Goal: Task Accomplishment & Management: Manage account settings

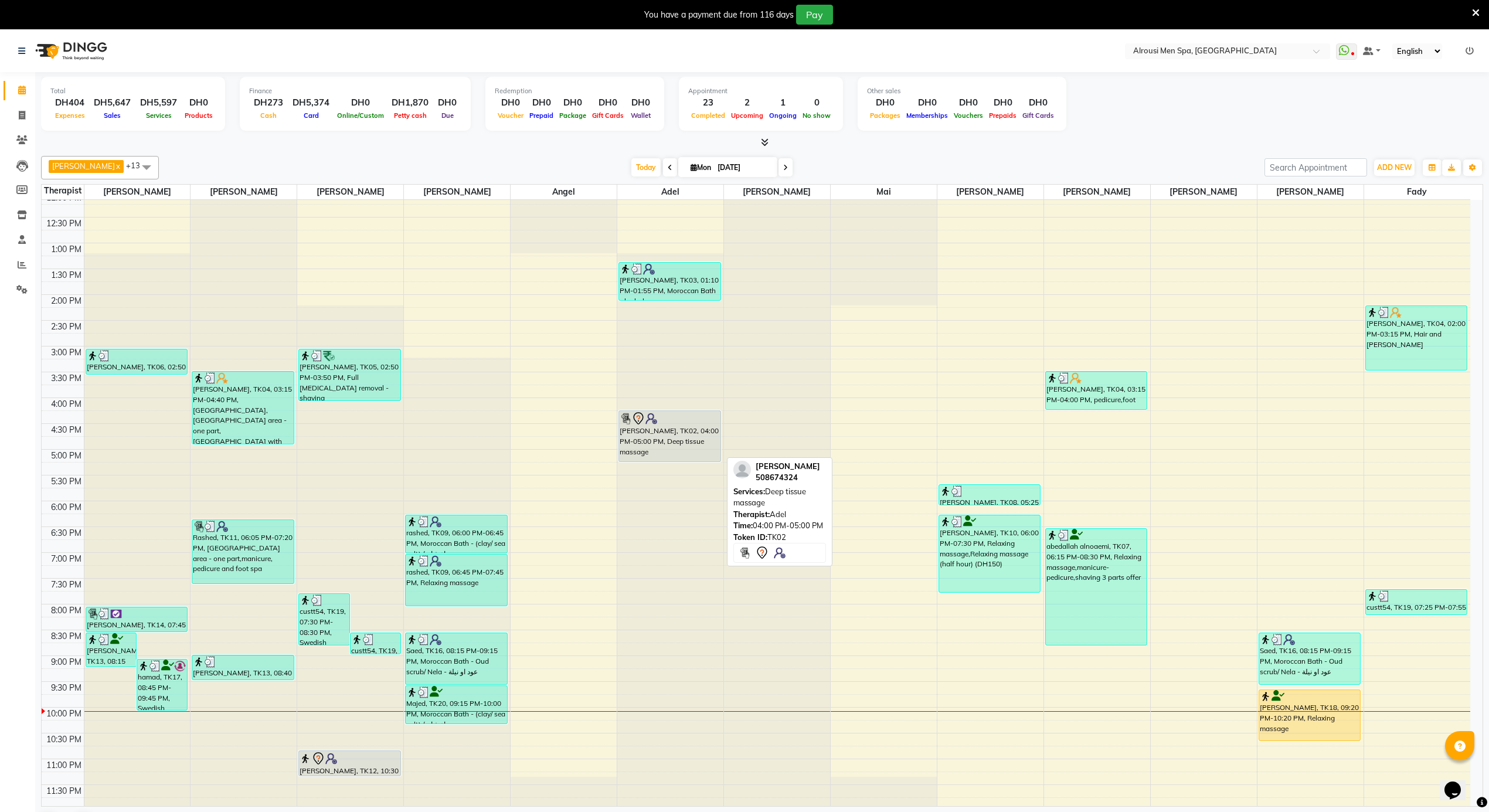
scroll to position [657, 0]
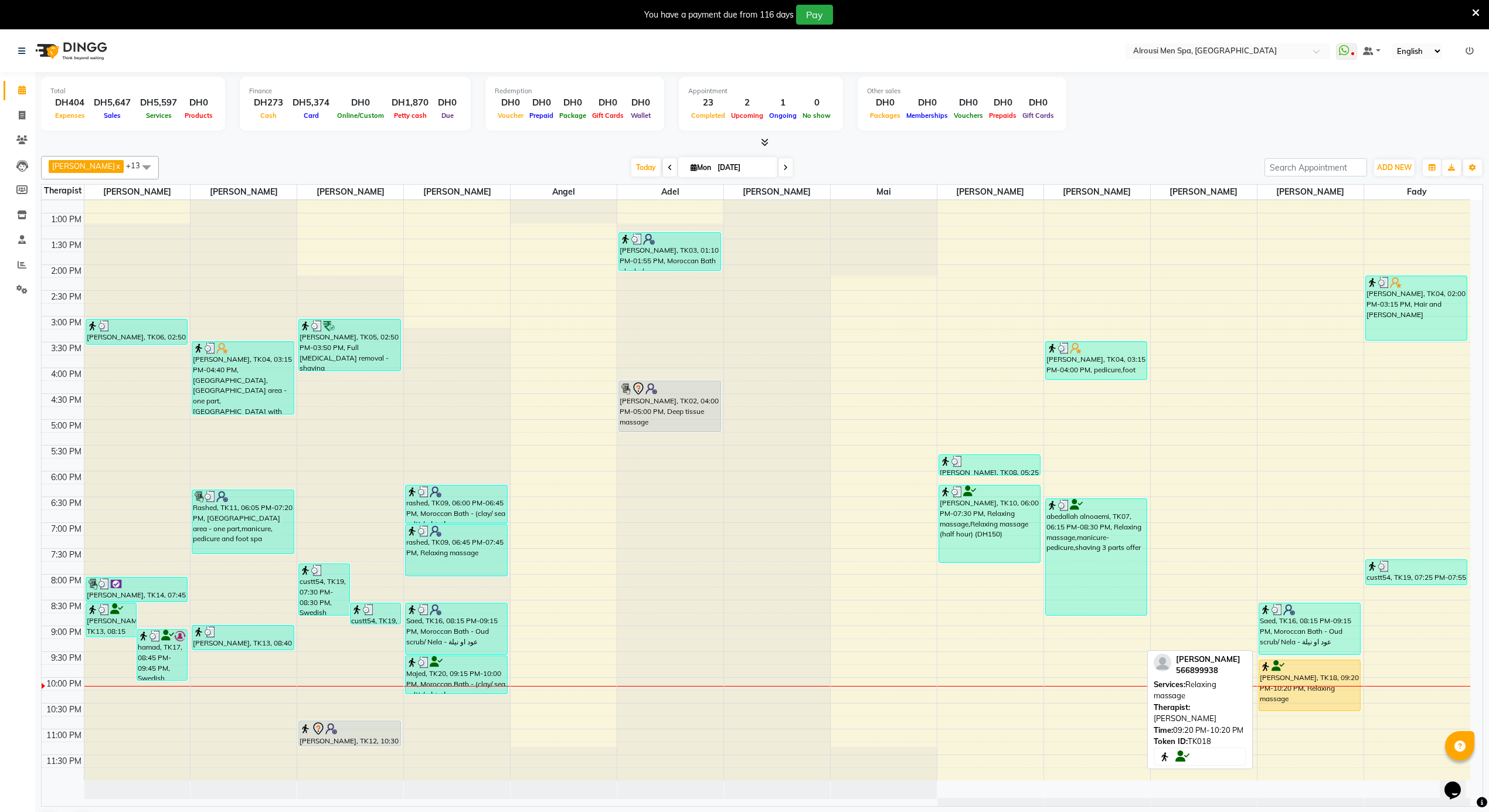
click at [1312, 689] on div "[PERSON_NAME], TK18, 09:20 PM-10:20 PM, Relaxing massage" at bounding box center [1309, 685] width 101 height 50
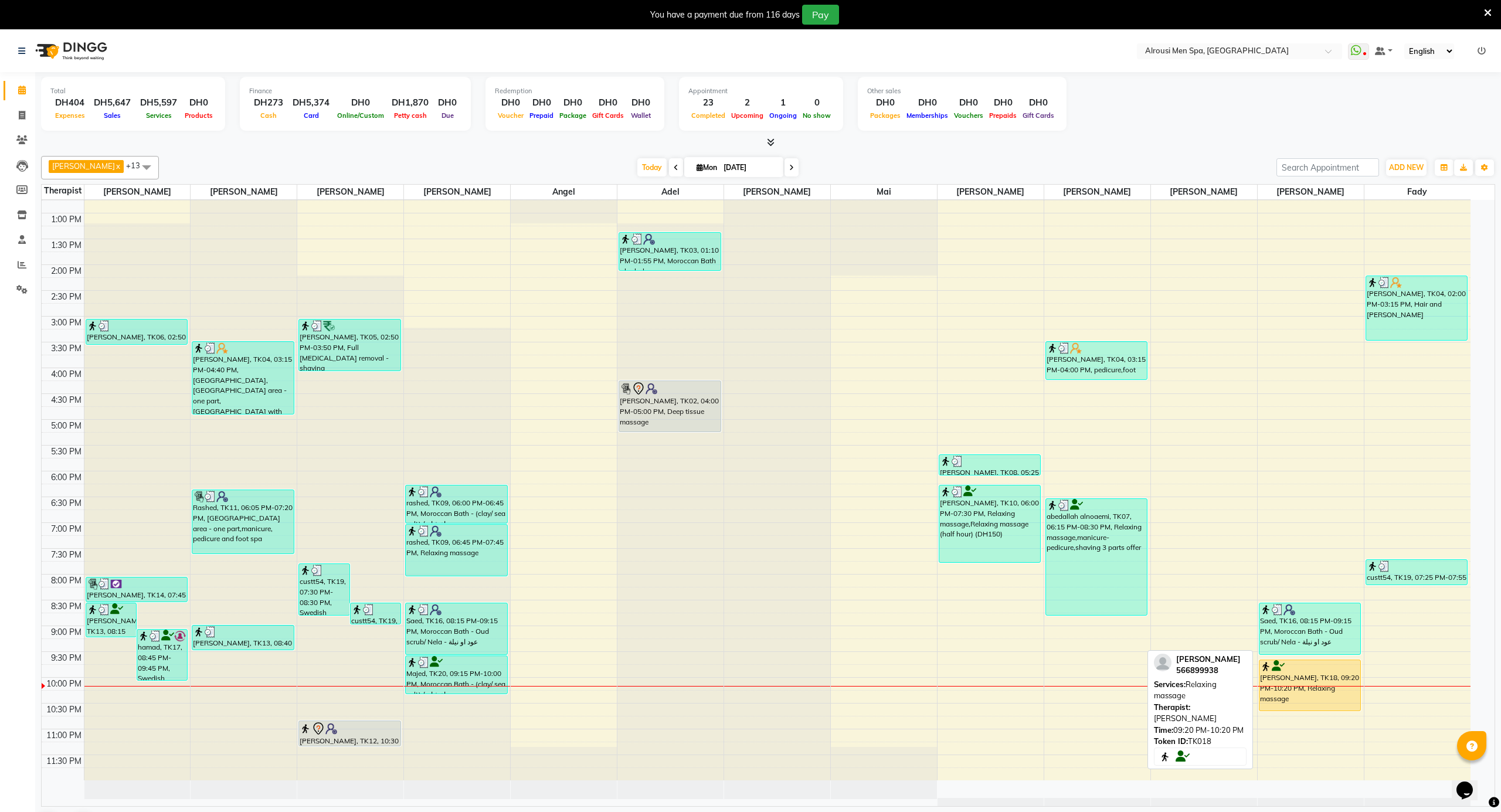
select select "1"
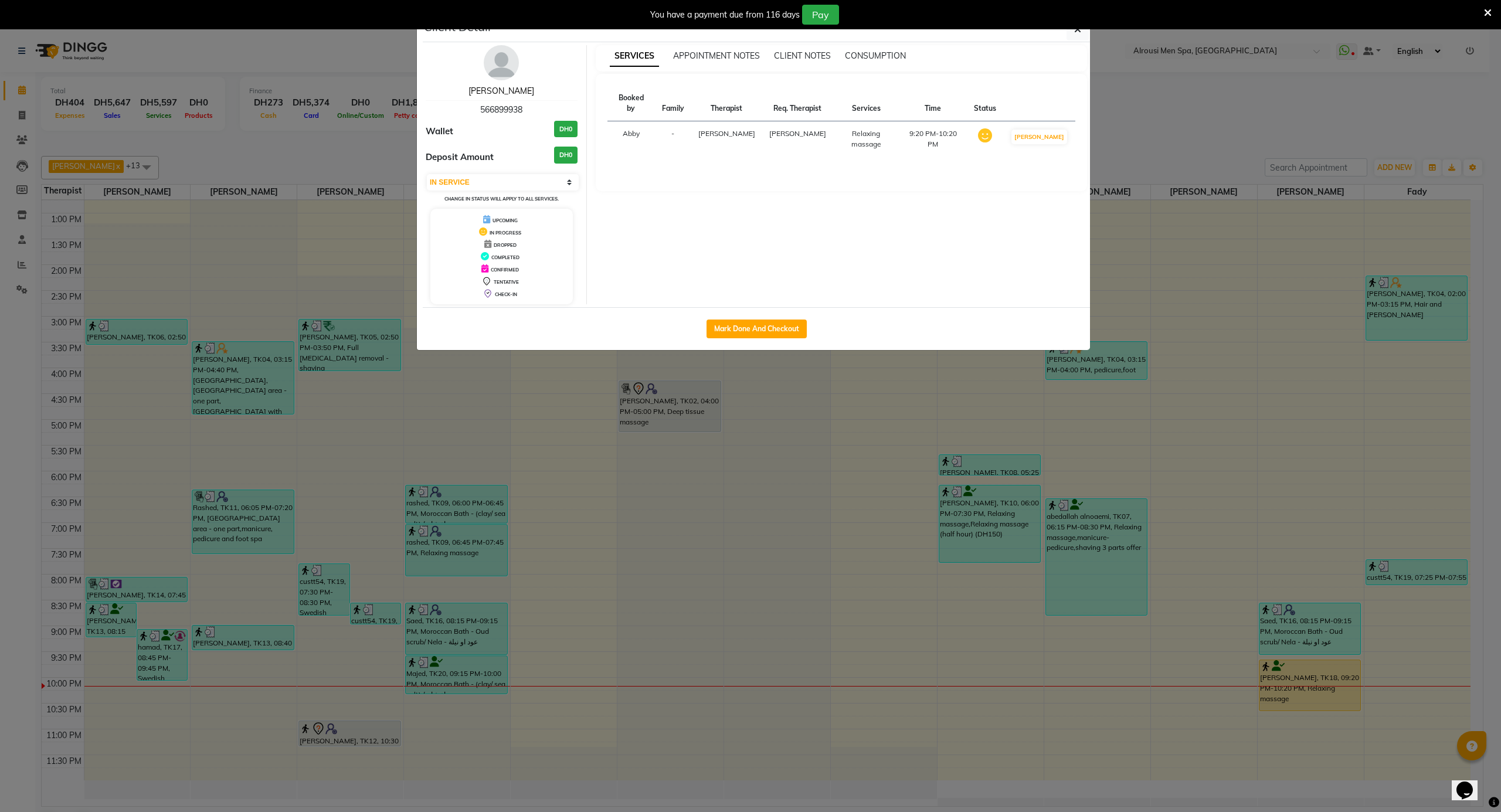
click at [505, 87] on link "[PERSON_NAME]" at bounding box center [501, 91] width 66 height 11
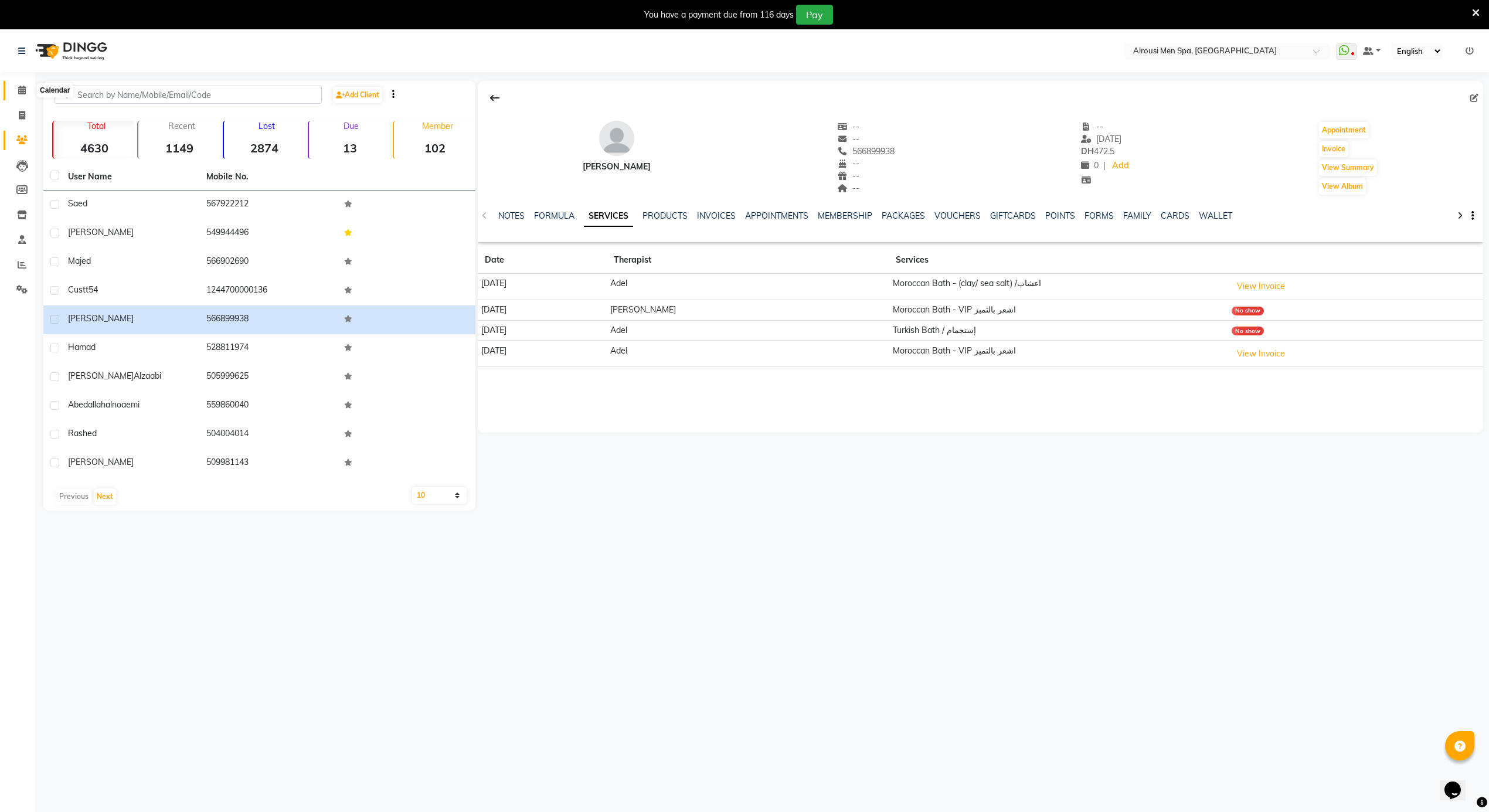
click at [18, 90] on icon at bounding box center [21, 90] width 7 height 9
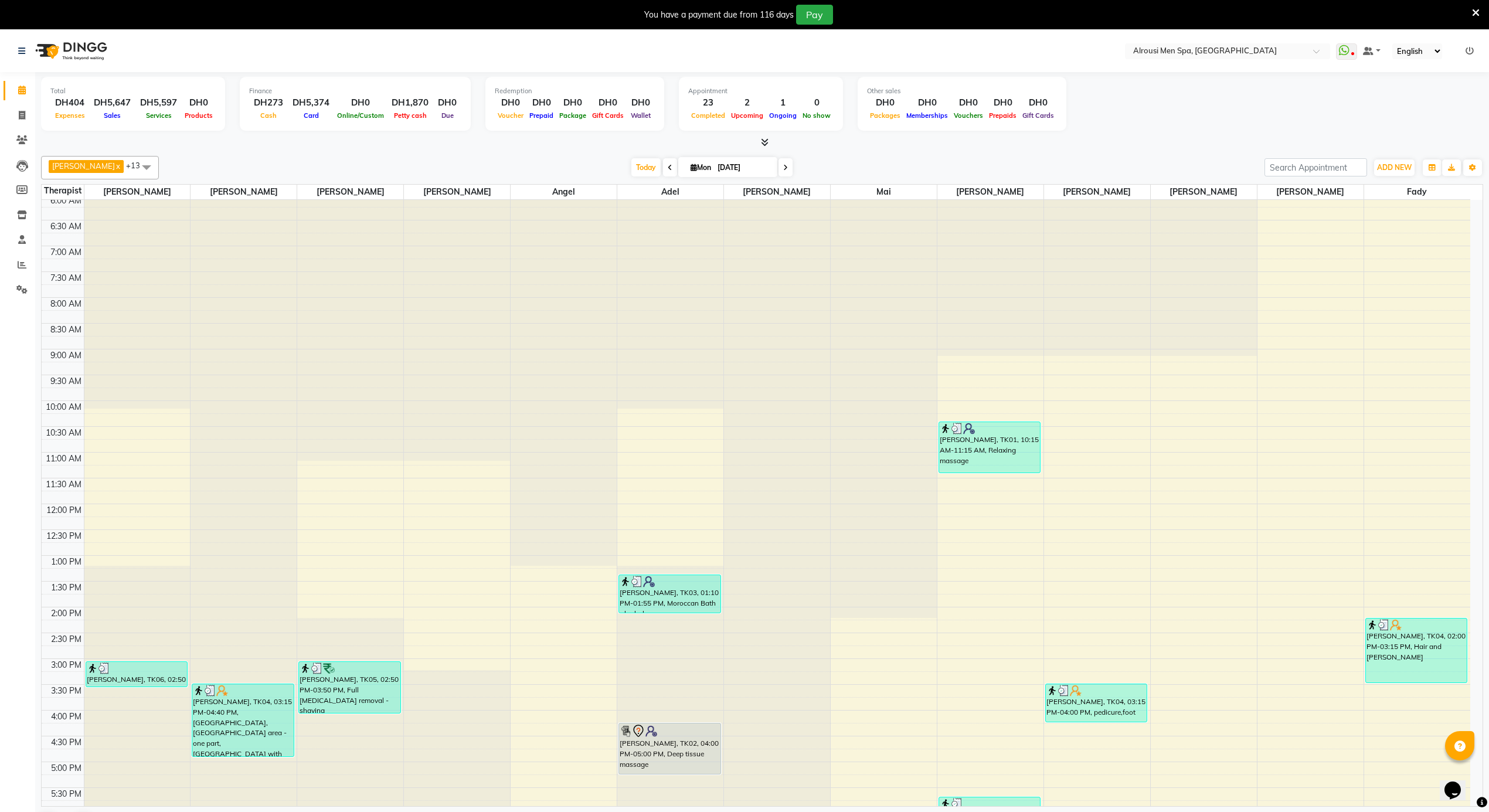
scroll to position [657, 0]
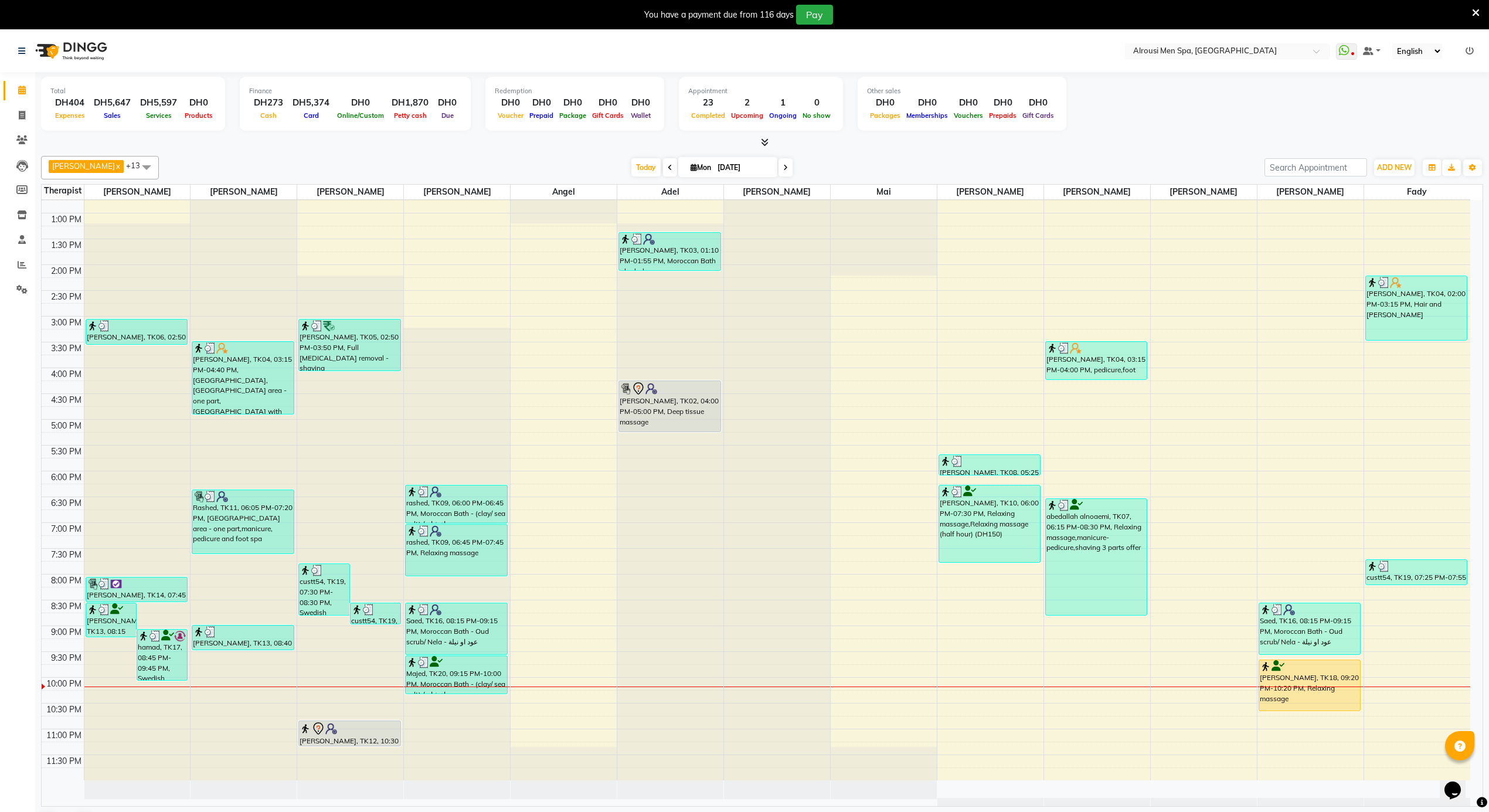
click at [616, 710] on div "12:00 AM 12:30 AM 1:00 AM 1:30 AM 2:00 AM 2:30 AM 3:00 AM 3:30 AM 4:00 AM 4:30 …" at bounding box center [755, 161] width 1429 height 1237
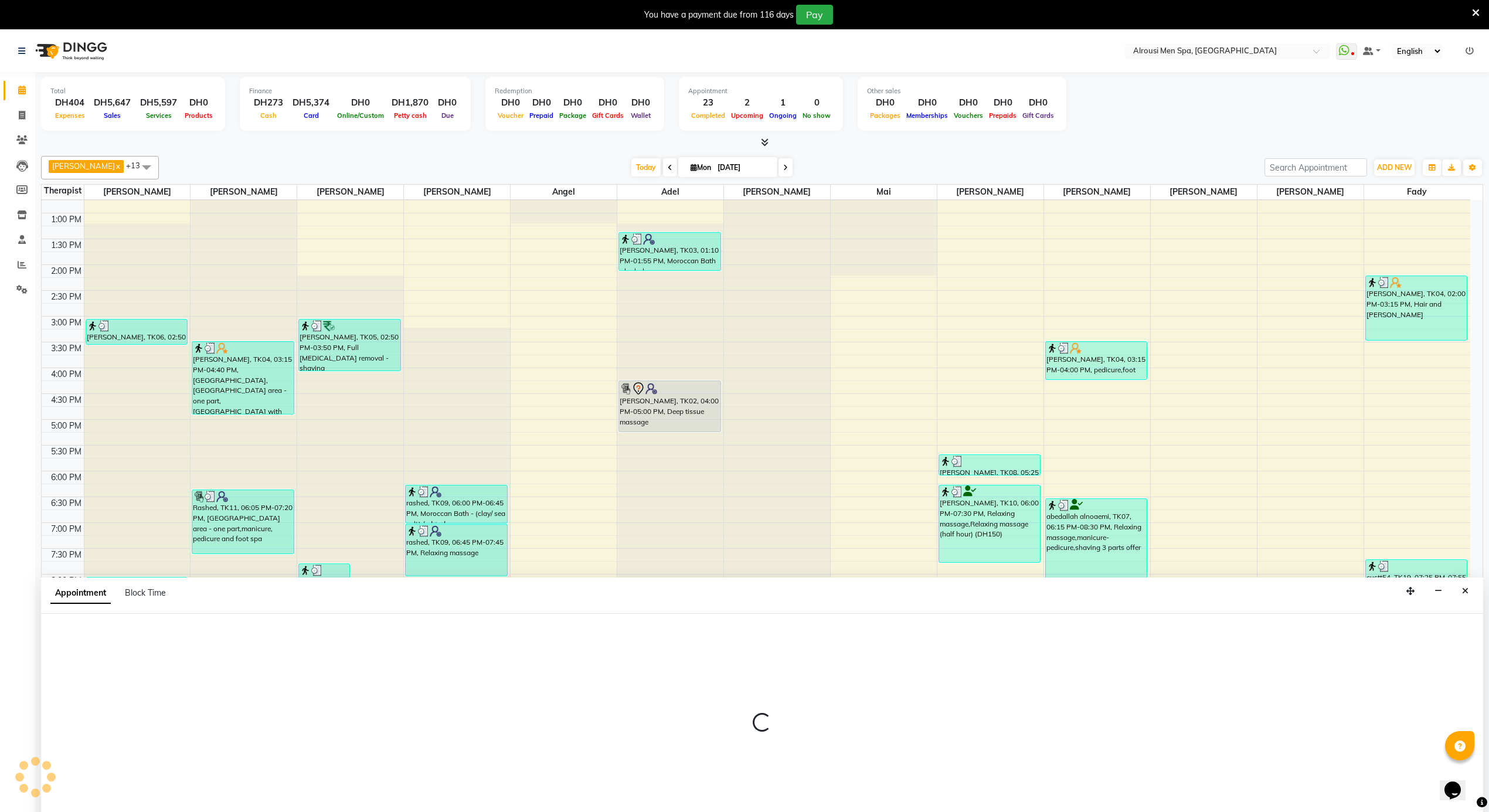
scroll to position [31, 0]
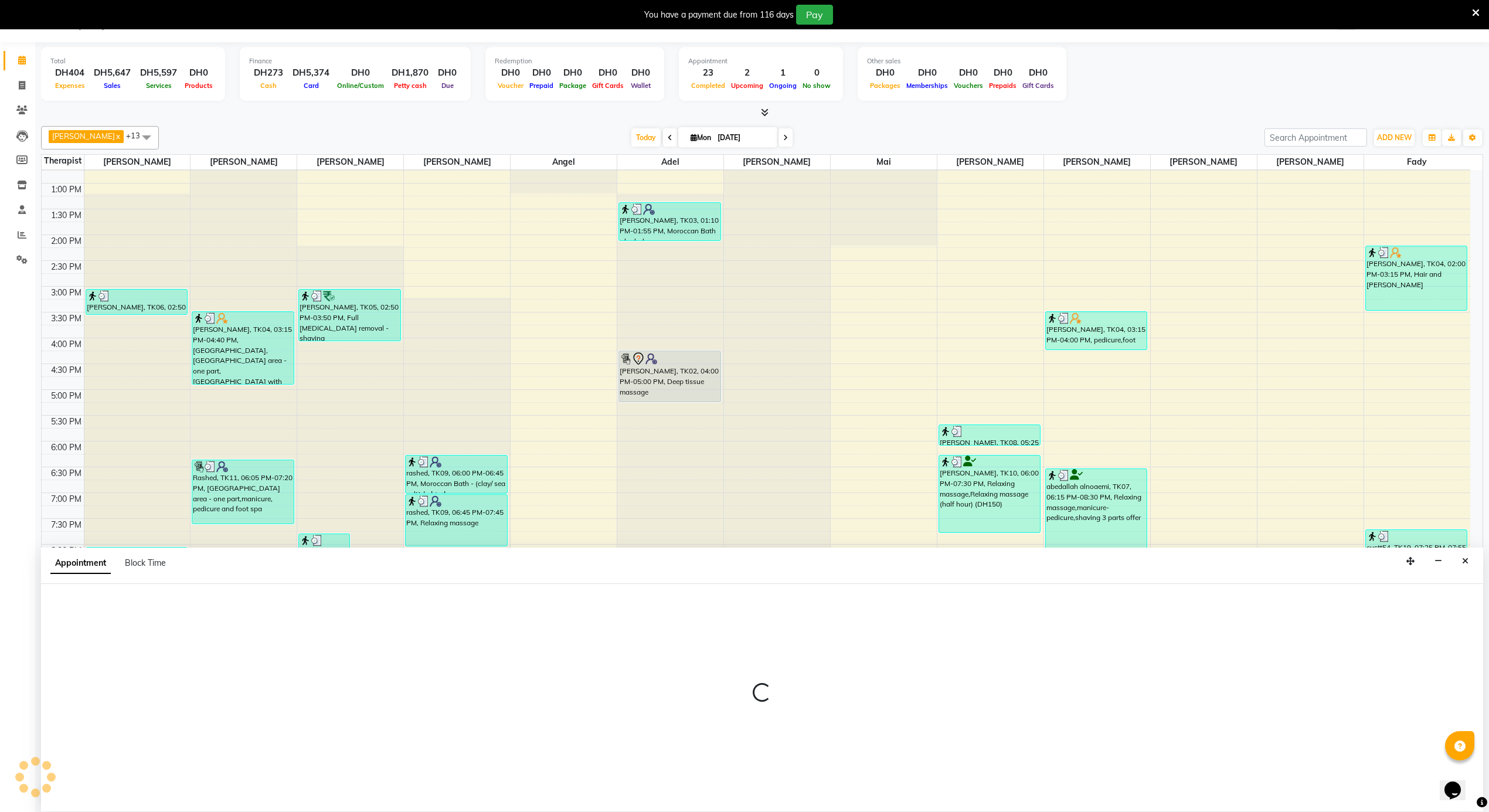
select select "39165"
select select "1335"
select select "tentative"
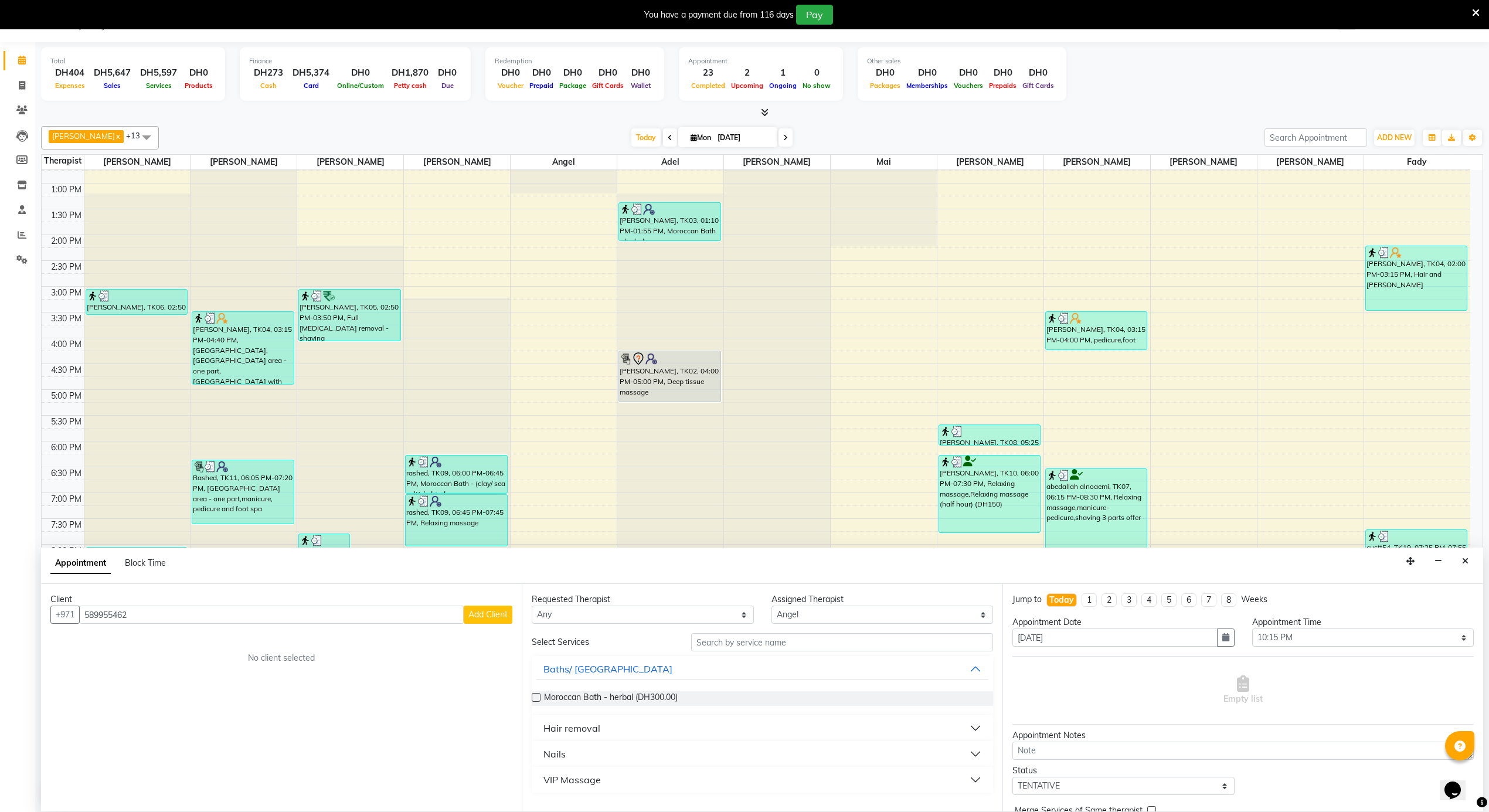
click at [221, 620] on input "589955462" at bounding box center [272, 615] width 385 height 18
click at [1170, 561] on div "Appointment Block Time" at bounding box center [762, 565] width 1442 height 36
click at [437, 612] on input "589955462" at bounding box center [272, 615] width 385 height 18
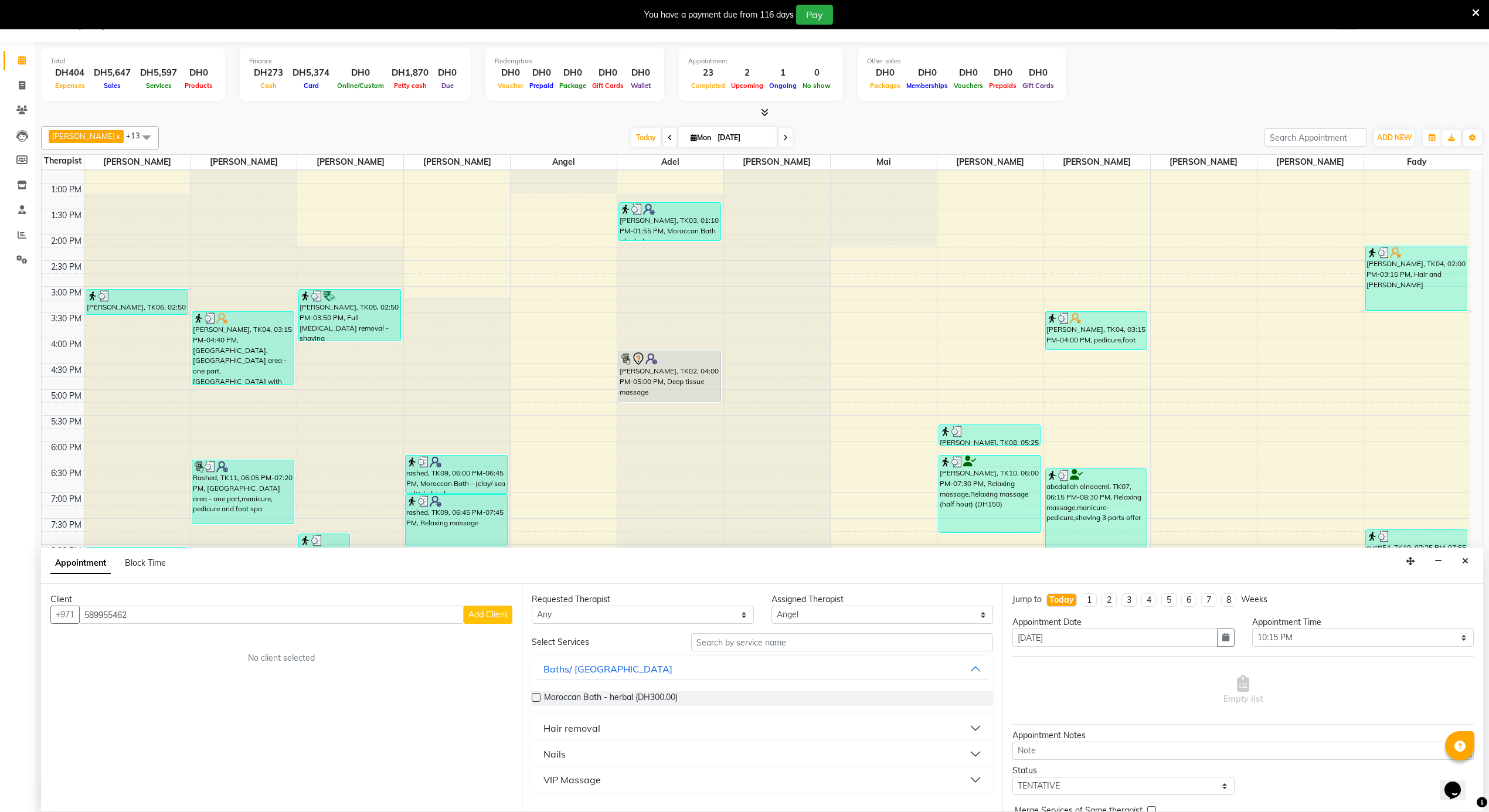
click at [436, 649] on div "Client [PHONE_NUMBER] Add Client No client selected" at bounding box center [281, 697] width 480 height 228
click at [424, 607] on input "589955462" at bounding box center [272, 615] width 385 height 18
click at [422, 612] on input "589955462" at bounding box center [272, 615] width 385 height 18
type input "589955462"
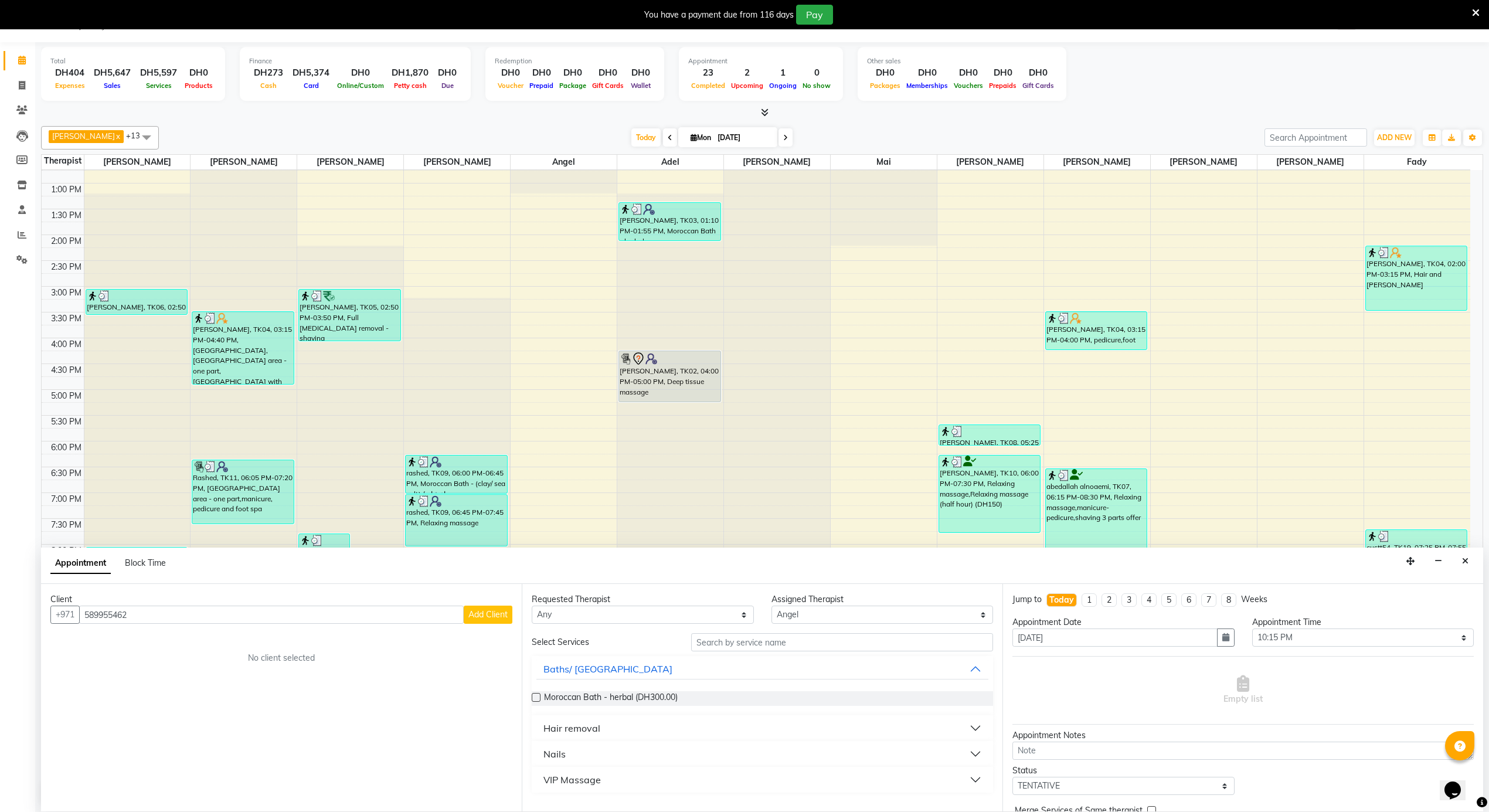
click at [484, 616] on span "Add Client" at bounding box center [488, 614] width 40 height 11
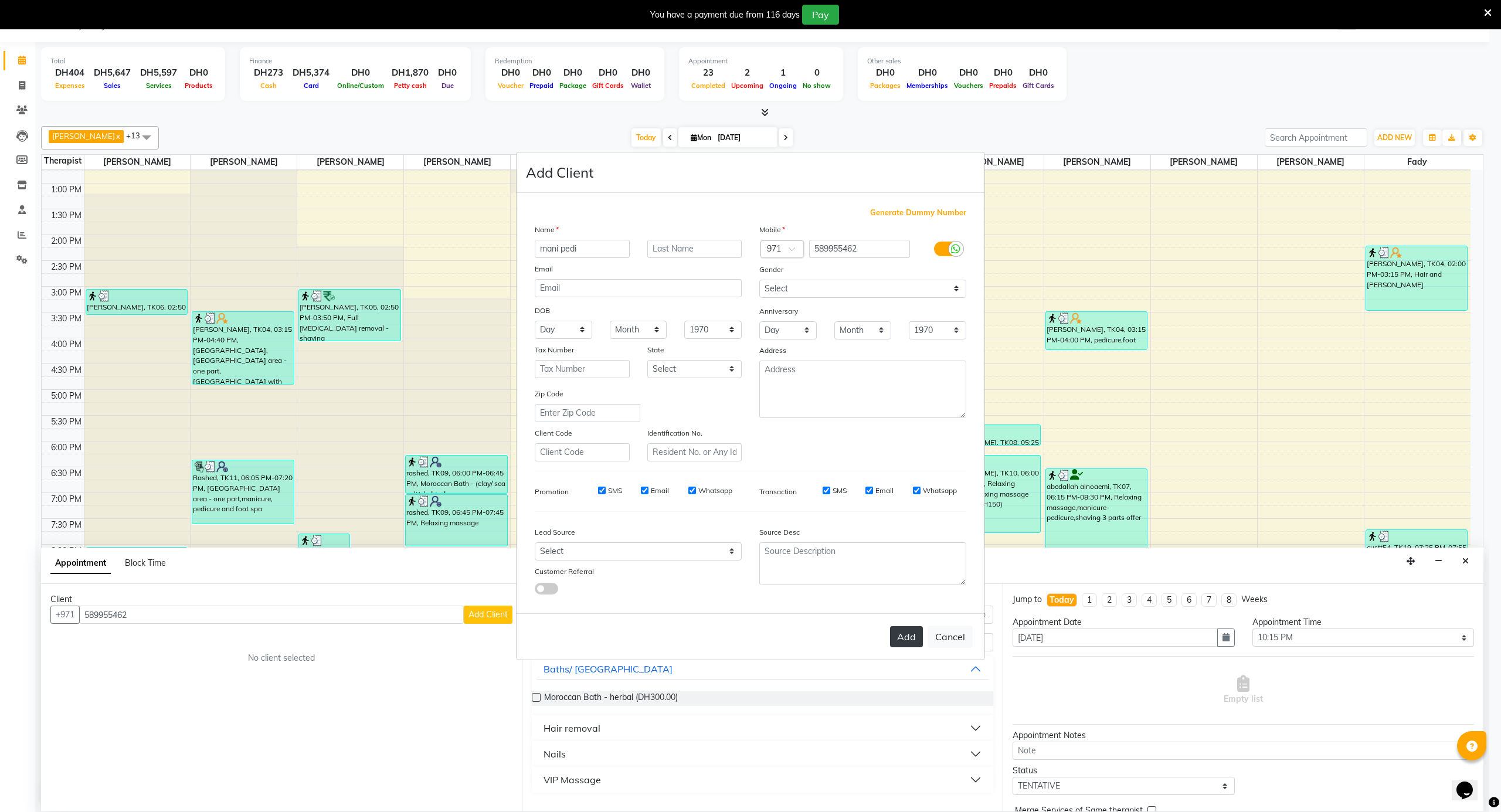
type input "mani pedi"
click at [893, 628] on button "Add" at bounding box center [907, 636] width 33 height 21
select select
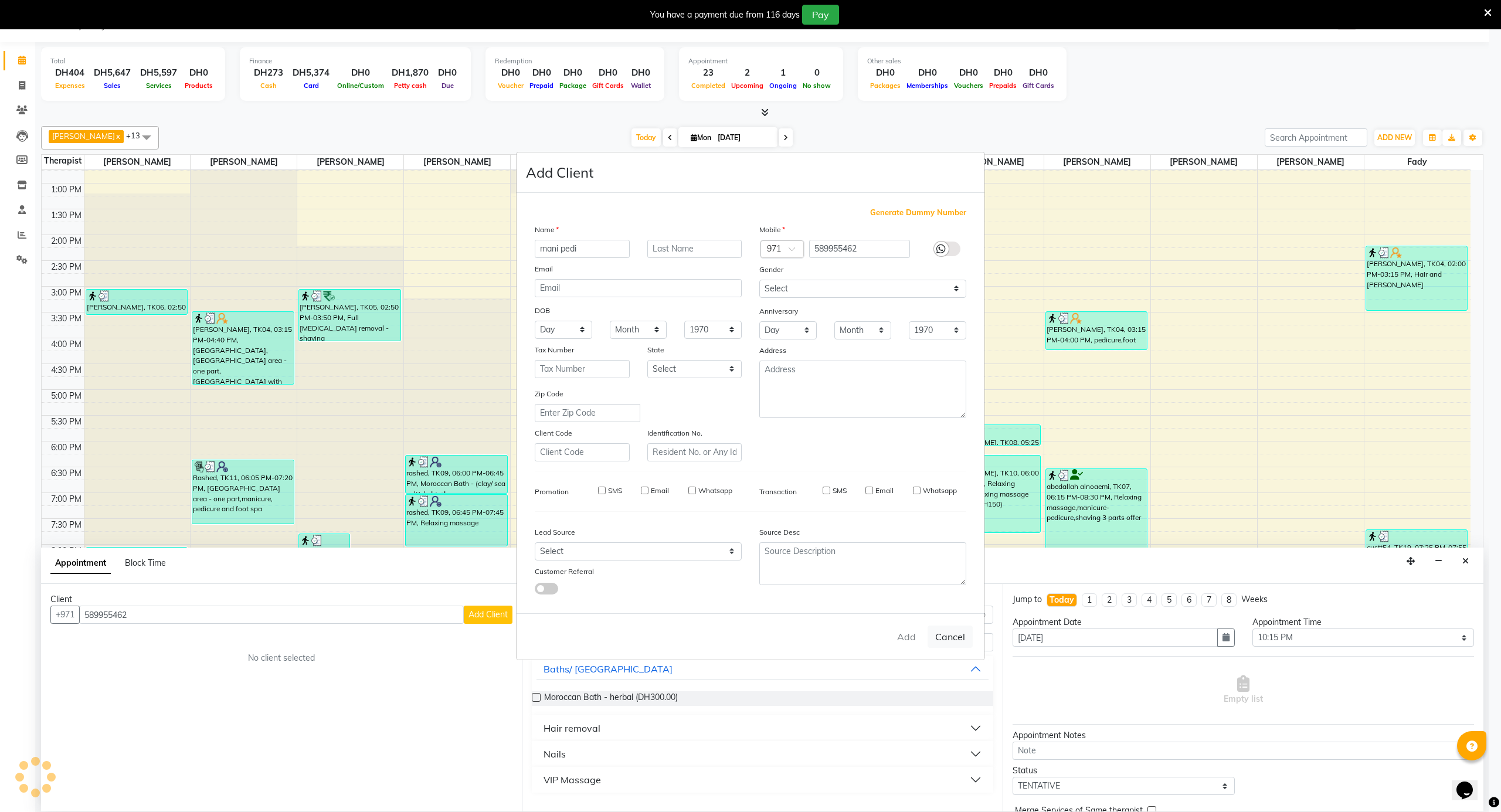
select select
checkbox input "false"
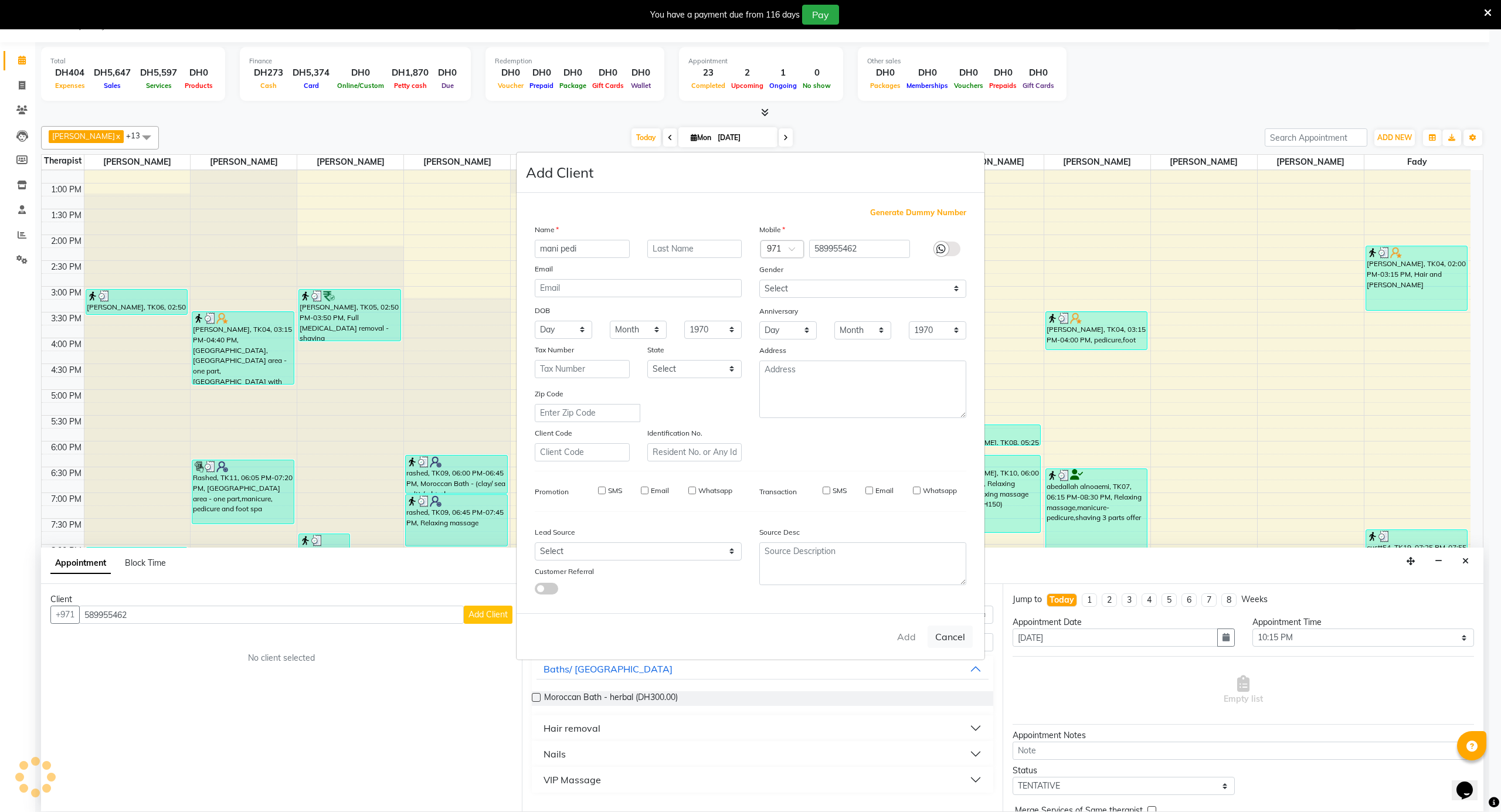
checkbox input "false"
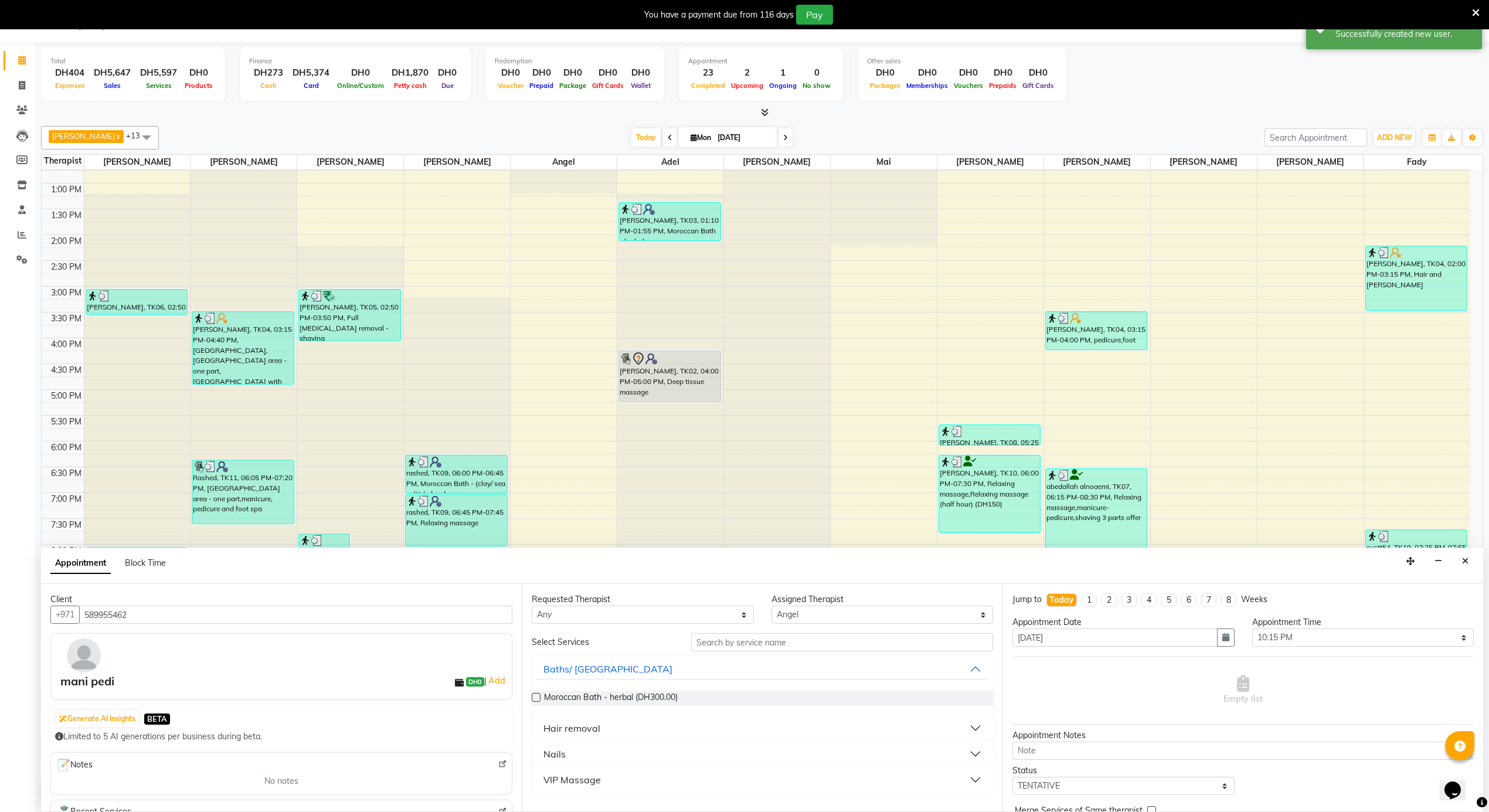
click at [569, 756] on button "Nails" at bounding box center [763, 753] width 452 height 21
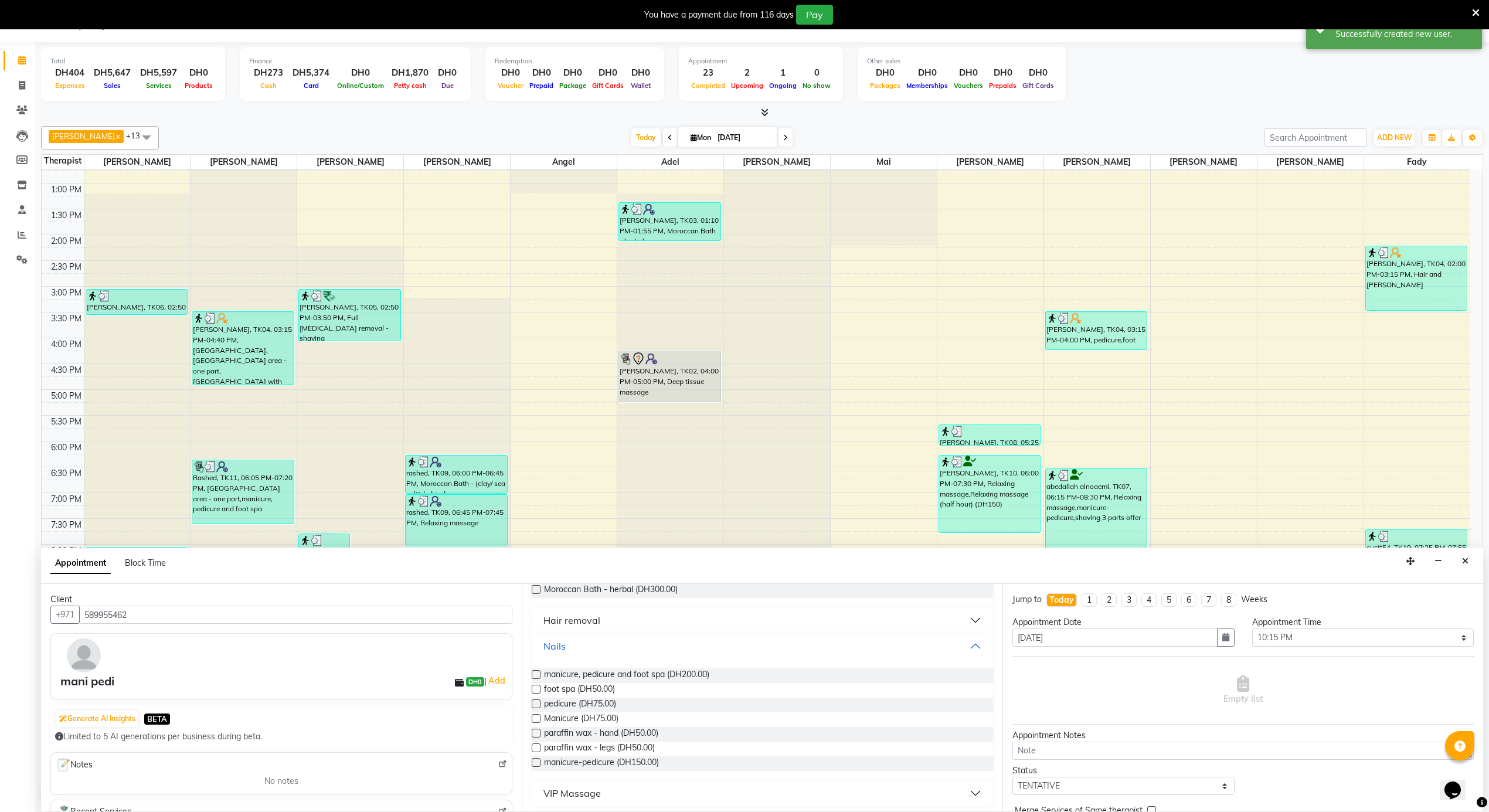
scroll to position [111, 0]
click at [614, 753] on span "manicure-pedicure (DH150.00)" at bounding box center [601, 760] width 115 height 15
checkbox input "false"
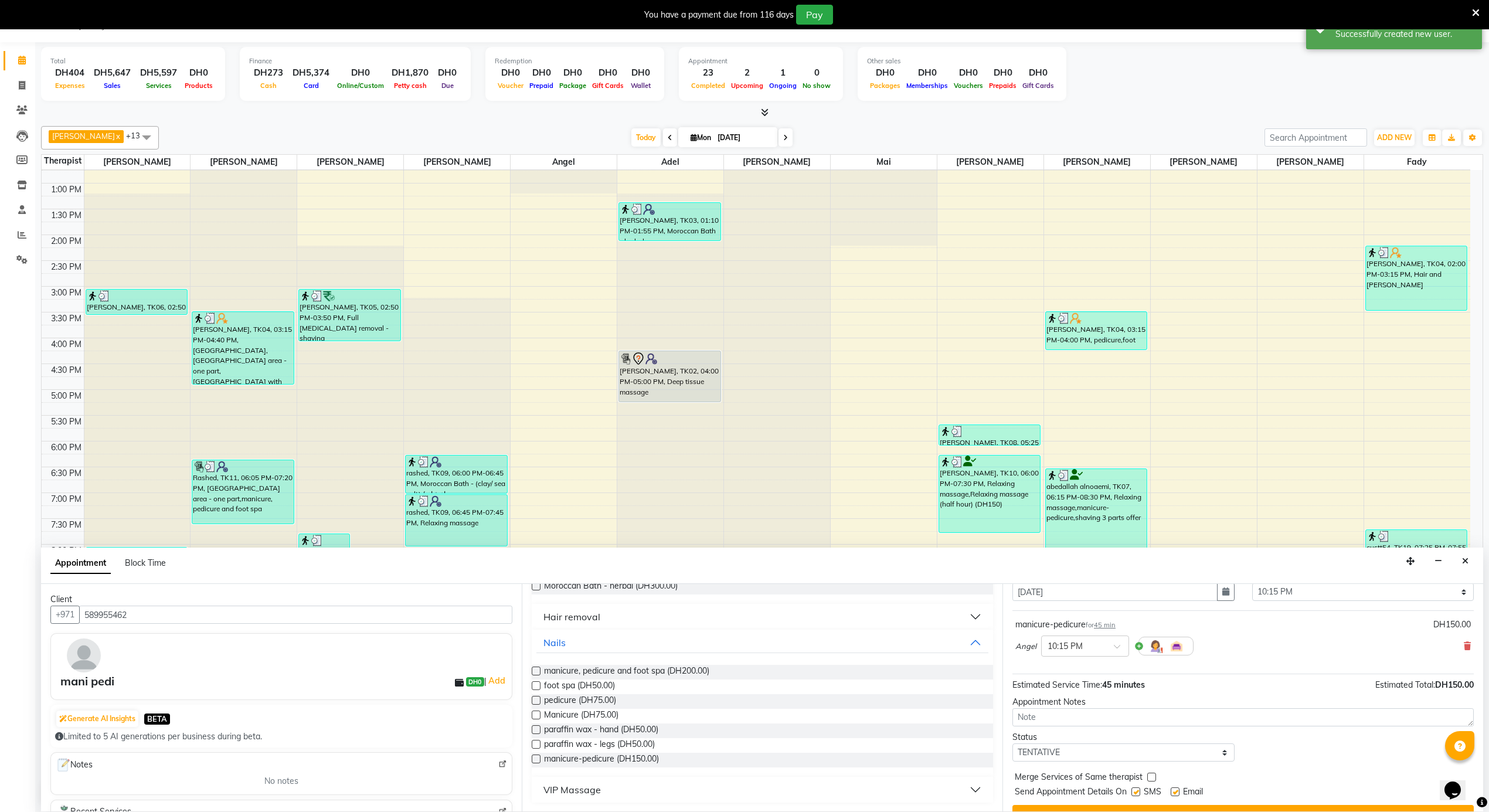
scroll to position [71, 0]
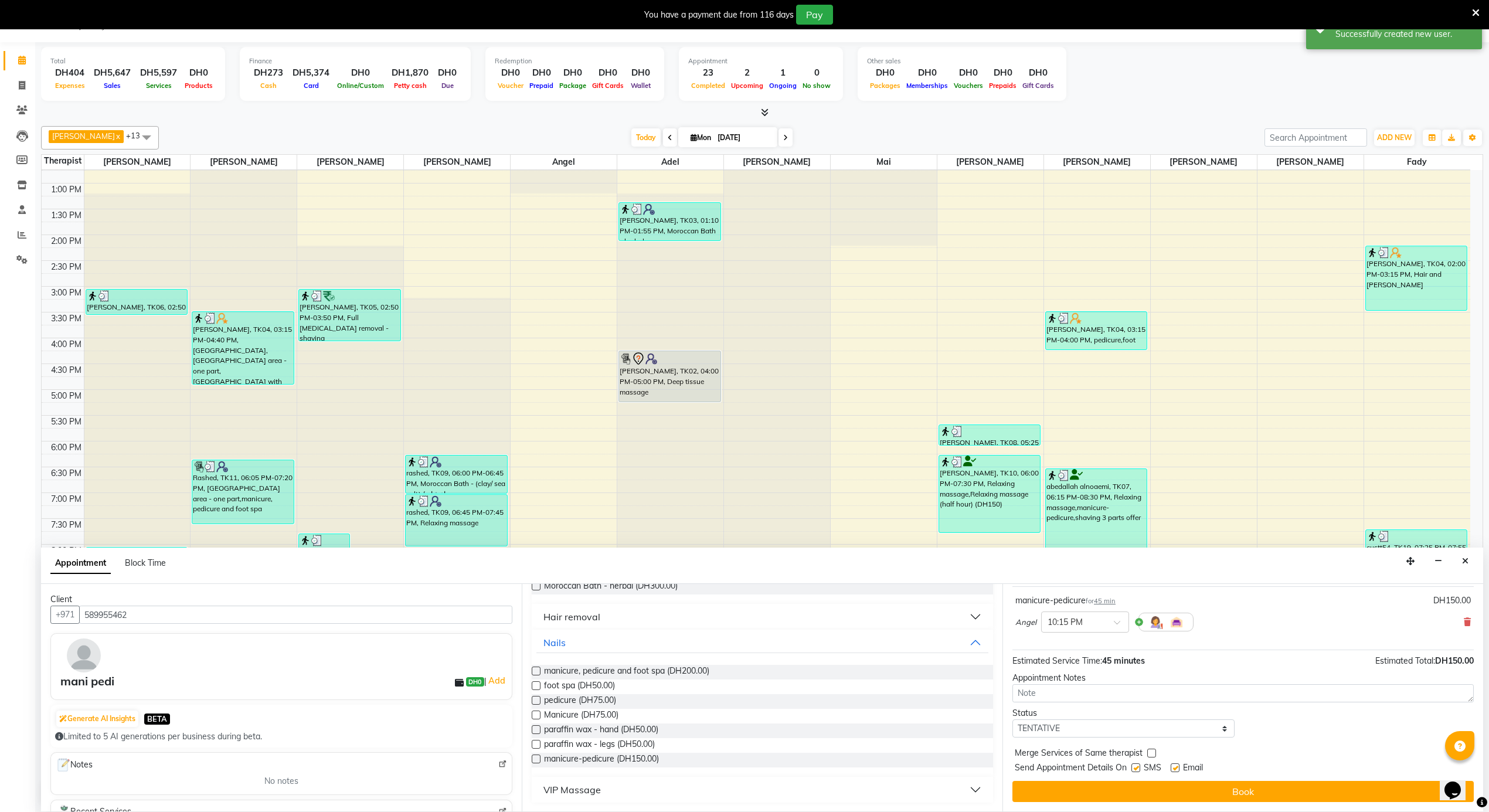
click at [1178, 765] on label at bounding box center [1175, 767] width 9 height 9
click at [1178, 765] on input "checkbox" at bounding box center [1174, 768] width 7 height 7
checkbox input "false"
click at [1135, 770] on label at bounding box center [1136, 767] width 9 height 9
click at [1135, 770] on input "checkbox" at bounding box center [1135, 768] width 7 height 7
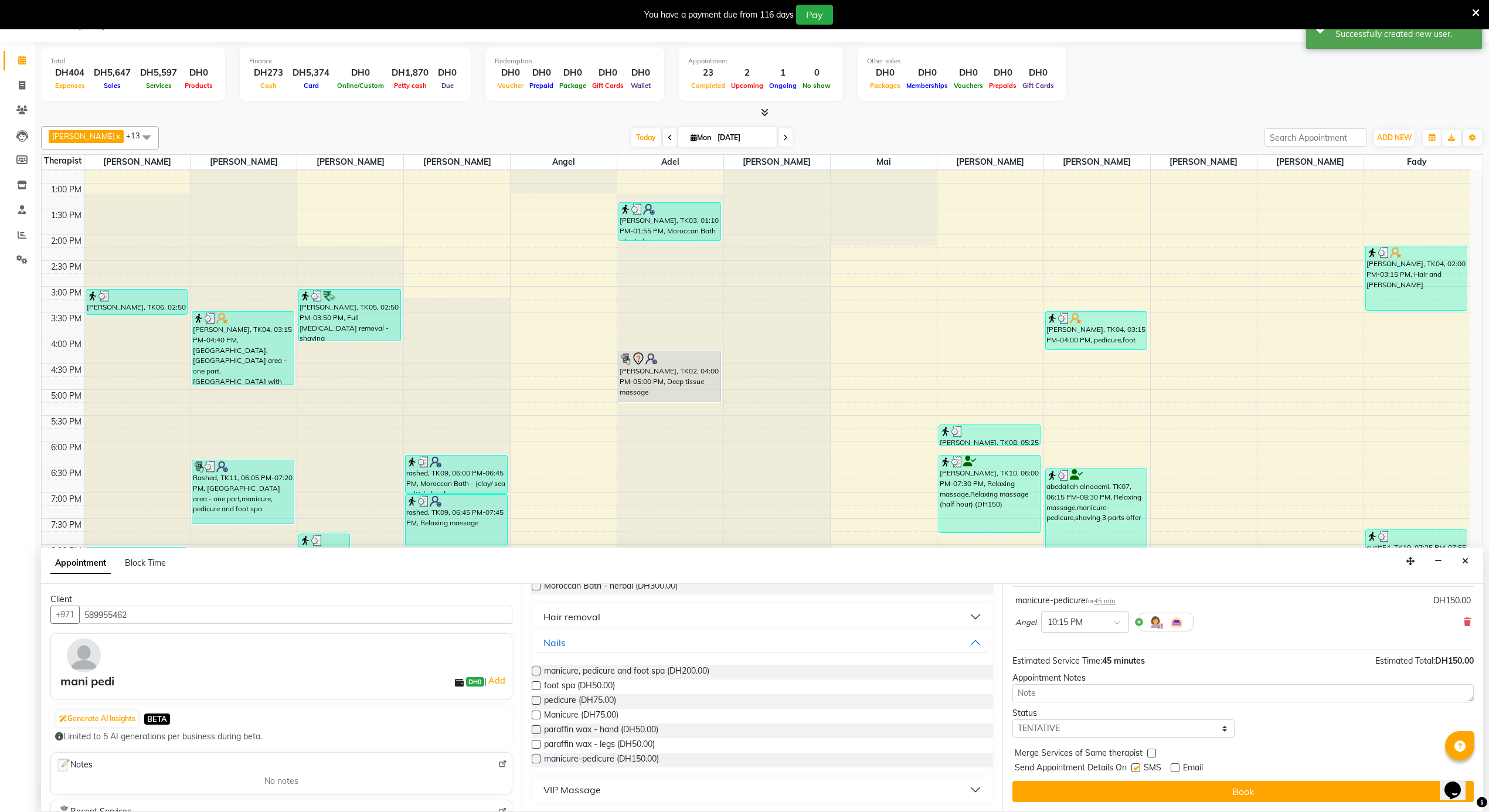
checkbox input "false"
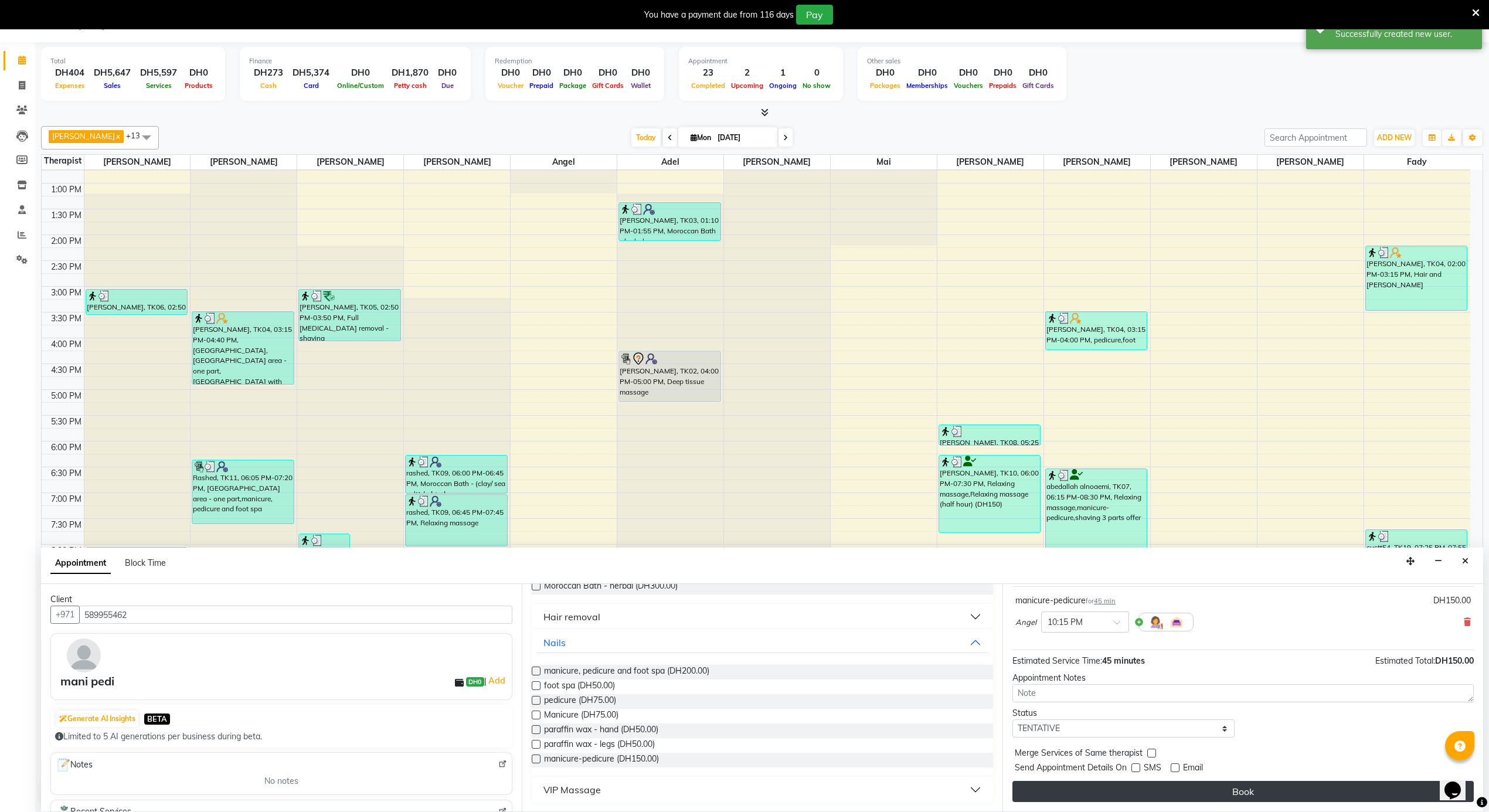
click at [1142, 790] on button "Book" at bounding box center [1242, 791] width 461 height 21
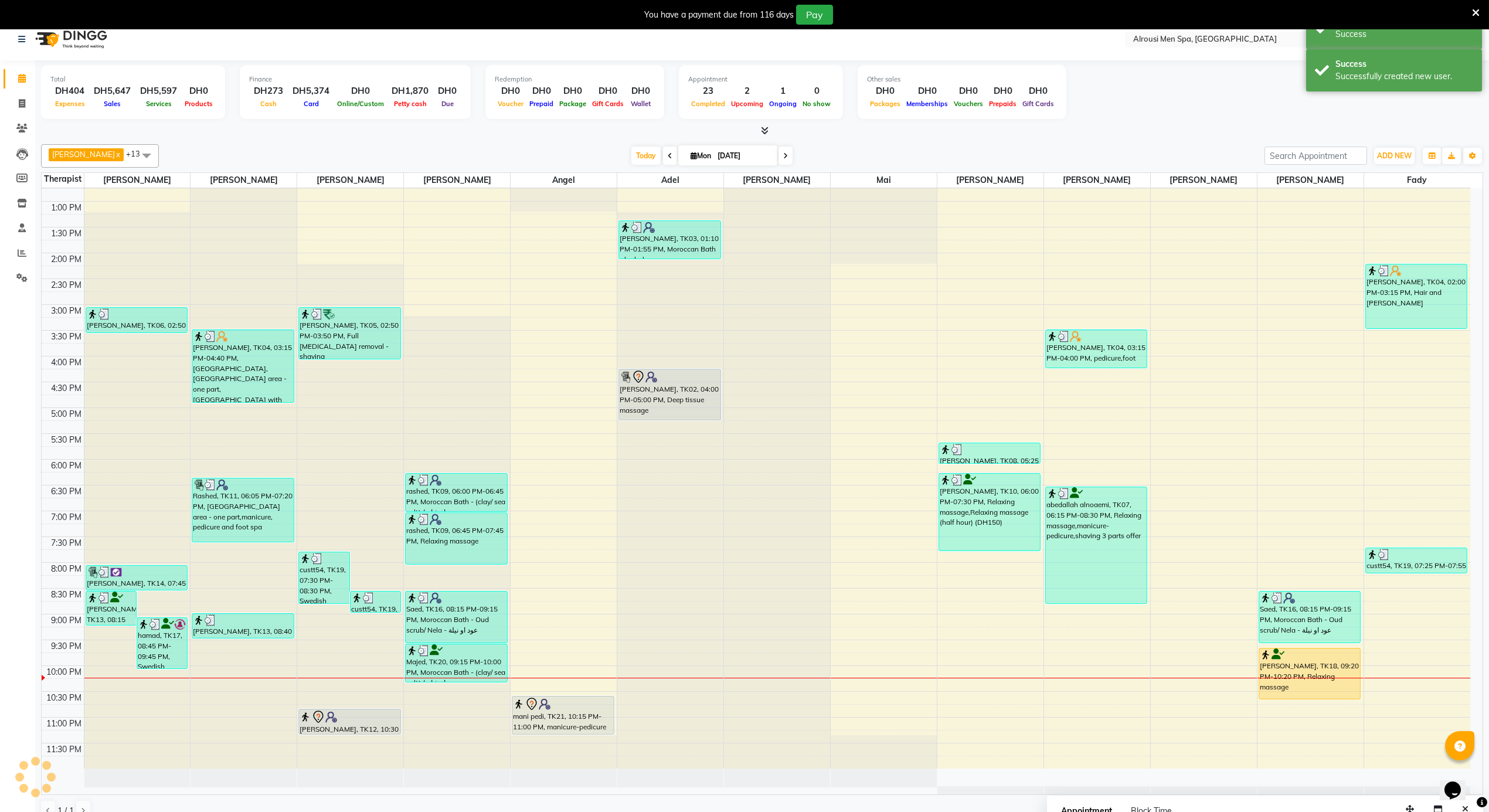
scroll to position [0, 0]
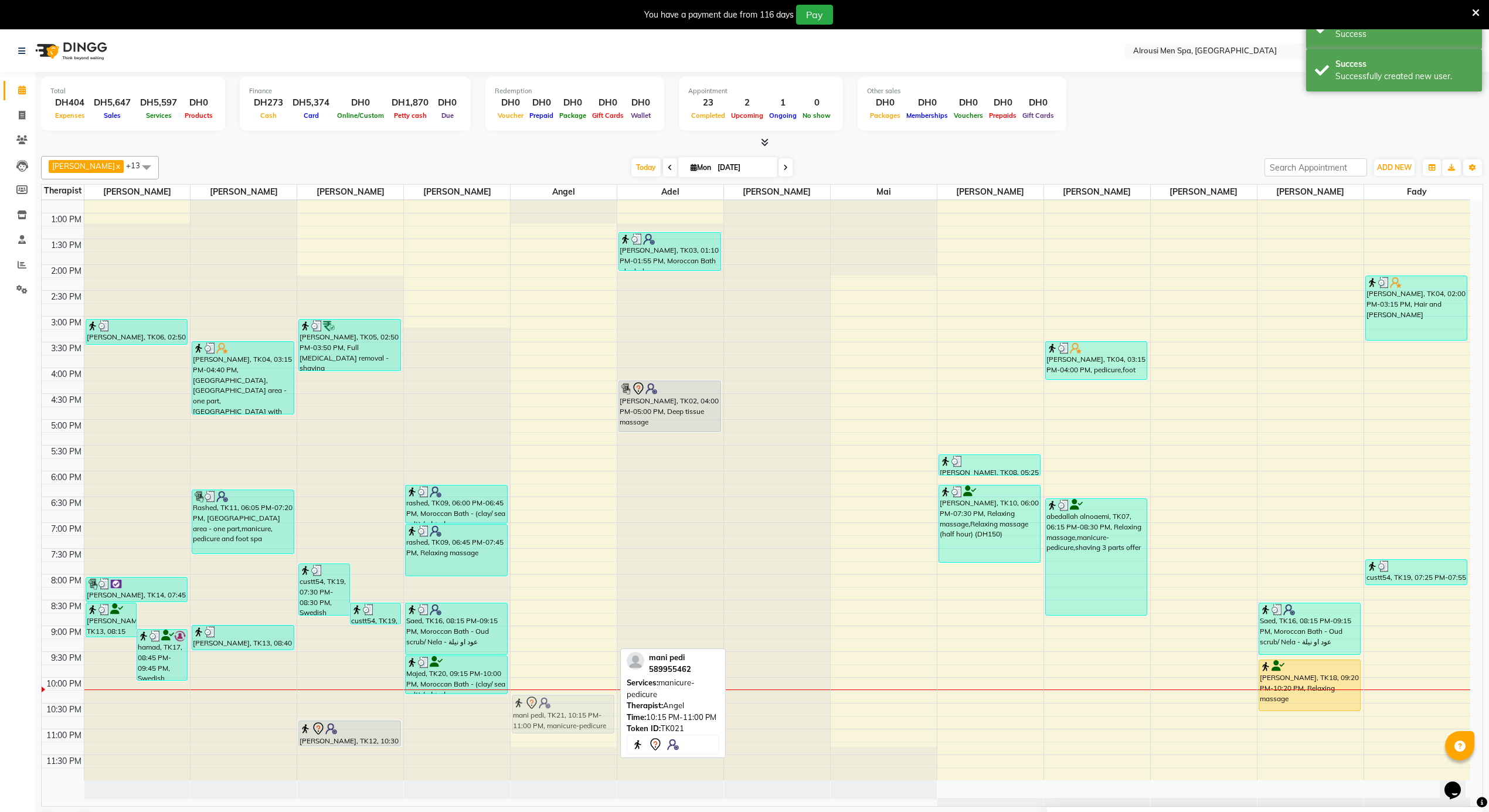
drag, startPoint x: 570, startPoint y: 727, endPoint x: 574, endPoint y: 720, distance: 8.1
click at [574, 720] on div "mani pedi, TK21, 10:15 PM-11:00 PM, manicure-pedicure mani pedi, TK21, 10:15 PM…" at bounding box center [564, 161] width 106 height 1237
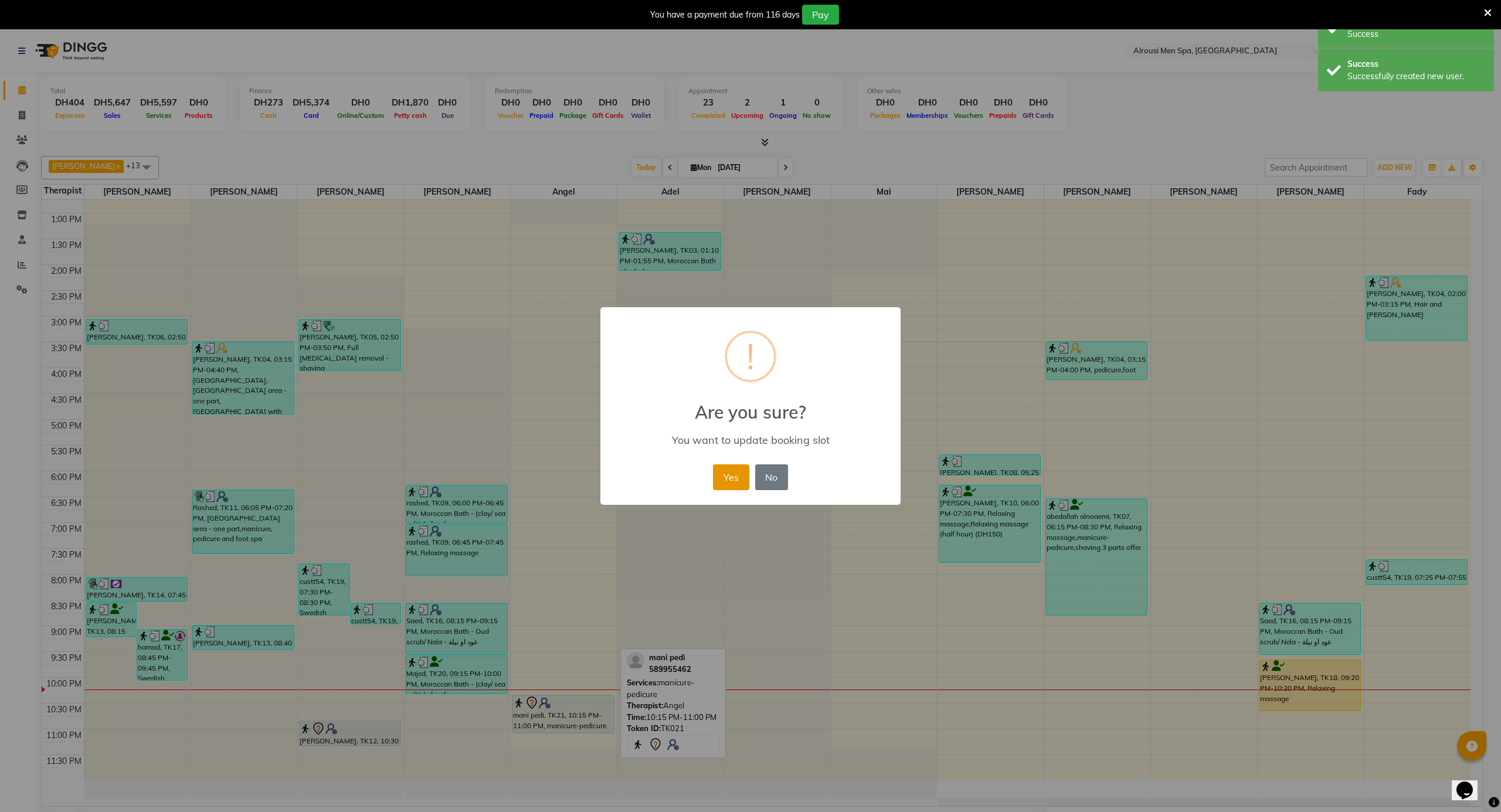
click at [730, 477] on button "Yes" at bounding box center [731, 476] width 36 height 26
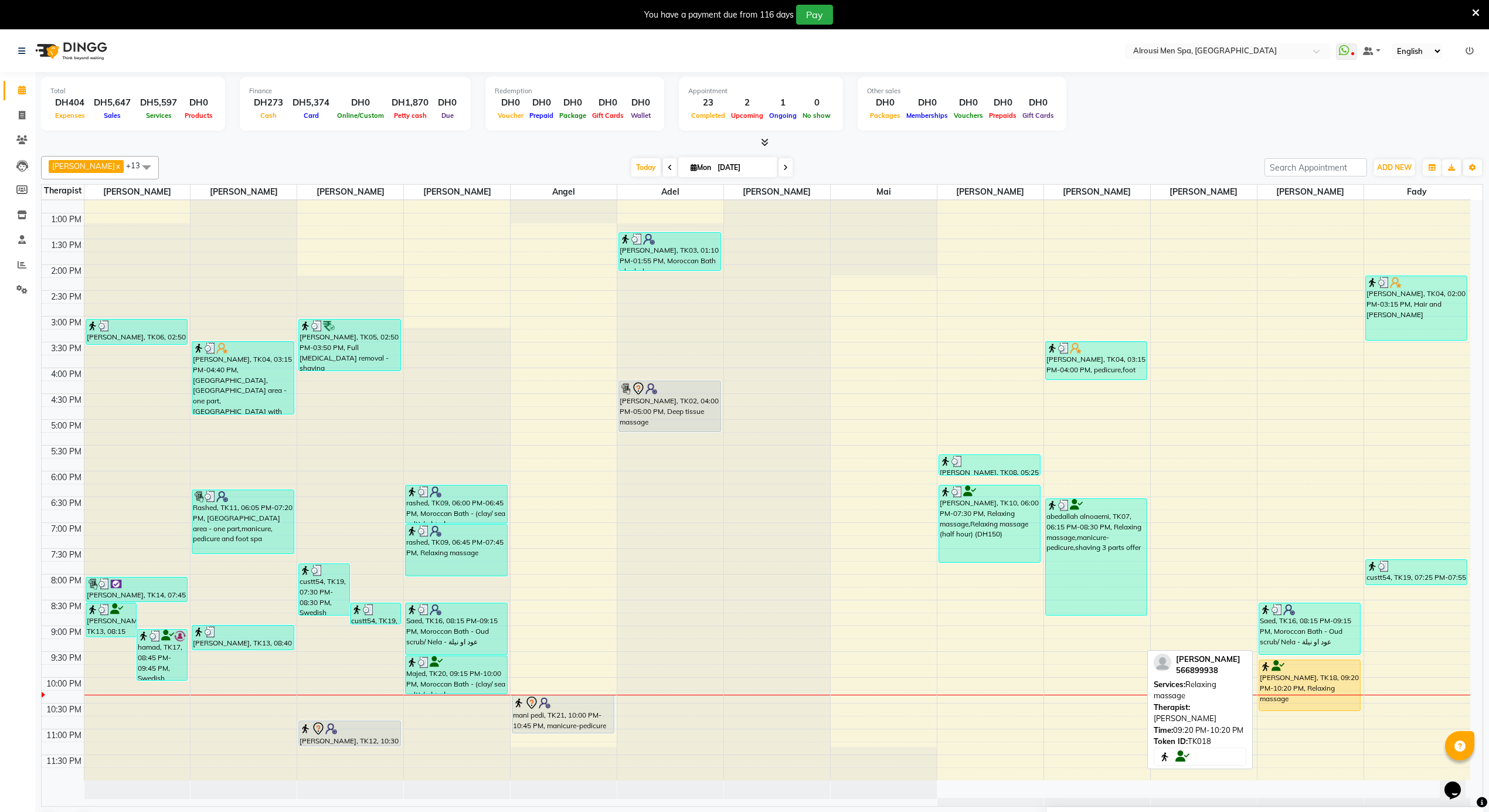
click at [1306, 671] on div at bounding box center [1309, 666] width 100 height 12
select select "1"
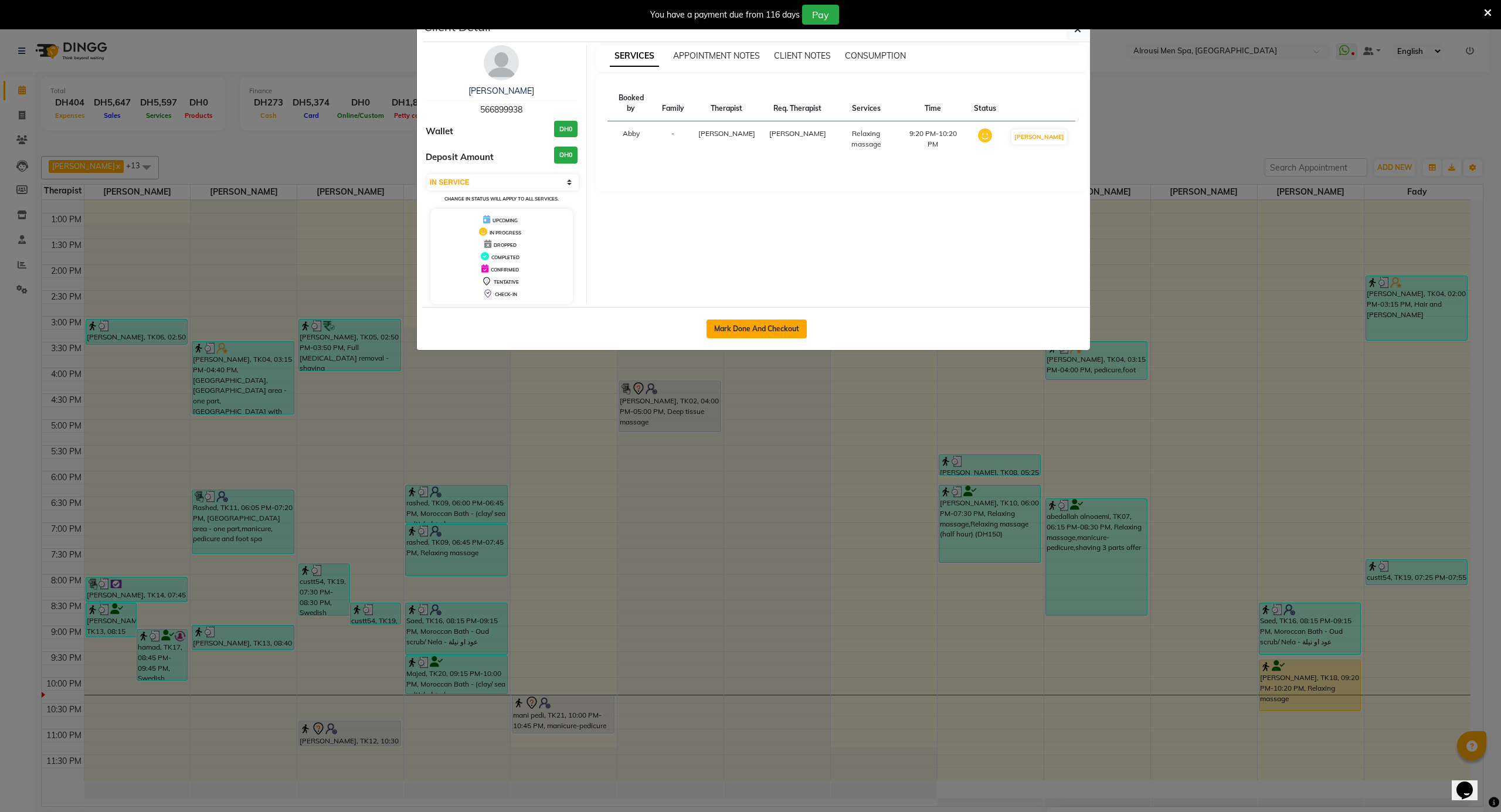
click at [781, 324] on button "Mark Done And Checkout" at bounding box center [756, 328] width 100 height 19
select select "service"
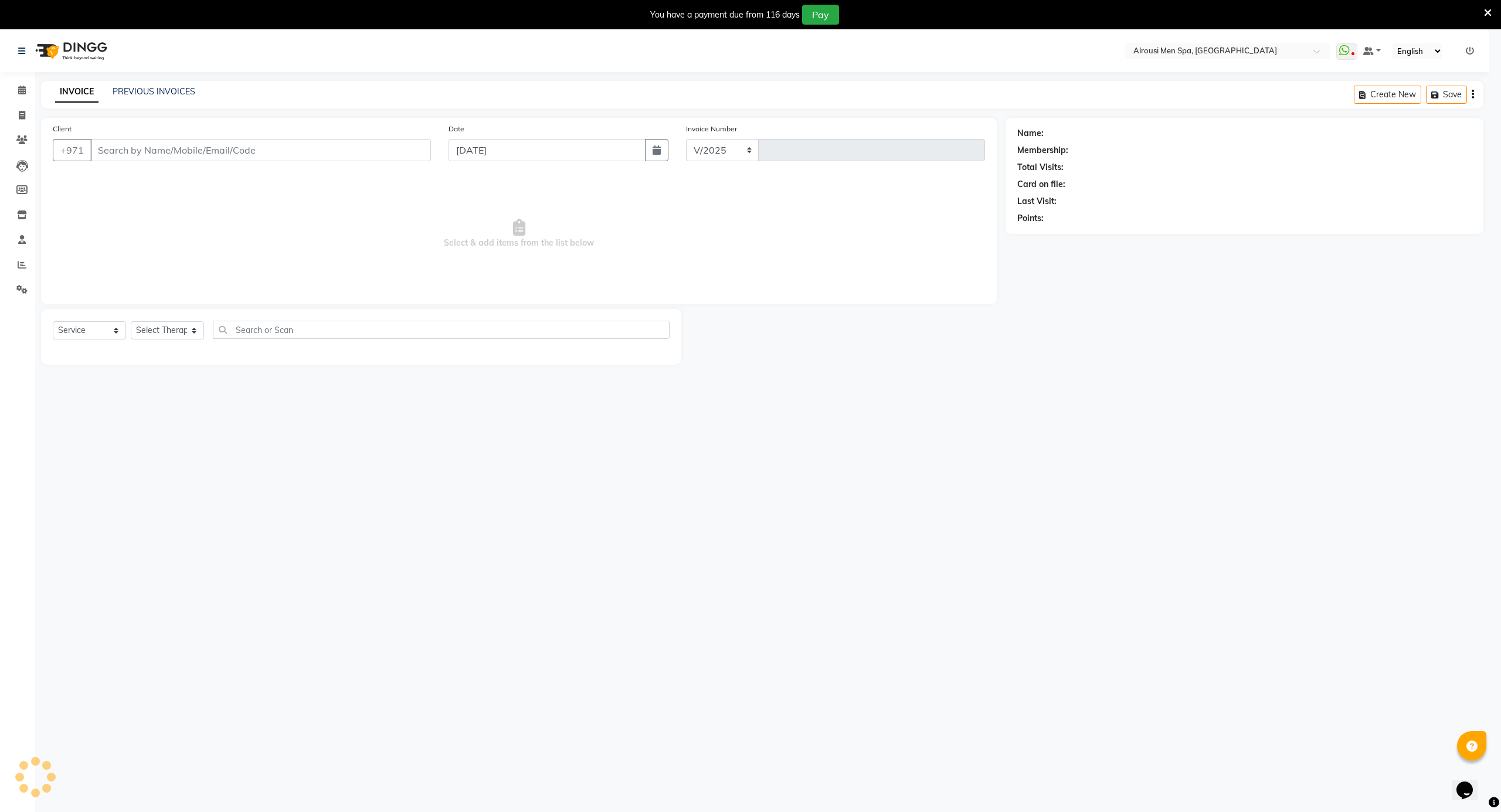
select select "5688"
type input "3562"
type input "566899938"
select select "79204"
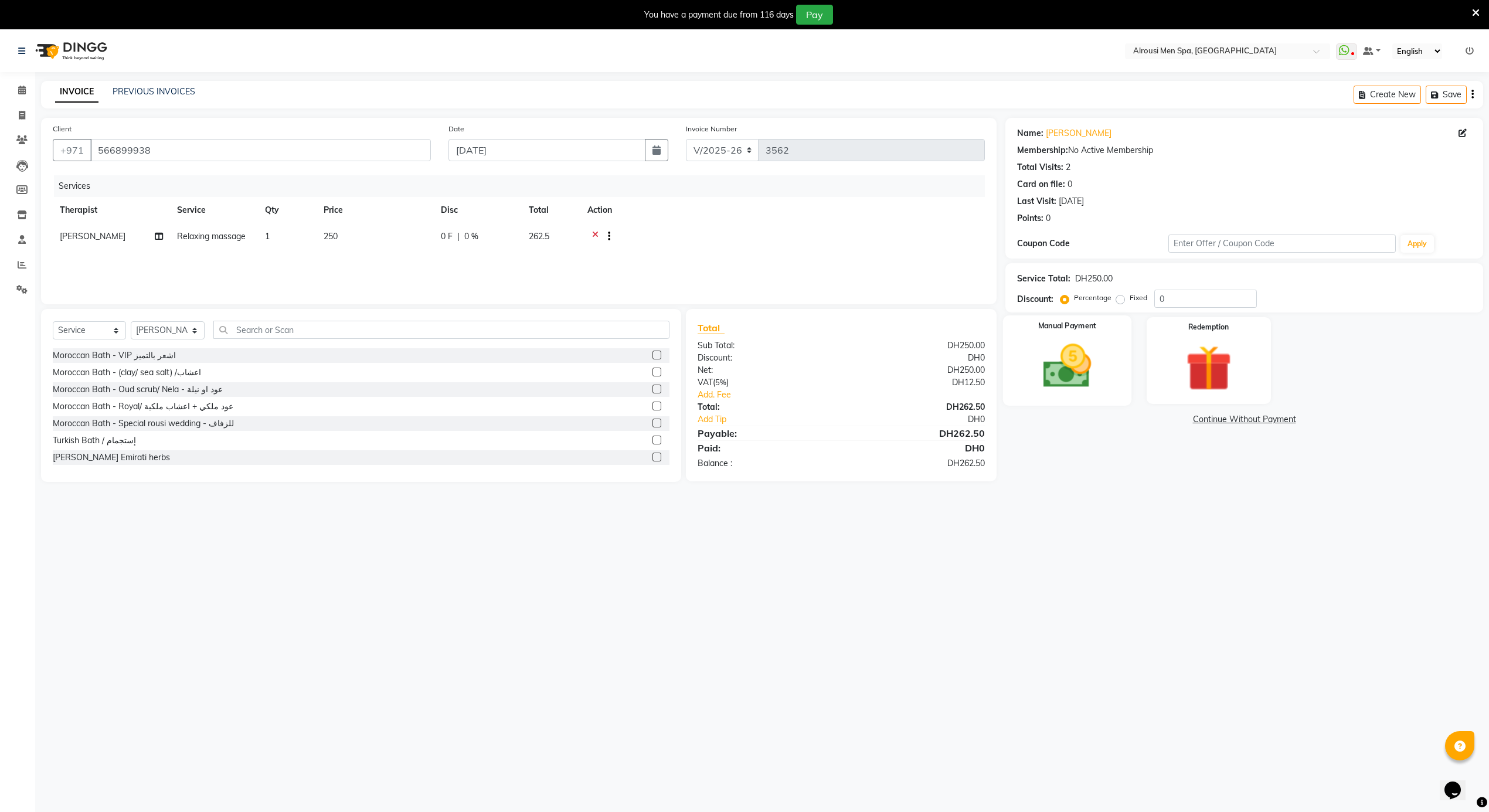
click at [1126, 374] on div "Manual Payment" at bounding box center [1067, 360] width 129 height 90
click at [1137, 423] on span "CARD" at bounding box center [1132, 420] width 26 height 13
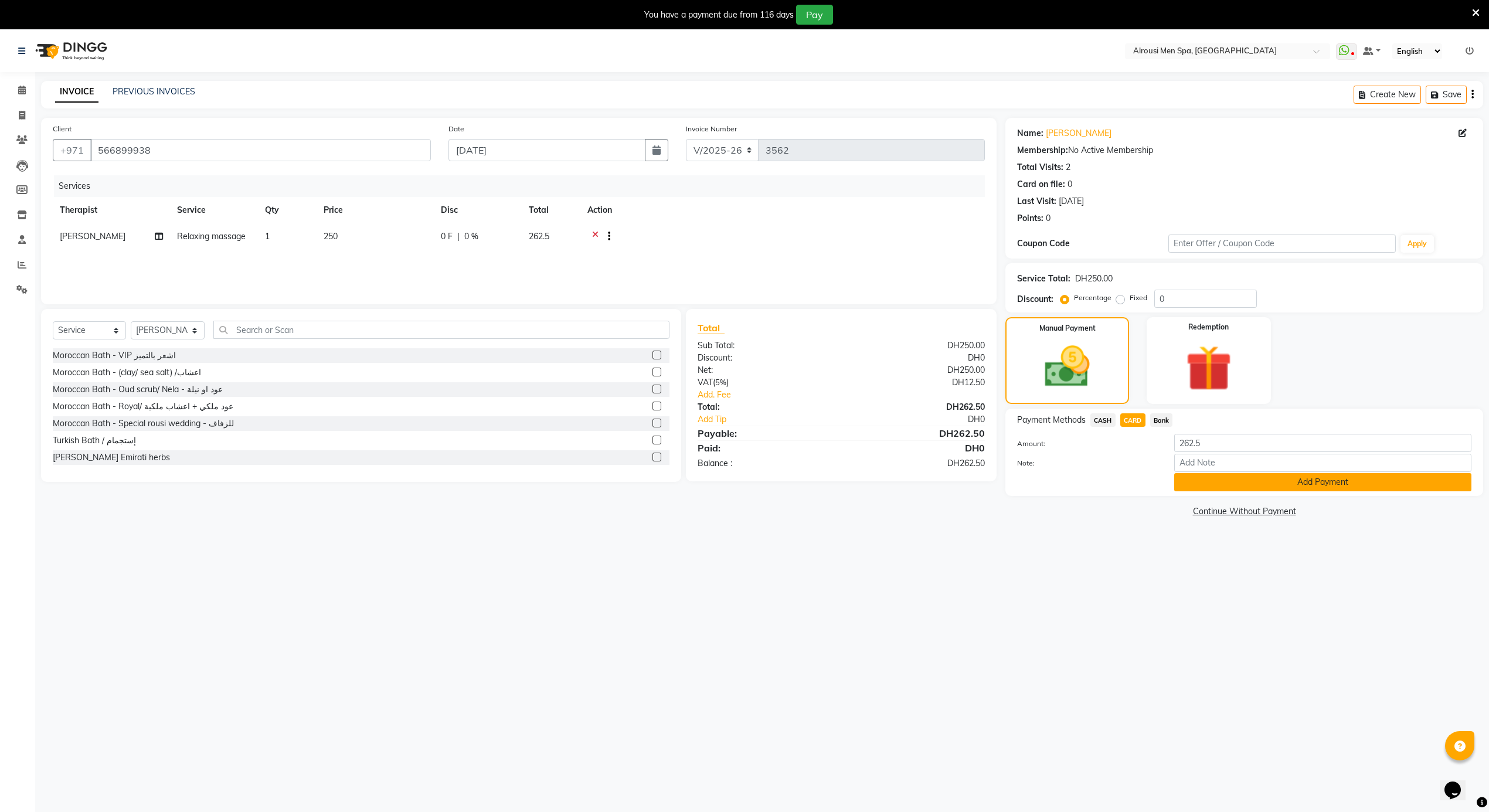
click at [1272, 483] on button "Add Payment" at bounding box center [1322, 482] width 297 height 18
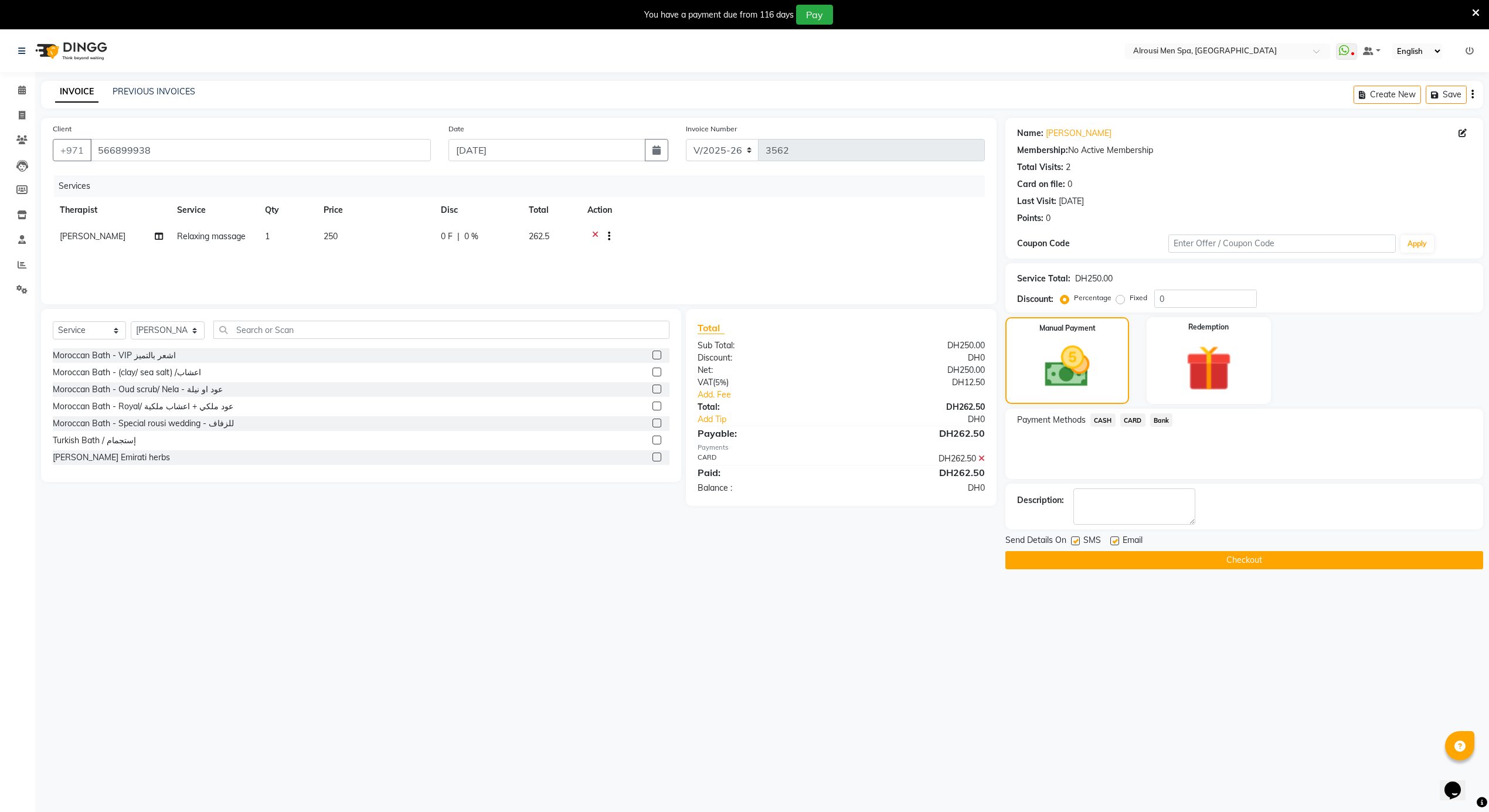
click at [1112, 542] on label at bounding box center [1114, 541] width 9 height 9
click at [1112, 542] on input "checkbox" at bounding box center [1113, 541] width 7 height 7
checkbox input "false"
click at [1077, 538] on label at bounding box center [1075, 541] width 9 height 9
click at [1077, 538] on input "checkbox" at bounding box center [1074, 541] width 7 height 7
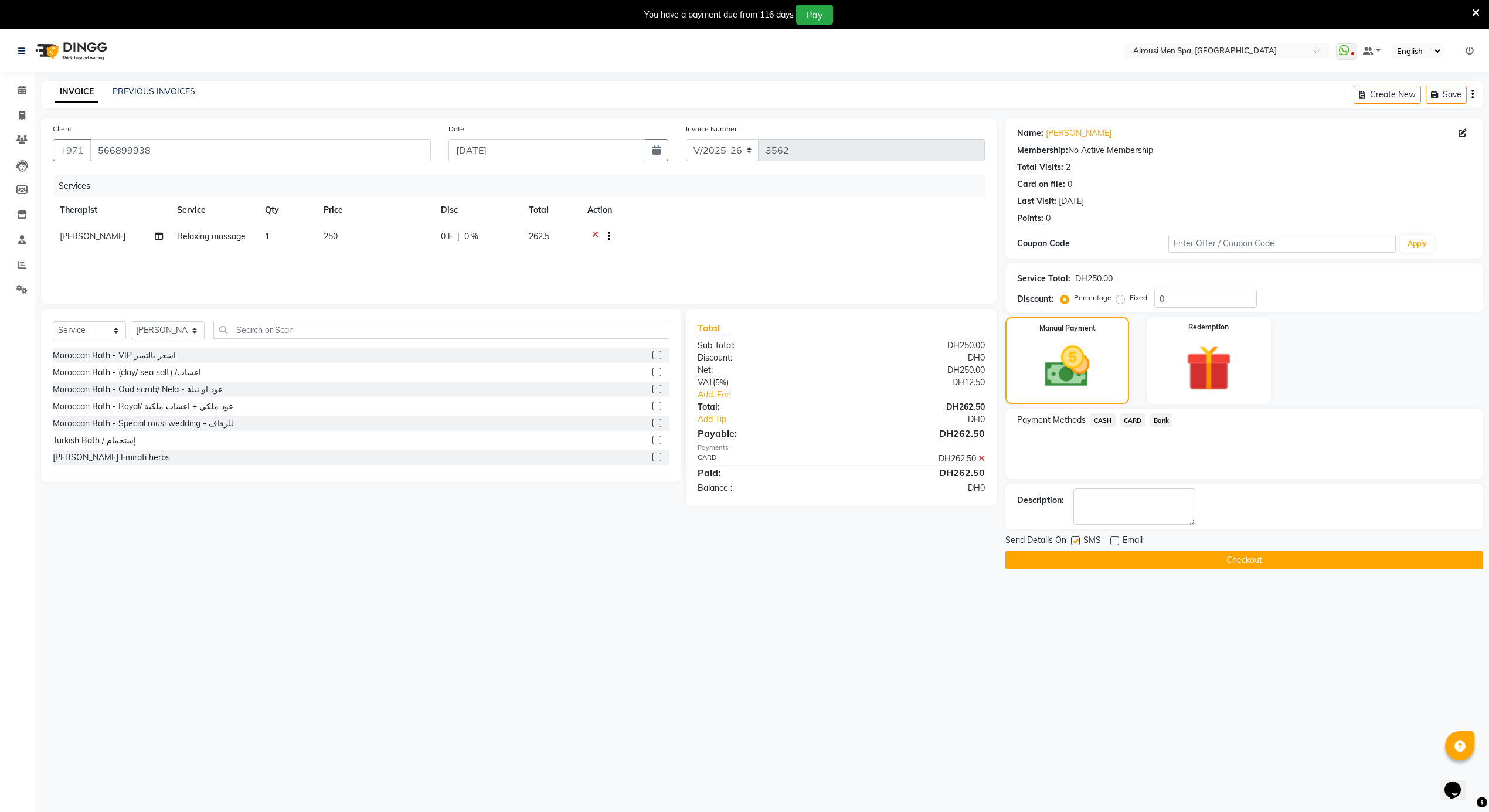
checkbox input "false"
click at [1085, 564] on button "Checkout" at bounding box center [1244, 560] width 478 height 18
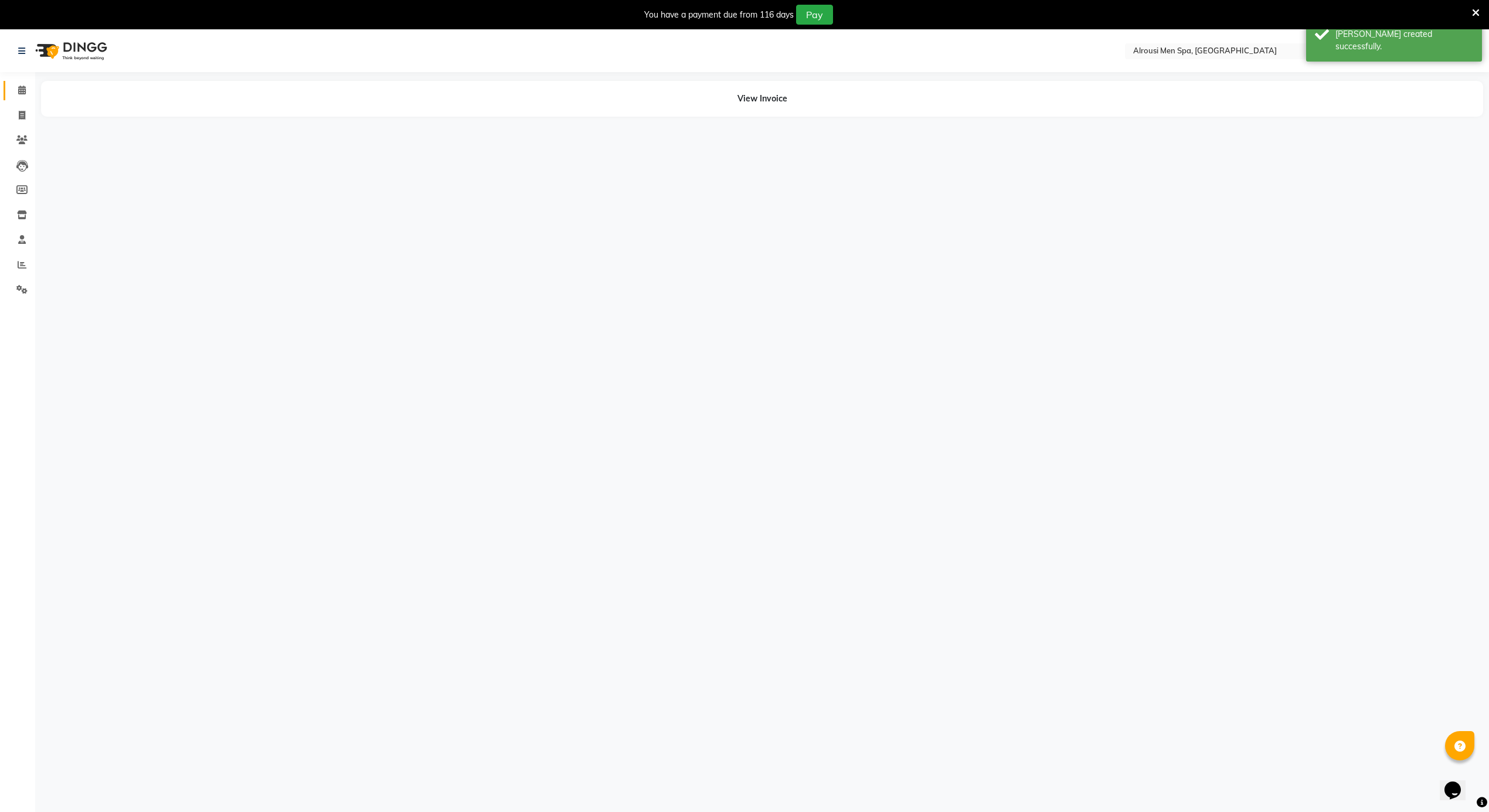
click at [22, 82] on link "Calendar" at bounding box center [17, 90] width 28 height 19
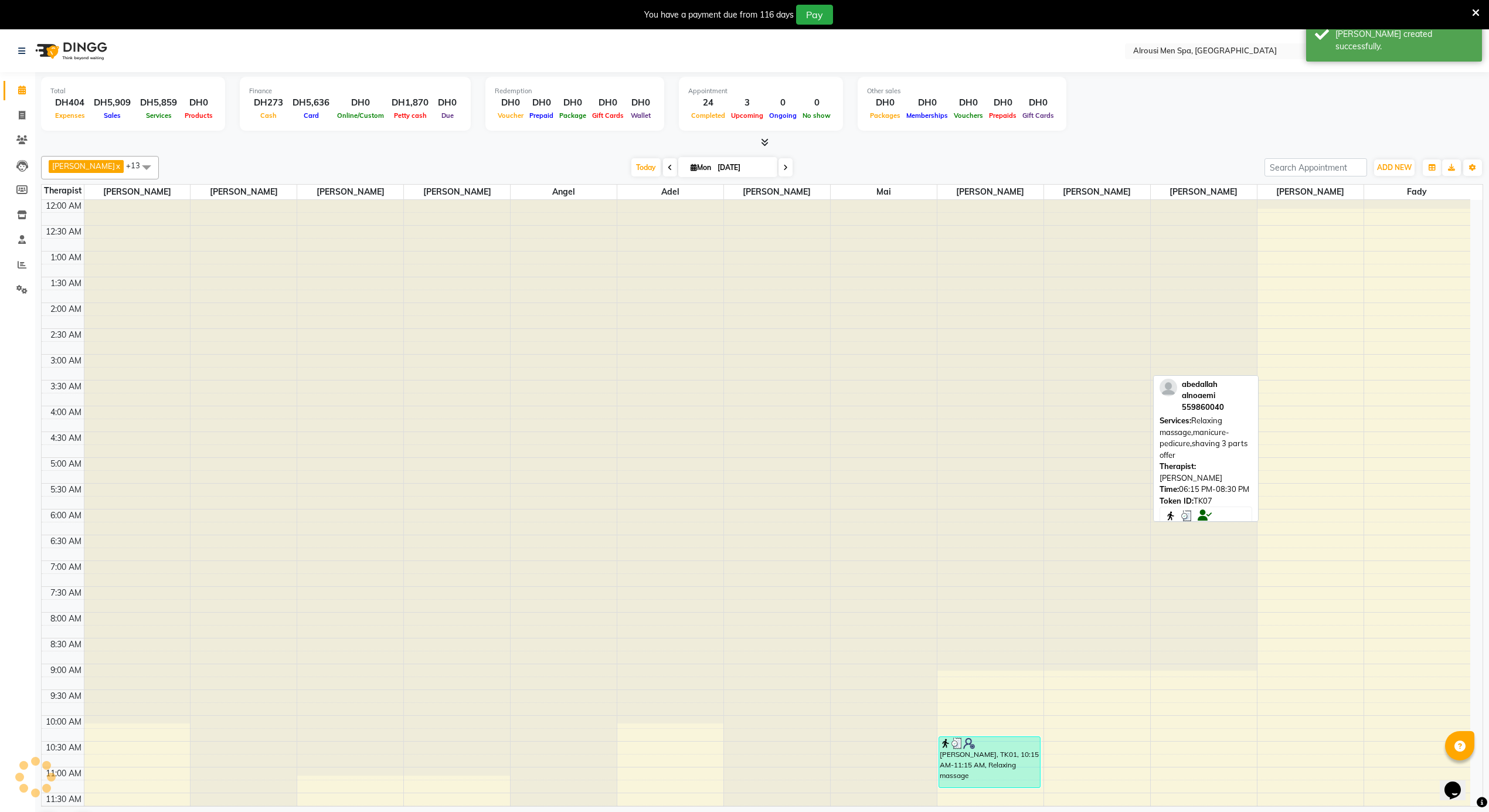
scroll to position [657, 0]
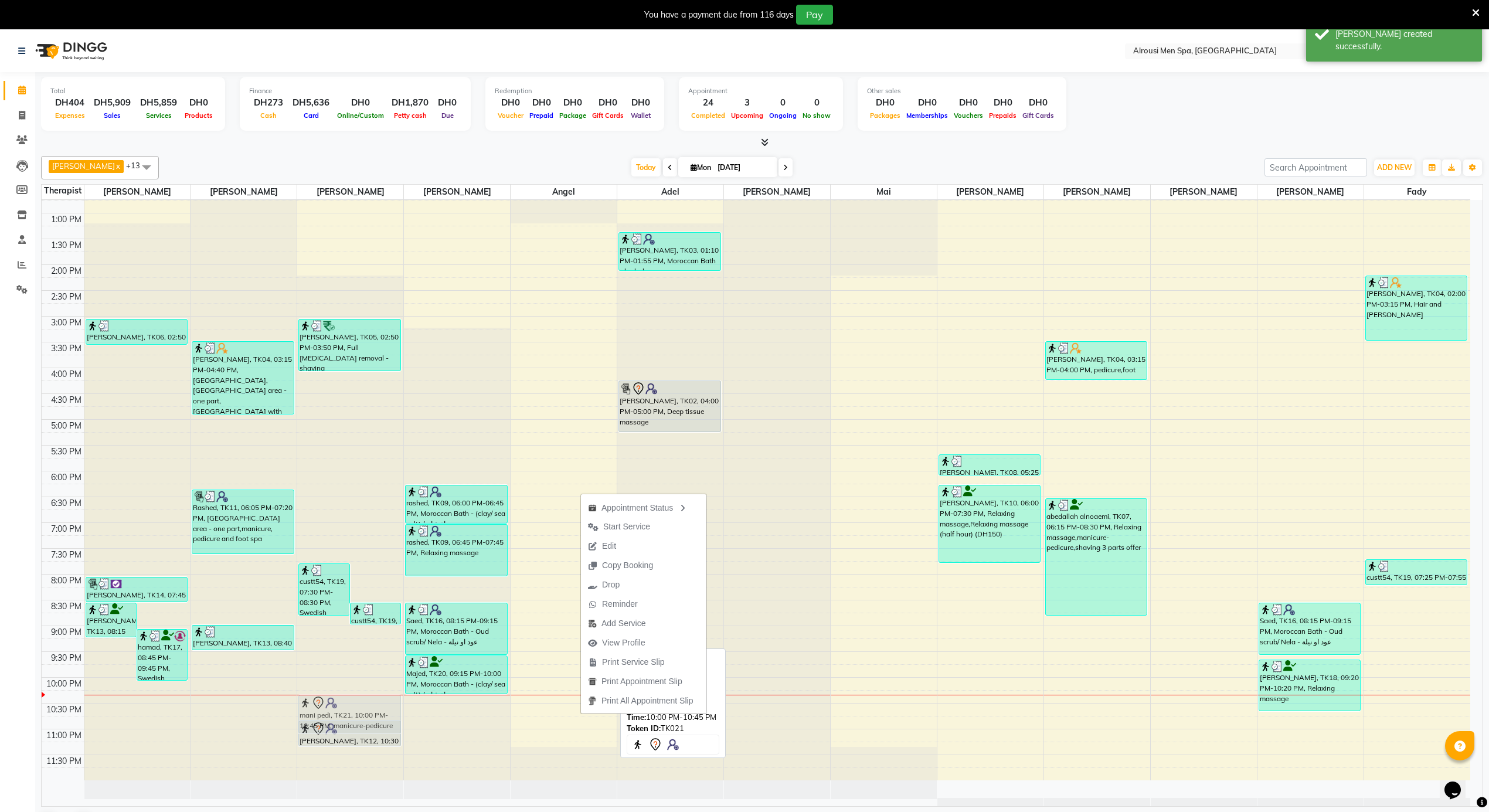
drag, startPoint x: 551, startPoint y: 719, endPoint x: 365, endPoint y: 717, distance: 186.0
click at [365, 717] on tr "ahmad, TK13, 08:15 PM-08:55 PM, Half body with bikini area - Shaving hamad, TK1…" at bounding box center [755, 161] width 1429 height 1237
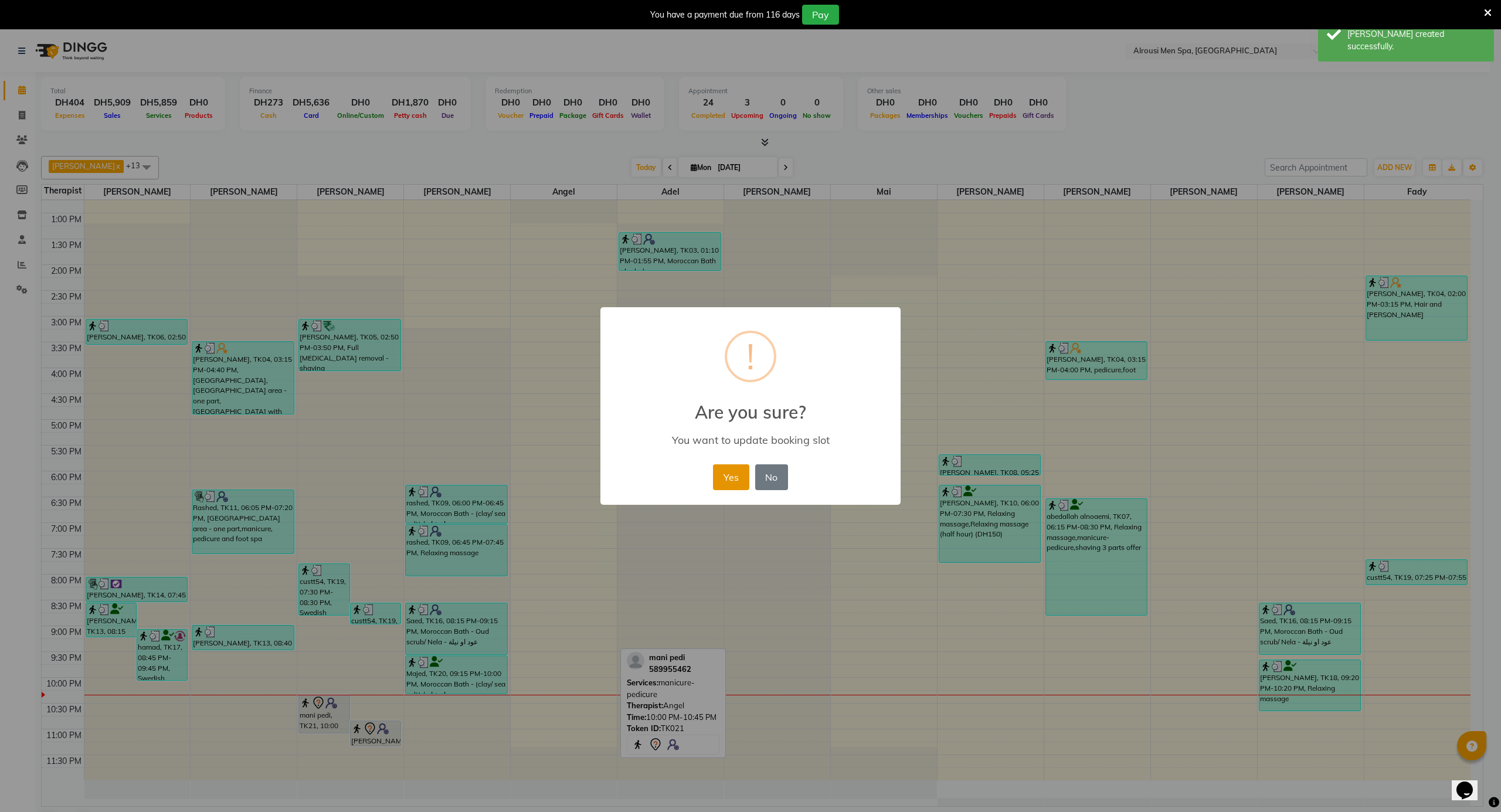
click at [723, 480] on button "Yes" at bounding box center [731, 476] width 36 height 26
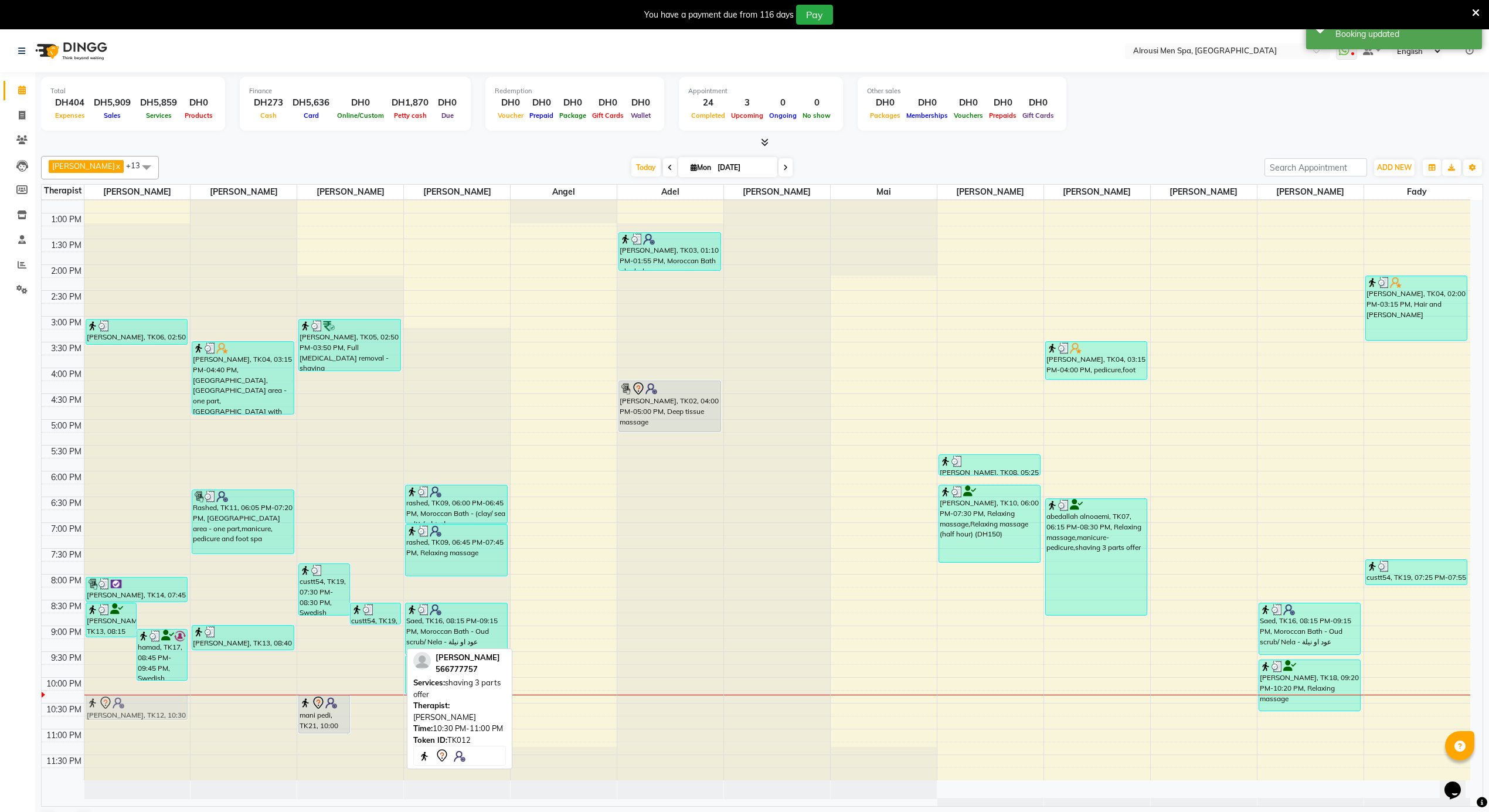
drag, startPoint x: 362, startPoint y: 739, endPoint x: 165, endPoint y: 715, distance: 198.5
click at [165, 715] on tr "[PERSON_NAME], TK13, 08:15 PM-08:55 PM, Half body with bikini area - Shaving ha…" at bounding box center [755, 161] width 1429 height 1237
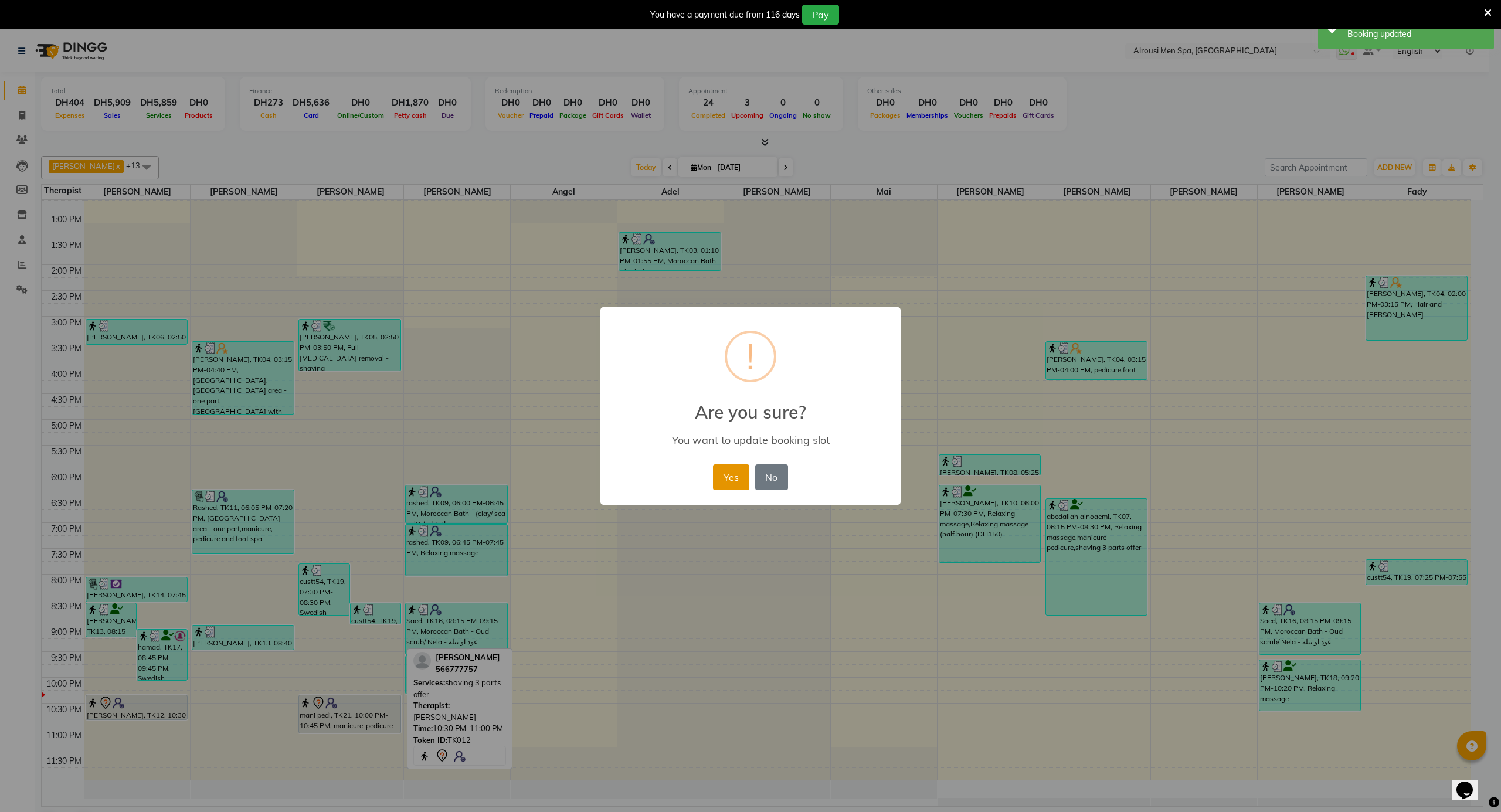
click at [740, 479] on button "Yes" at bounding box center [731, 476] width 36 height 26
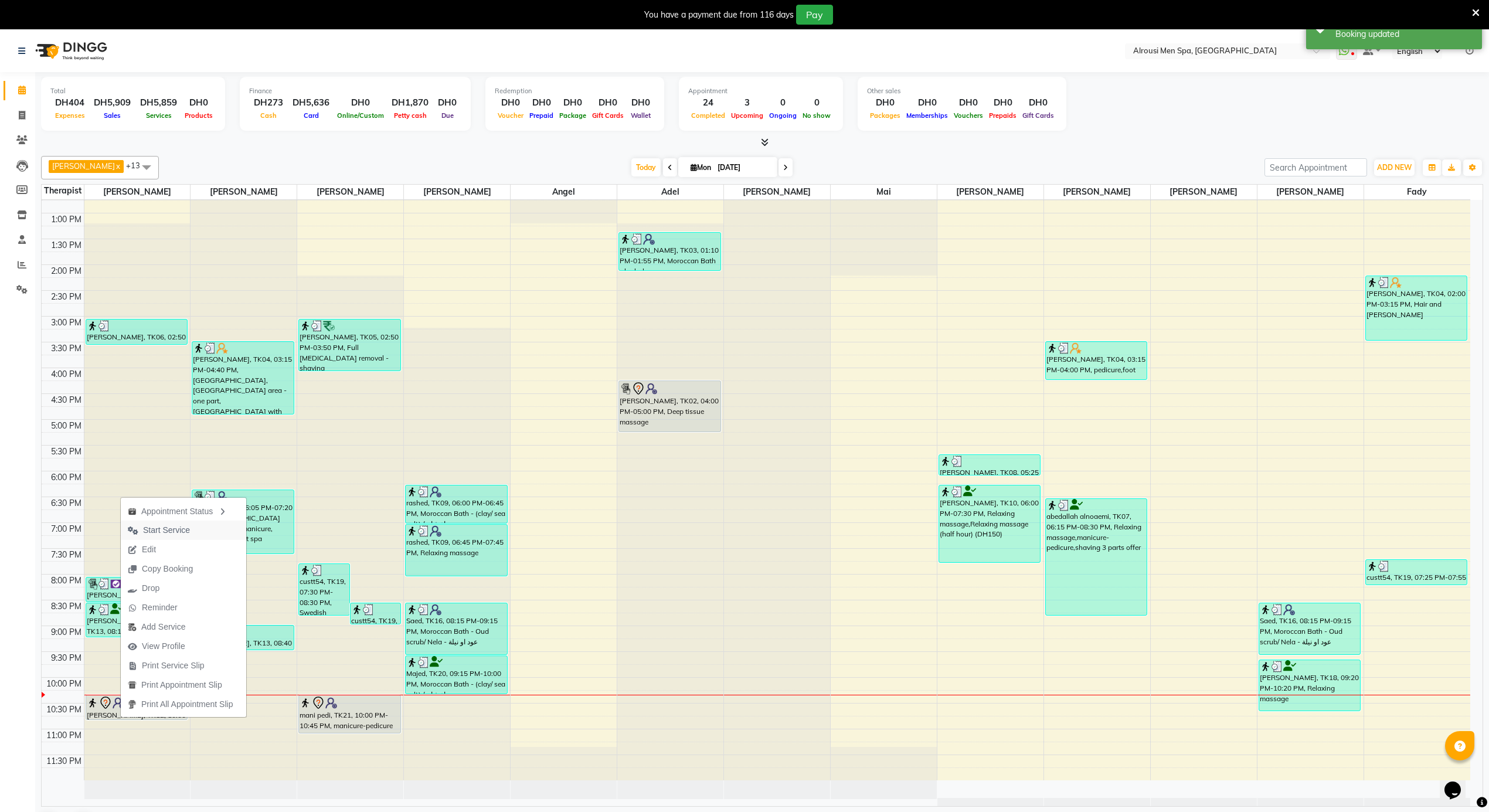
click at [165, 531] on span "Start Service" at bounding box center [166, 530] width 47 height 12
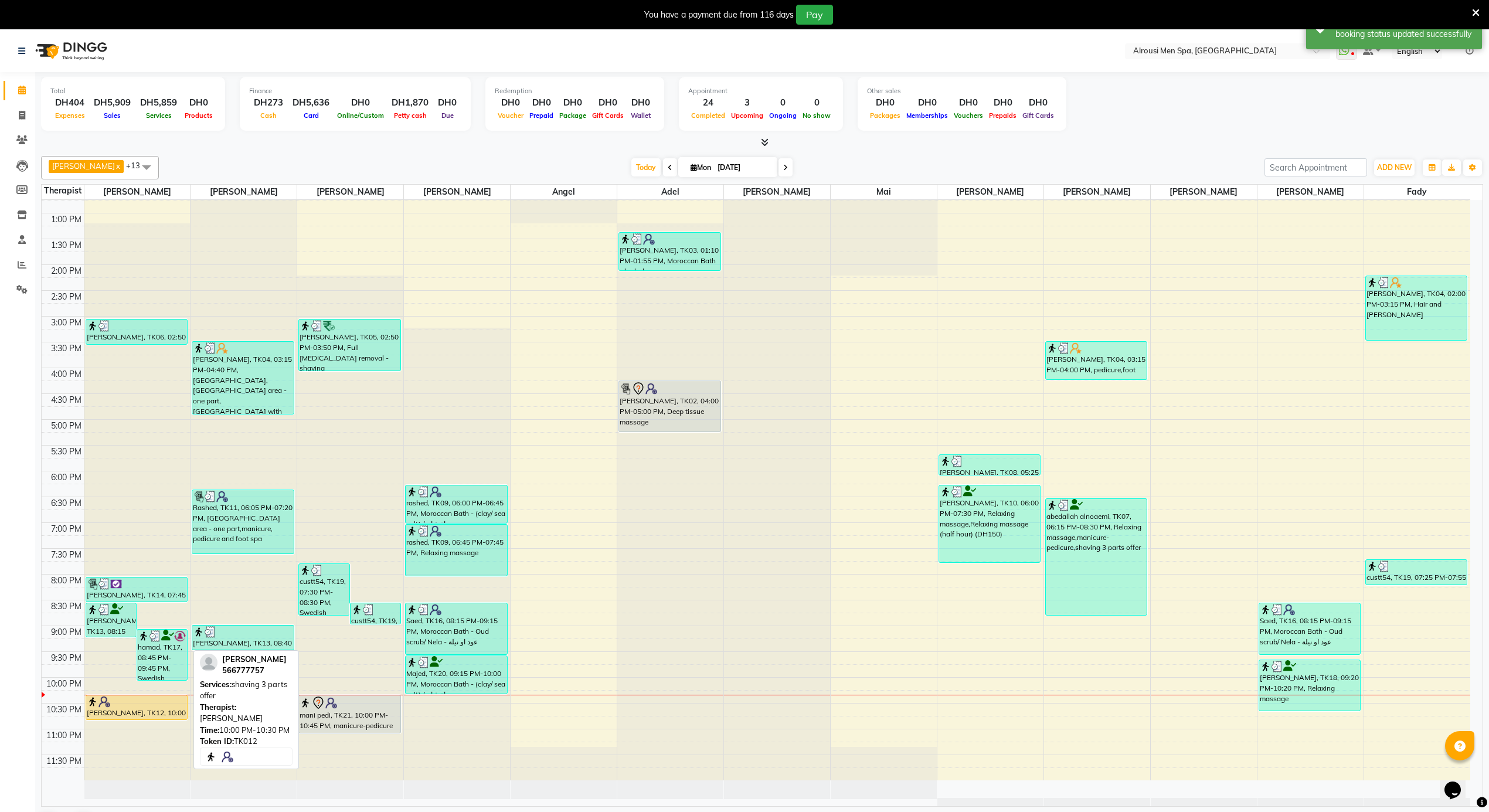
click at [170, 717] on div at bounding box center [136, 720] width 101 height 5
click at [173, 709] on div "[PERSON_NAME], TK12, 10:00 PM-10:30 PM, shaving 3 parts offer" at bounding box center [136, 706] width 101 height 24
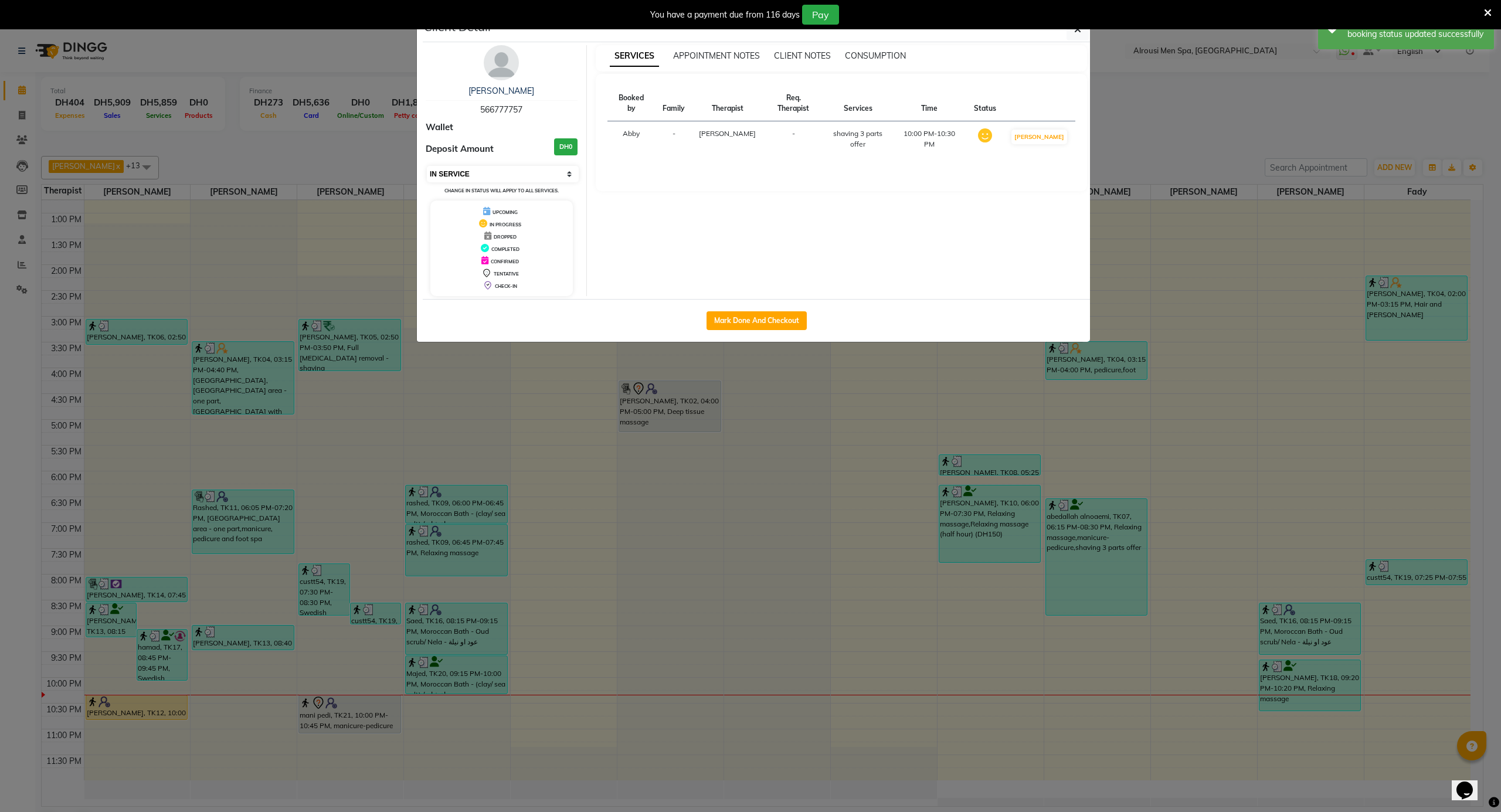
click at [489, 175] on select "Select IN SERVICE CONFIRMED TENTATIVE CHECK IN MARK DONE DROPPED UPCOMING" at bounding box center [503, 174] width 152 height 17
select select "7"
click at [427, 167] on select "Select IN SERVICE CONFIRMED TENTATIVE CHECK IN MARK DONE DROPPED UPCOMING" at bounding box center [503, 174] width 152 height 17
click at [327, 165] on ngb-modal-window "Client Detail ahmed 566777757 Wallet Deposit Amount DH0 Select IN SERVICE CONFI…" at bounding box center [750, 406] width 1501 height 812
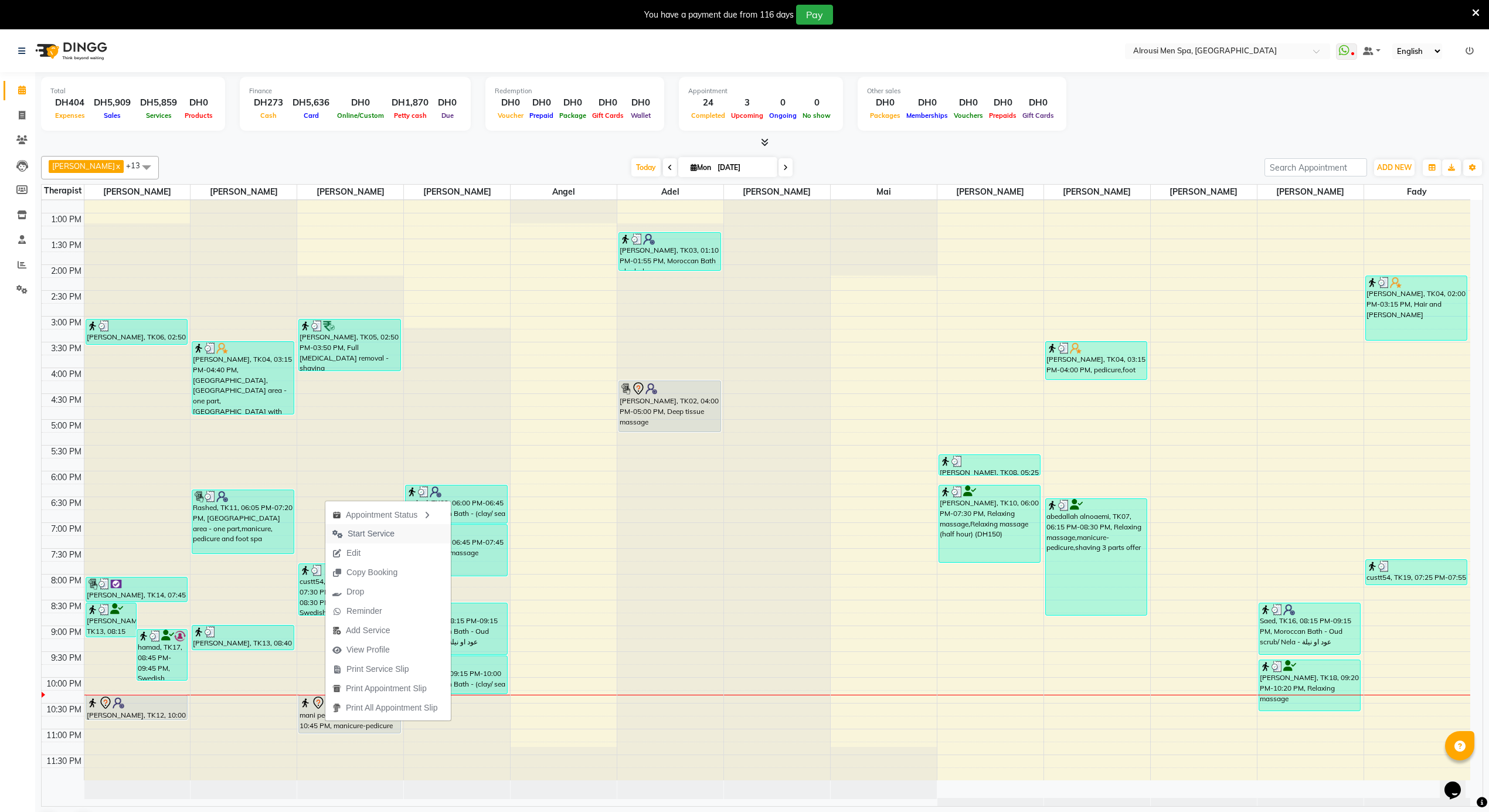
click at [383, 537] on span "Start Service" at bounding box center [371, 533] width 47 height 12
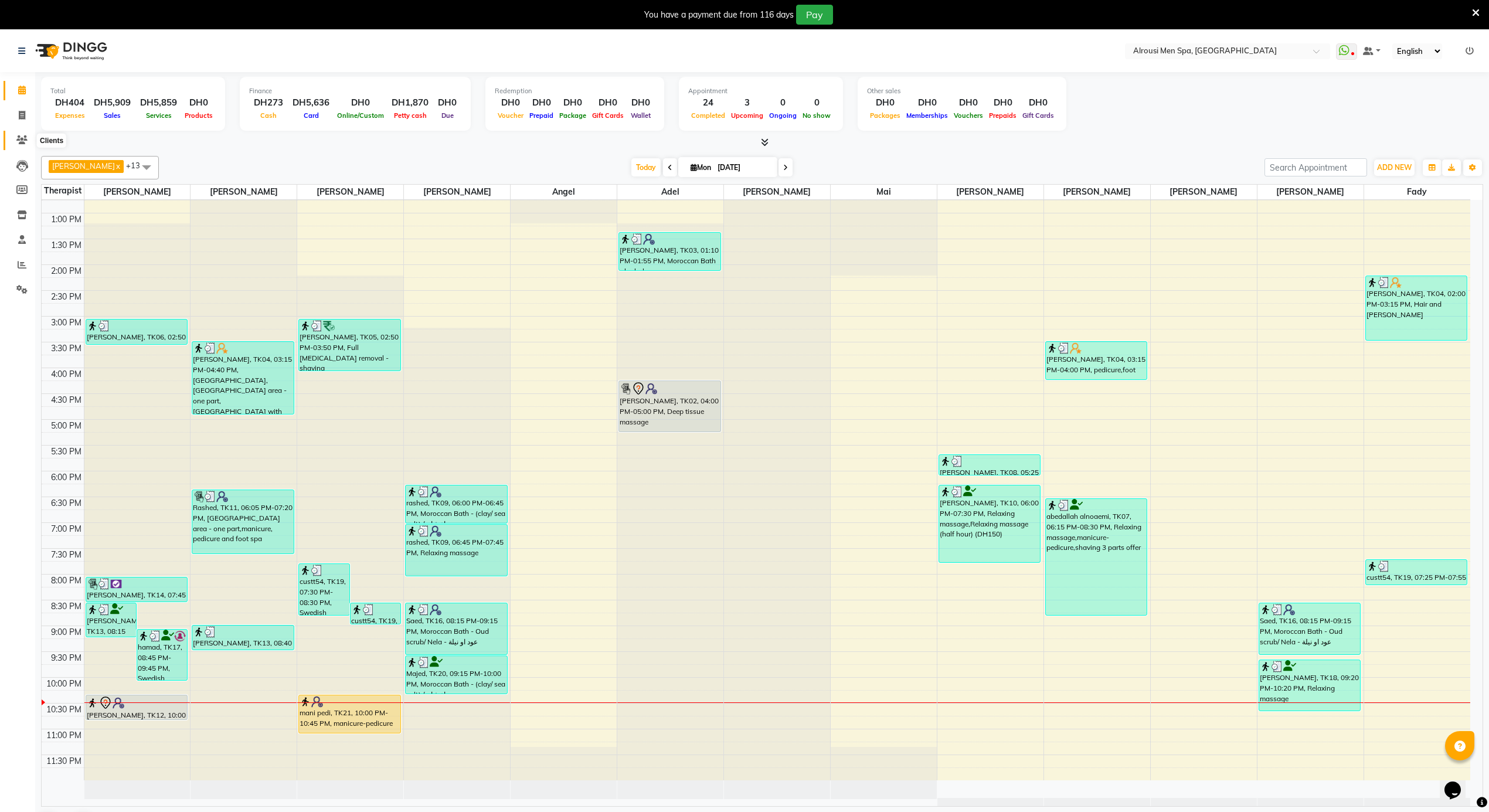
click at [19, 139] on icon at bounding box center [21, 139] width 11 height 9
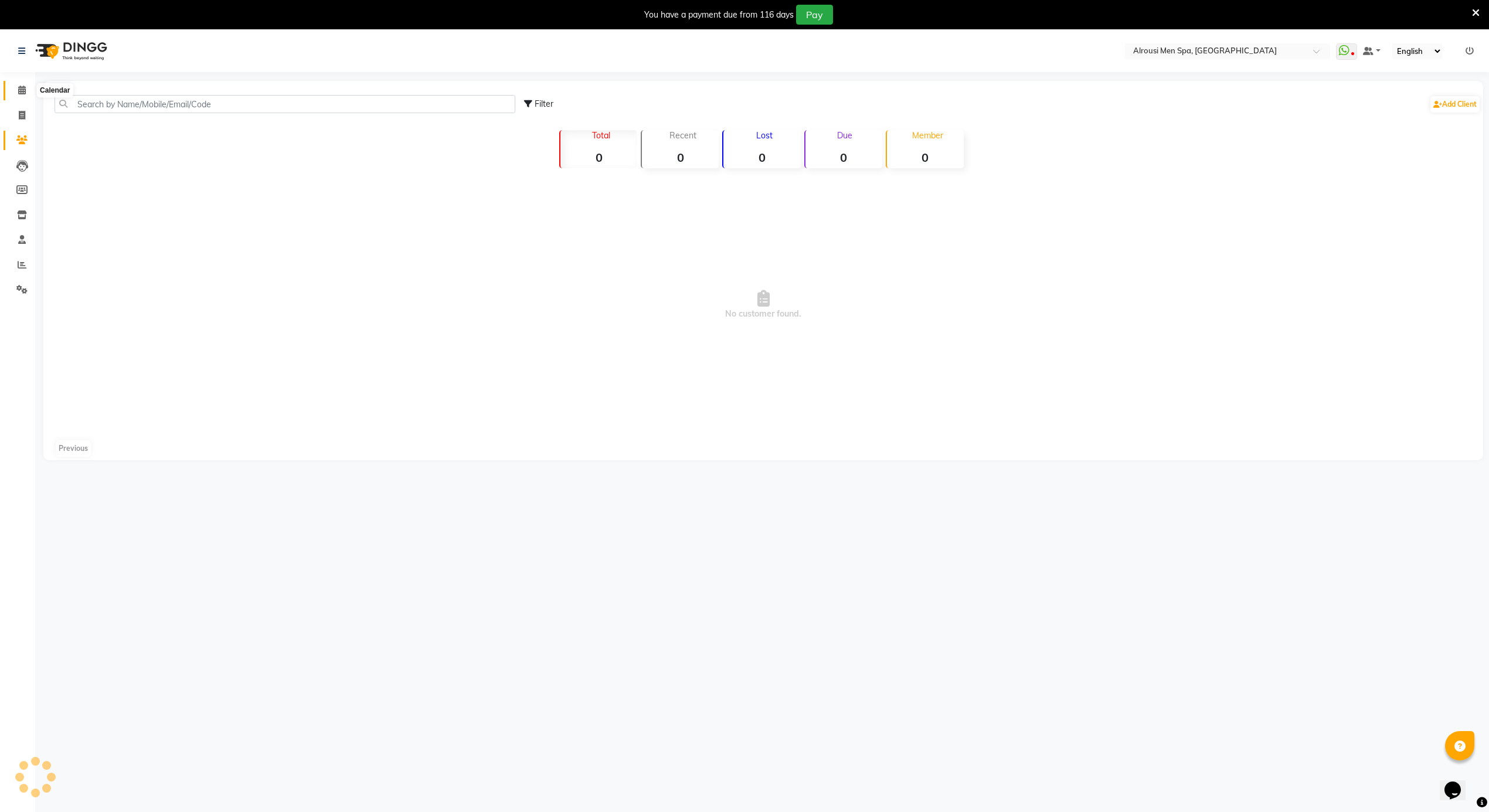
click at [26, 92] on span at bounding box center [21, 91] width 21 height 13
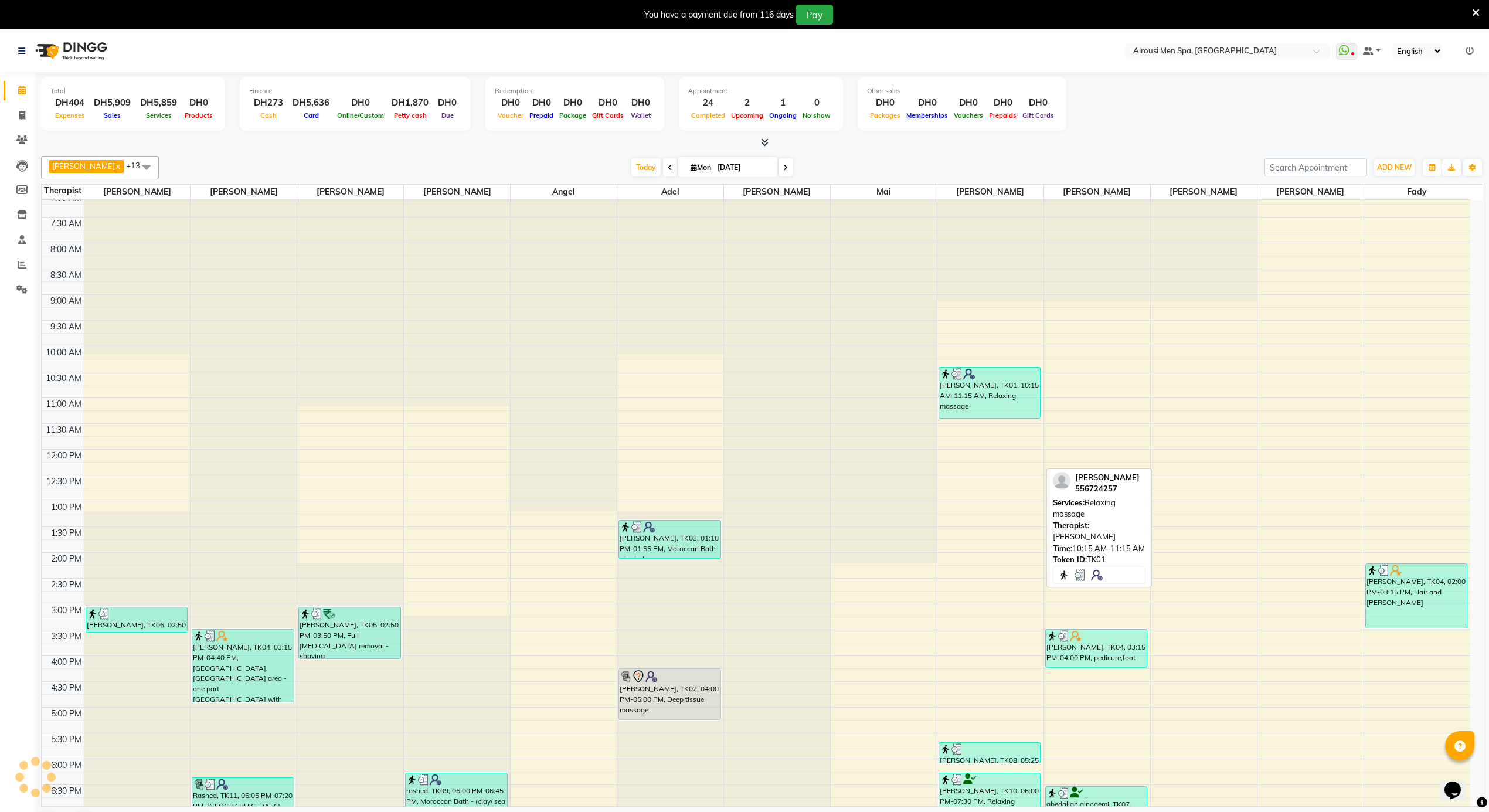
scroll to position [627, 0]
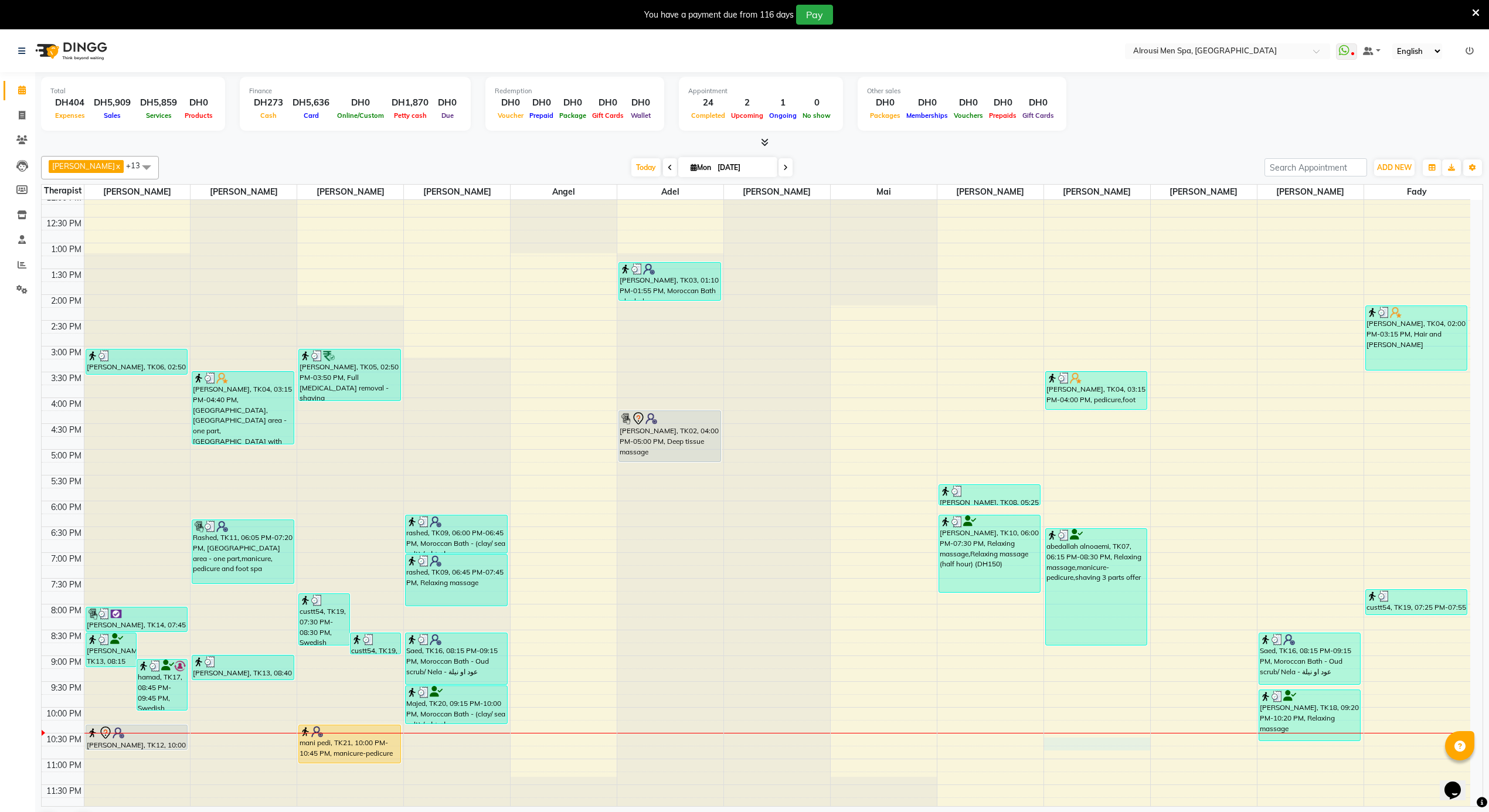
click at [1080, 741] on div "12:00 AM 12:30 AM 1:00 AM 1:30 AM 2:00 AM 2:30 AM 3:00 AM 3:30 AM 4:00 AM 4:30 …" at bounding box center [755, 191] width 1429 height 1237
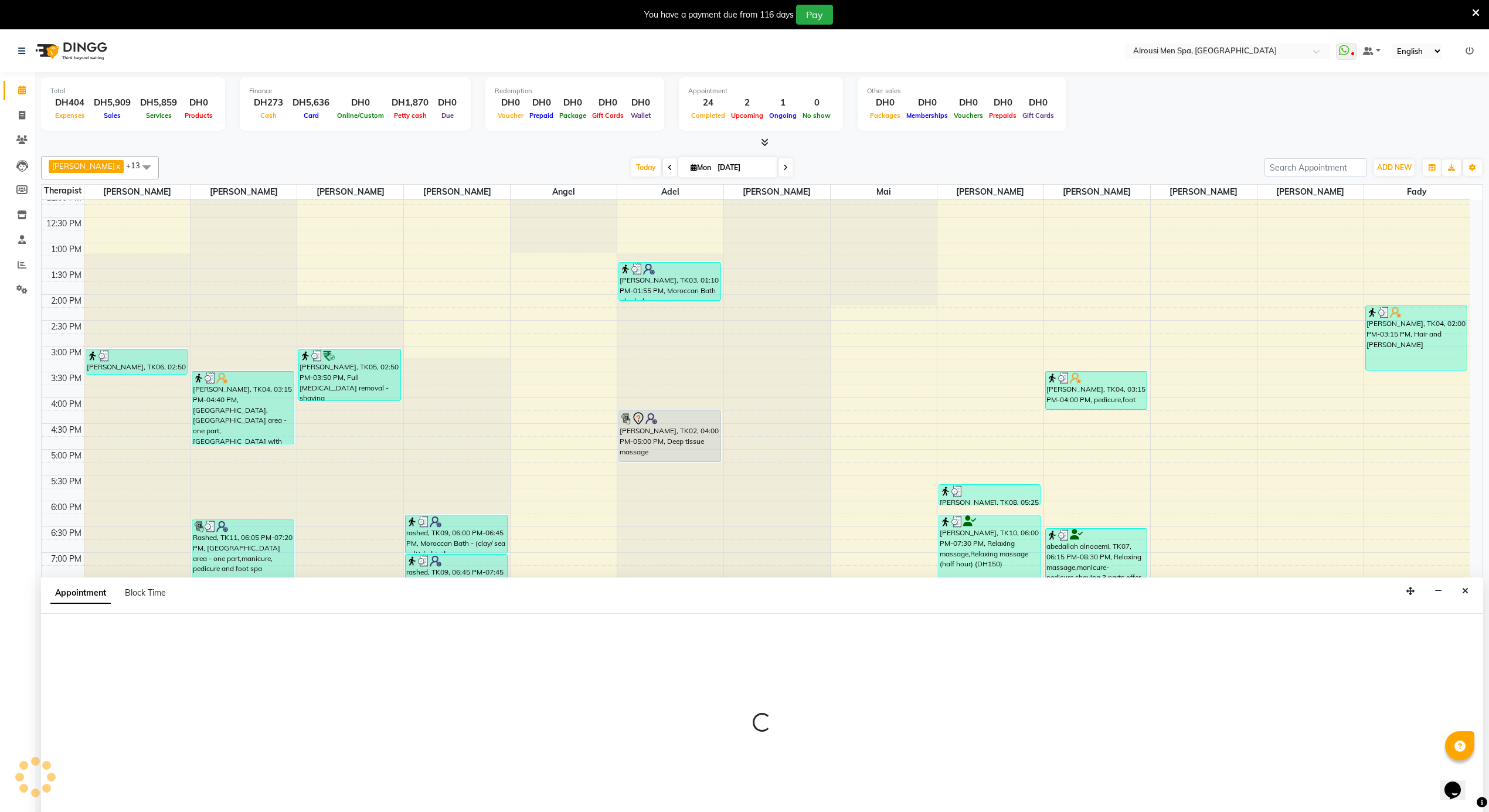
scroll to position [31, 0]
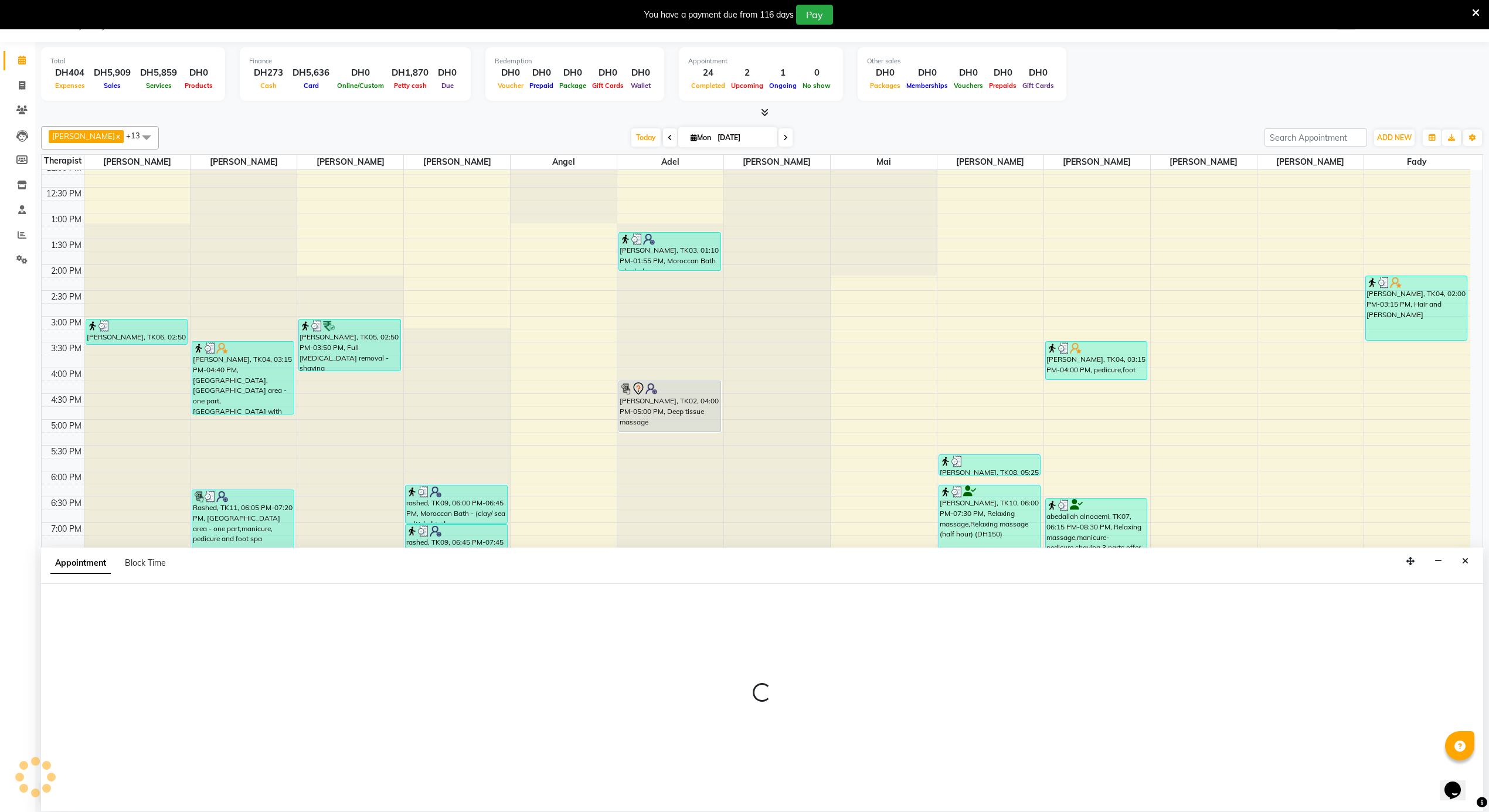
select select "65366"
select select "tentative"
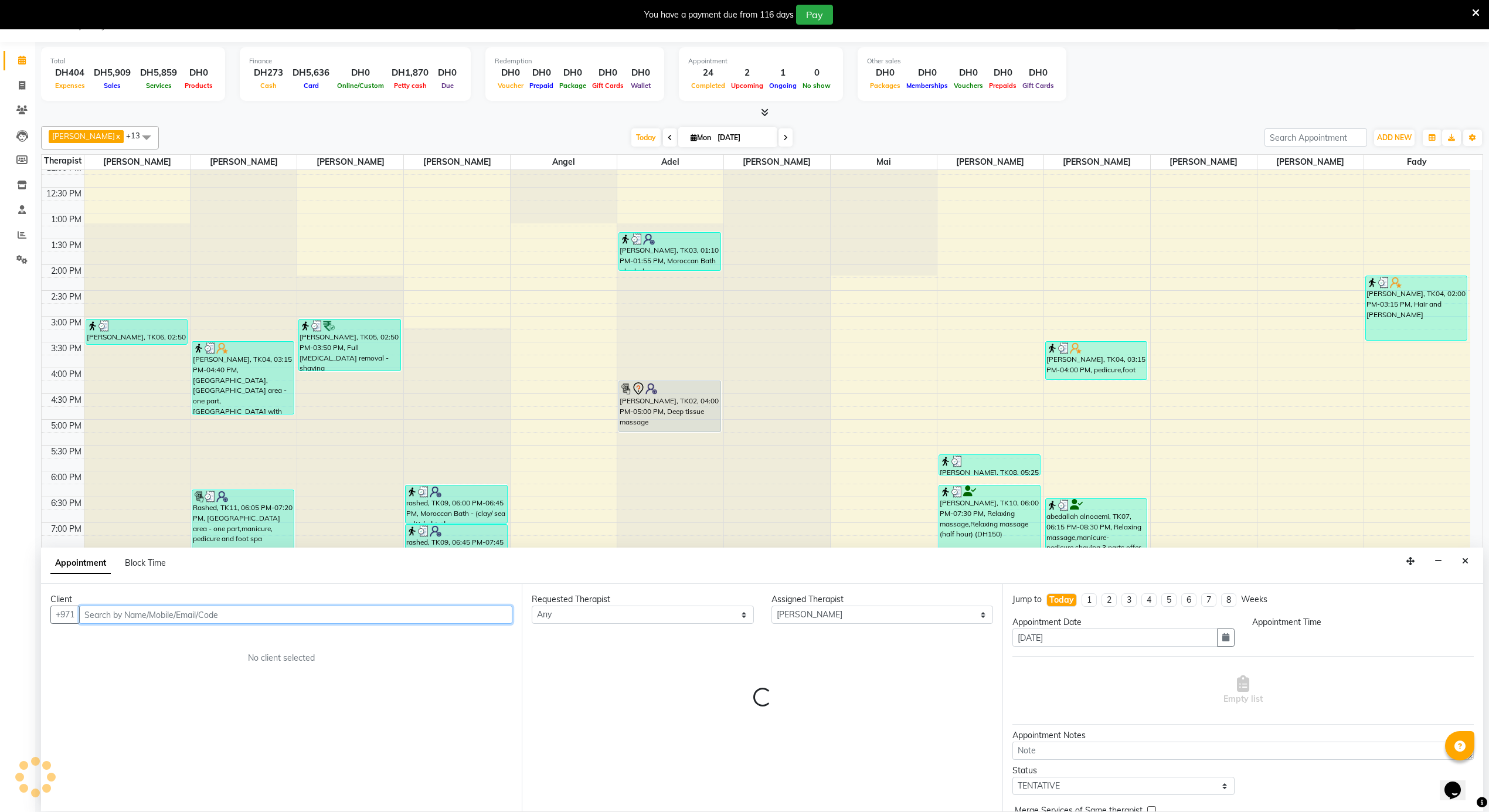
select select "1335"
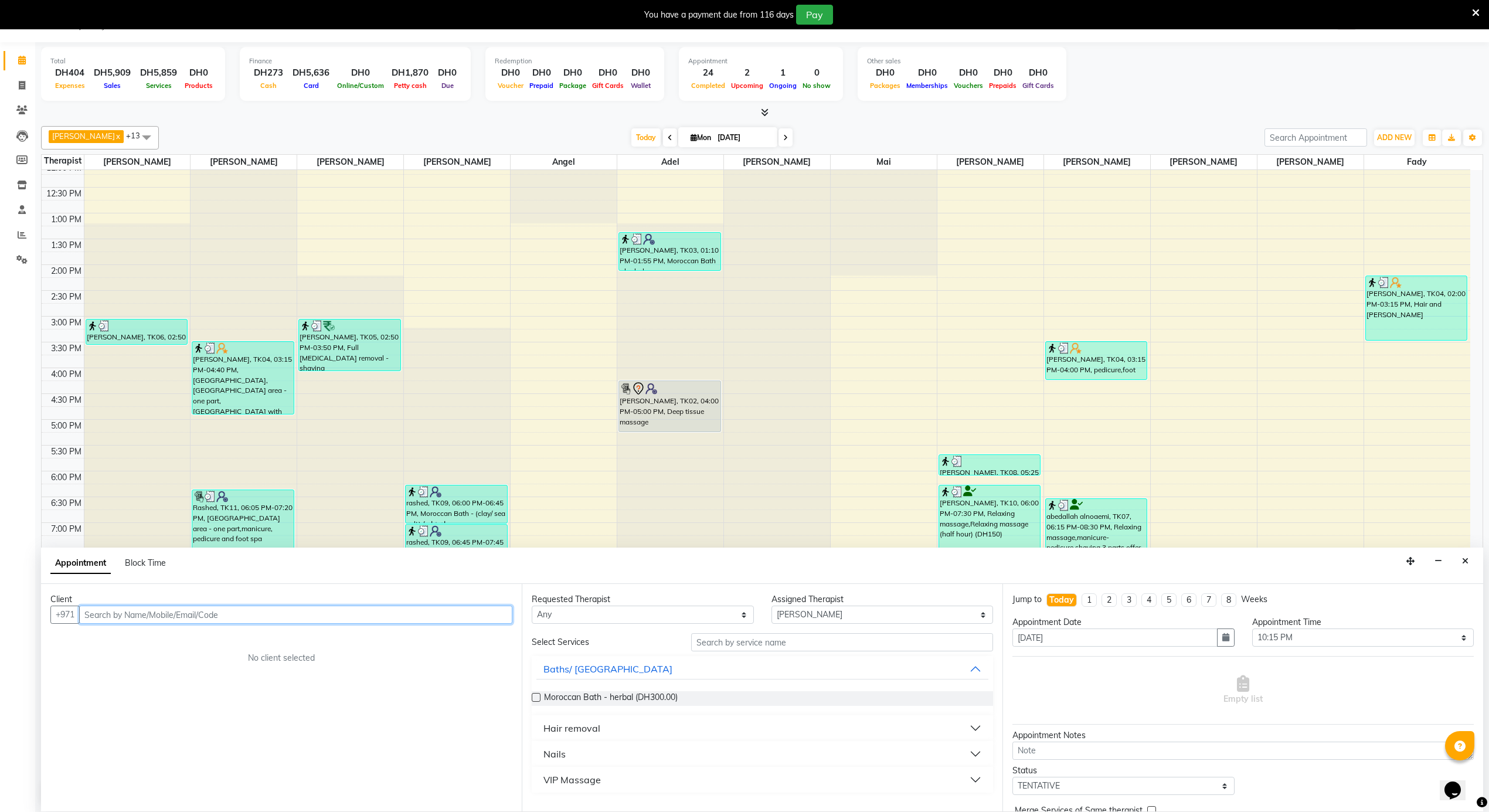
click at [397, 621] on input "text" at bounding box center [295, 615] width 433 height 18
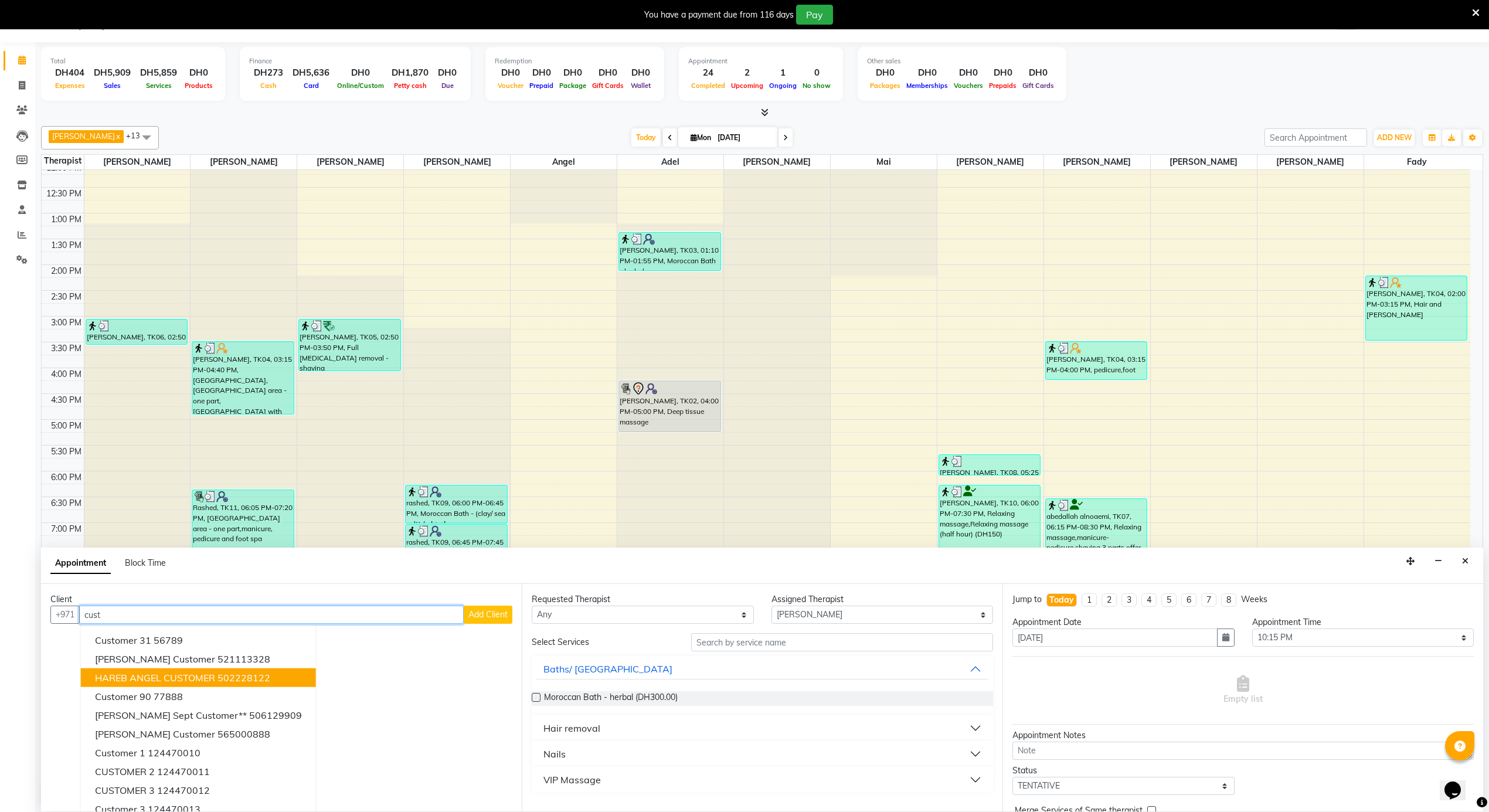
click at [181, 687] on button "HAREB ANGEL CUSTOMER 502228122" at bounding box center [198, 677] width 235 height 19
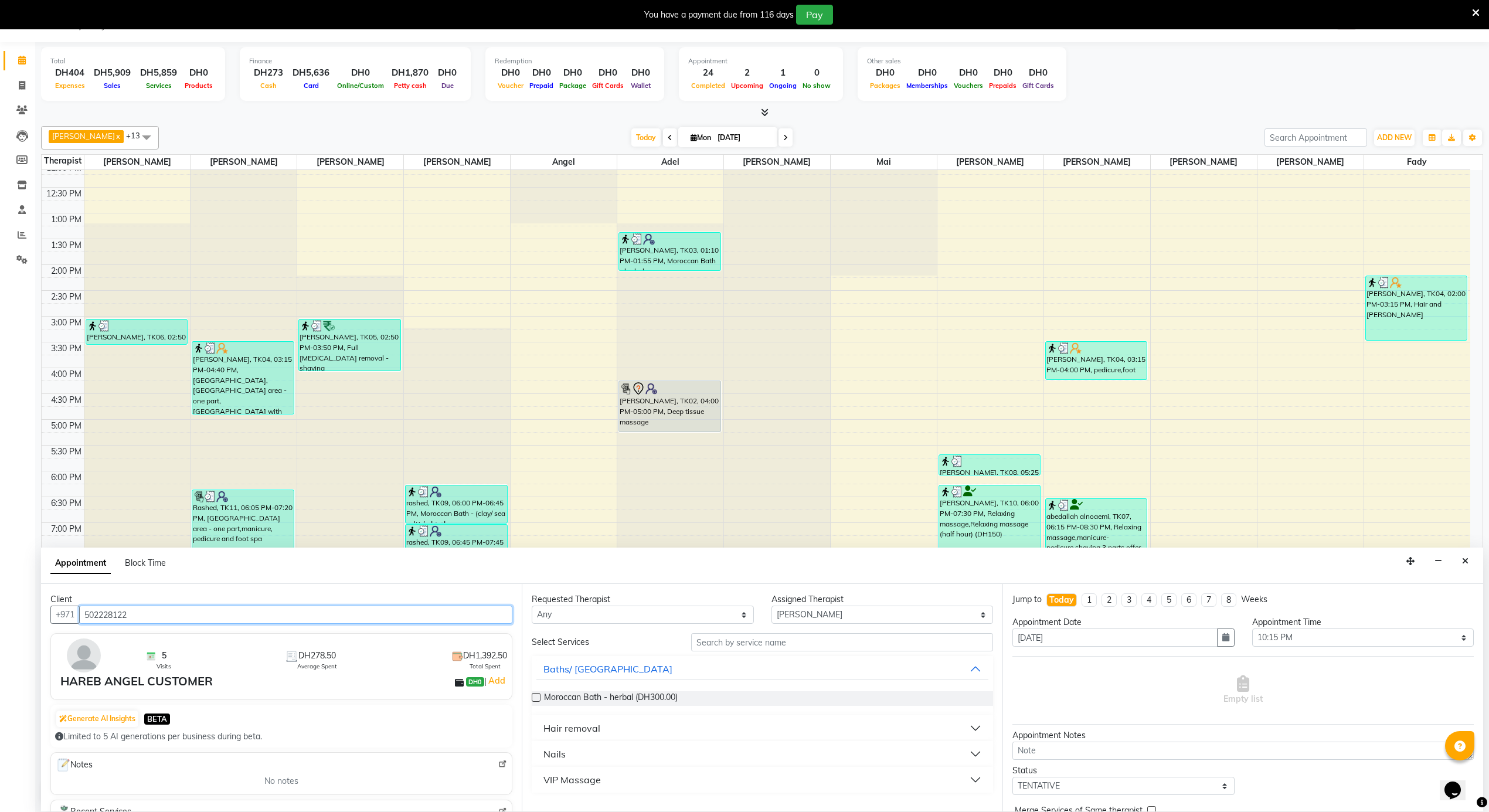
click at [191, 616] on input "502228122" at bounding box center [295, 615] width 433 height 18
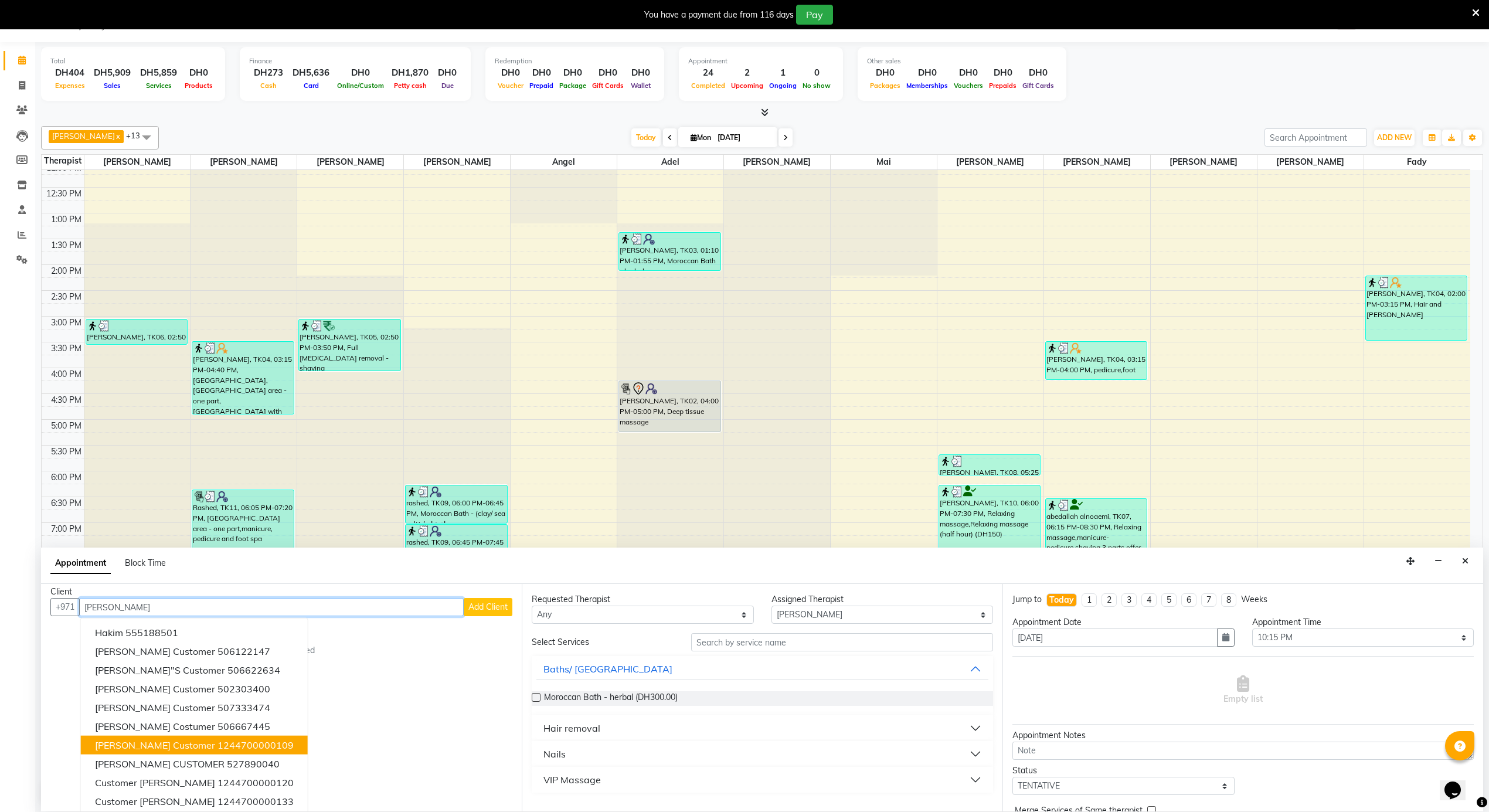
scroll to position [12, 0]
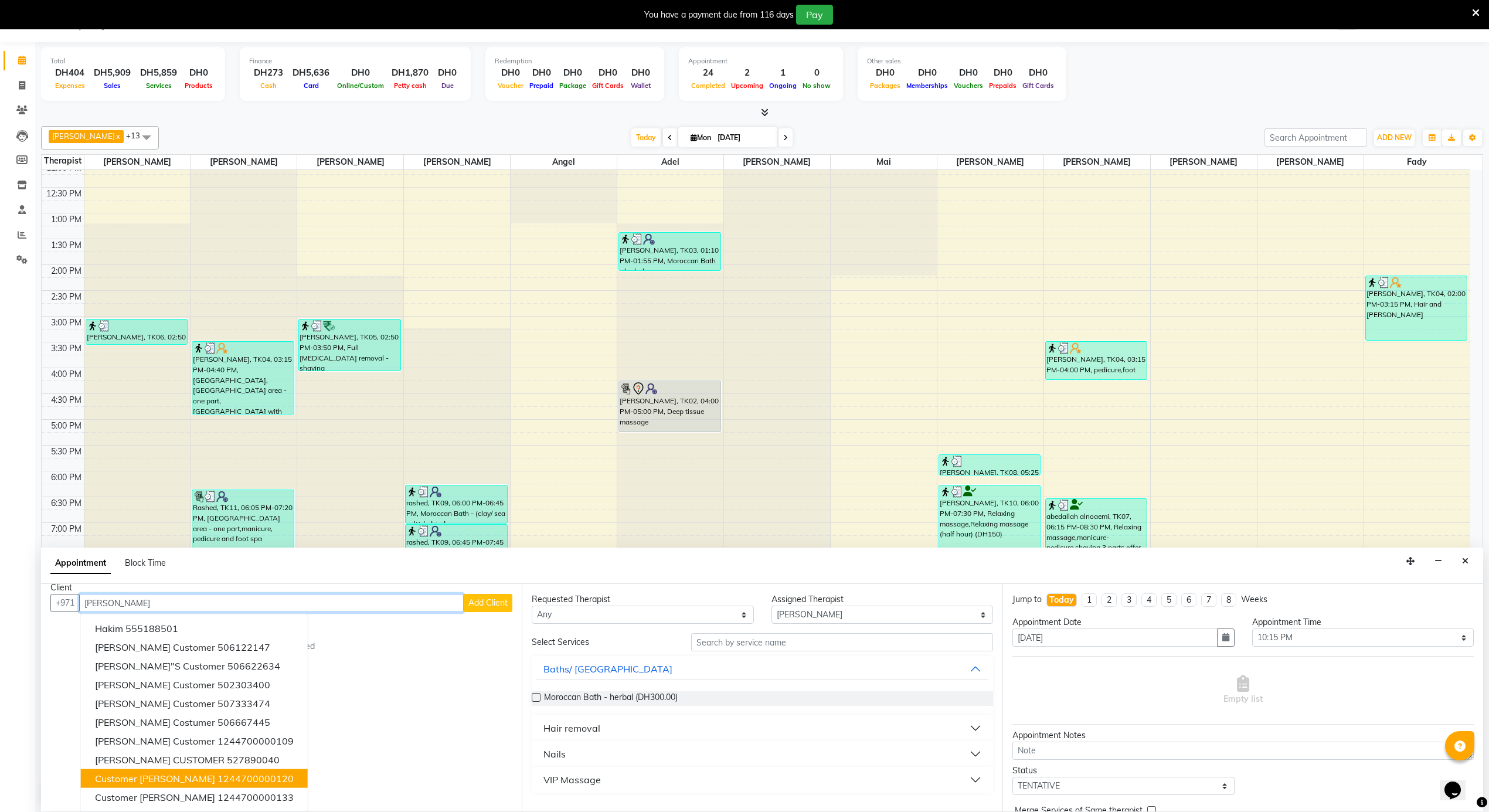
click at [218, 775] on ngb-highlight "1244700000120" at bounding box center [255, 778] width 76 height 12
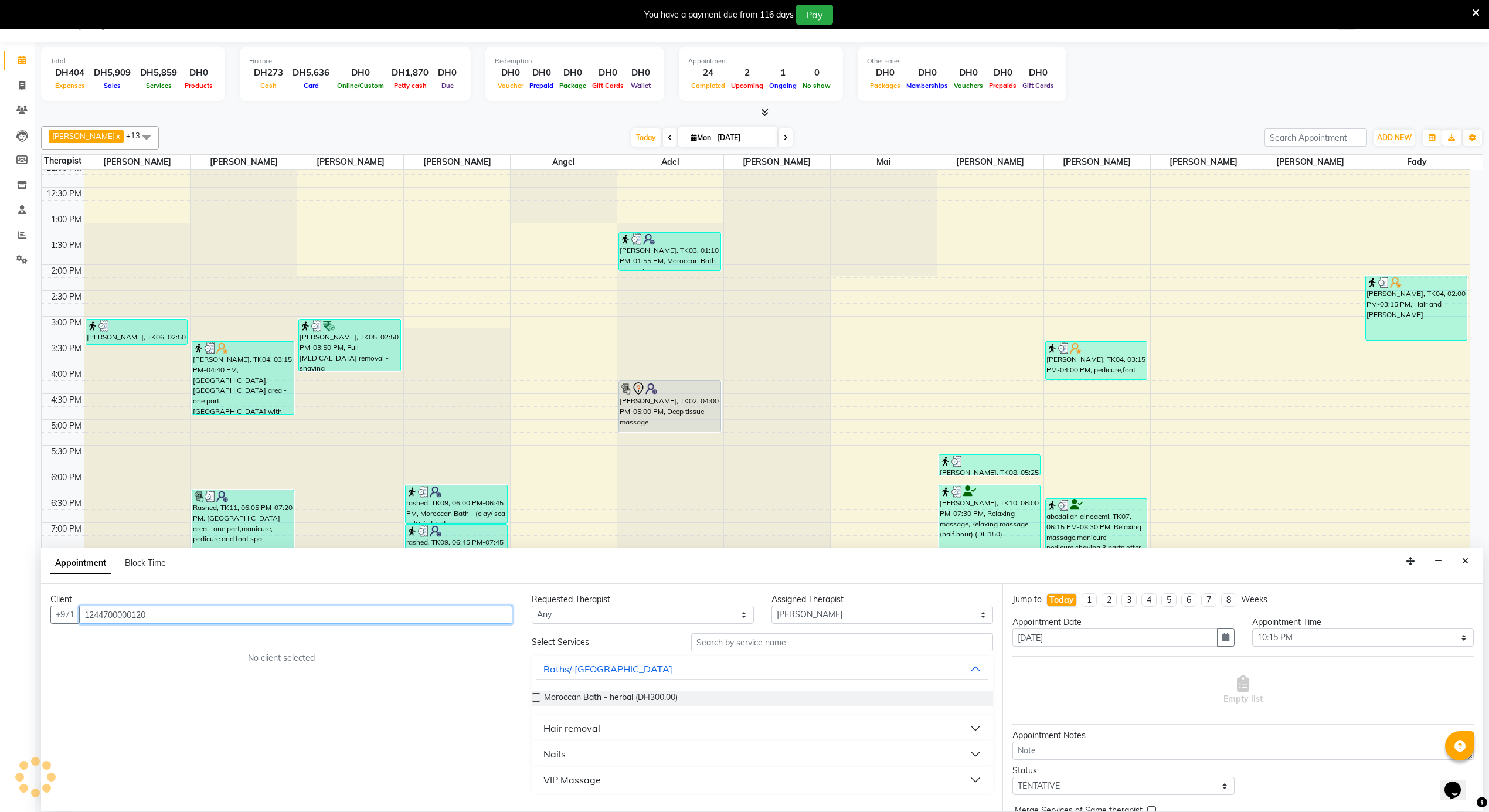
scroll to position [0, 0]
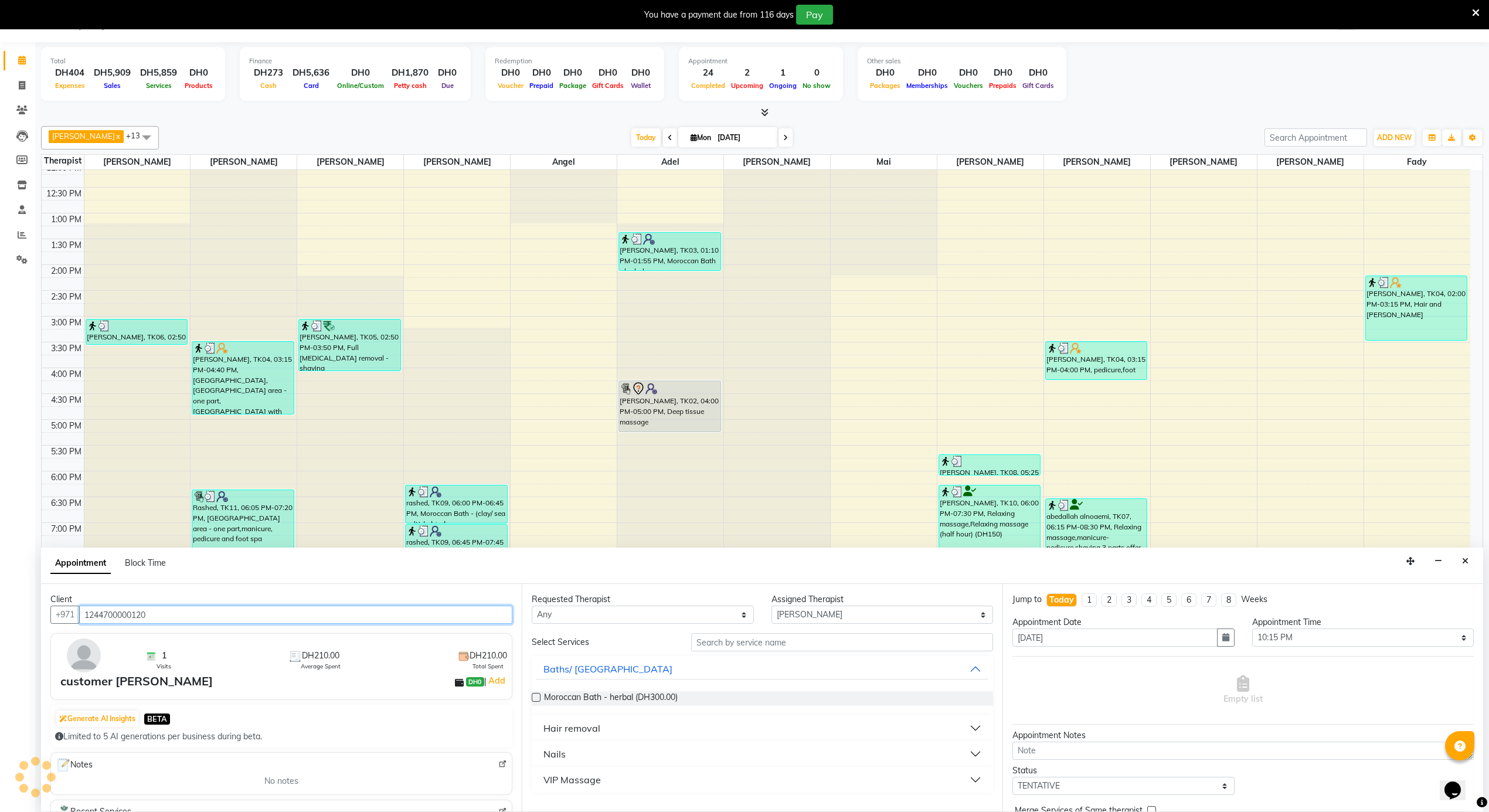
type input "1244700000120"
click at [713, 638] on input "text" at bounding box center [842, 642] width 302 height 18
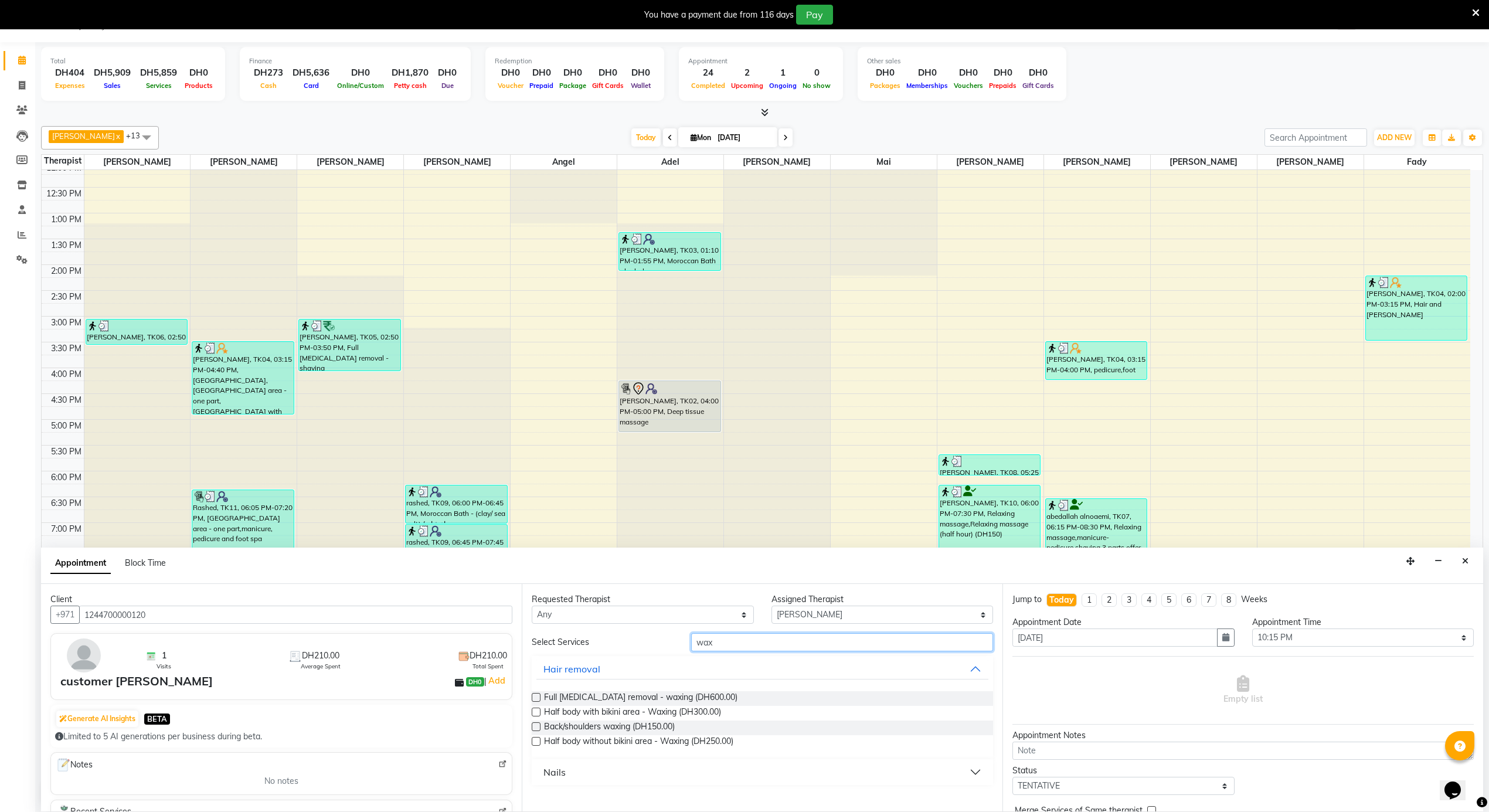
type input "wax"
click at [615, 780] on button "Nails" at bounding box center [763, 772] width 452 height 21
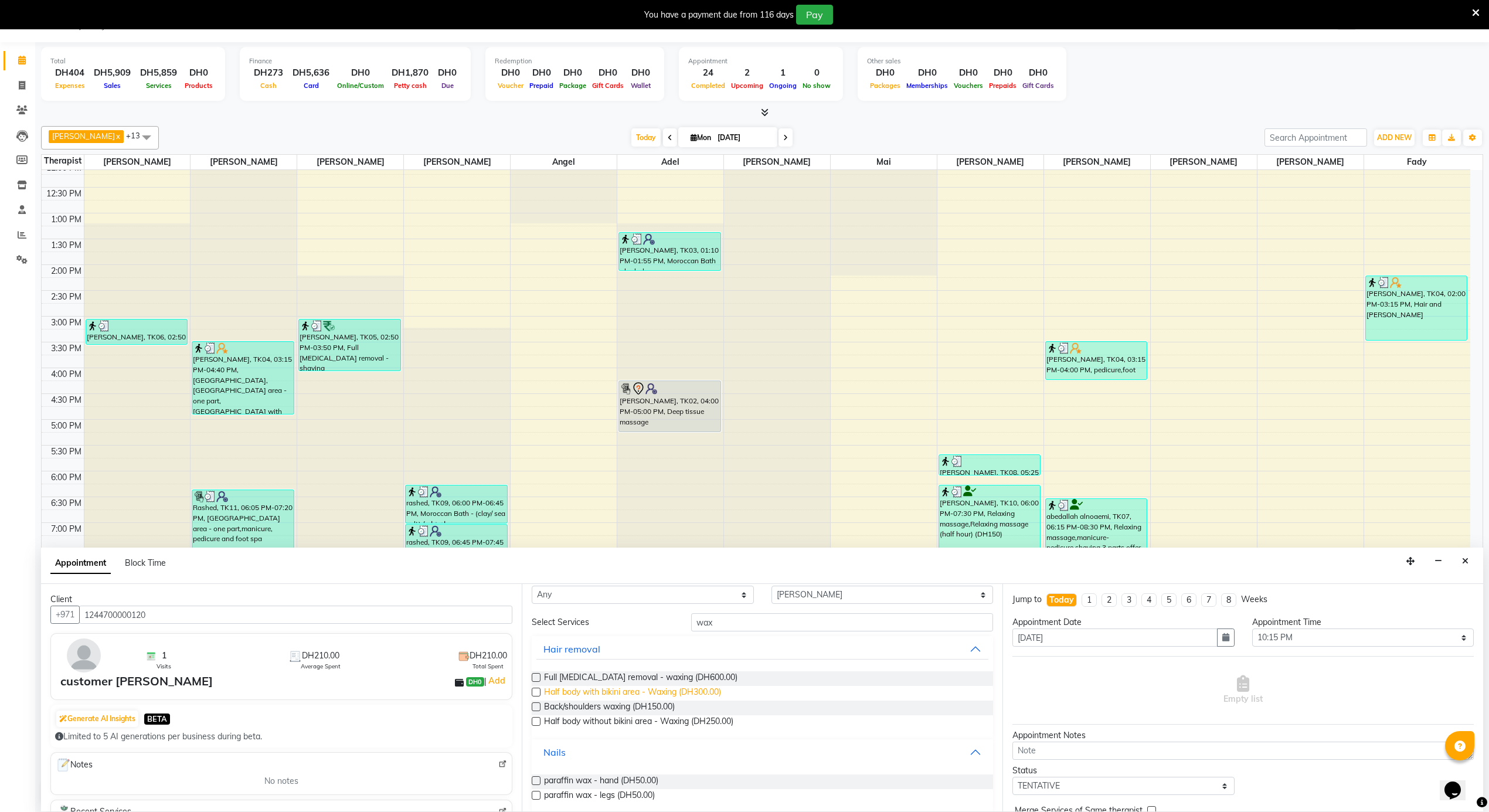
scroll to position [31, 0]
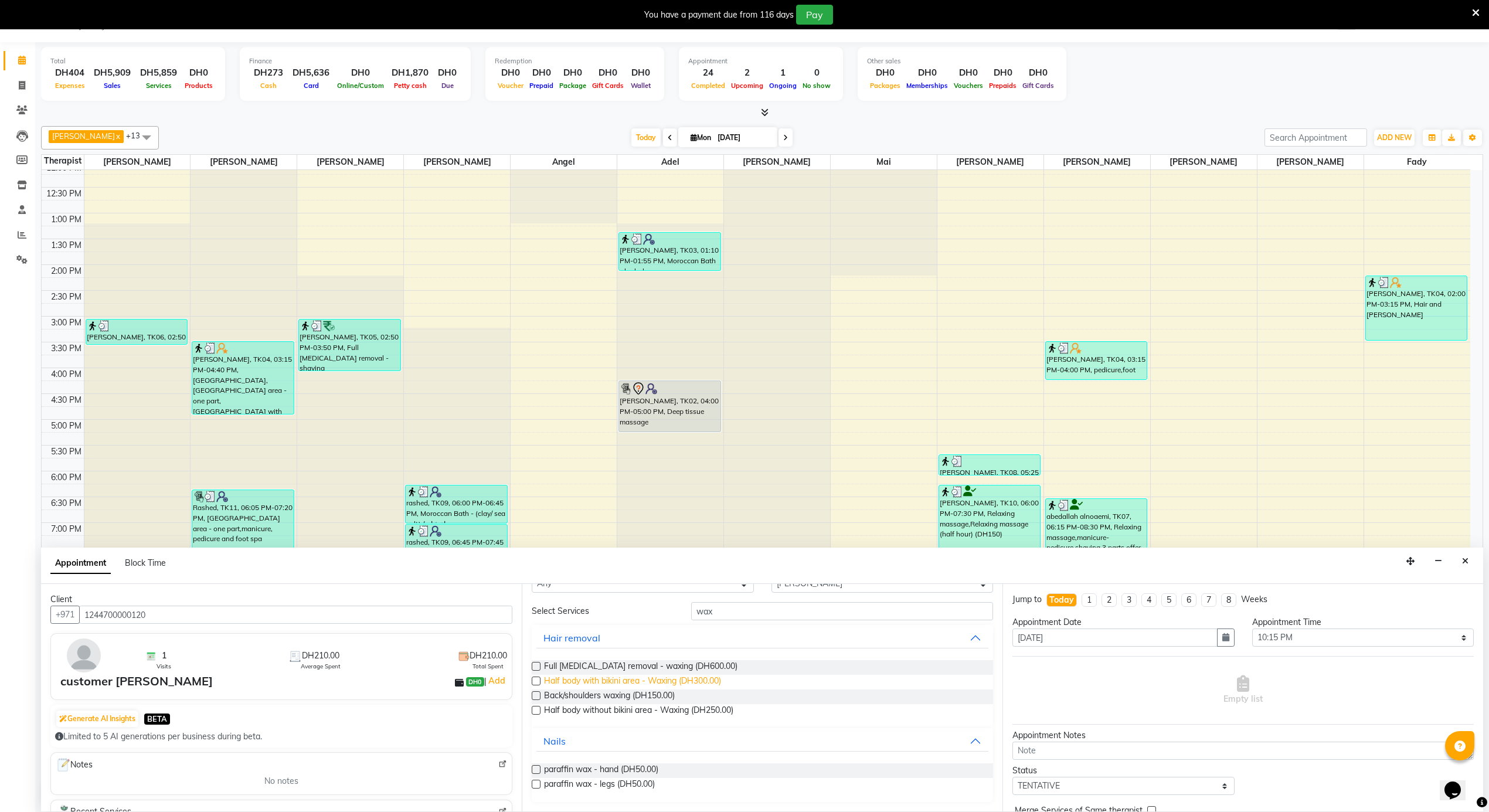
click at [697, 677] on span "Half body with bikini area - Waxing (DH300.00)" at bounding box center [632, 682] width 177 height 15
checkbox input "false"
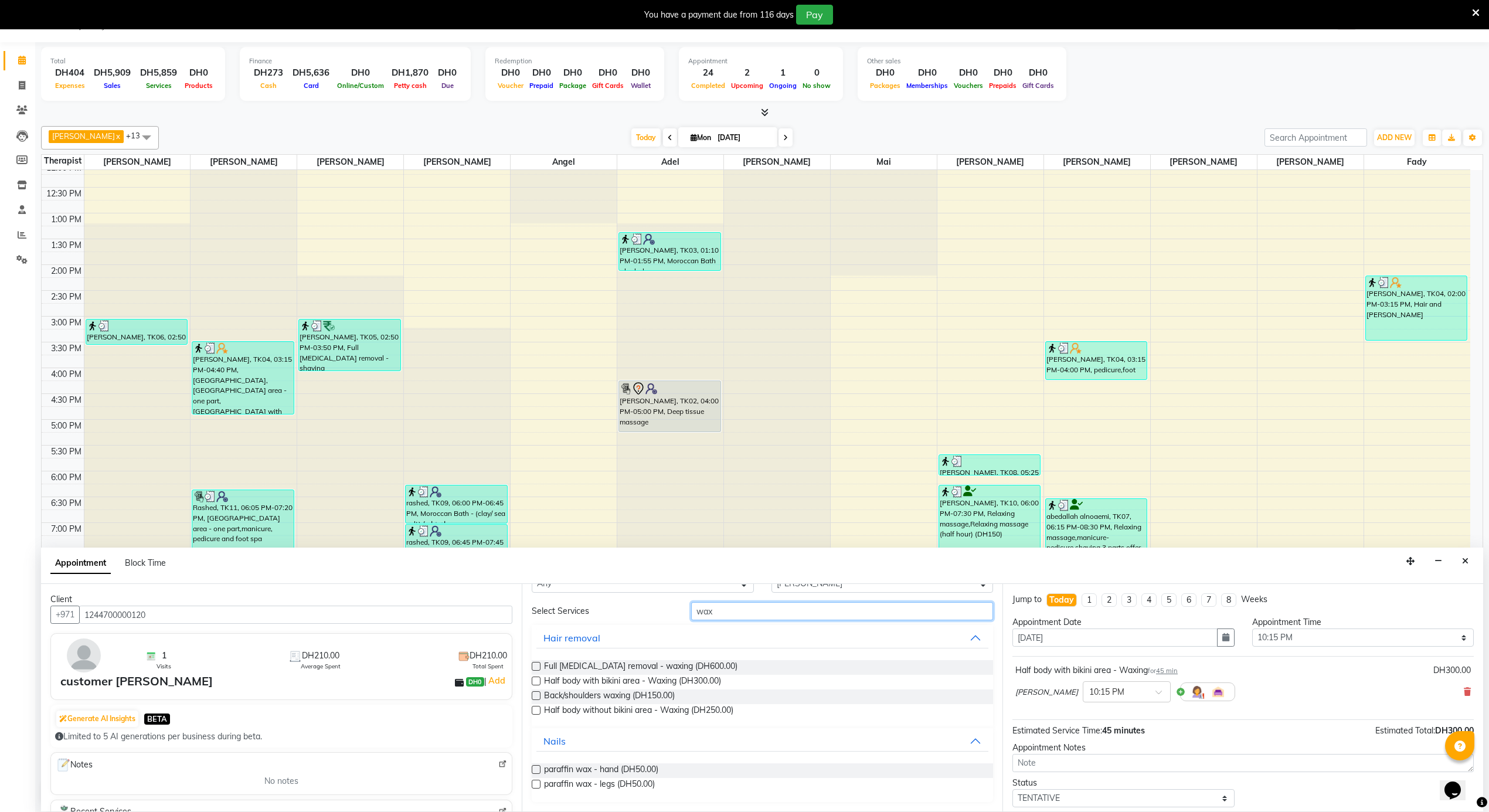
click at [769, 615] on input "wax" at bounding box center [842, 611] width 302 height 18
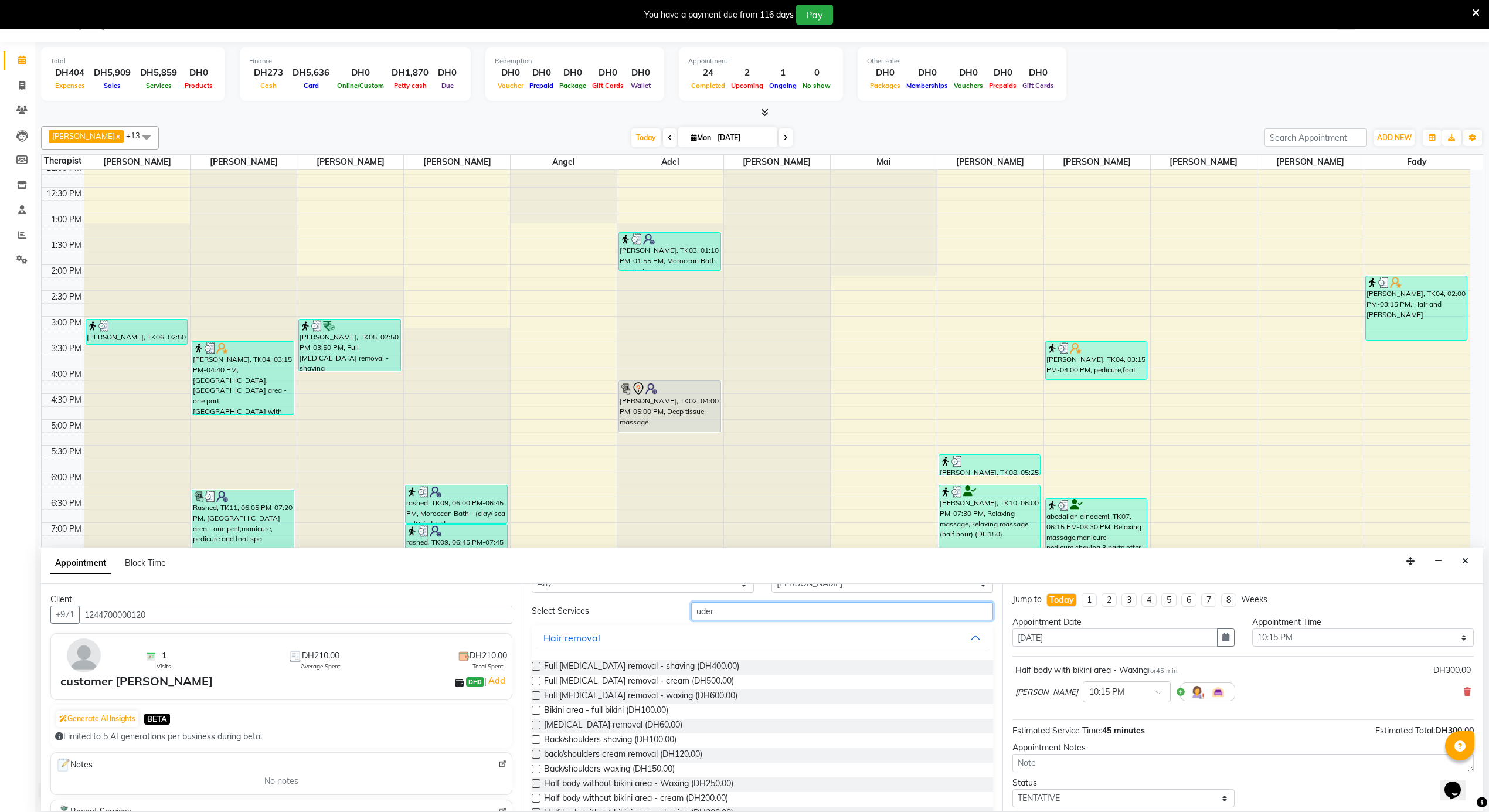
scroll to position [0, 0]
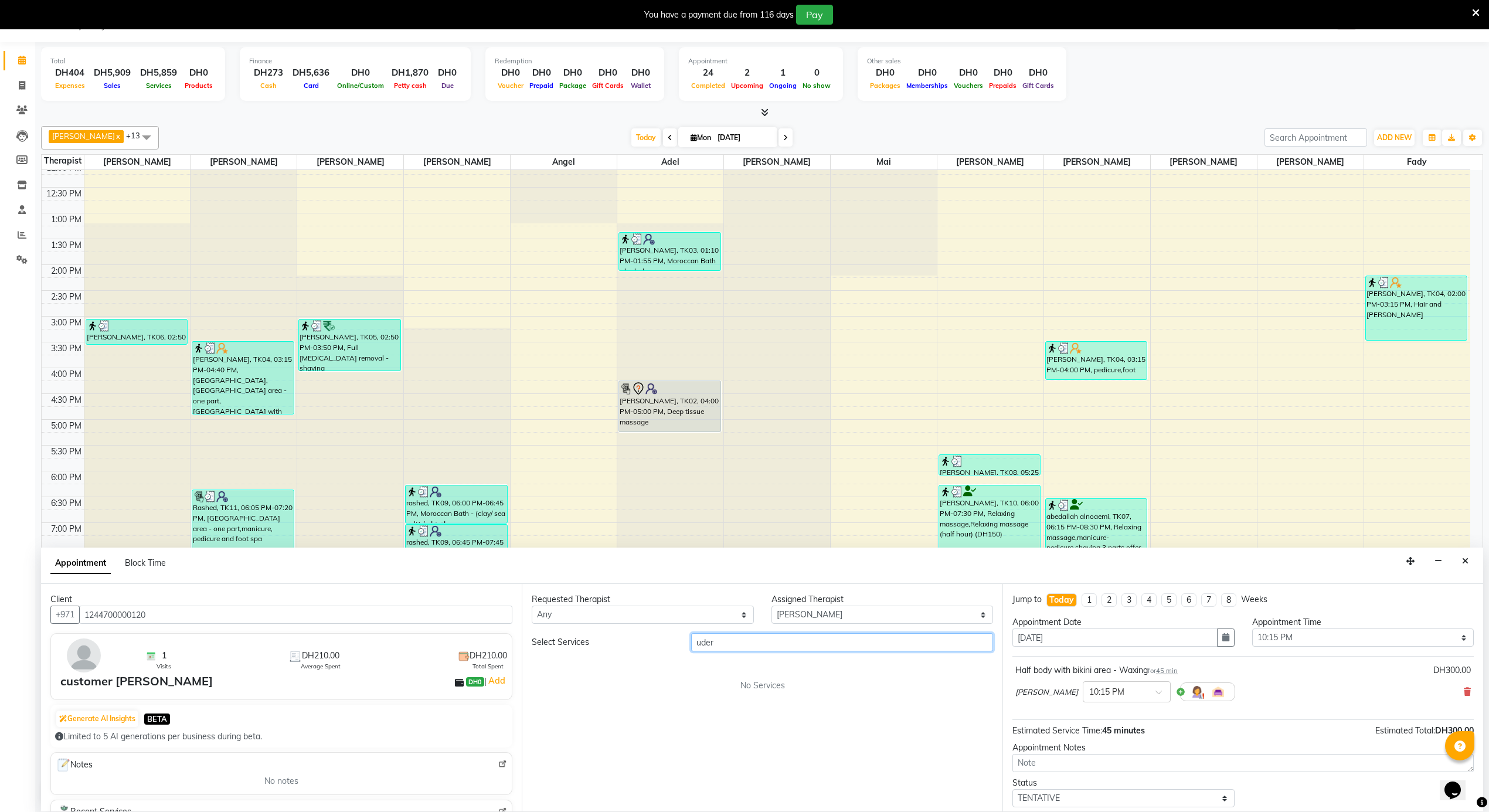
click at [740, 650] on input "uder" at bounding box center [842, 642] width 302 height 18
click at [740, 650] on input "ud" at bounding box center [842, 642] width 302 height 18
type input "und"
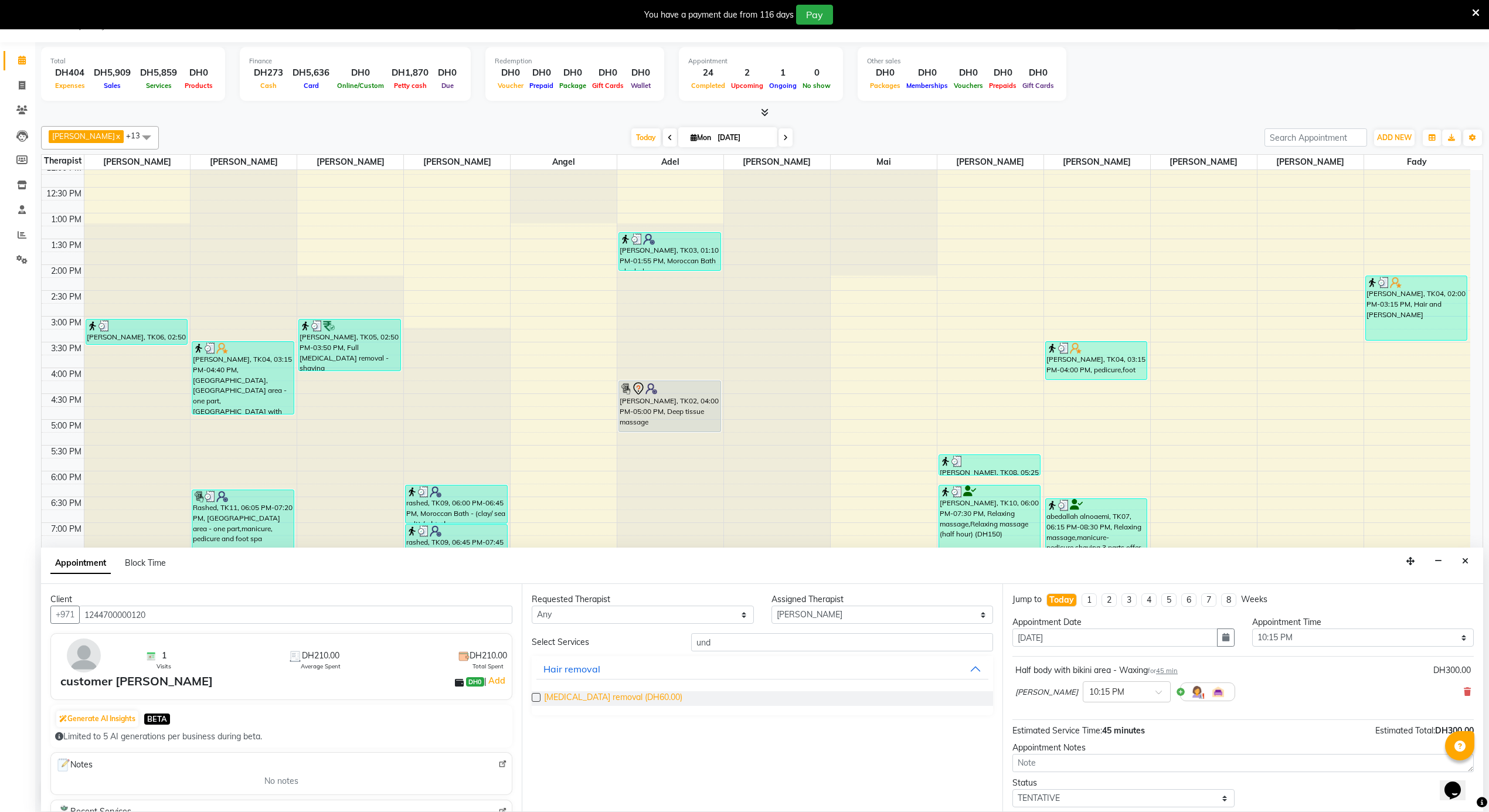
click at [645, 700] on span "[MEDICAL_DATA] removal (DH60.00)" at bounding box center [613, 698] width 139 height 15
checkbox input "false"
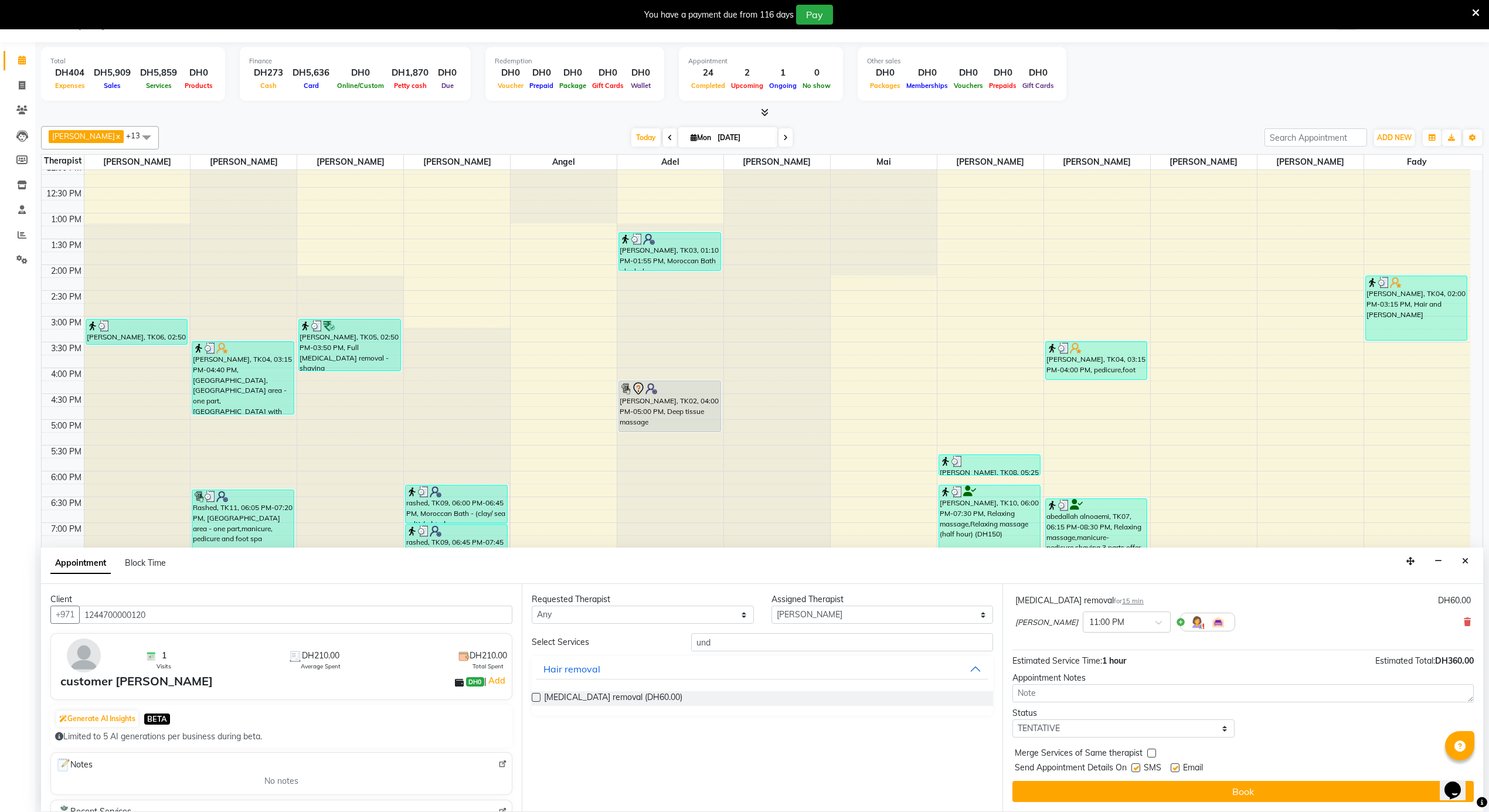
click at [1179, 767] on div "Email" at bounding box center [1191, 768] width 41 height 15
click at [1174, 769] on label at bounding box center [1175, 767] width 9 height 9
click at [1174, 769] on input "checkbox" at bounding box center [1174, 768] width 7 height 7
checkbox input "false"
click at [1136, 767] on label at bounding box center [1136, 767] width 9 height 9
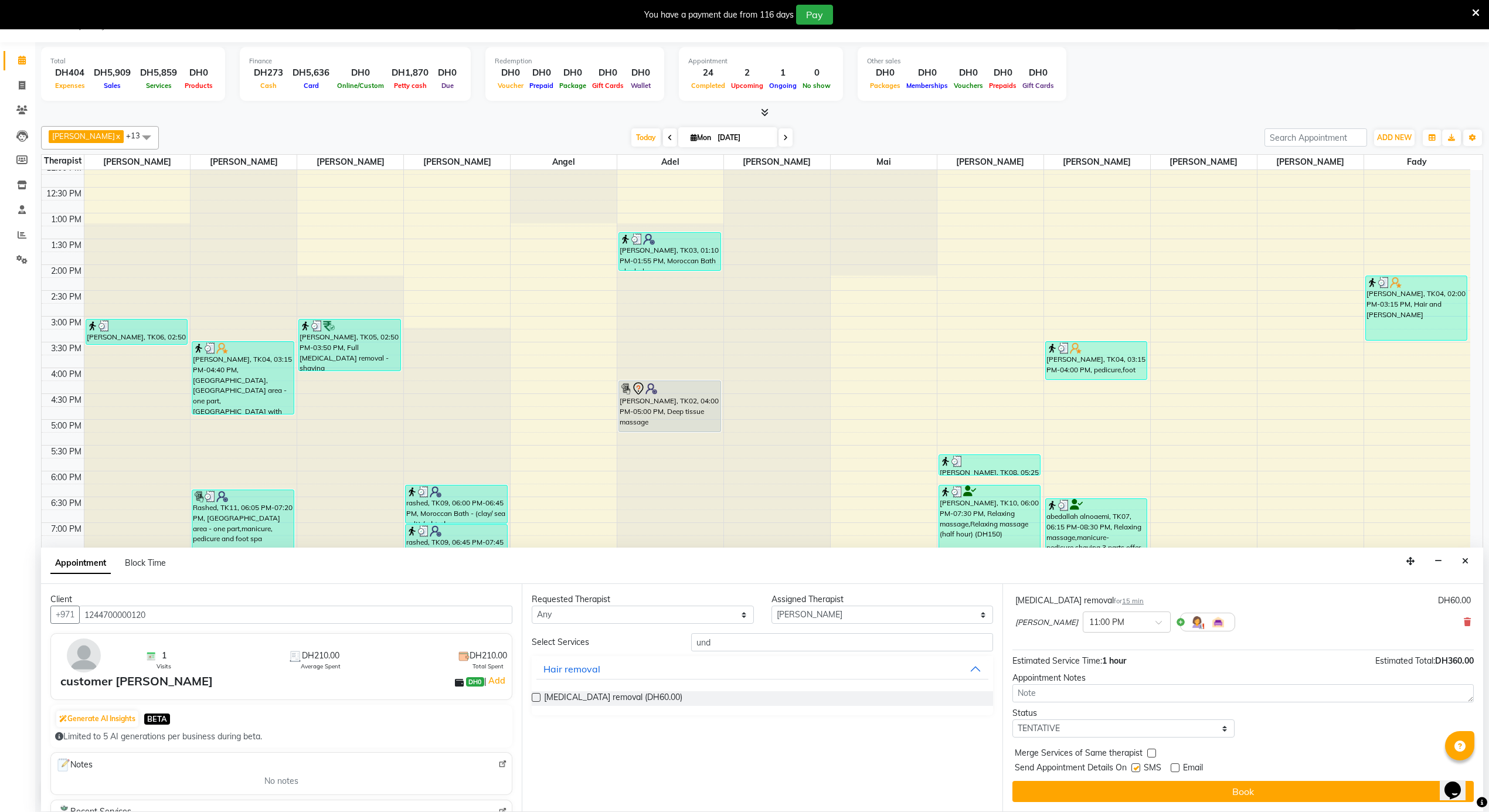
click at [1136, 767] on input "checkbox" at bounding box center [1135, 768] width 7 height 7
checkbox input "false"
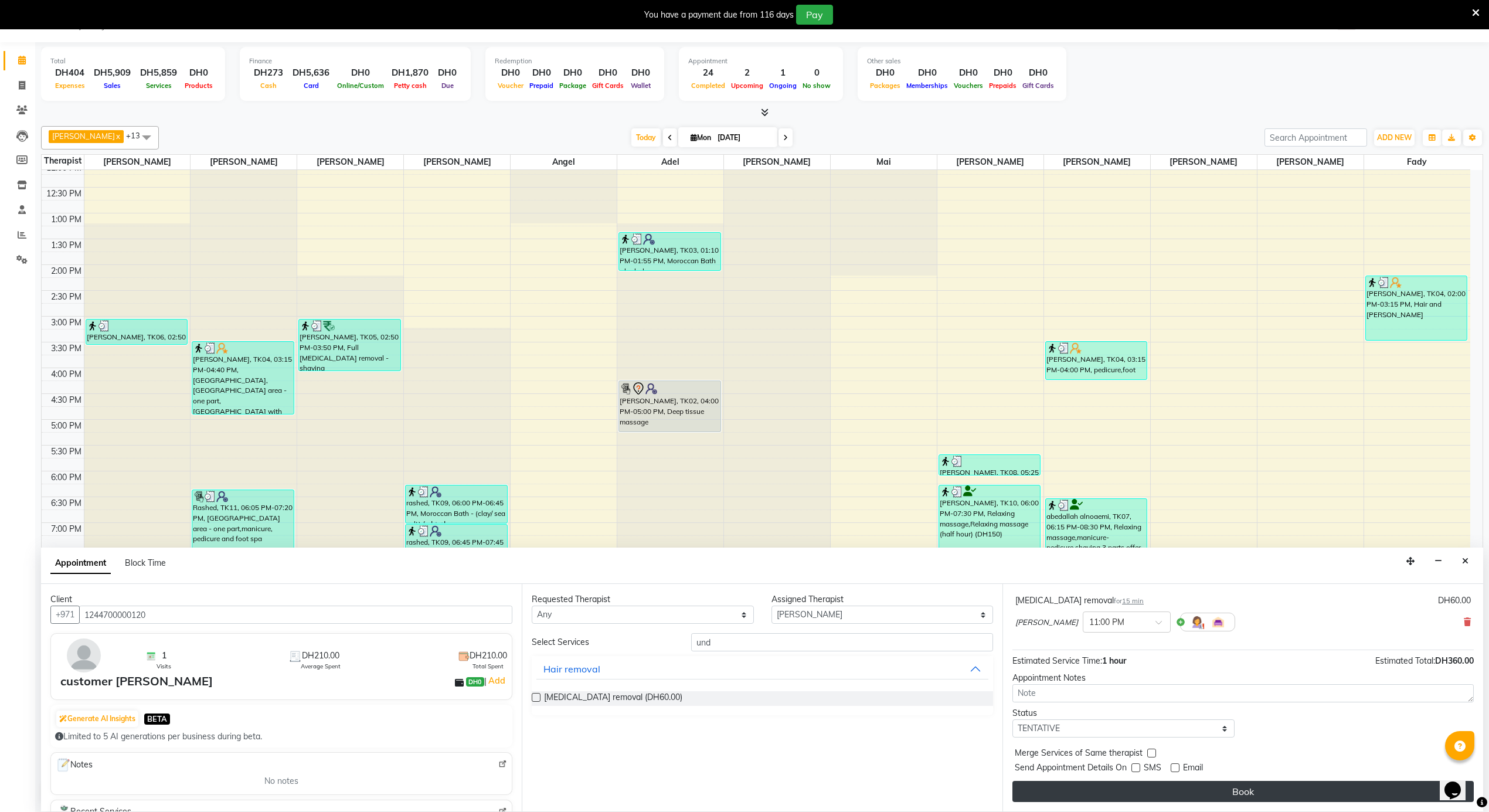
click at [1152, 789] on button "Book" at bounding box center [1242, 791] width 461 height 21
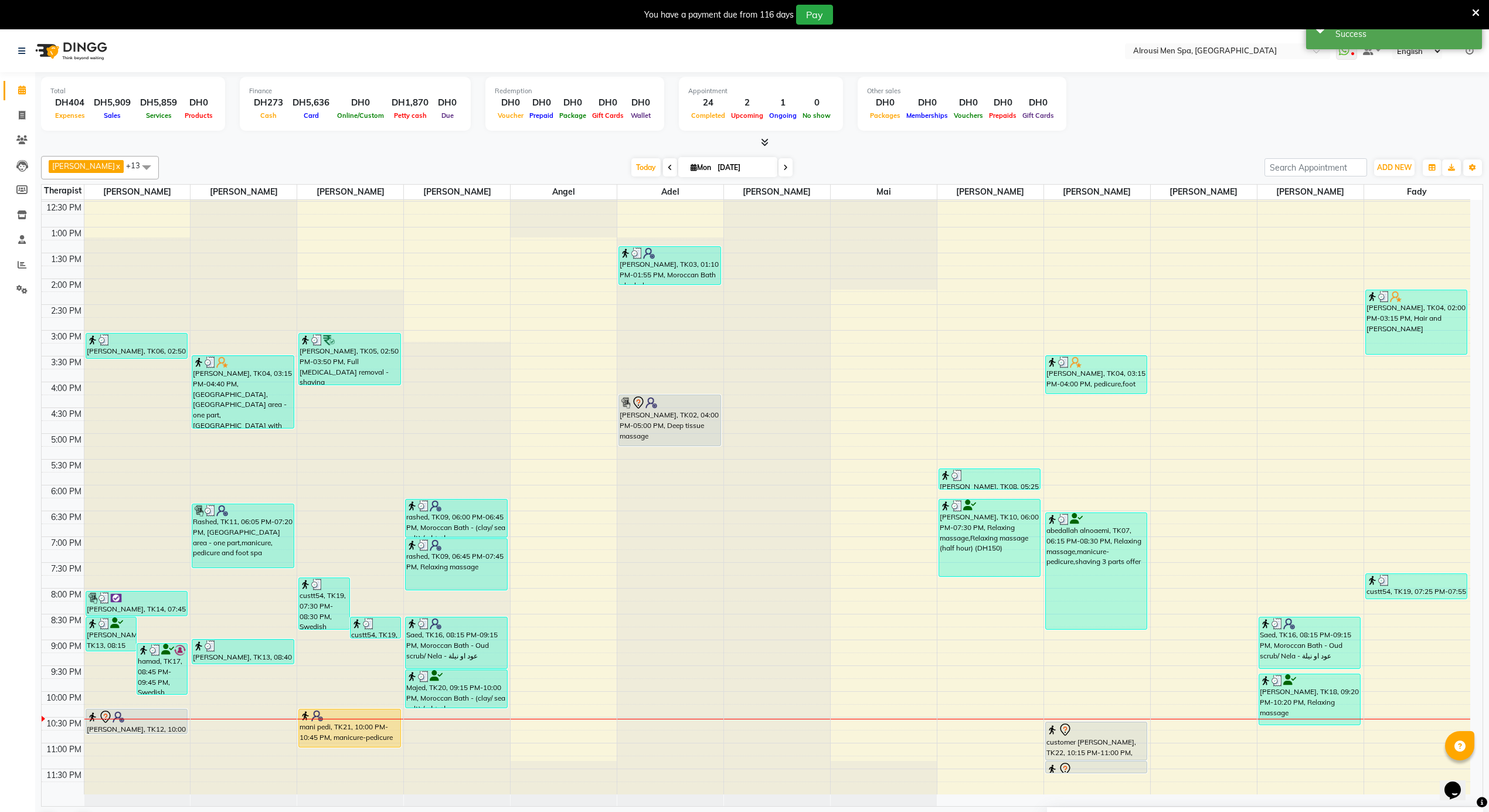
scroll to position [657, 0]
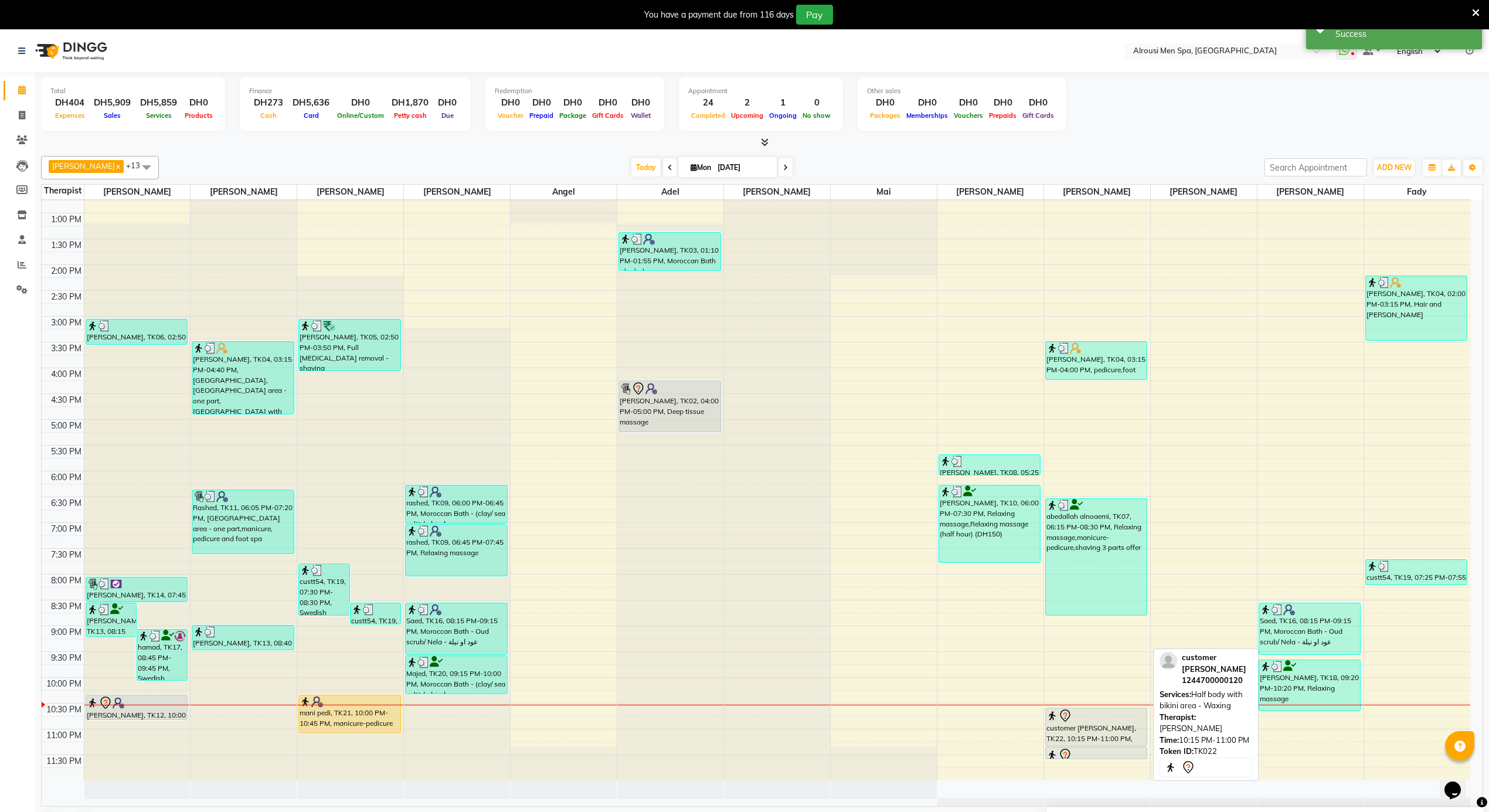
click at [1116, 720] on div at bounding box center [1096, 715] width 100 height 14
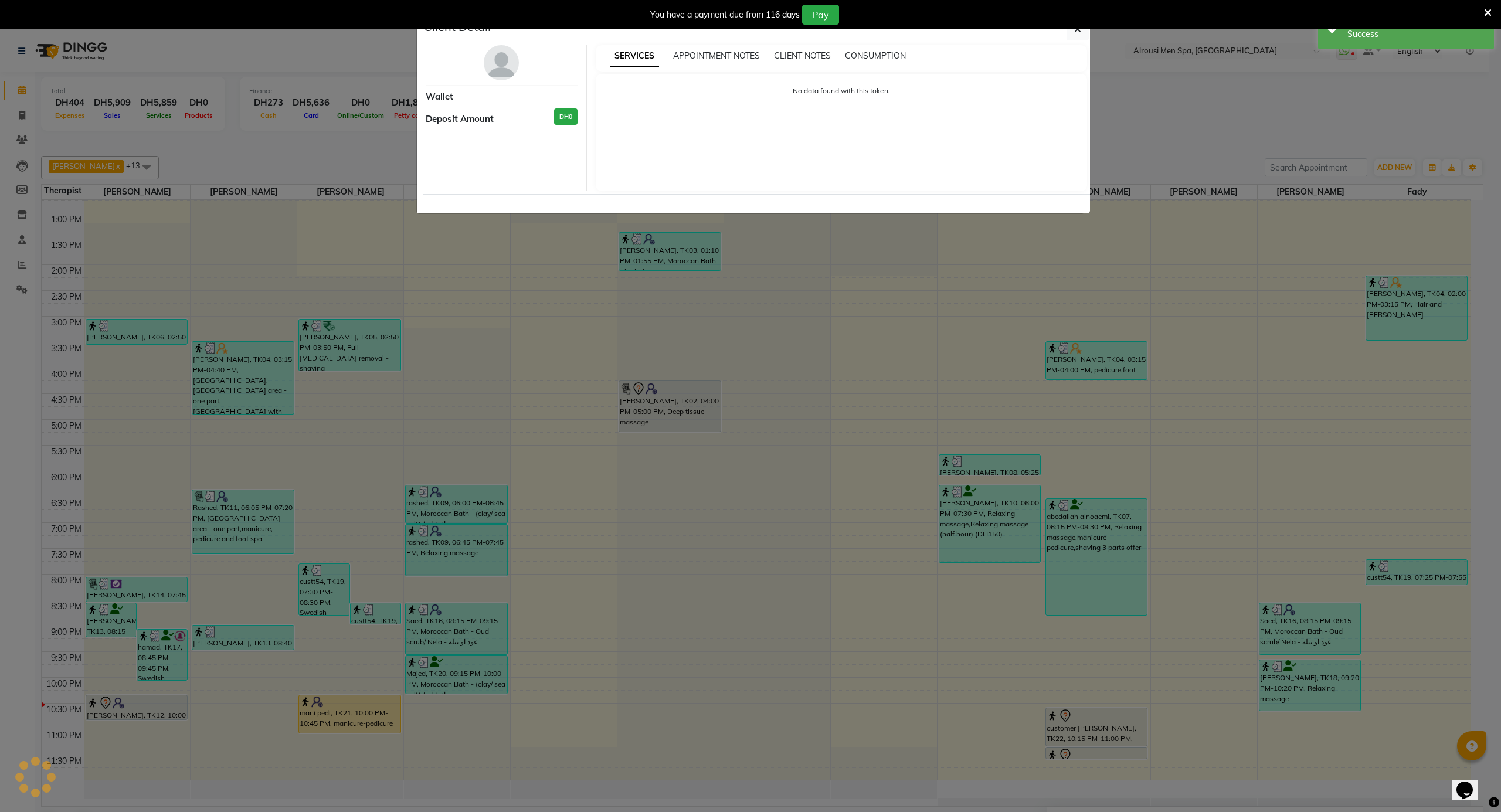
select select "7"
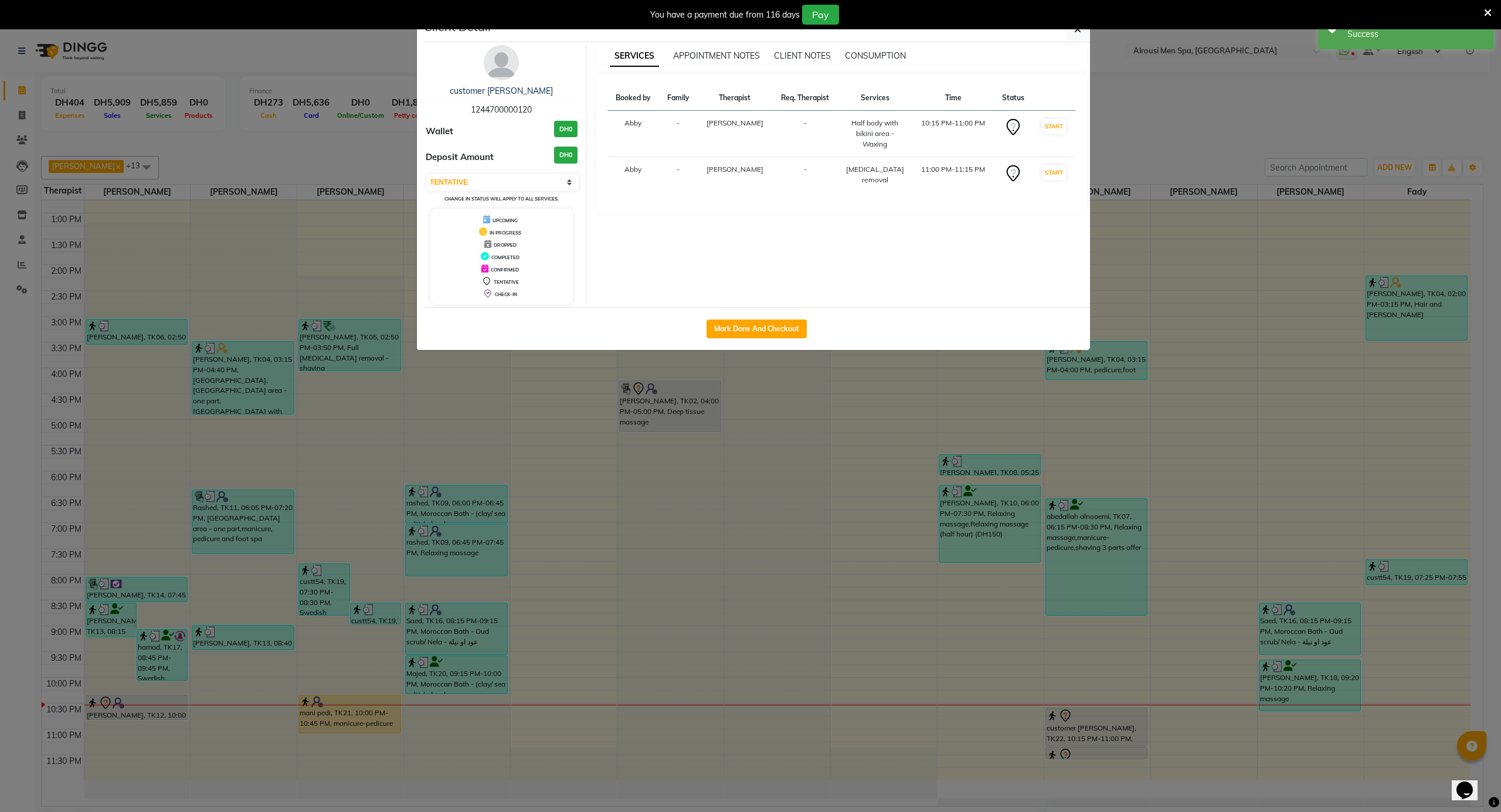
click at [865, 345] on div "Mark Done And Checkout" at bounding box center [756, 328] width 667 height 43
click at [1079, 756] on ngb-modal-window "Client Detail customer [PERSON_NAME] 1244700000120 Wallet DH0 Deposit Amount DH…" at bounding box center [750, 406] width 1501 height 812
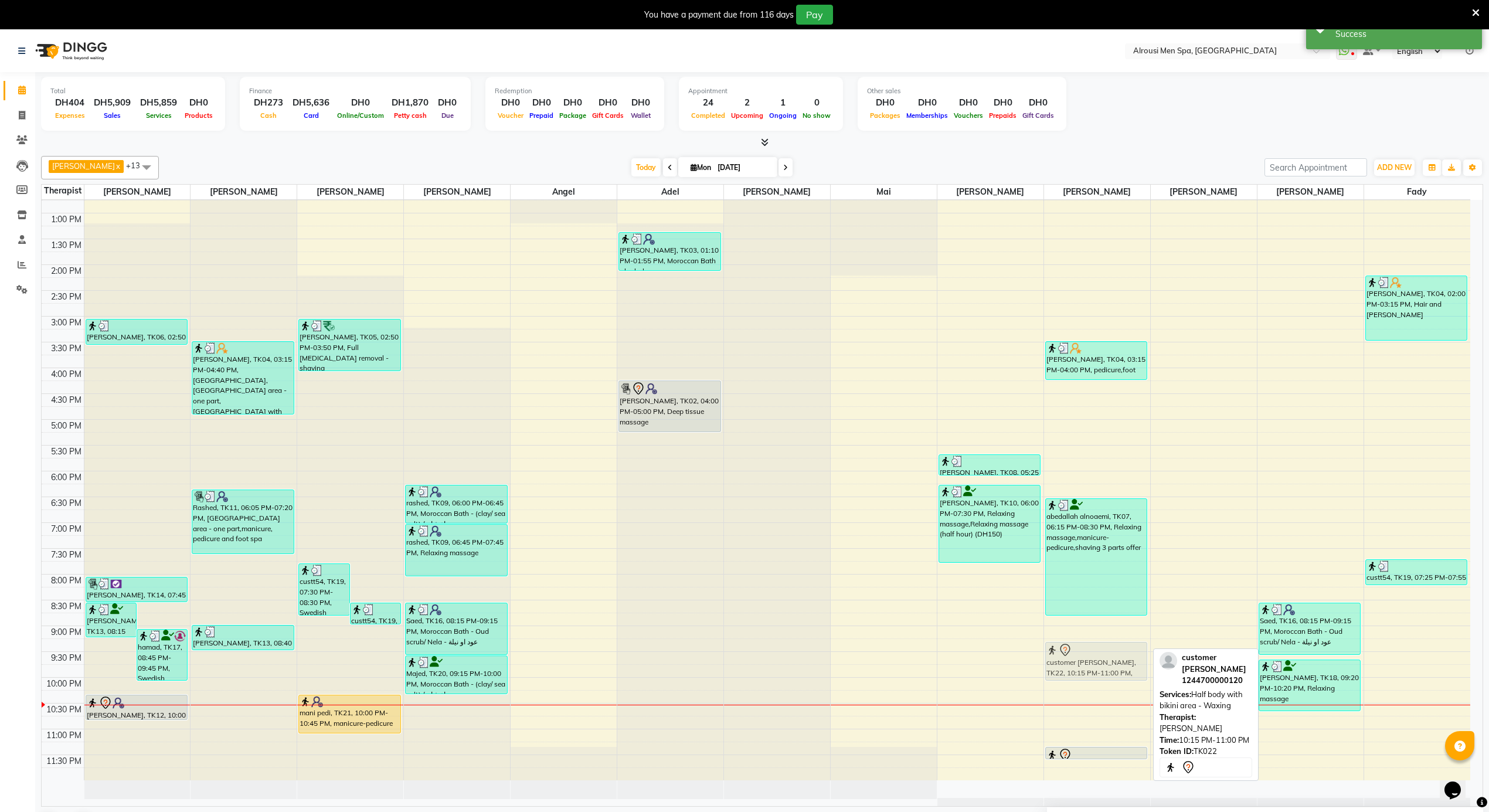
drag, startPoint x: 1091, startPoint y: 725, endPoint x: 1089, endPoint y: 654, distance: 71.0
click at [1089, 654] on div "[PERSON_NAME], TK04, 03:15 PM-04:00 PM, pedicure,foot spa abedallah alnoaemi, T…" at bounding box center [1097, 161] width 106 height 1237
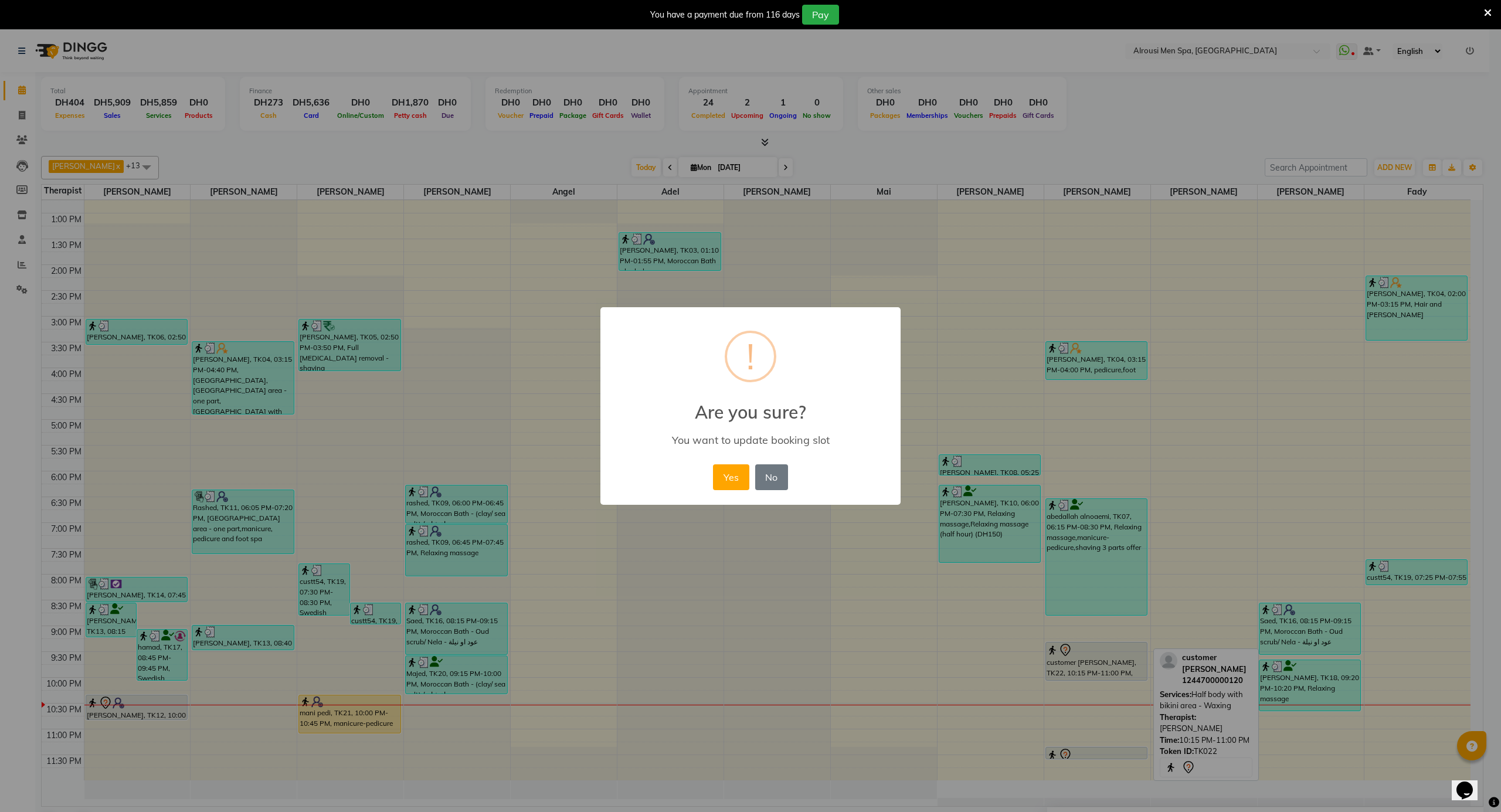
click at [725, 498] on div "× ! Are you sure? You want to update booking slot Yes No No" at bounding box center [750, 406] width 301 height 198
click at [734, 484] on button "Yes" at bounding box center [731, 476] width 36 height 26
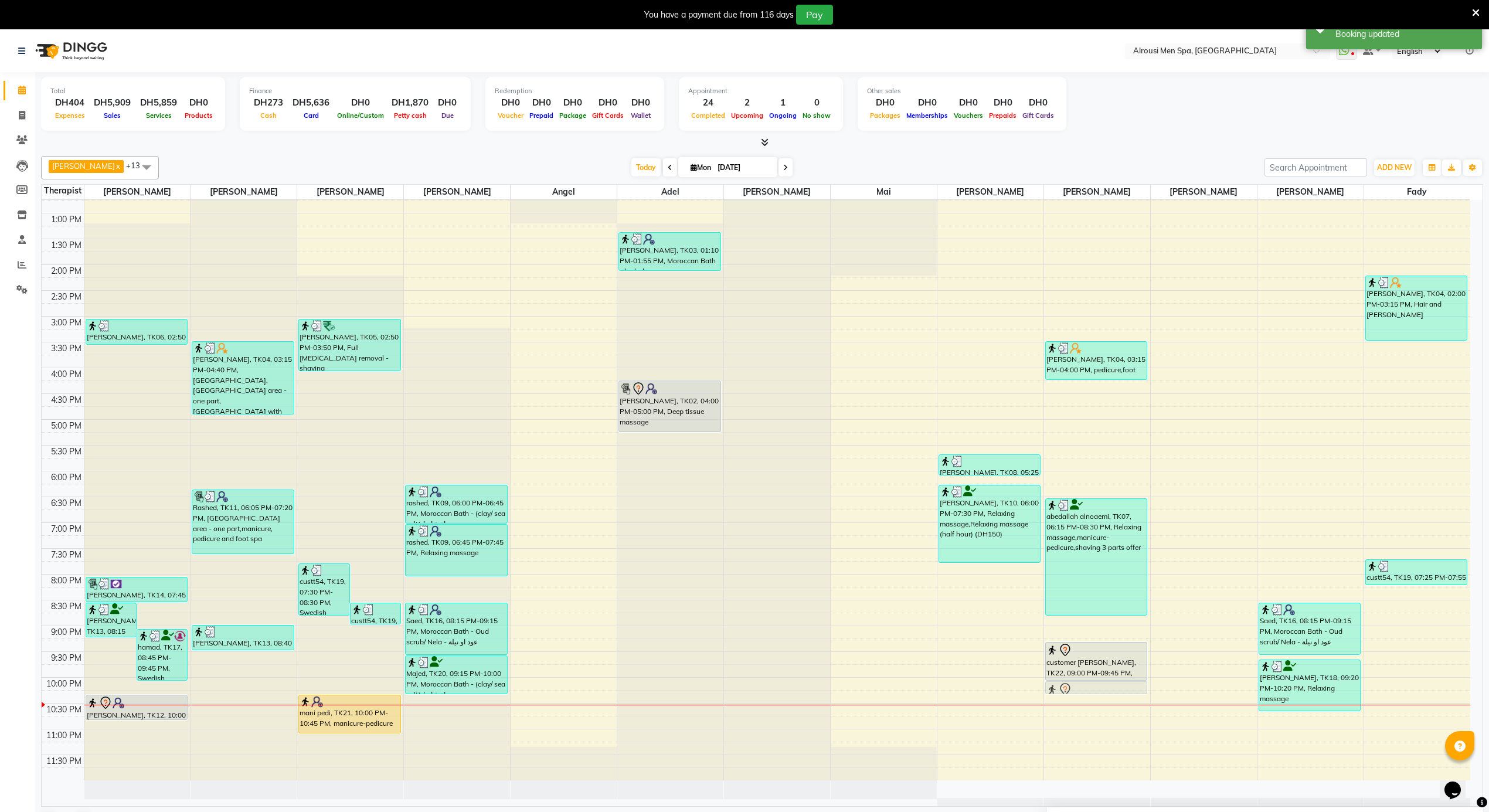
drag, startPoint x: 1095, startPoint y: 755, endPoint x: 1099, endPoint y: 685, distance: 70.1
click at [1099, 685] on div "[PERSON_NAME], TK04, 03:15 PM-04:00 PM, pedicure,foot spa abedallah alnoaemi, T…" at bounding box center [1097, 161] width 106 height 1237
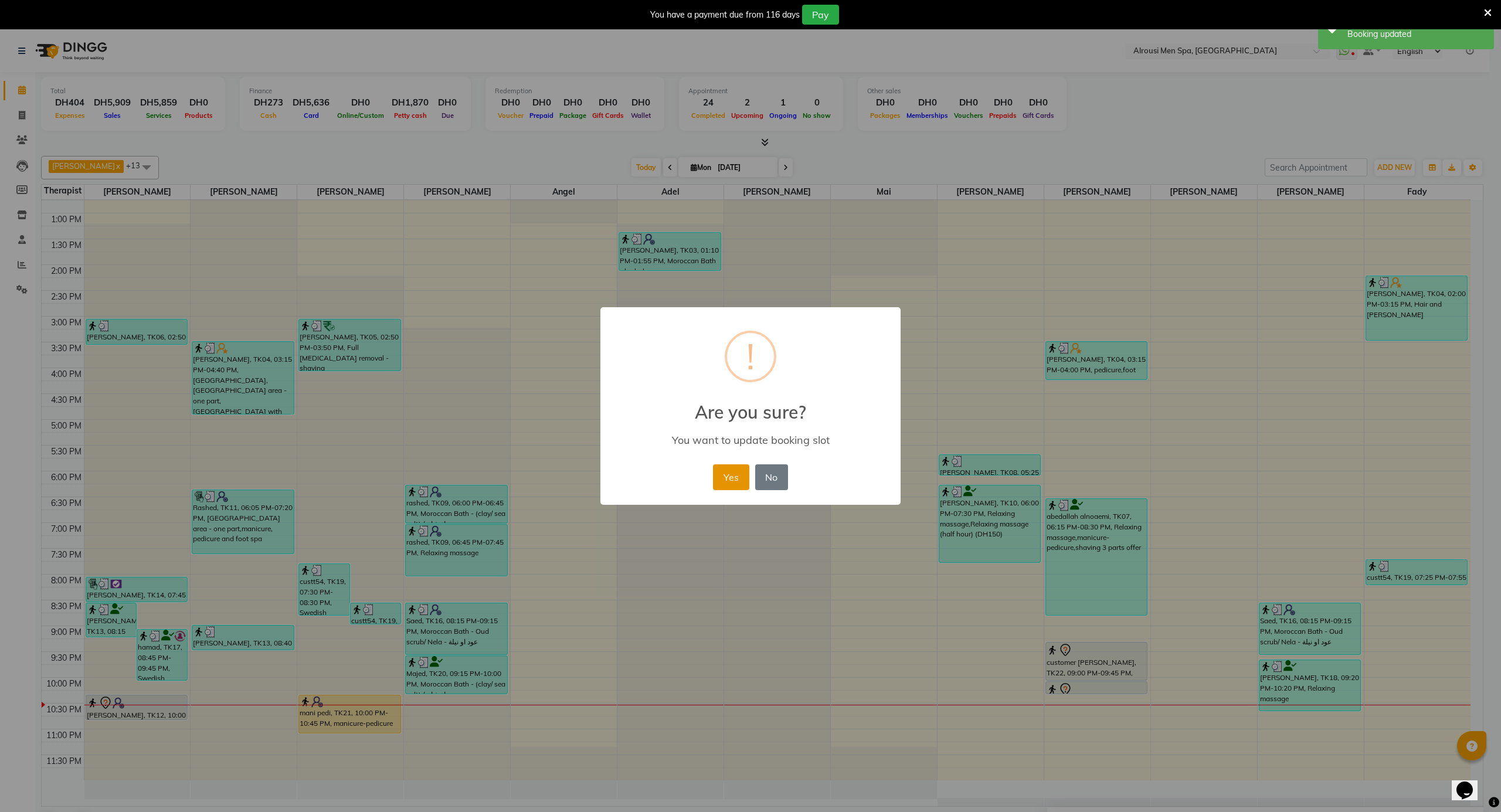
click at [723, 476] on button "Yes" at bounding box center [731, 476] width 36 height 26
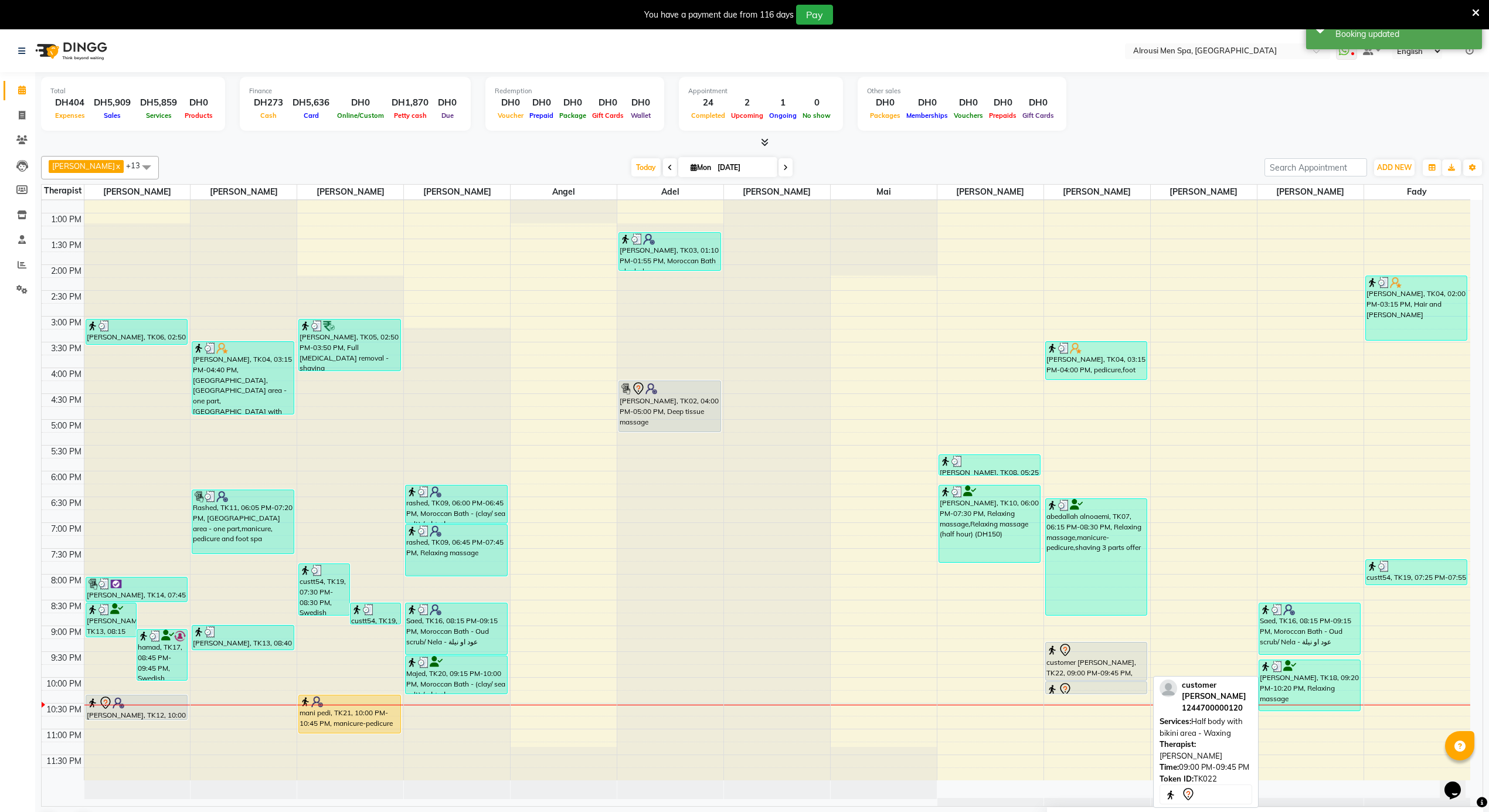
click at [1089, 661] on div "customer [PERSON_NAME], TK22, 09:00 PM-09:45 PM, Half body with bikini area - W…" at bounding box center [1096, 660] width 101 height 37
select select "7"
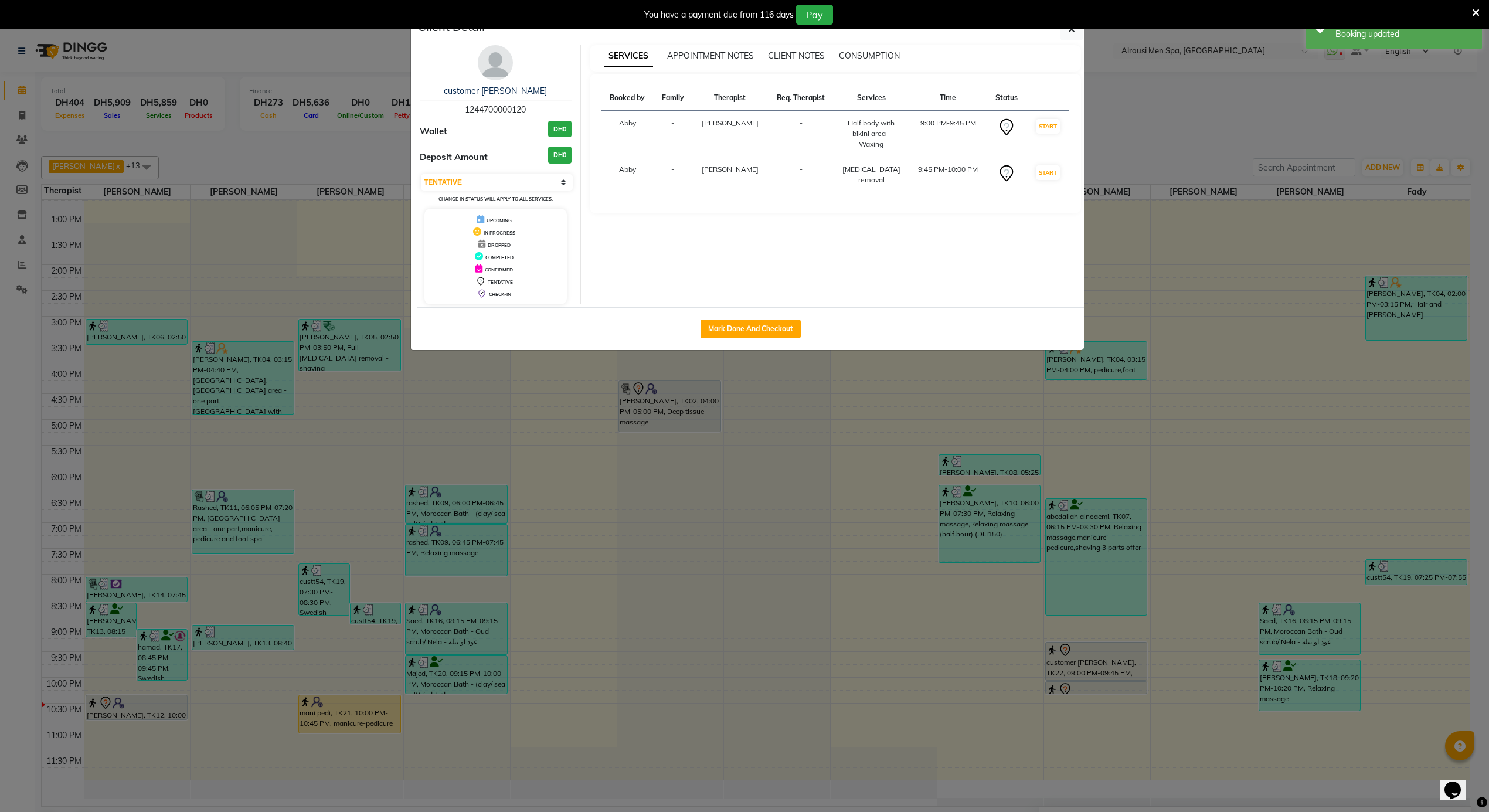
scroll to position [579, 0]
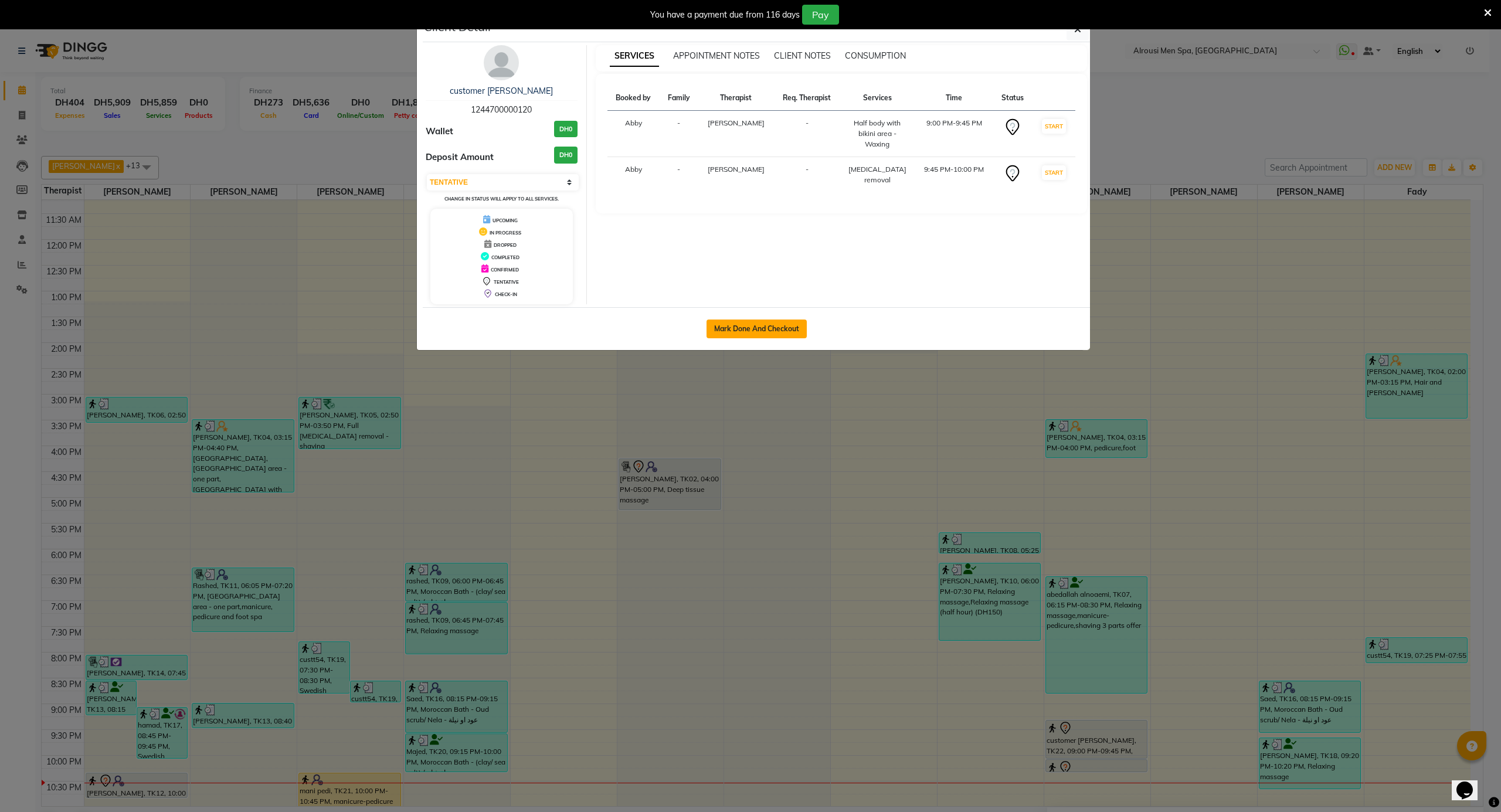
click at [753, 334] on button "Mark Done And Checkout" at bounding box center [756, 328] width 100 height 19
select select "service"
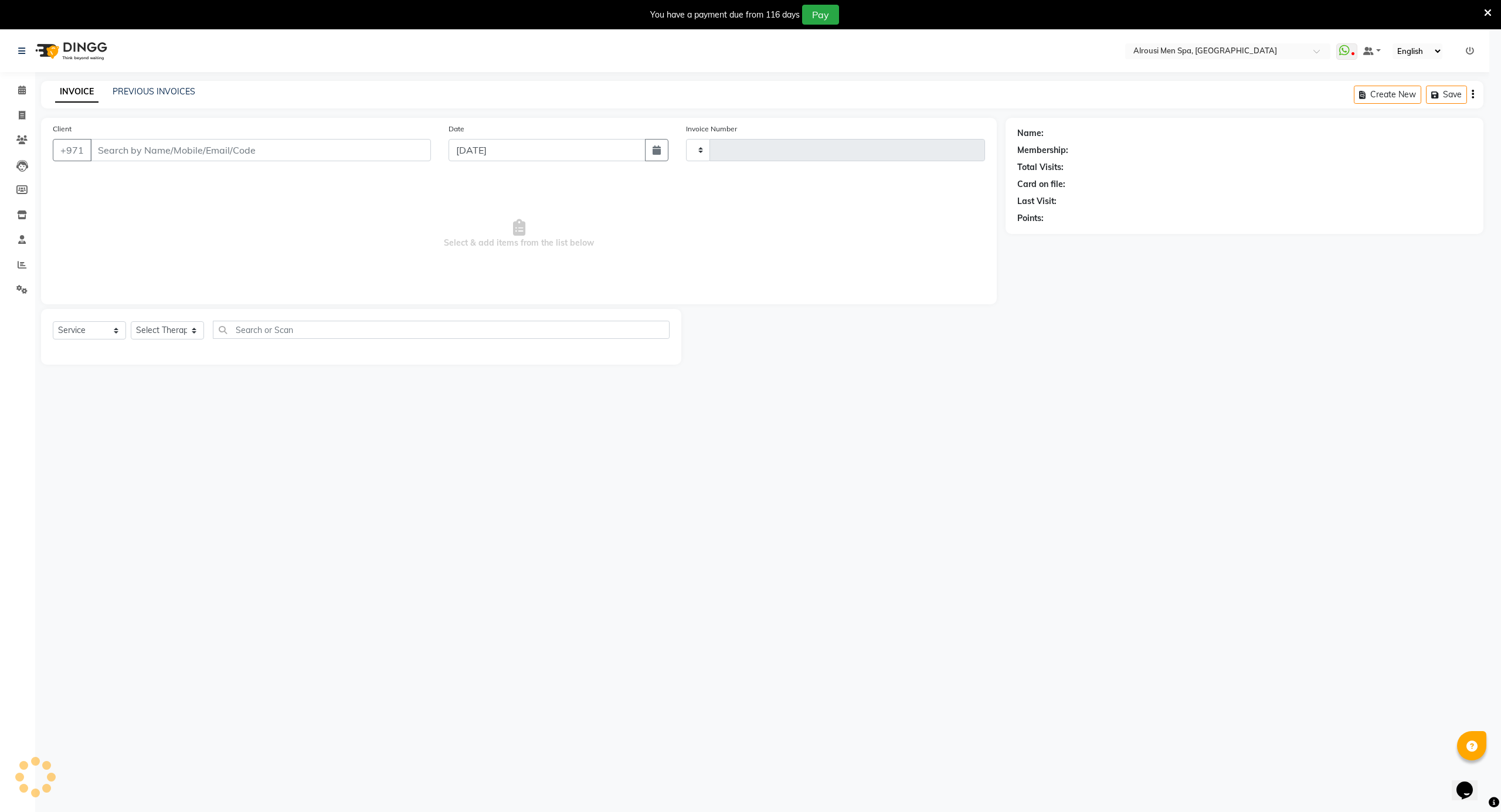
type input "3563"
select select "5688"
type input "1244700000120"
select select "65366"
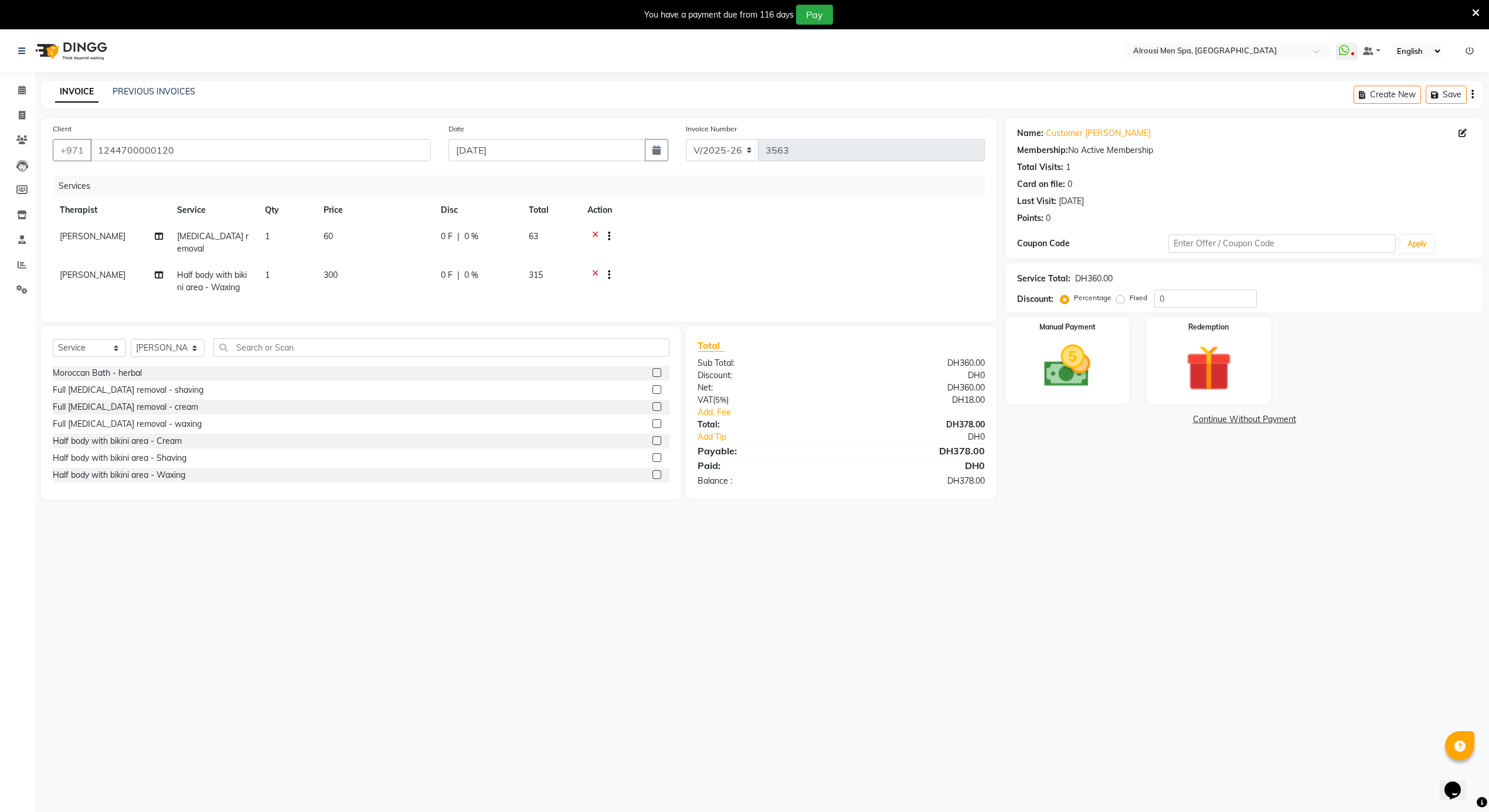
click at [430, 233] on td "60" at bounding box center [375, 243] width 117 height 39
select select "65366"
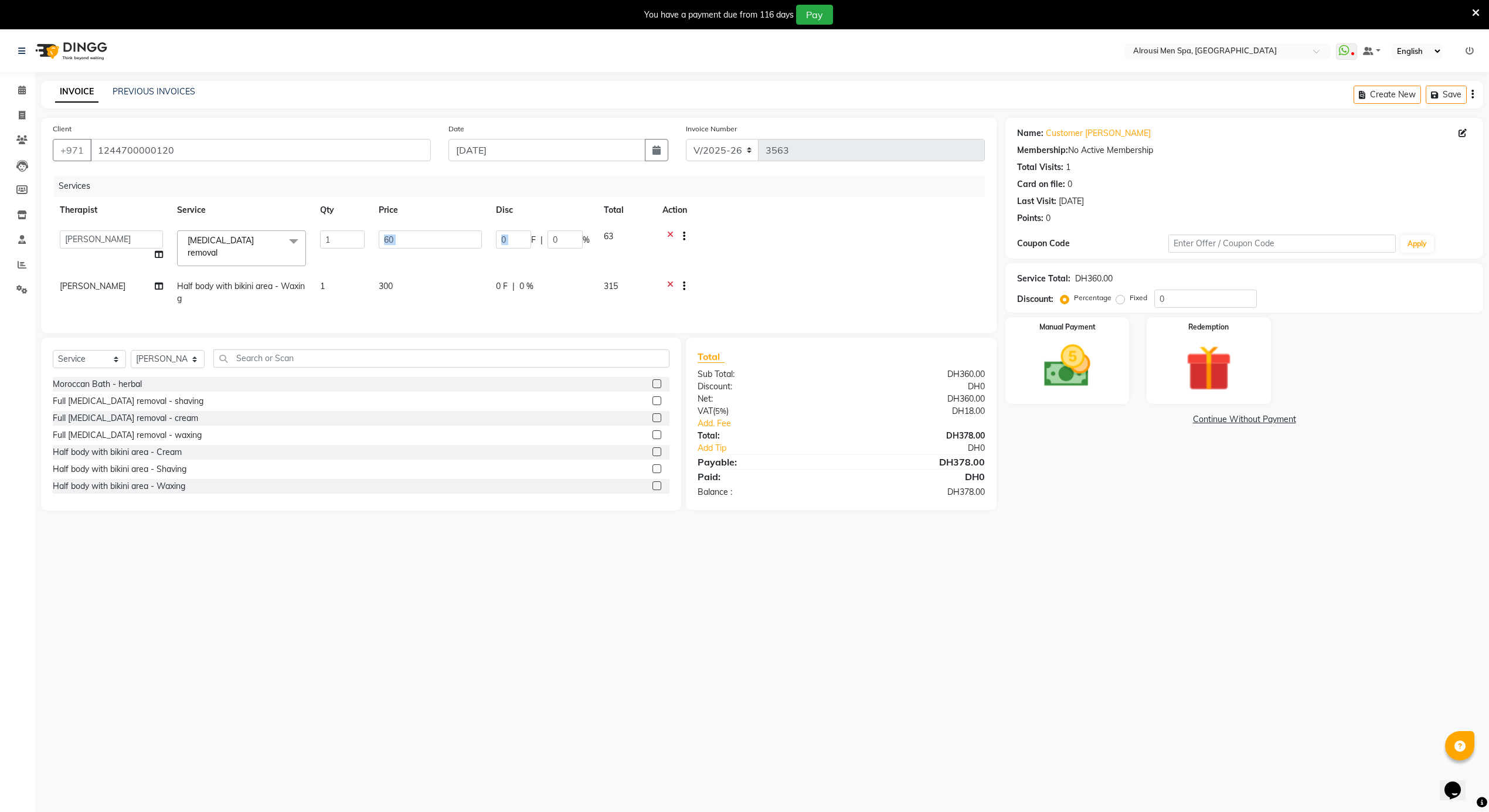
drag, startPoint x: 532, startPoint y: 234, endPoint x: 416, endPoint y: 243, distance: 116.3
click at [418, 243] on tr "[PERSON_NAME] [PERSON_NAME] [PERSON_NAME] [PERSON_NAME] [PERSON_NAME] [PERSON_N…" at bounding box center [518, 248] width 932 height 50
click at [509, 239] on input "0" at bounding box center [513, 239] width 35 height 18
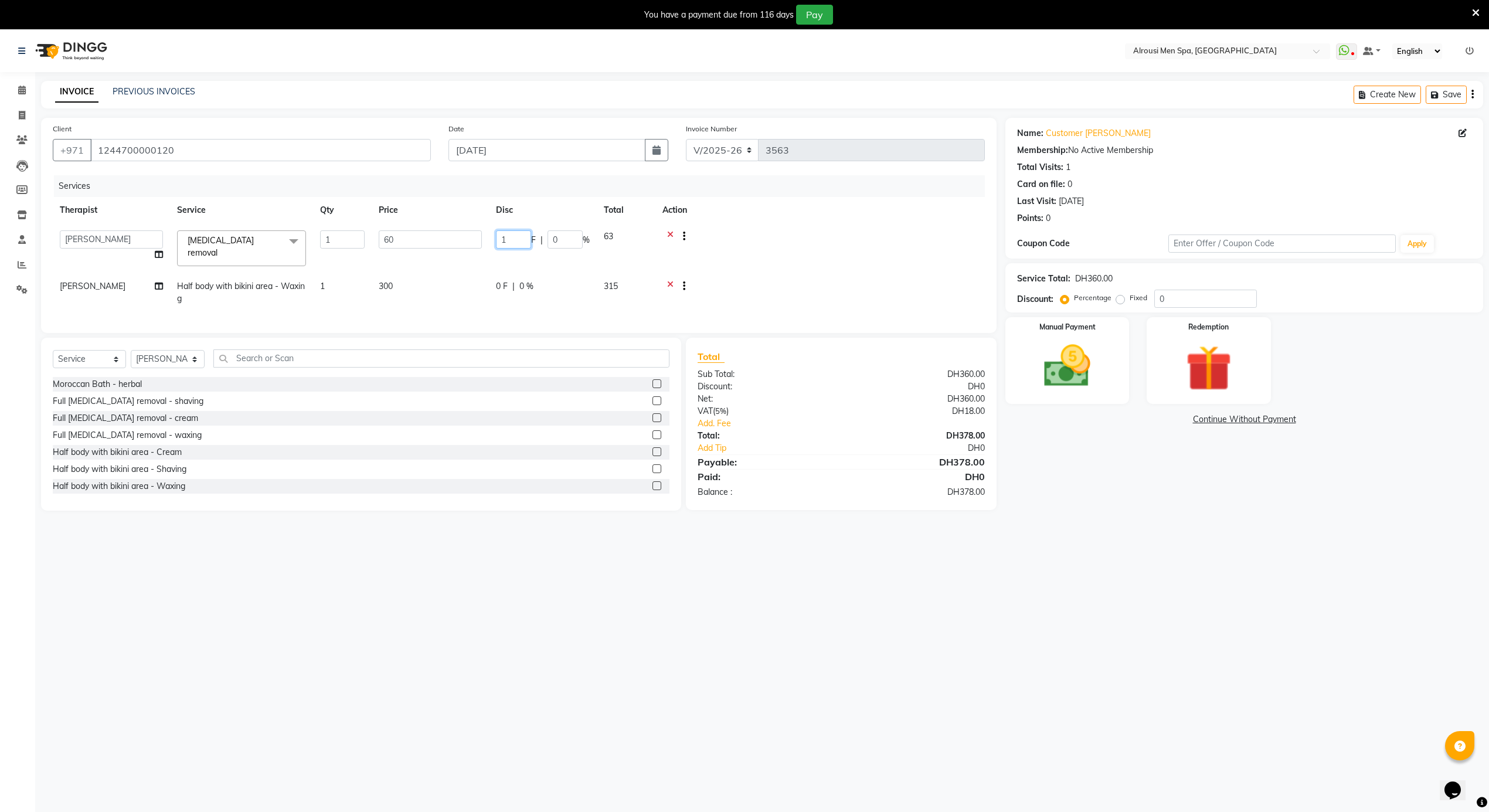
type input "10"
click at [648, 518] on main "INVOICE PREVIOUS INVOICES Create New Save Client [PHONE_NUMBER] Date [DATE] Inv…" at bounding box center [762, 304] width 1454 height 447
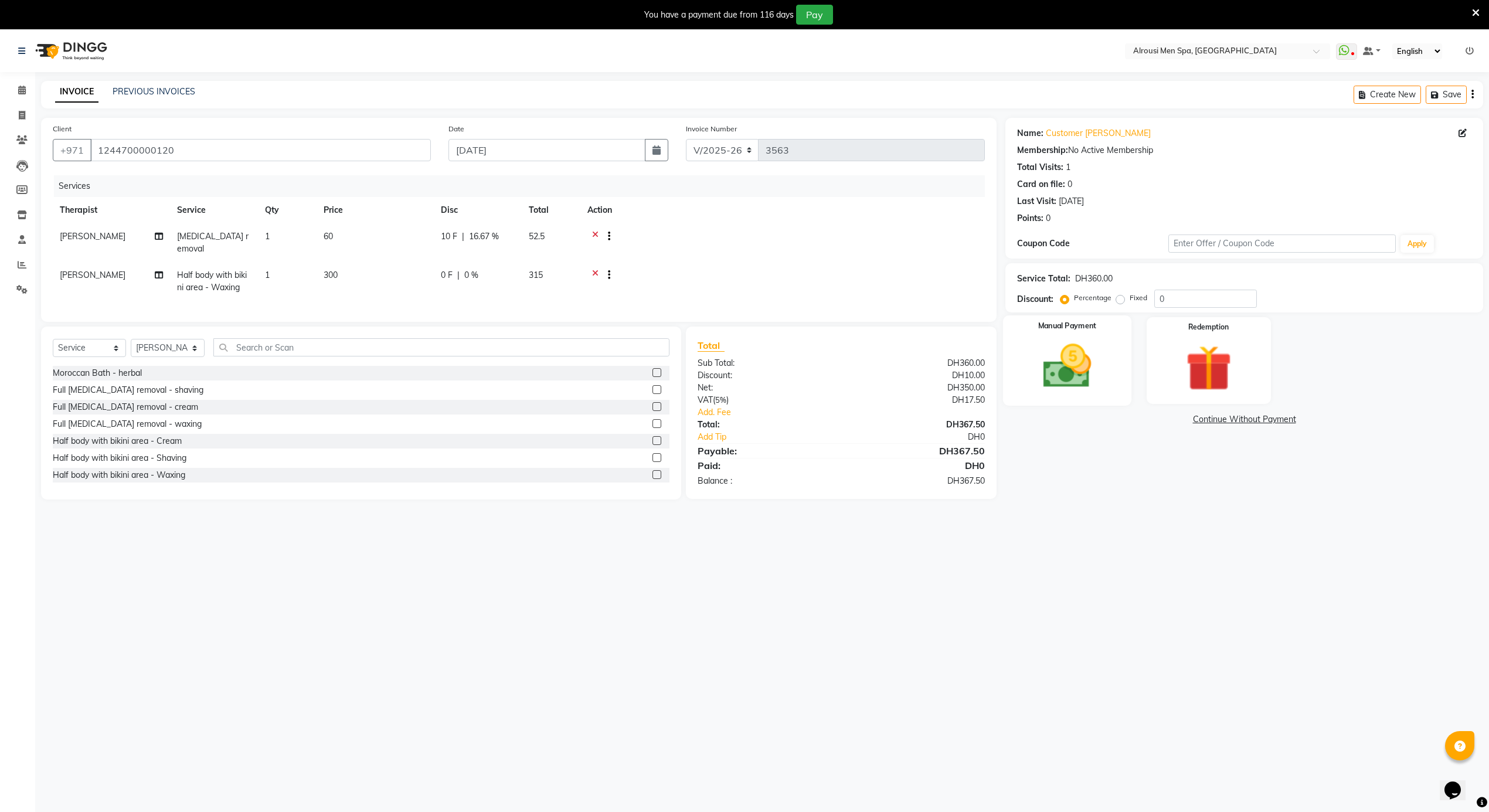
click at [1077, 341] on img at bounding box center [1067, 366] width 78 height 55
click at [1122, 416] on span "CARD" at bounding box center [1132, 420] width 26 height 13
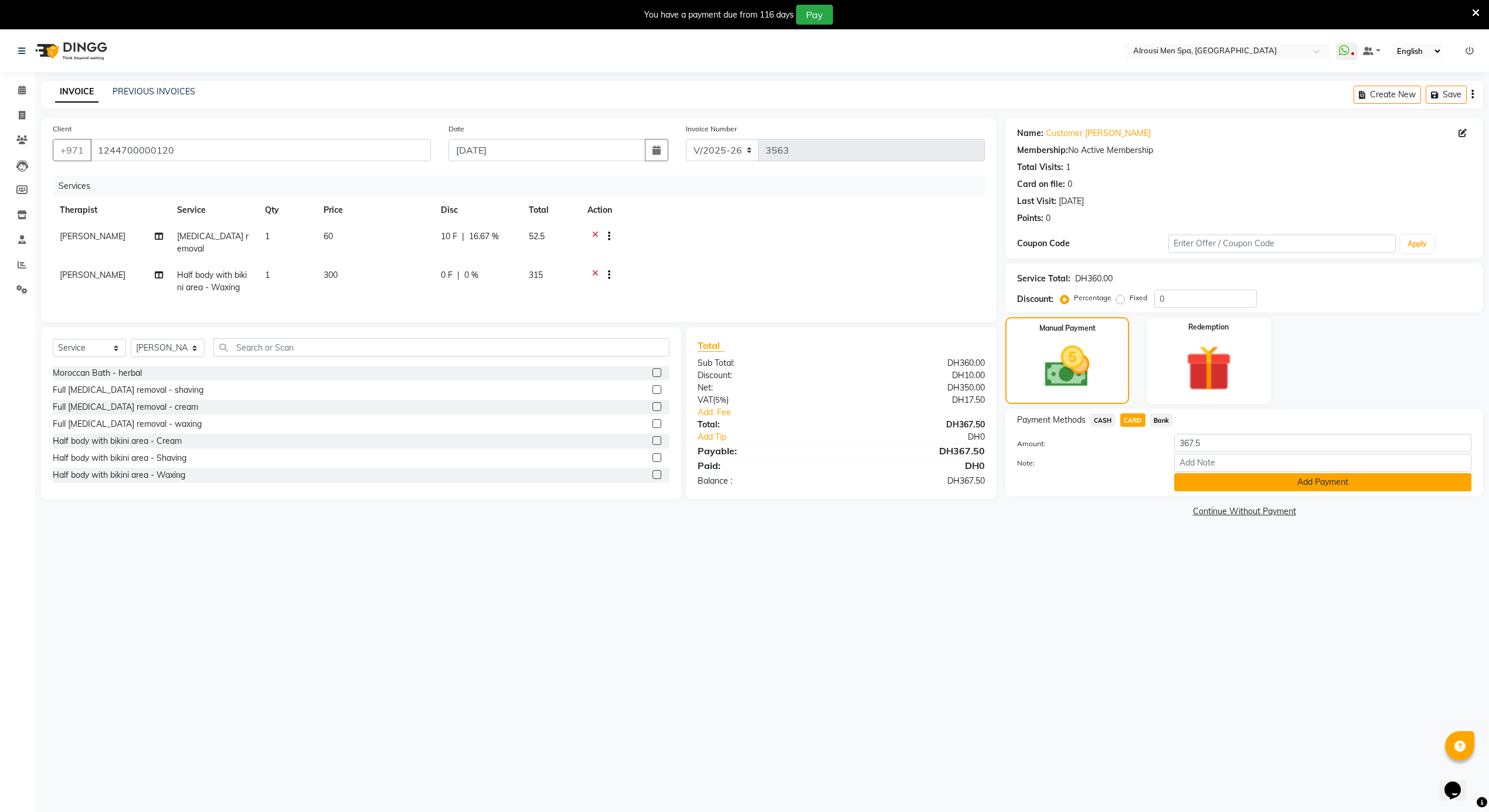
click at [1206, 478] on button "Add Payment" at bounding box center [1322, 482] width 297 height 18
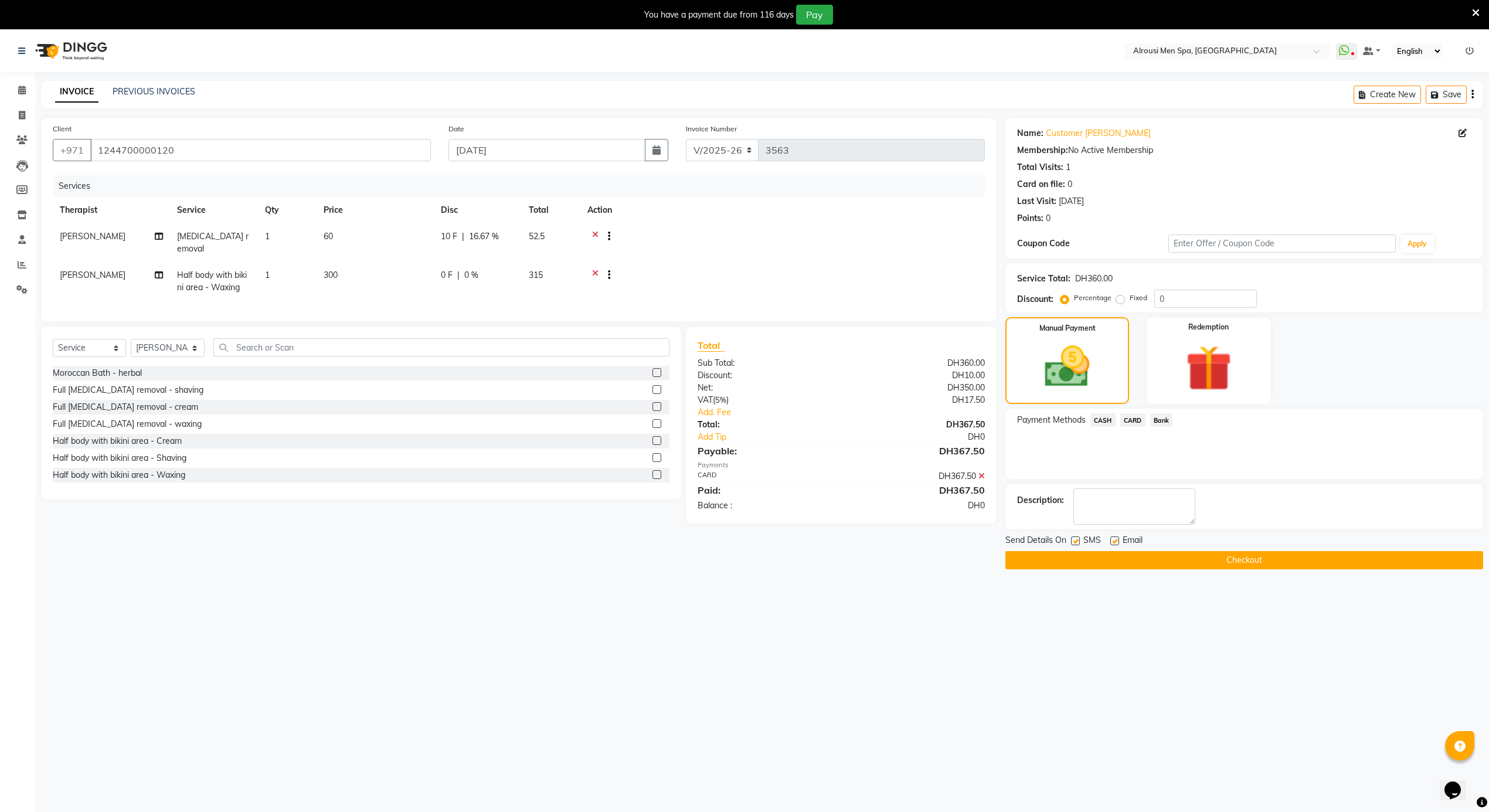
click at [1111, 544] on label at bounding box center [1114, 541] width 9 height 9
click at [1111, 544] on input "checkbox" at bounding box center [1113, 541] width 7 height 7
checkbox input "false"
click at [1075, 545] on label at bounding box center [1075, 541] width 9 height 9
click at [1075, 545] on input "checkbox" at bounding box center [1074, 541] width 7 height 7
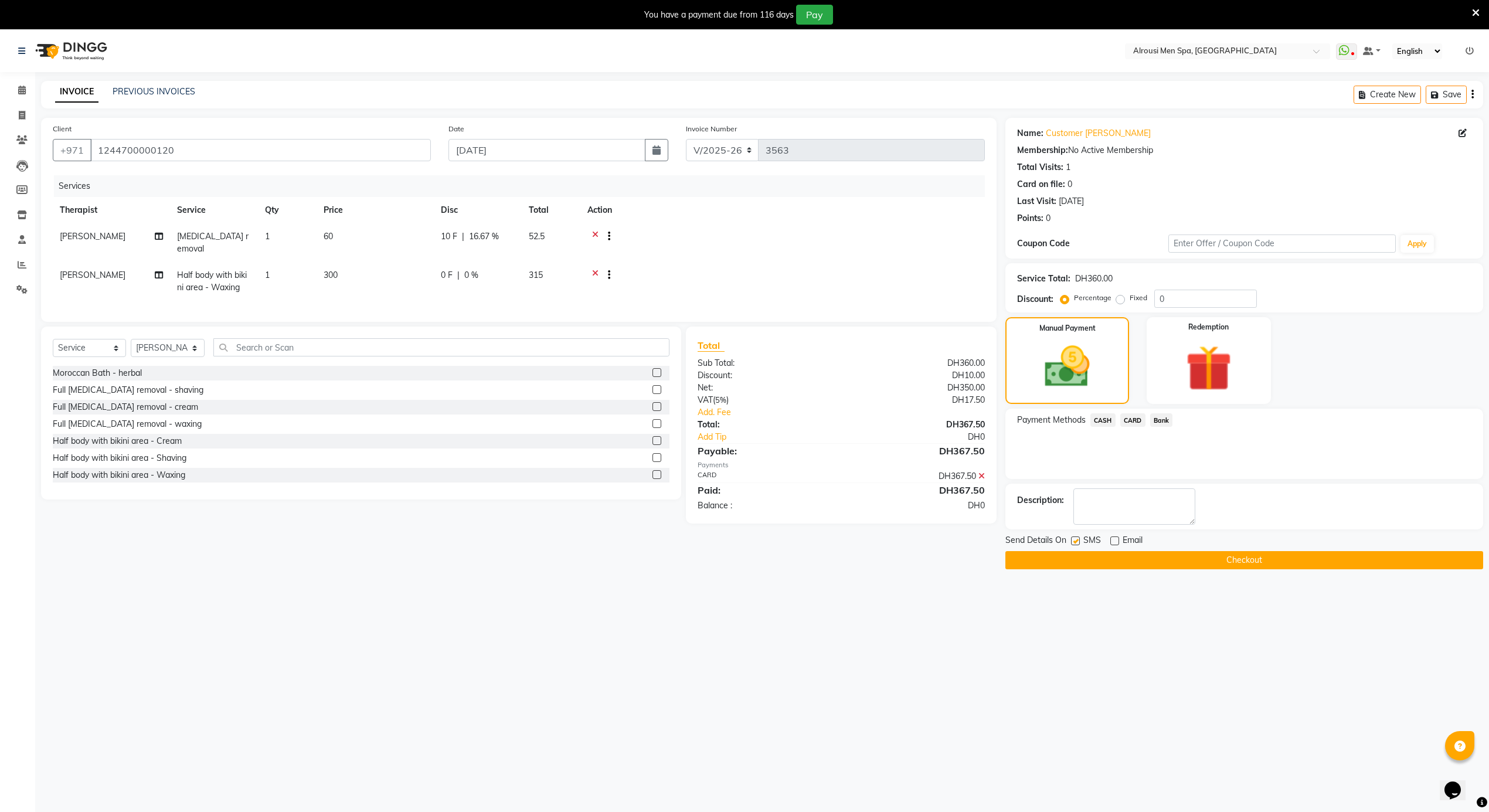
checkbox input "false"
click at [1089, 569] on button "Checkout" at bounding box center [1244, 560] width 478 height 18
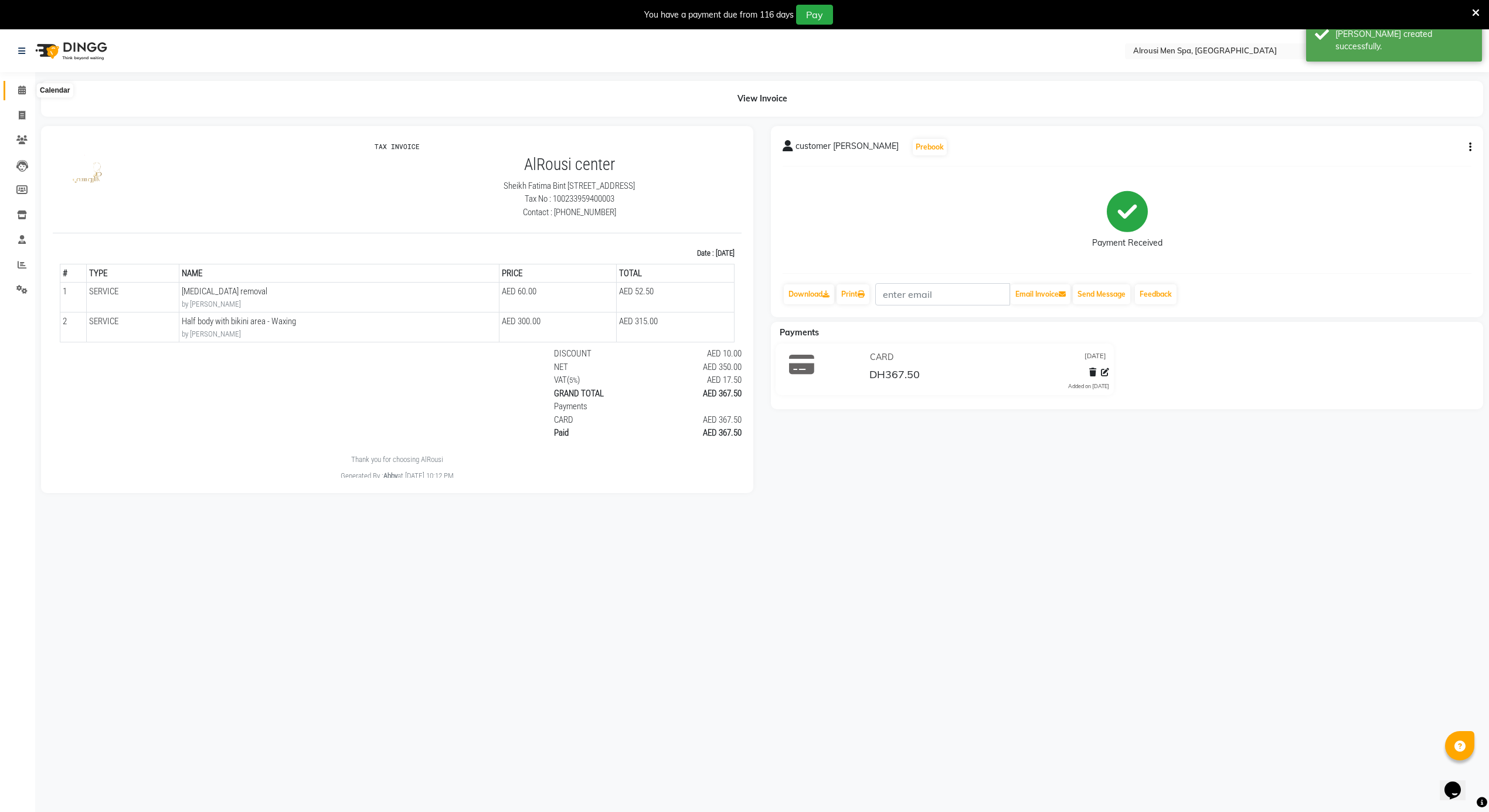
click at [15, 90] on span at bounding box center [21, 91] width 21 height 13
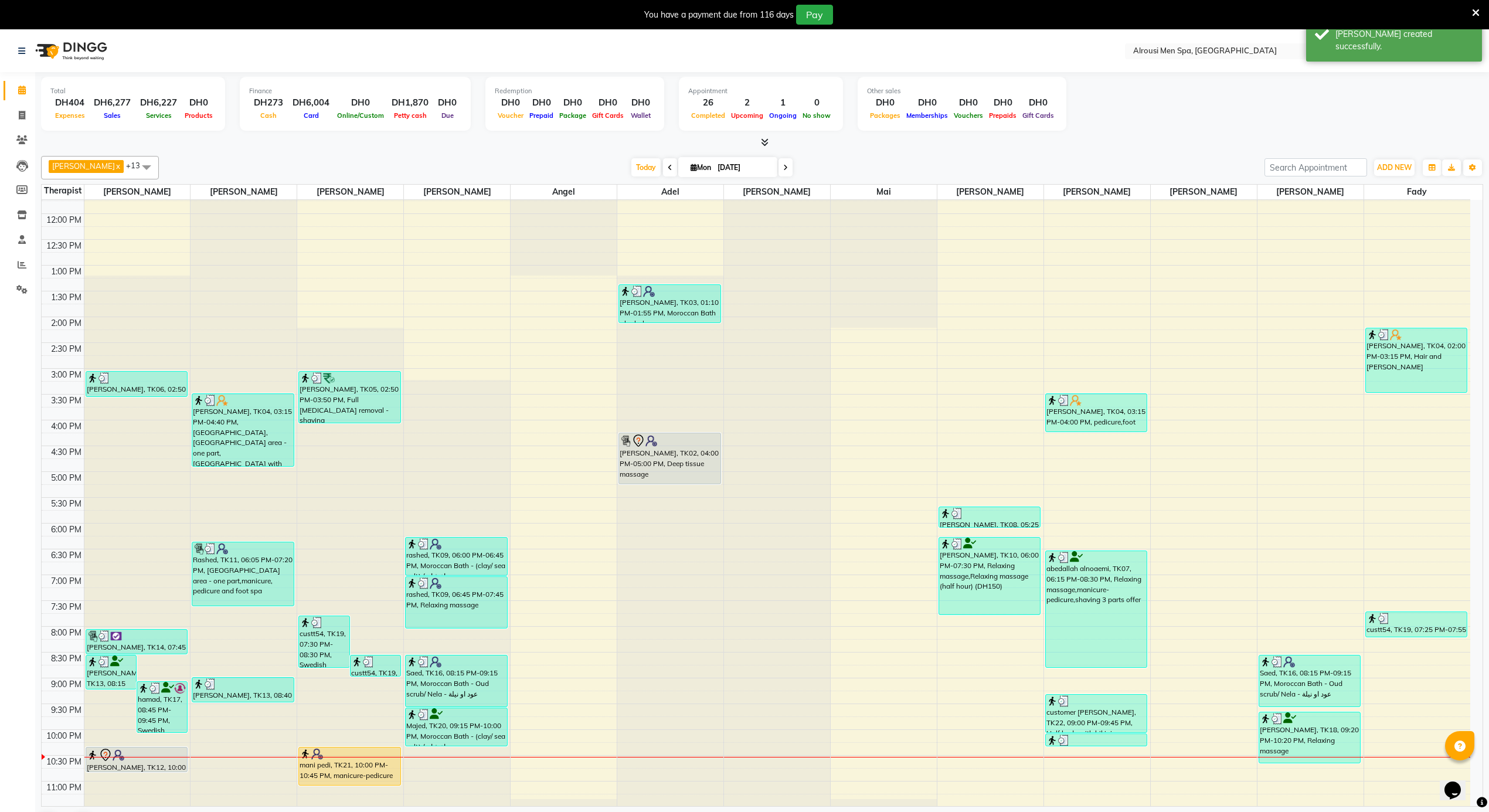
scroll to position [627, 0]
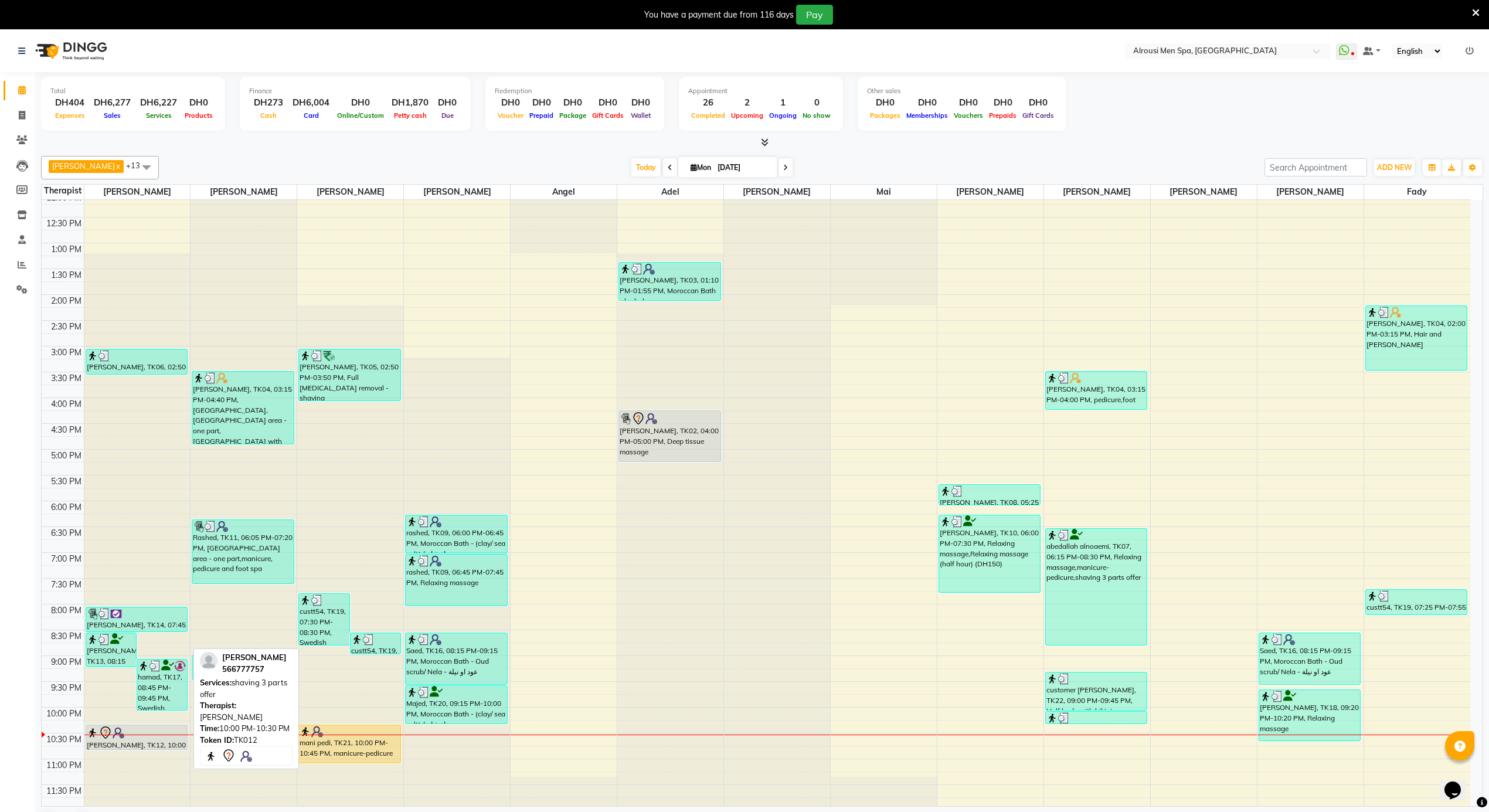
click at [167, 744] on div "[PERSON_NAME], TK12, 10:00 PM-10:30 PM, shaving 3 parts offer" at bounding box center [136, 736] width 101 height 24
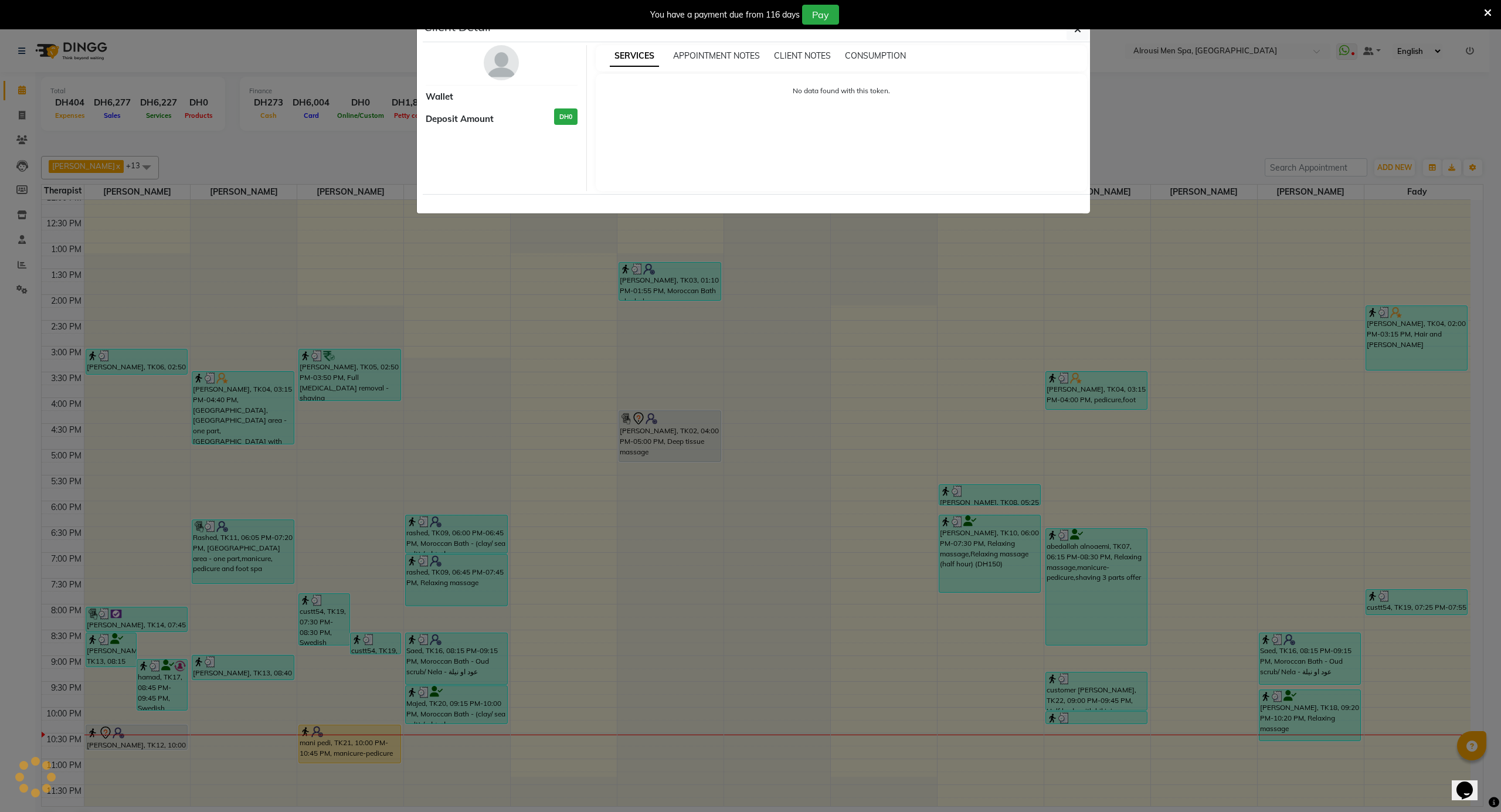
select select "7"
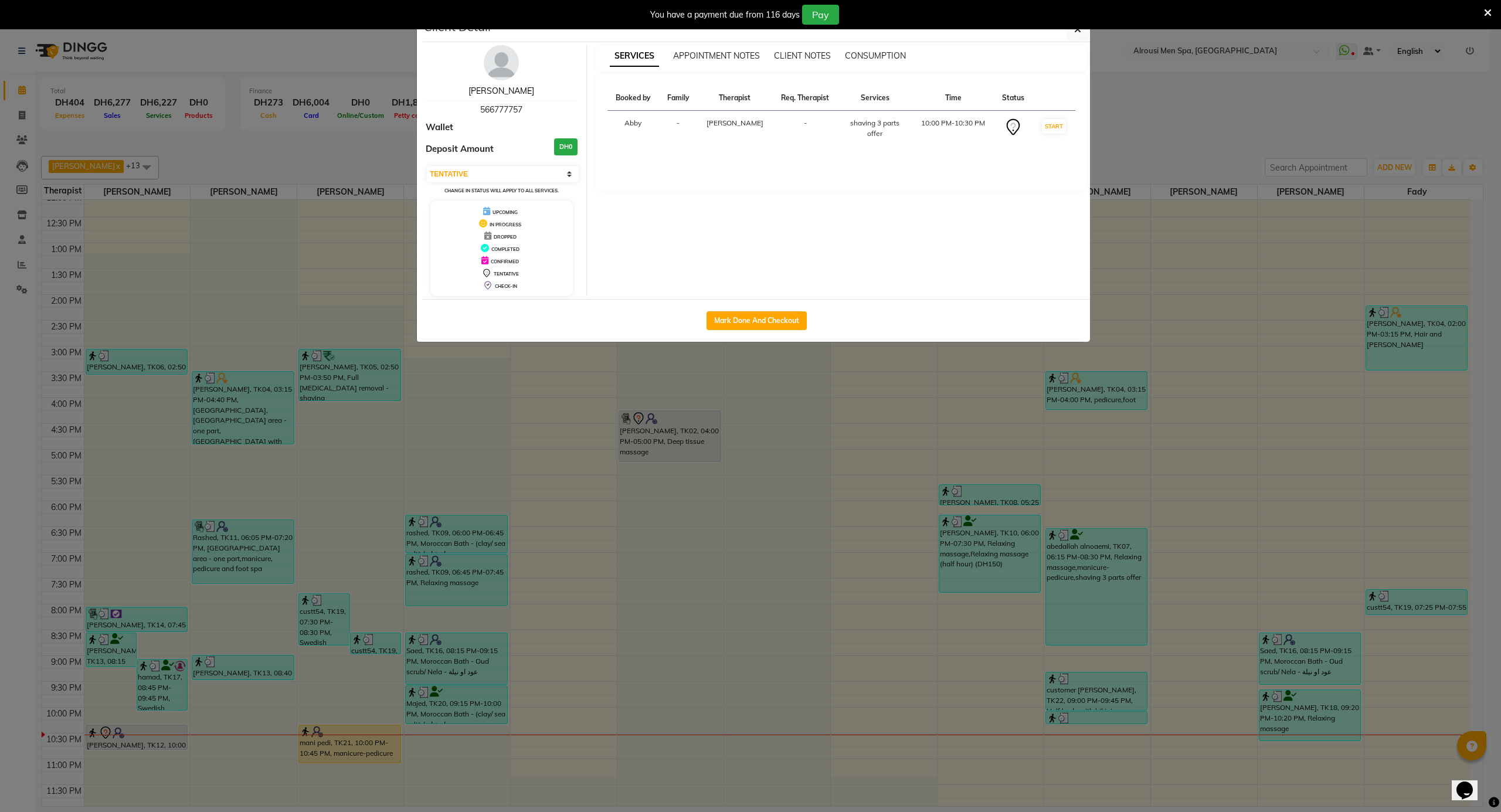
click at [503, 96] on link "[PERSON_NAME]" at bounding box center [501, 91] width 66 height 11
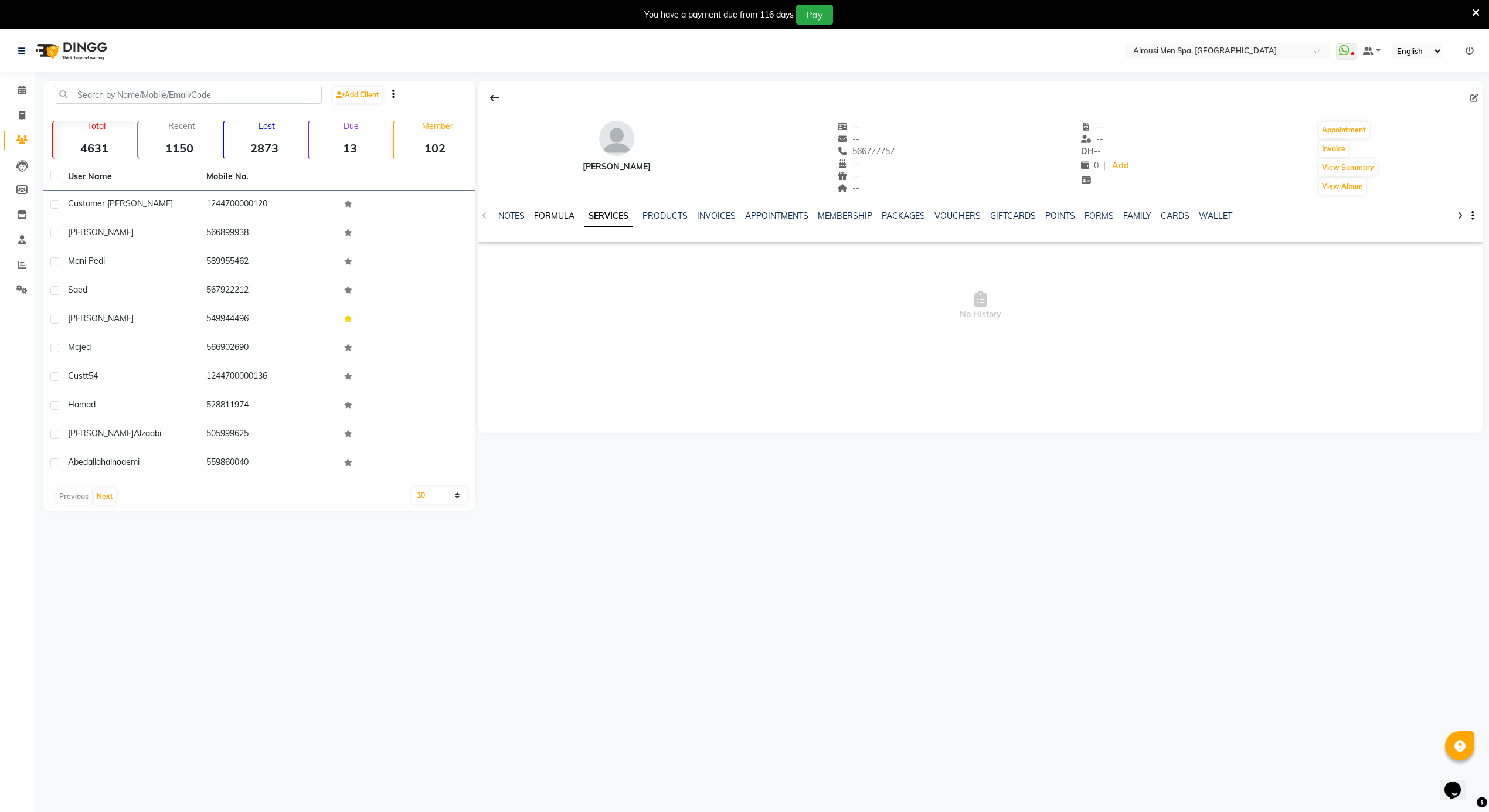
click at [549, 216] on link "FORMULA" at bounding box center [554, 215] width 40 height 11
click at [620, 214] on link "SERVICES" at bounding box center [613, 215] width 40 height 11
click at [17, 84] on span at bounding box center [21, 91] width 21 height 13
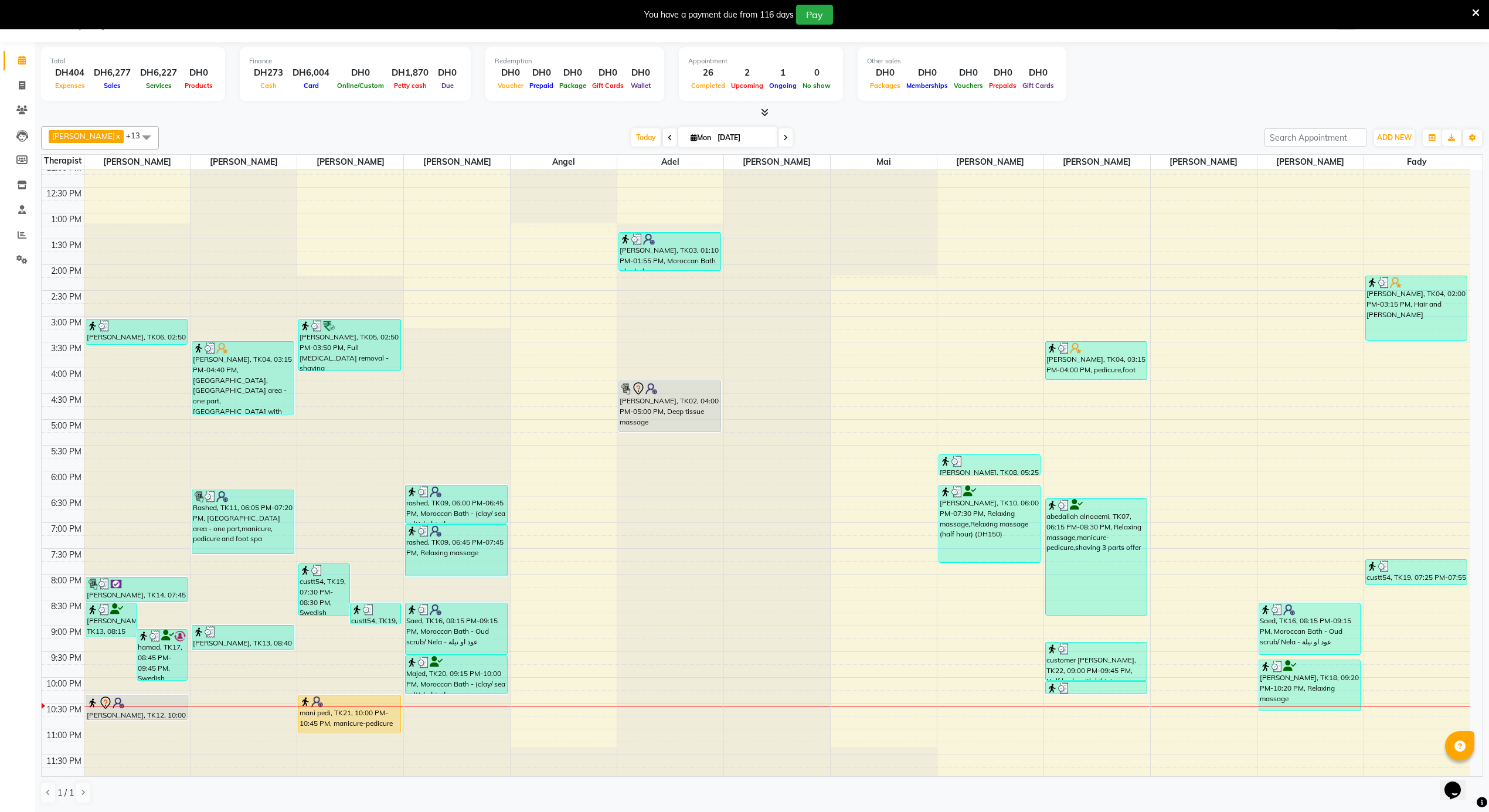
scroll to position [471, 0]
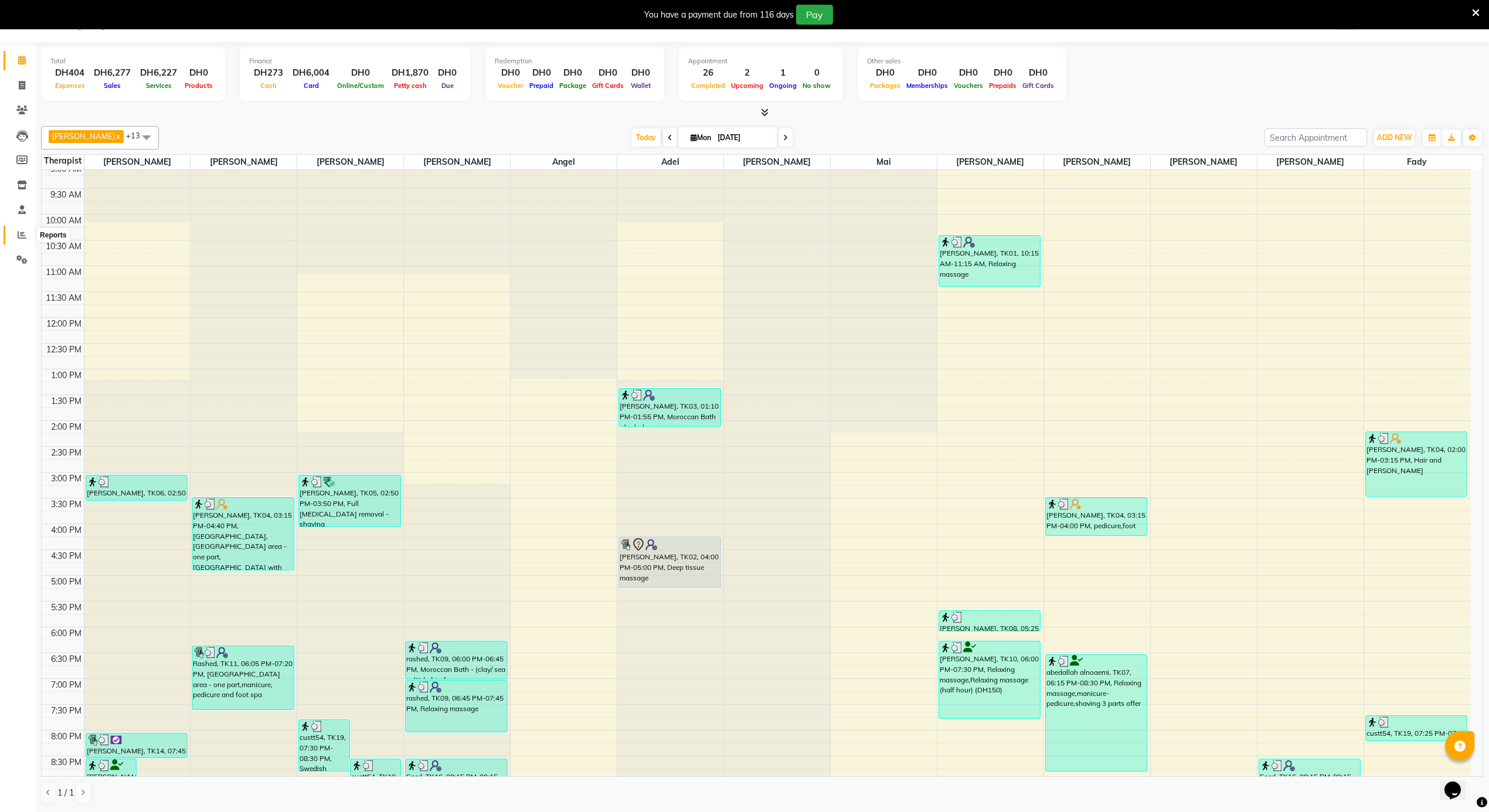
click at [12, 230] on span at bounding box center [21, 235] width 21 height 13
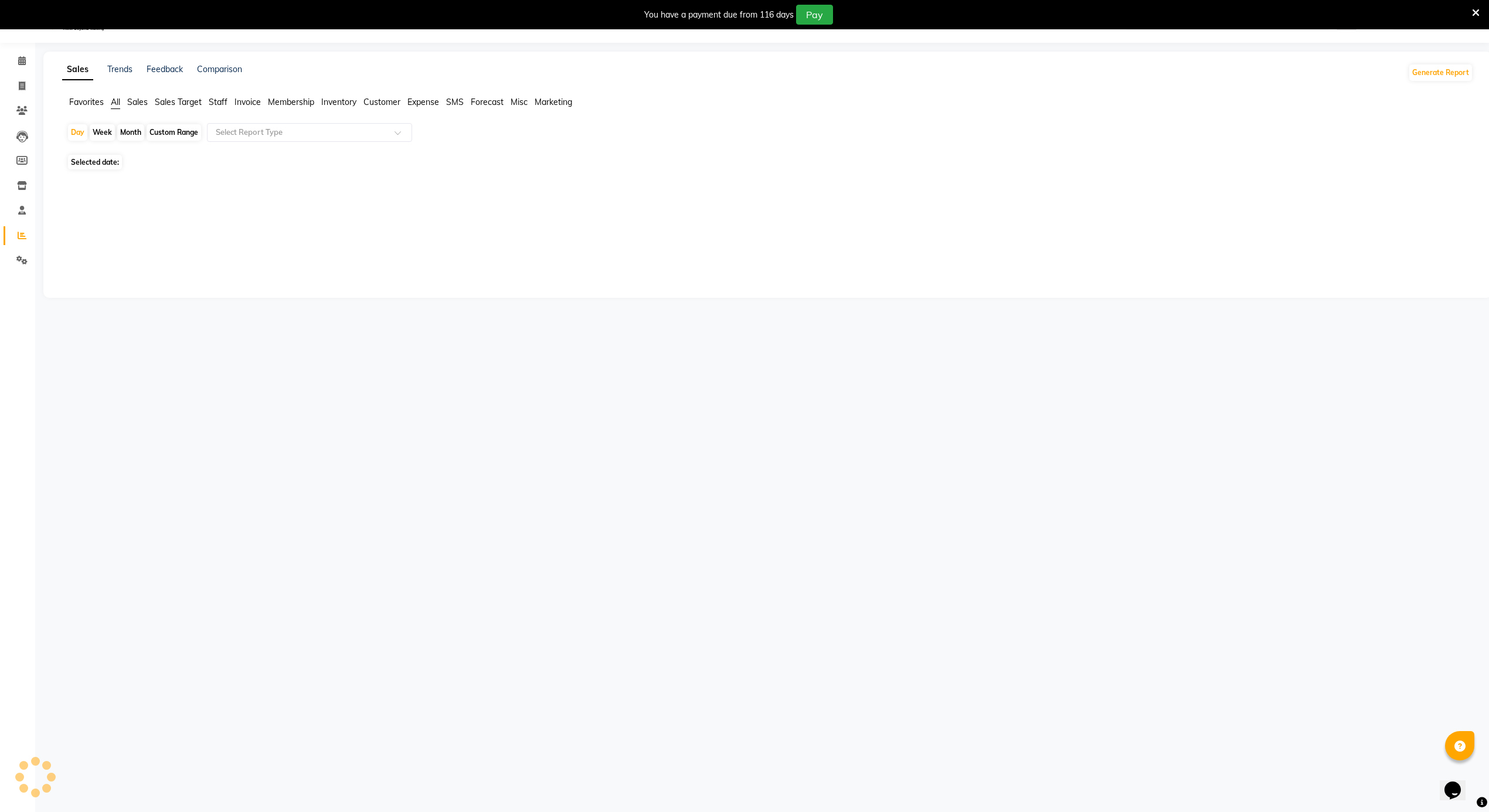
click at [136, 100] on span "Sales" at bounding box center [137, 102] width 21 height 11
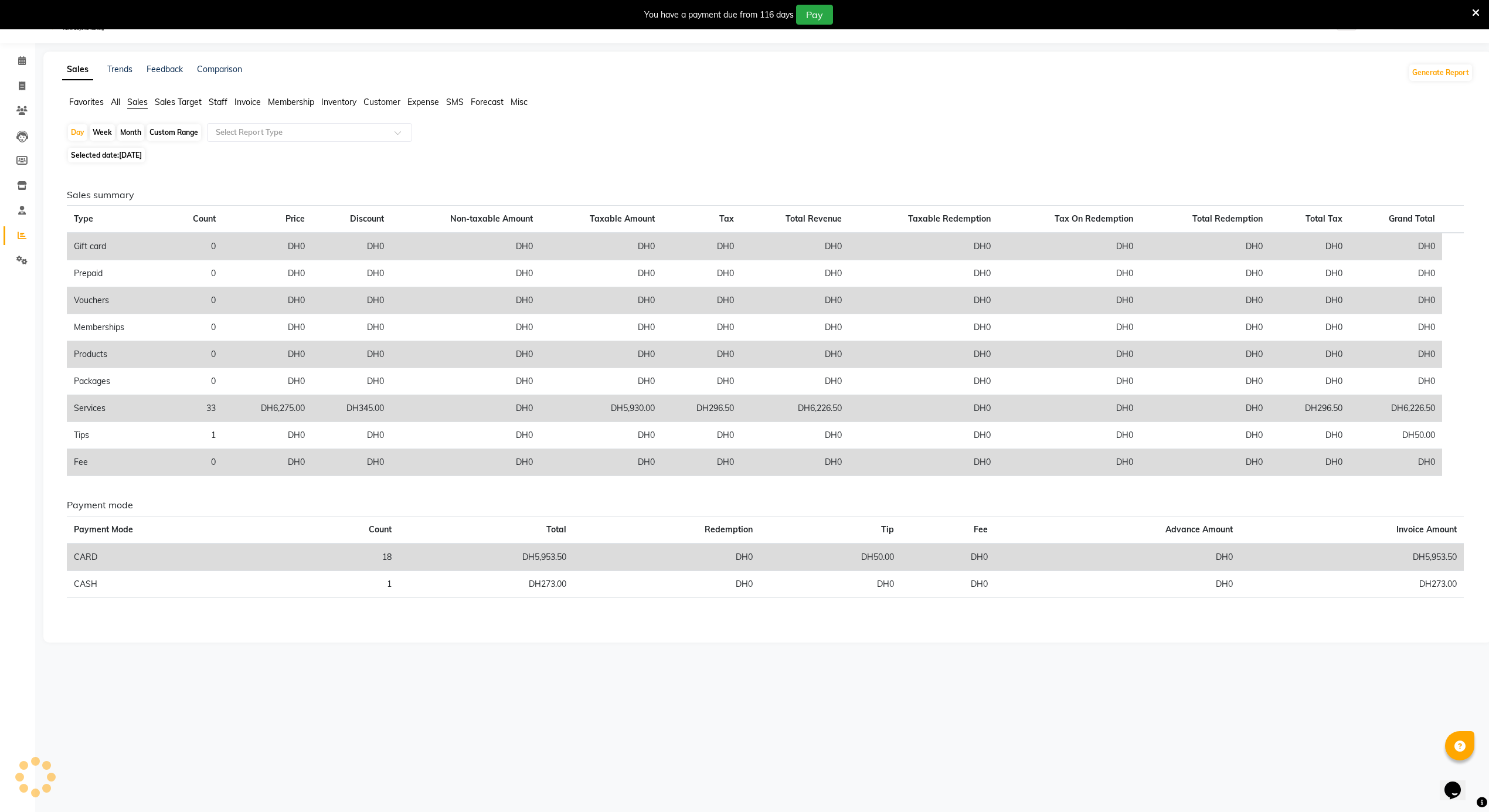
click at [218, 97] on span "Staff" at bounding box center [218, 102] width 19 height 11
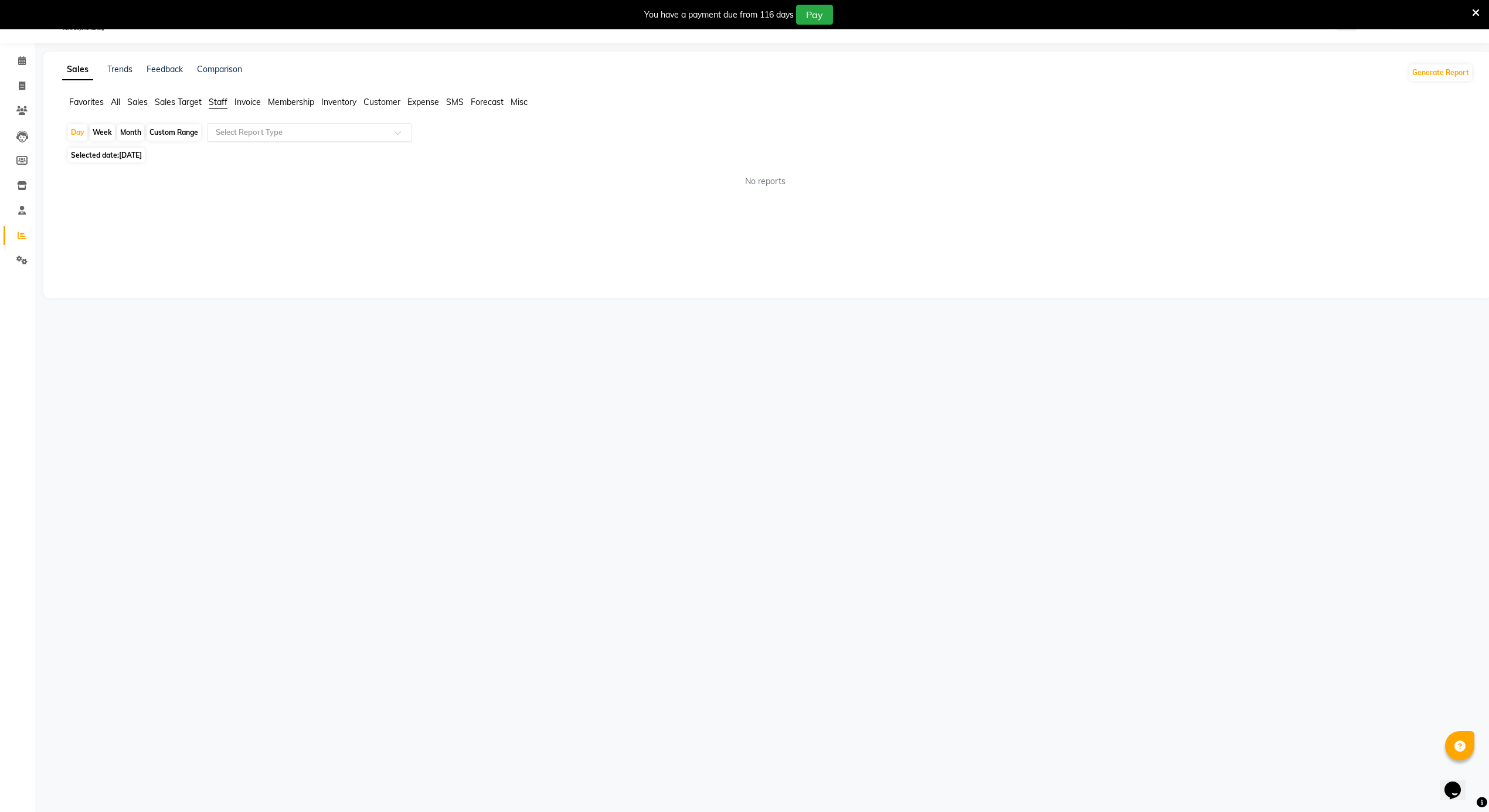
click at [243, 132] on input "text" at bounding box center [297, 132] width 169 height 12
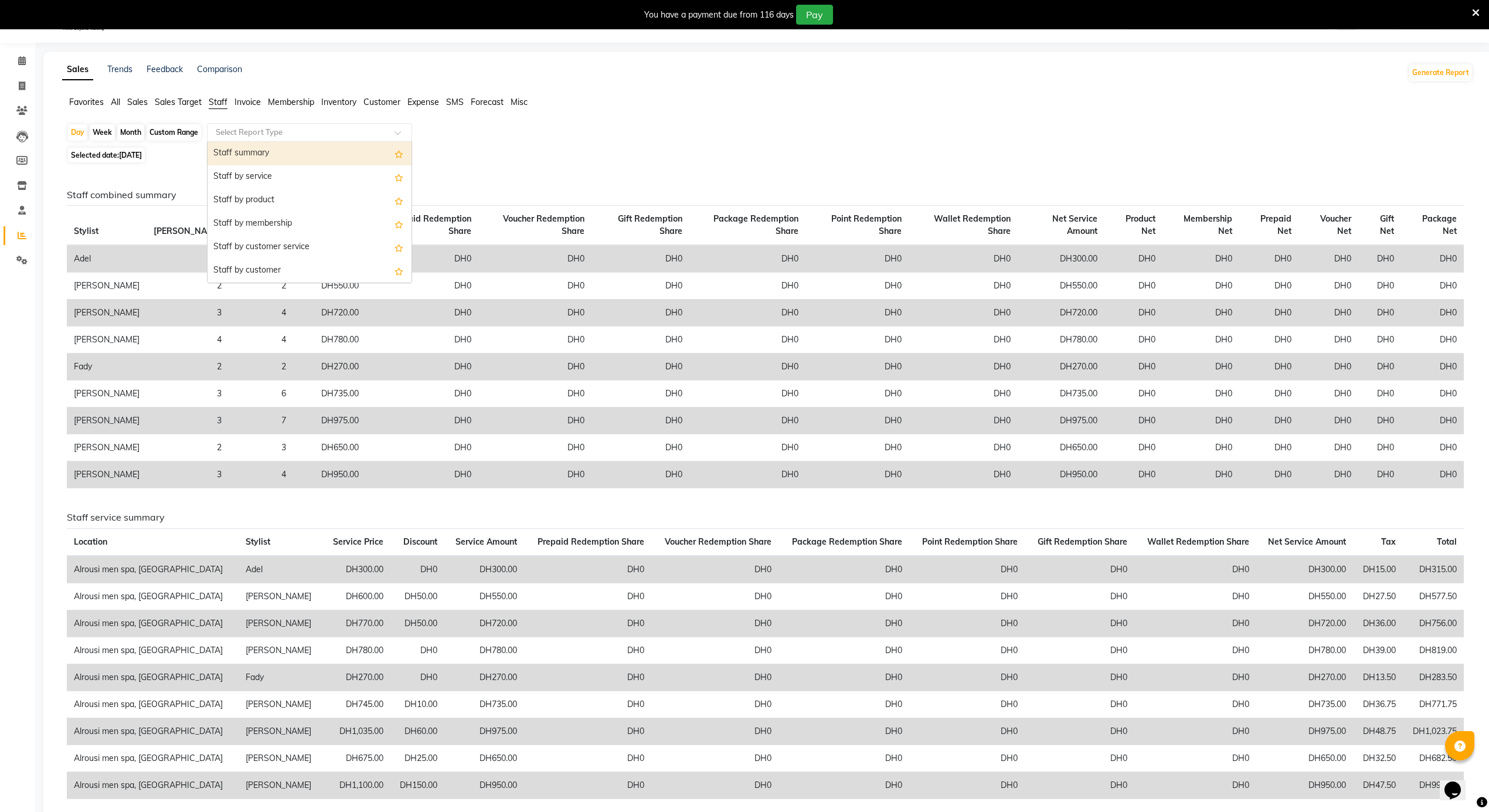
click at [243, 153] on div "Staff summary" at bounding box center [309, 153] width 204 height 23
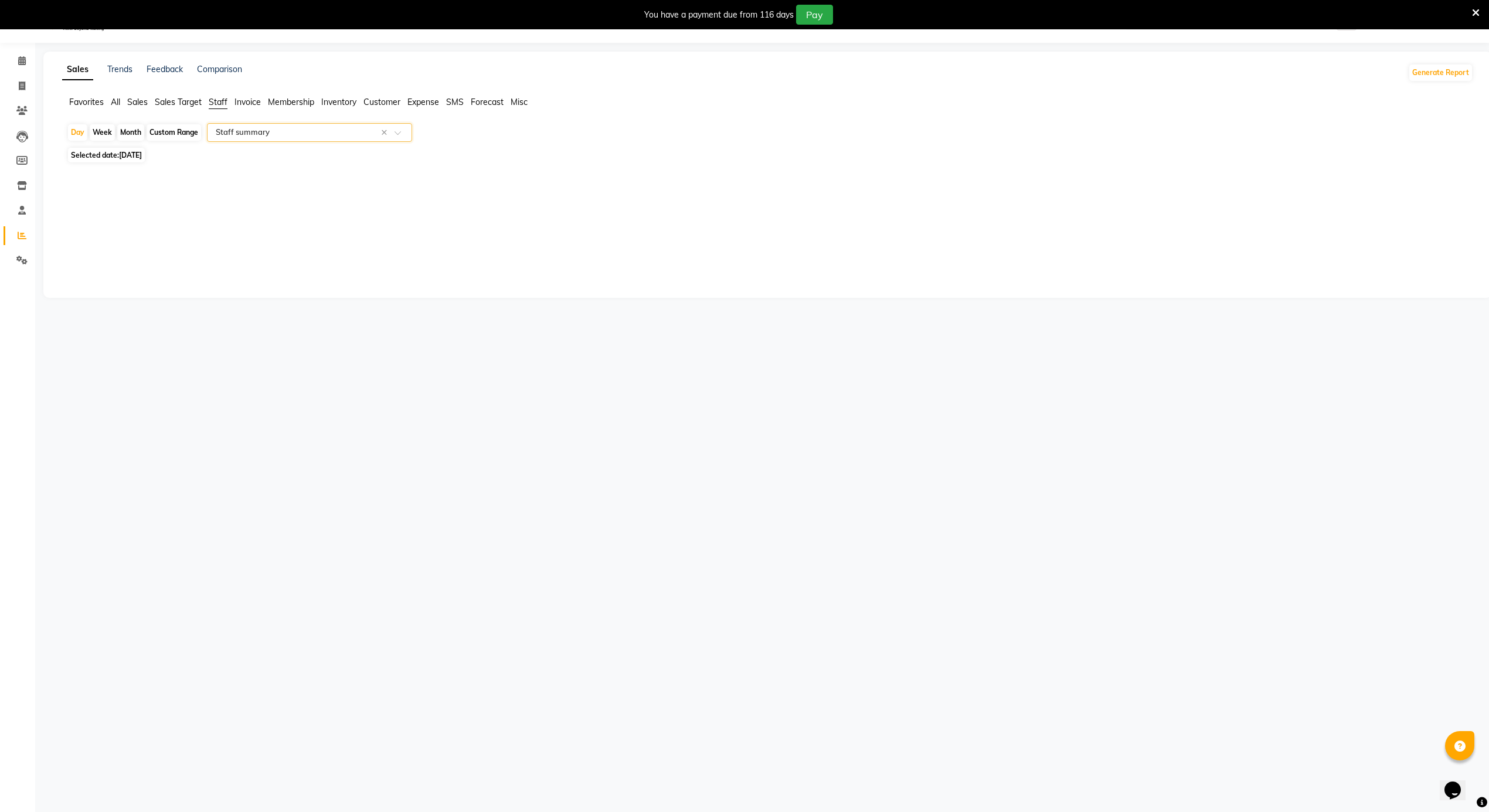
select select "full_report"
select select "csv"
click at [132, 132] on div "Month" at bounding box center [130, 133] width 27 height 17
select select "9"
select select "2025"
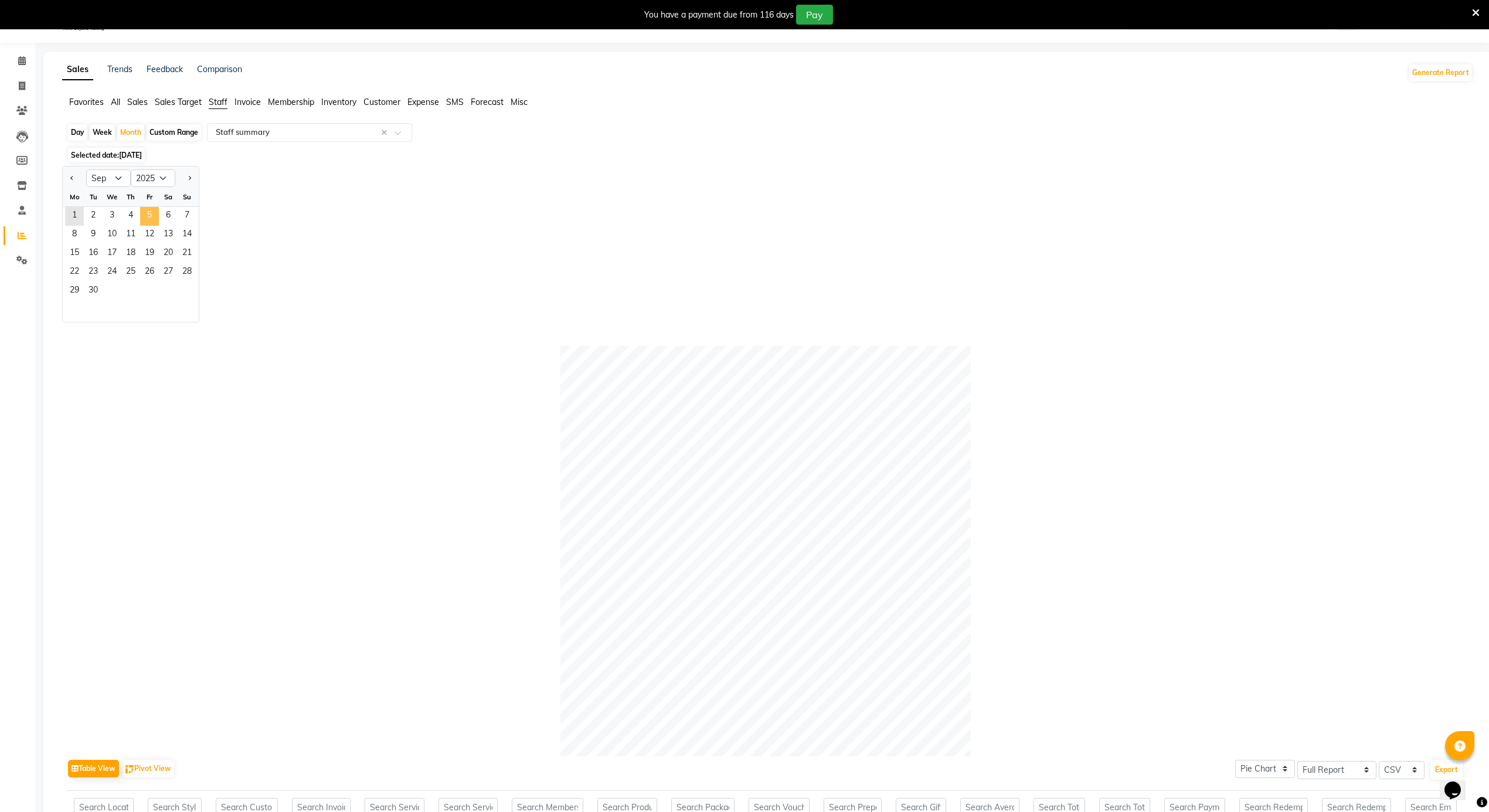
click at [154, 221] on span "5" at bounding box center [149, 216] width 19 height 19
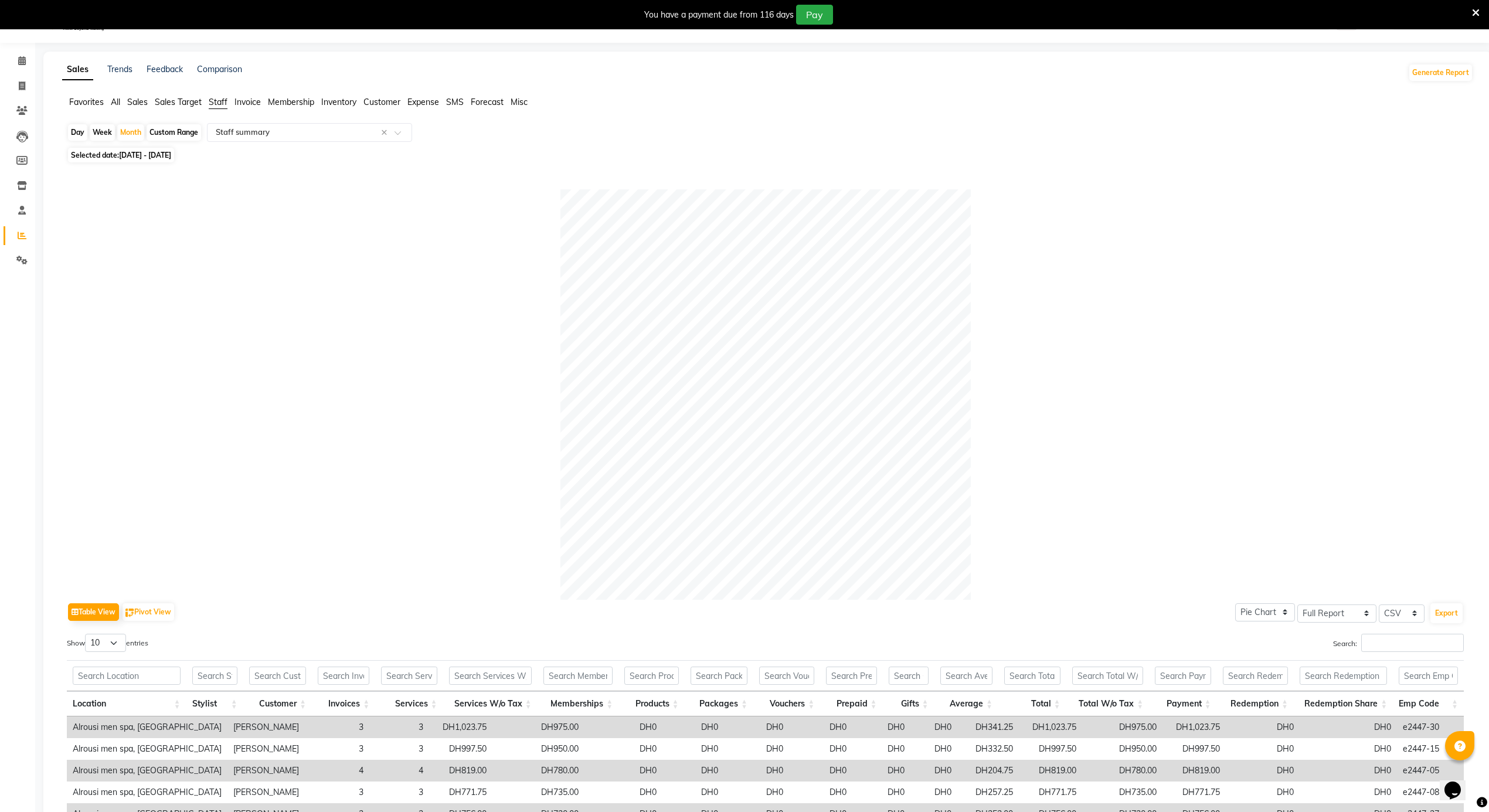
click at [78, 130] on div "Day" at bounding box center [77, 133] width 19 height 17
select select "9"
select select "2025"
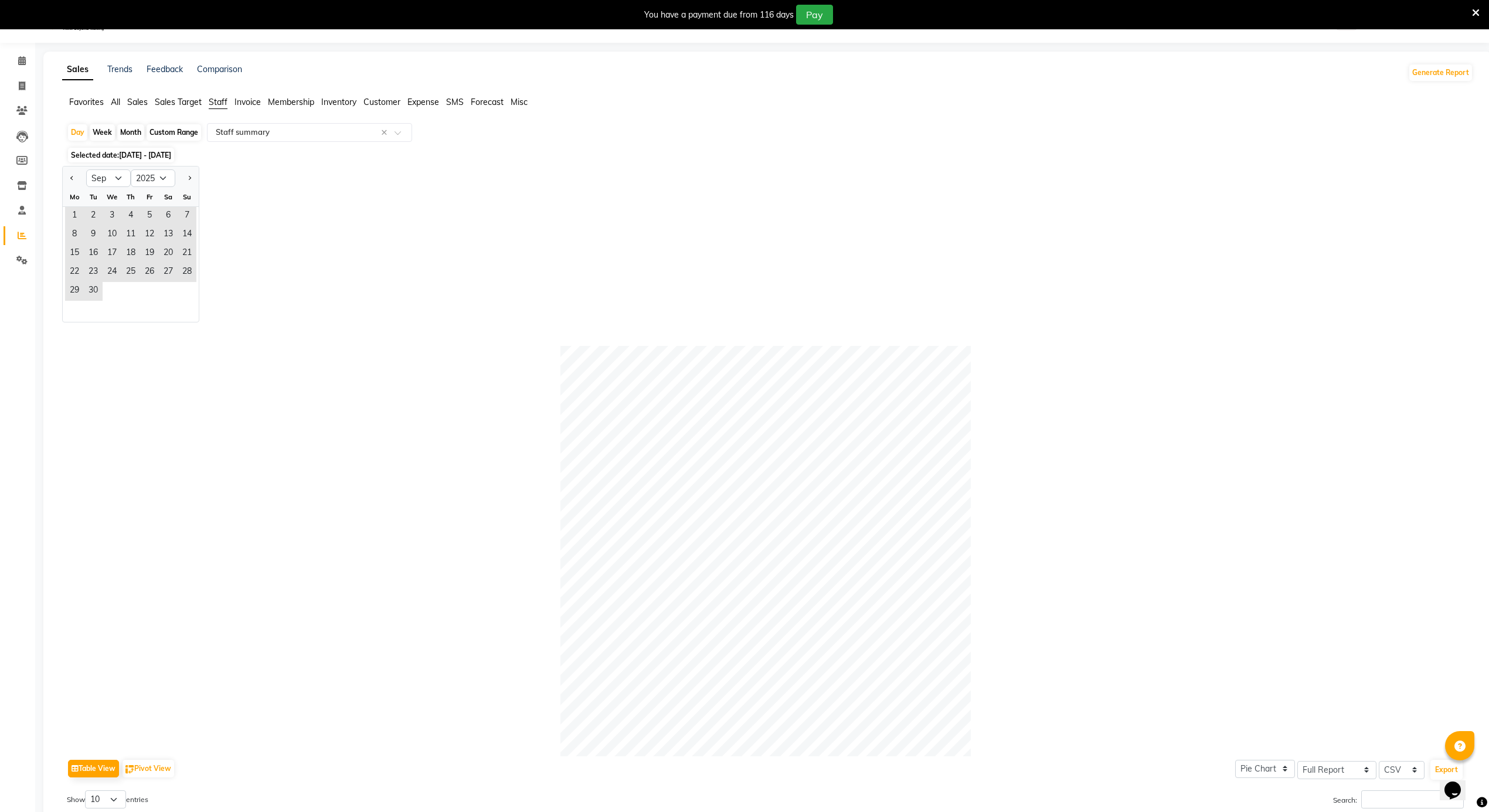
click at [150, 149] on span "Selected date: [DATE] - [DATE]" at bounding box center [121, 155] width 106 height 15
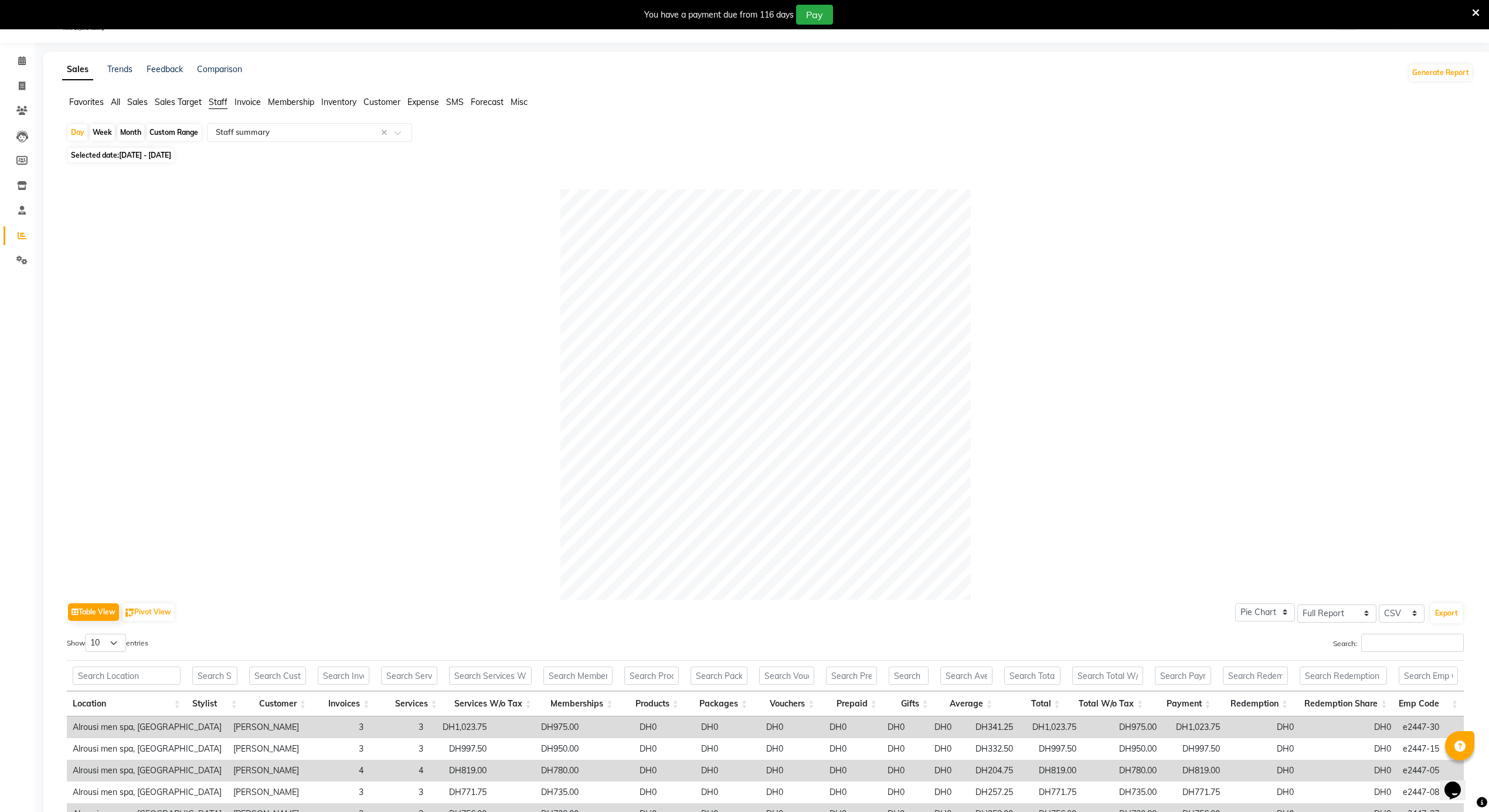
click at [146, 163] on div "Day Week Month Custom Range Select Report Type × Staff summary × Selected date:…" at bounding box center [767, 546] width 1411 height 847
click at [142, 151] on span "[DATE] - [DATE]" at bounding box center [144, 155] width 52 height 9
select select "9"
select select "2025"
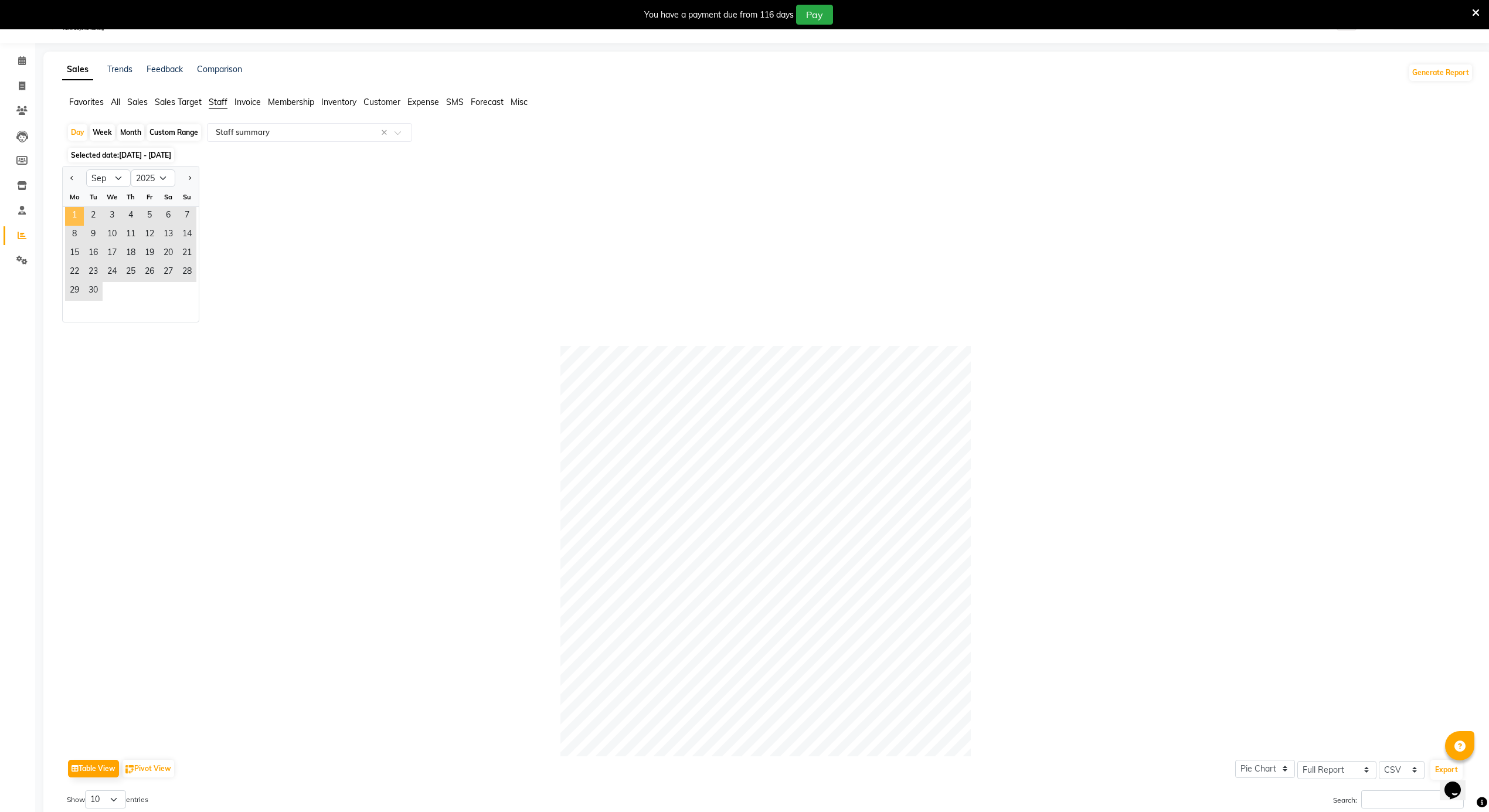
click at [73, 212] on span "1" at bounding box center [74, 216] width 19 height 19
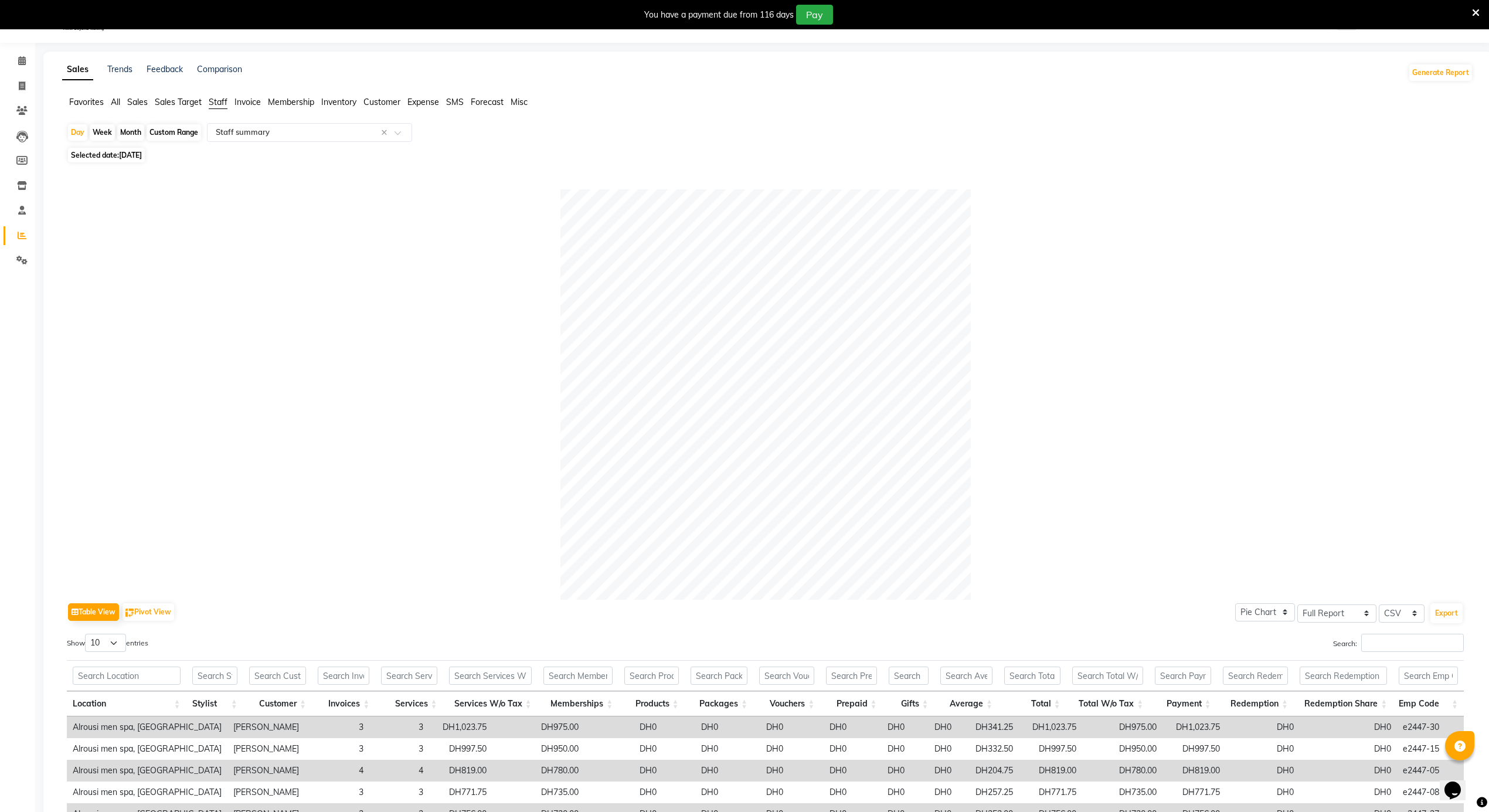
scroll to position [232, 0]
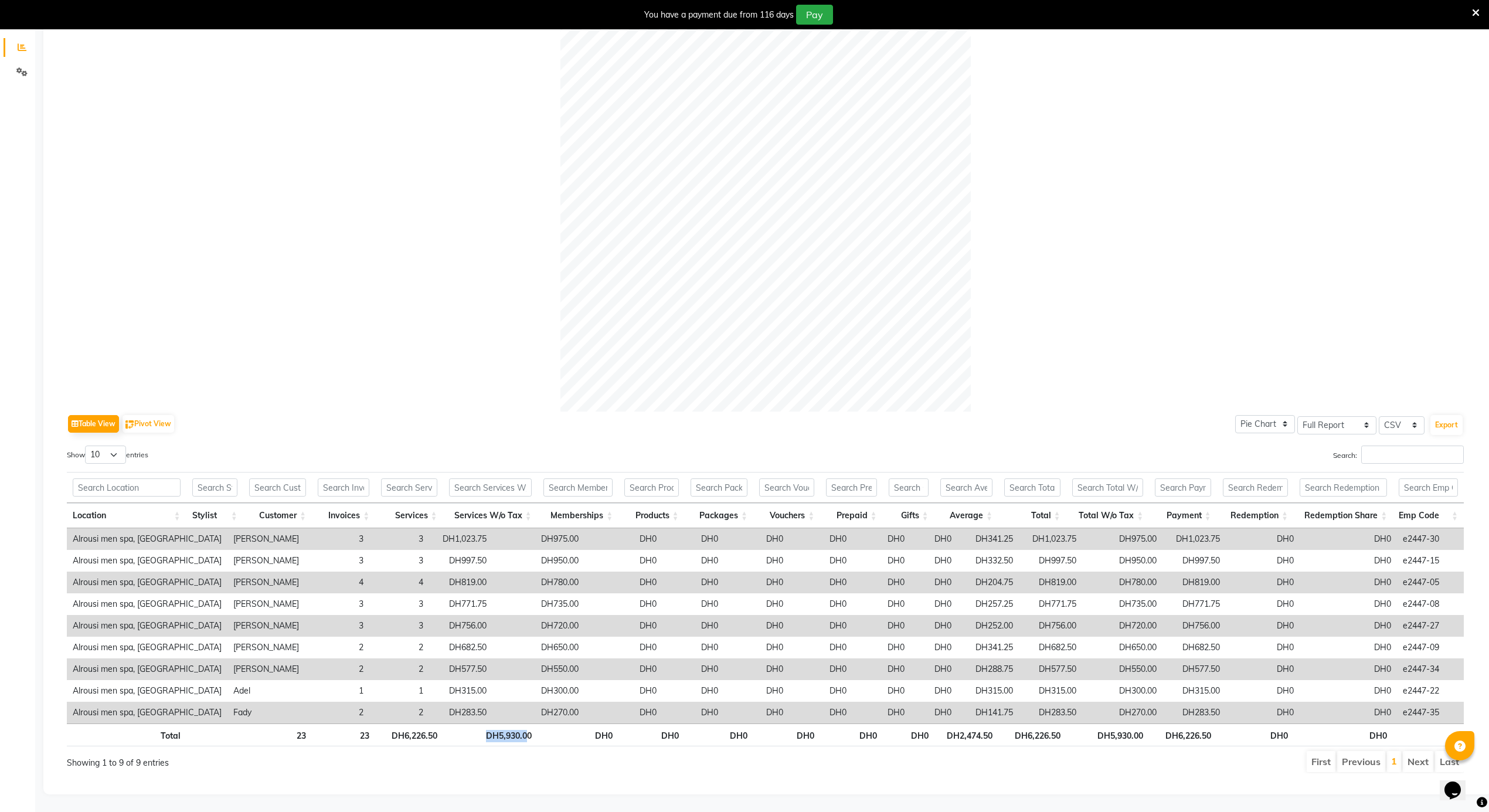
drag, startPoint x: 528, startPoint y: 715, endPoint x: 482, endPoint y: 715, distance: 46.0
click at [482, 723] on th "DH5,930.00" at bounding box center [490, 734] width 94 height 23
click at [444, 446] on div "Show 10 25 50 100 entries" at bounding box center [412, 457] width 690 height 23
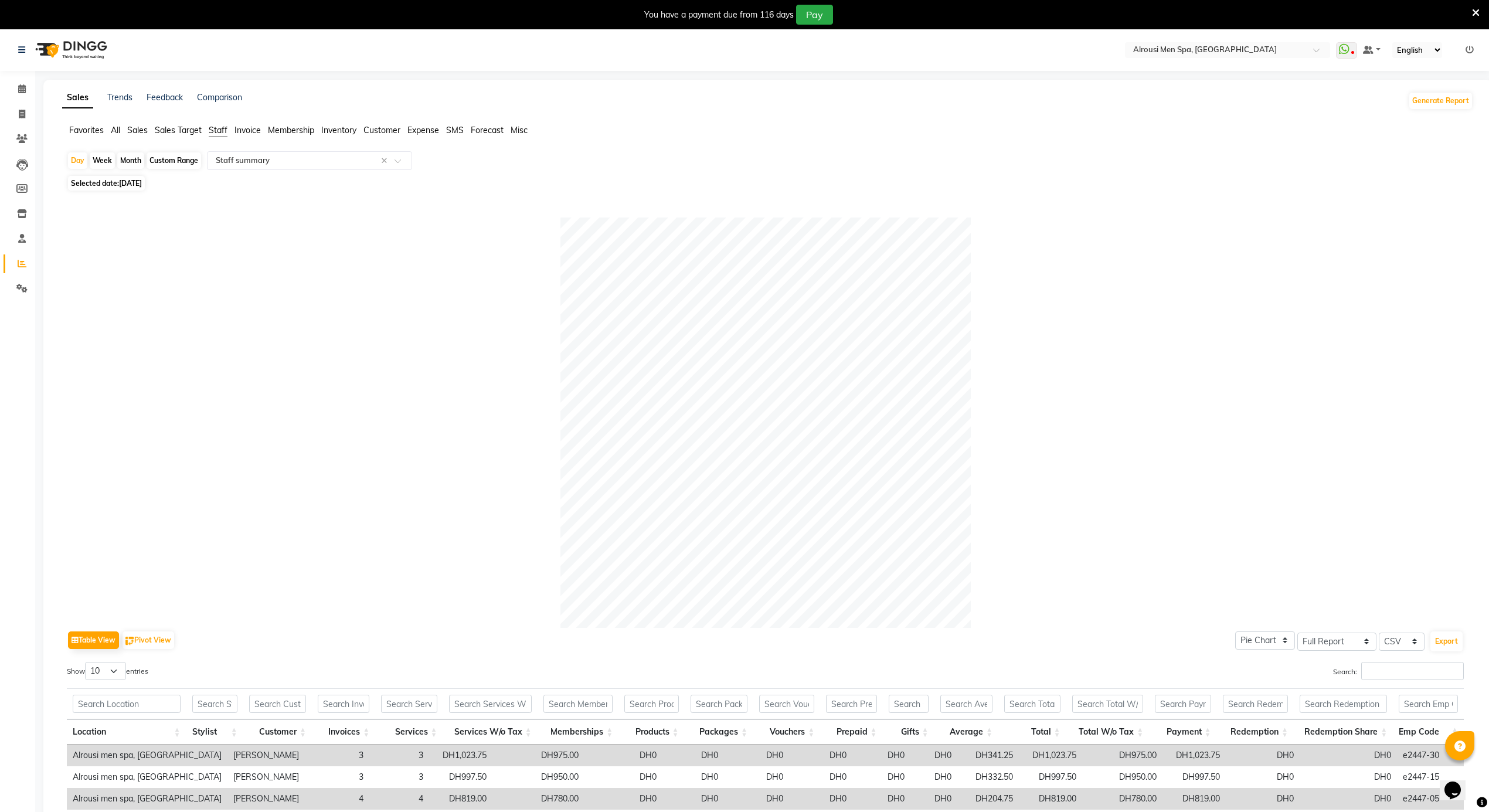
scroll to position [0, 0]
click at [27, 89] on span at bounding box center [21, 91] width 21 height 13
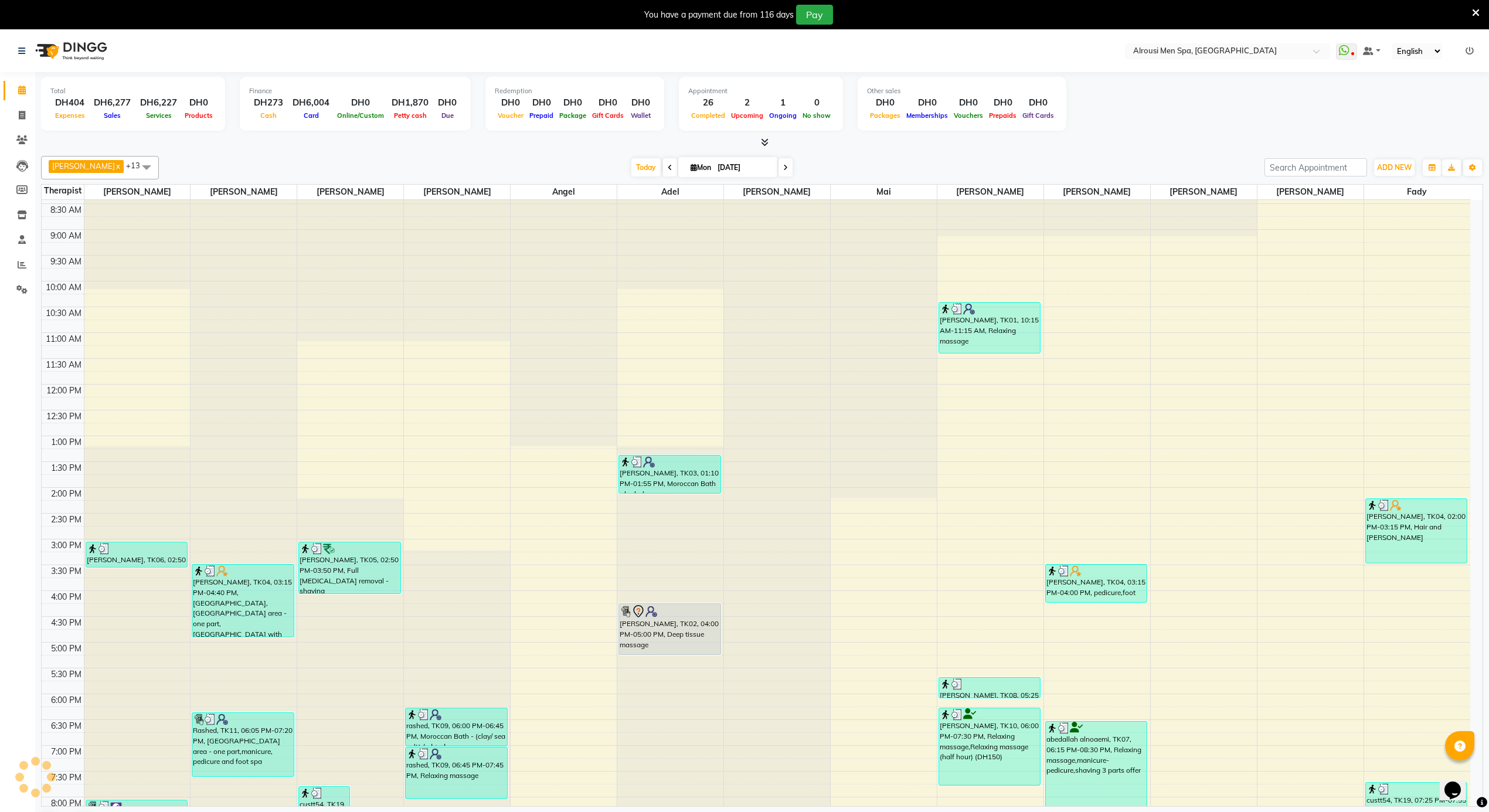
scroll to position [657, 0]
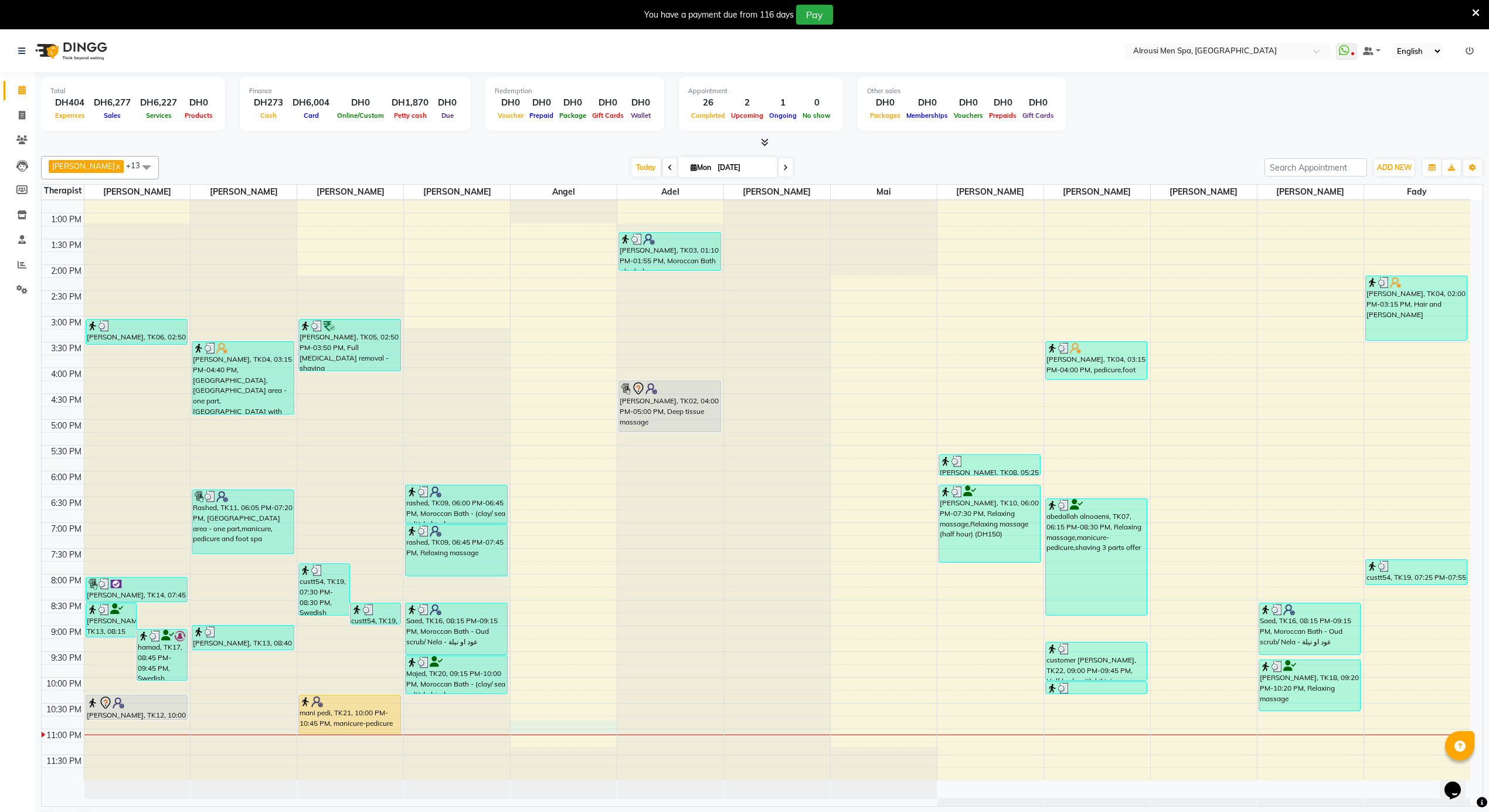
click at [556, 729] on div "12:00 AM 12:30 AM 1:00 AM 1:30 AM 2:00 AM 2:30 AM 3:00 AM 3:30 AM 4:00 AM 4:30 …" at bounding box center [755, 161] width 1429 height 1237
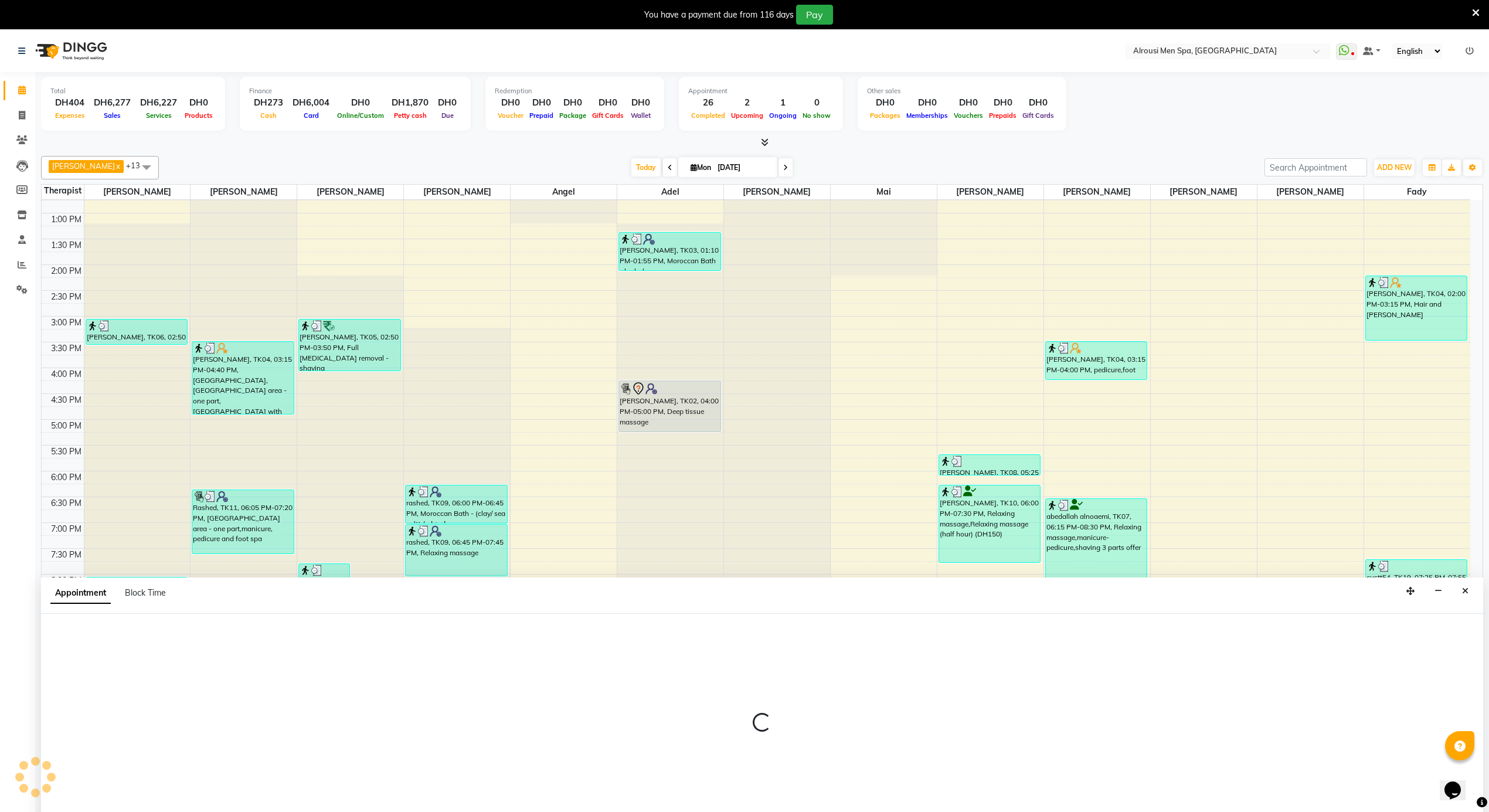
scroll to position [31, 0]
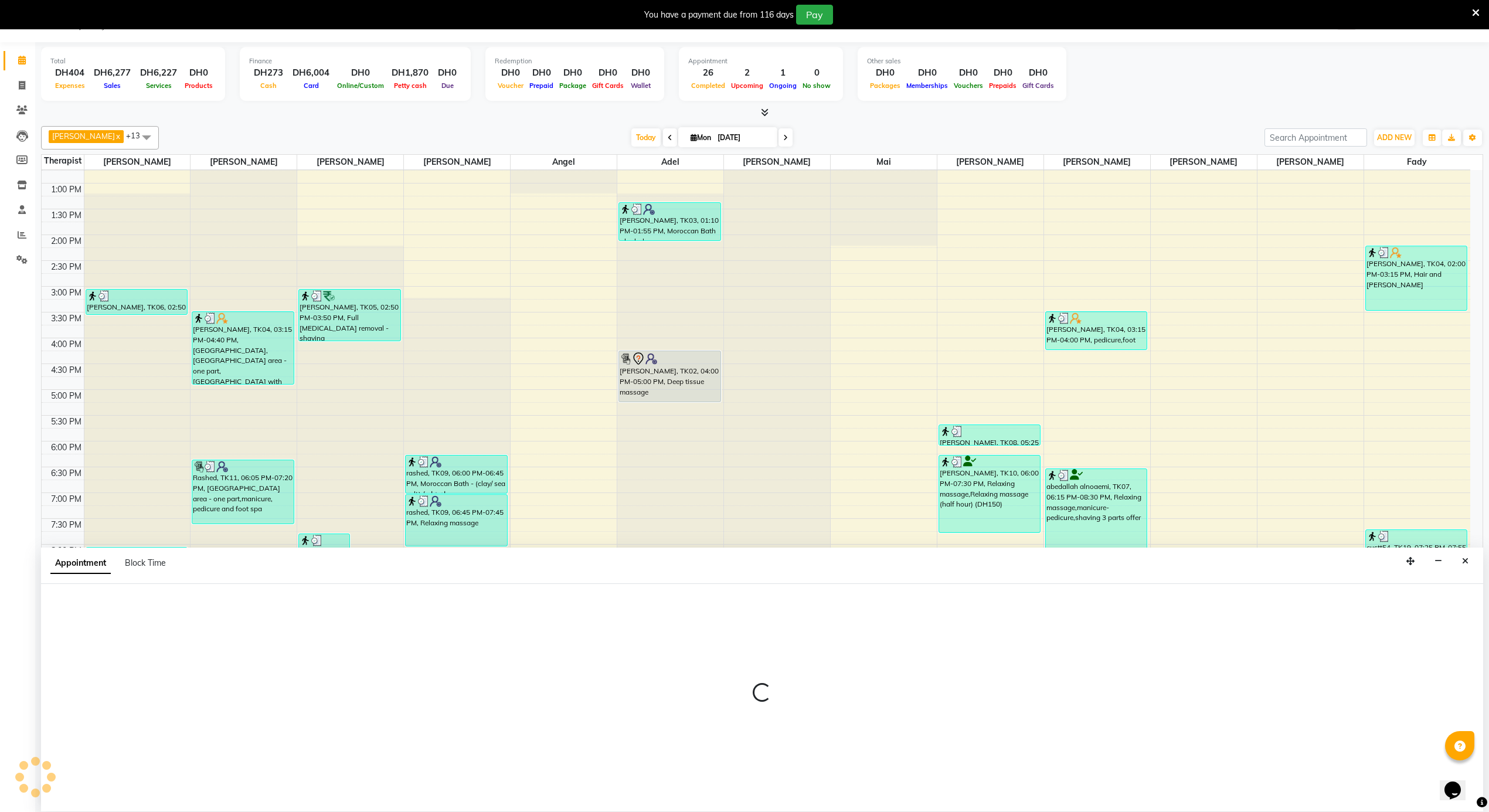
select select "39165"
select select "tentative"
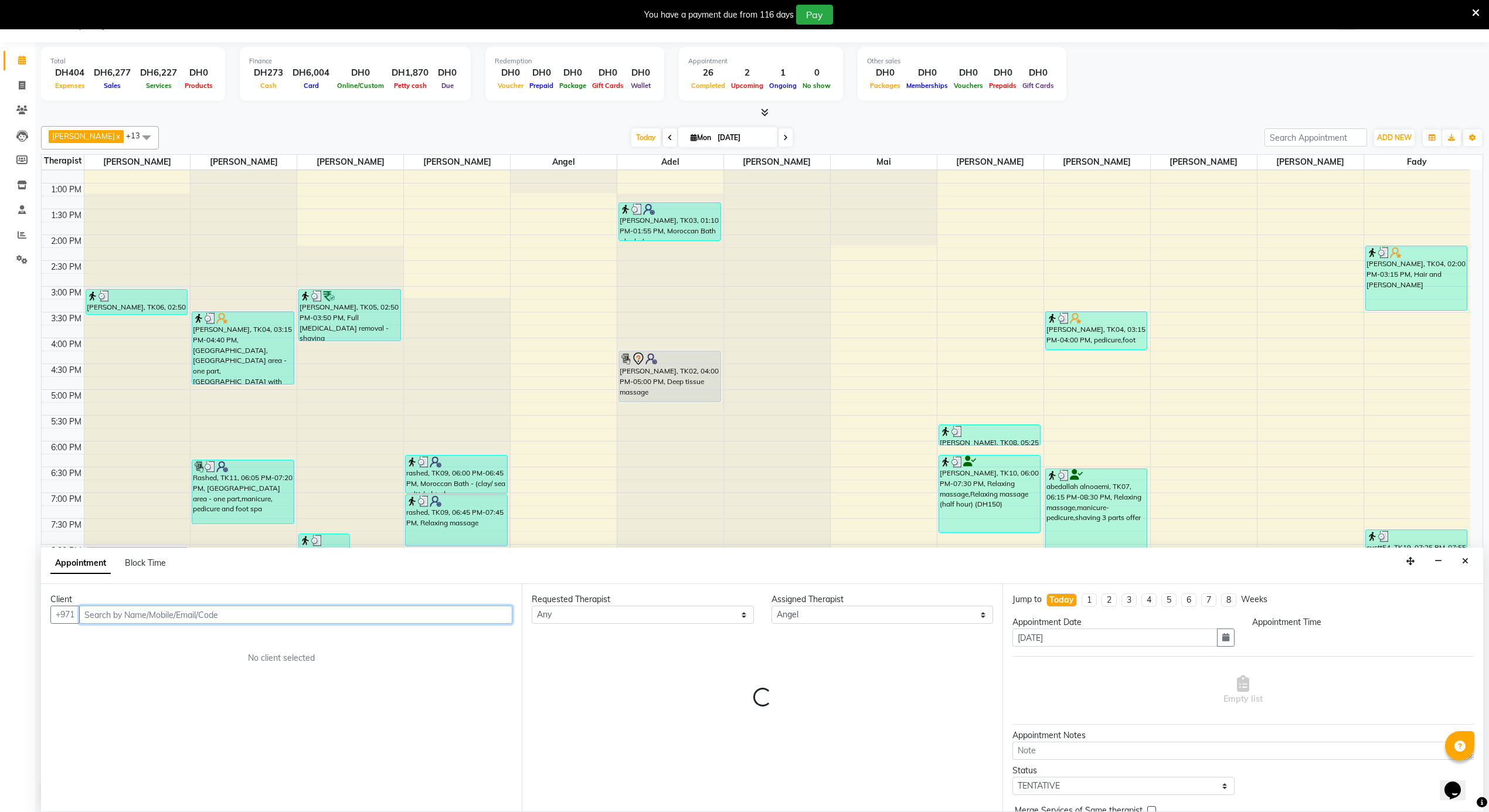
select select "1350"
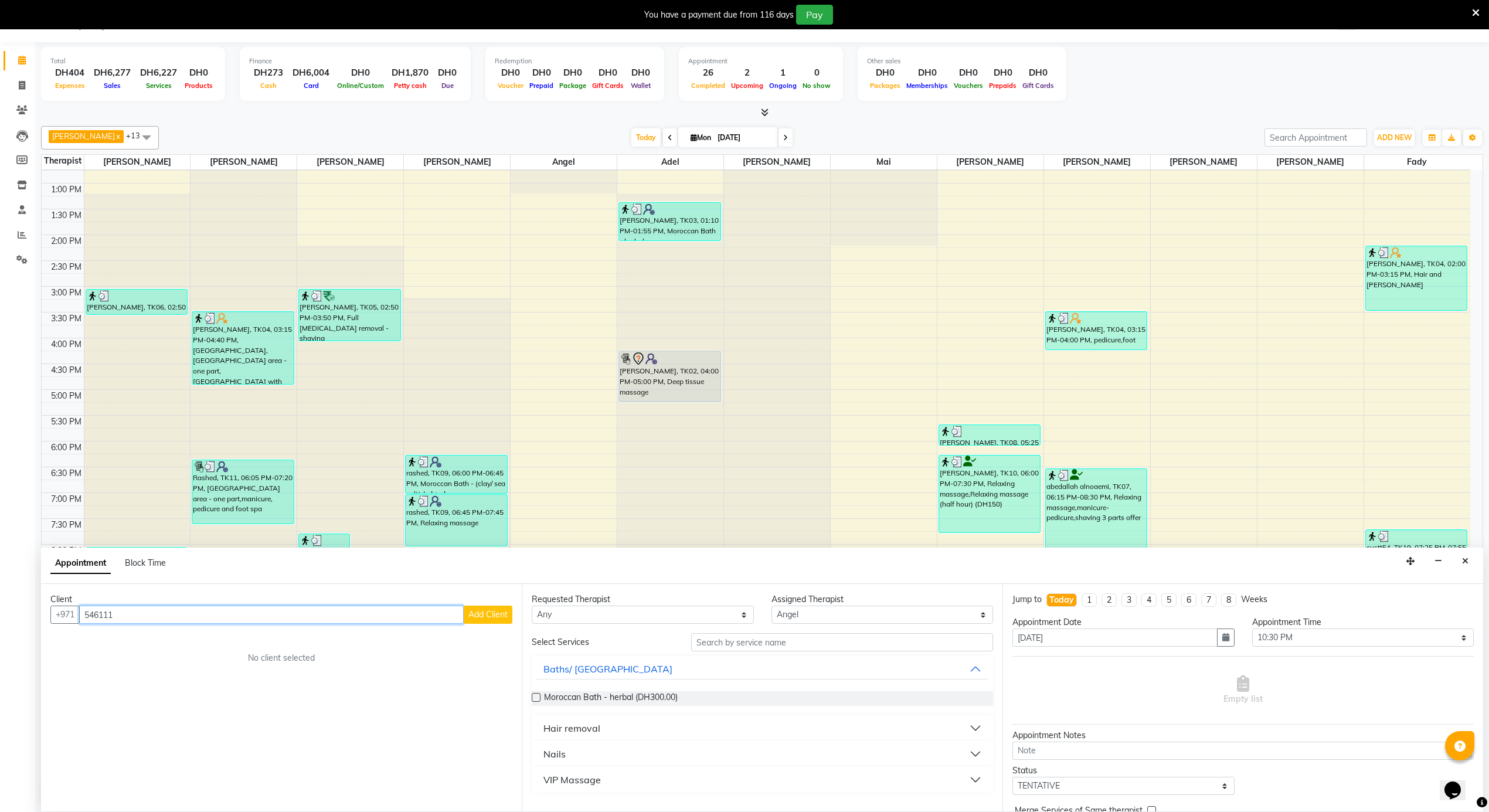
click at [94, 614] on input "546111" at bounding box center [272, 615] width 385 height 18
click at [174, 666] on button "[PERSON_NAME] costumer 55366 6460" at bounding box center [183, 659] width 206 height 19
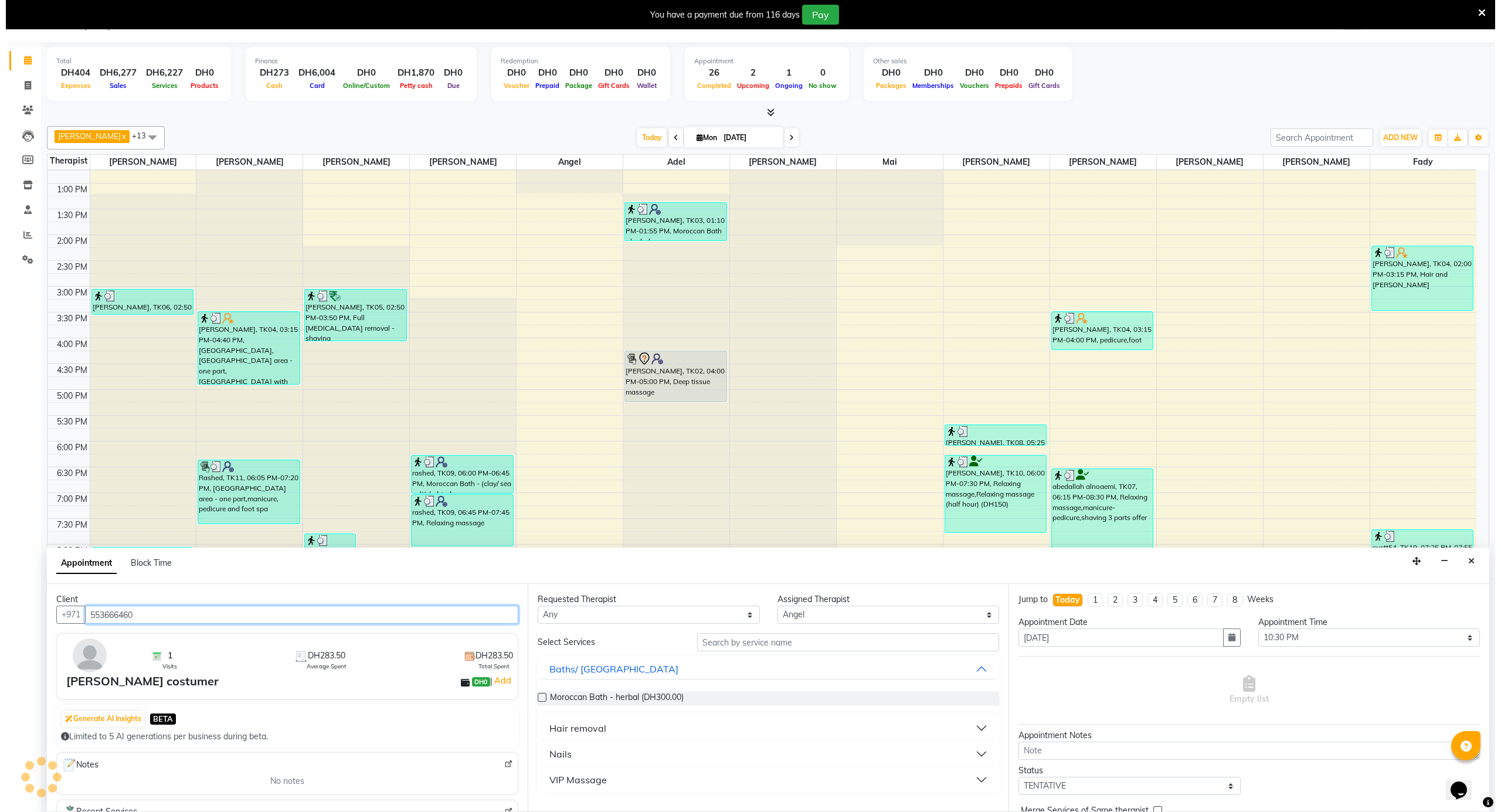
scroll to position [156, 0]
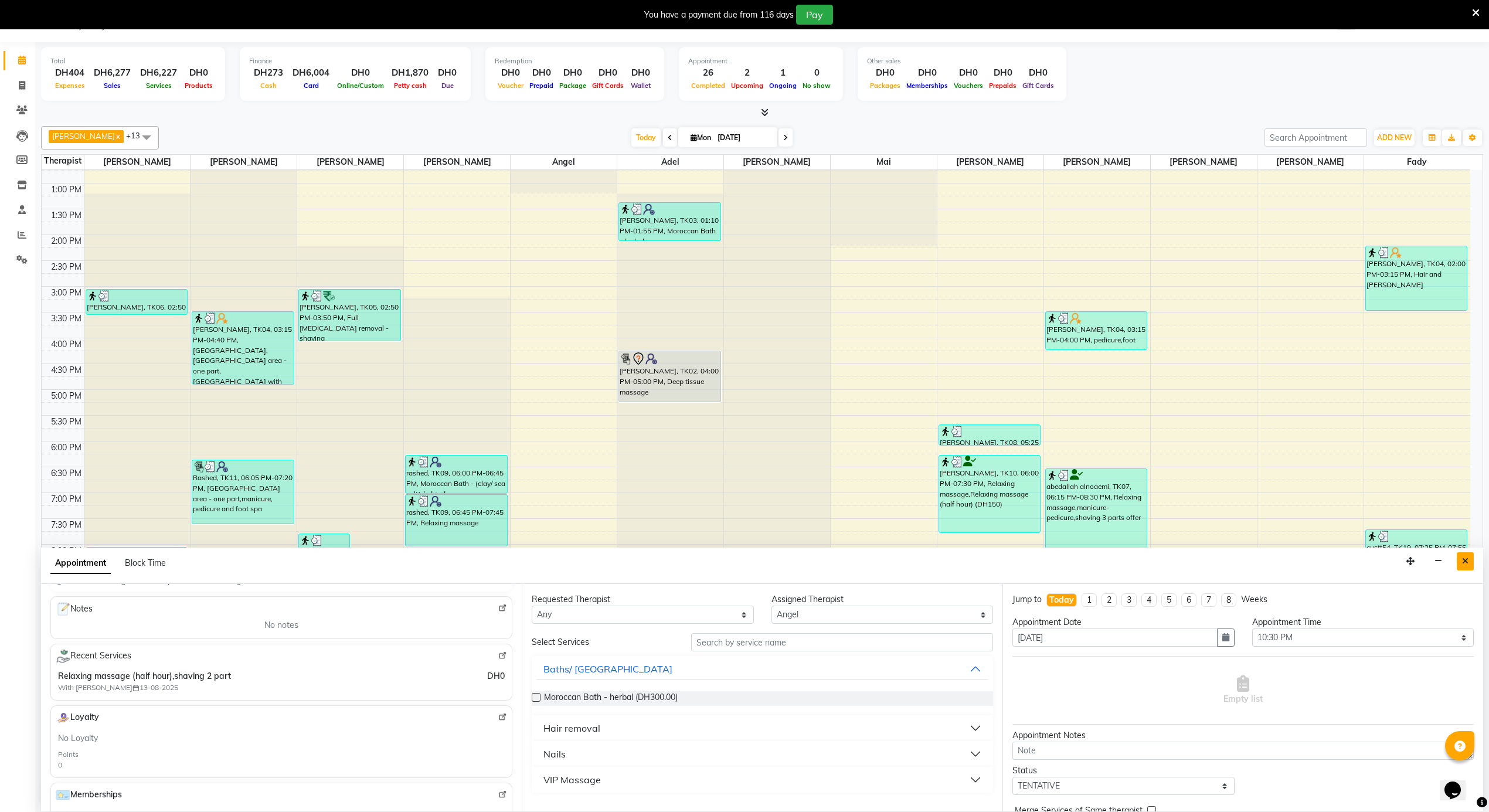
type input "553666460"
click at [1463, 566] on button "Close" at bounding box center [1465, 561] width 17 height 18
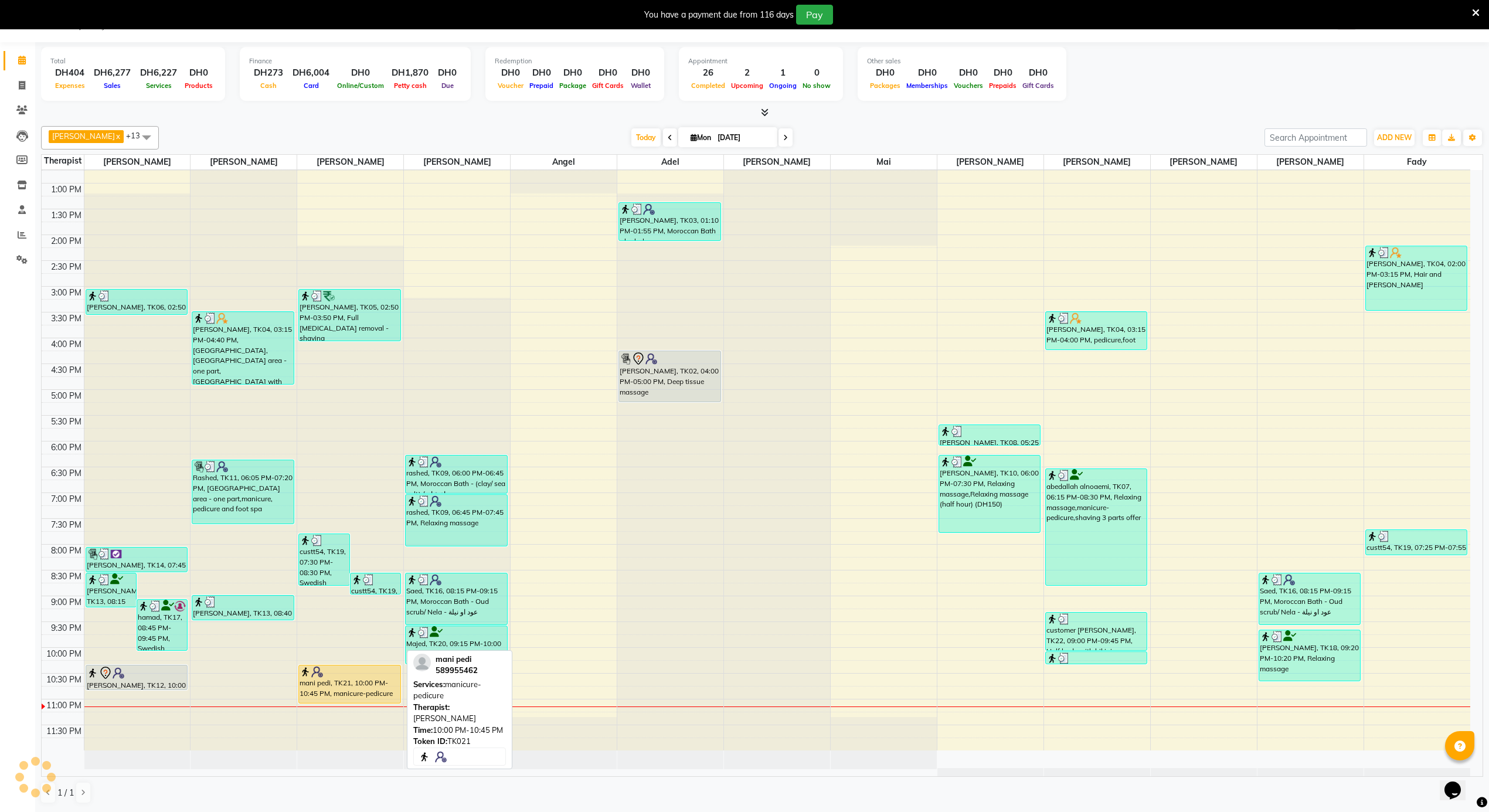
click at [349, 687] on div "mani pedi, TK21, 10:00 PM-10:45 PM, manicure-pedicure" at bounding box center [349, 683] width 101 height 37
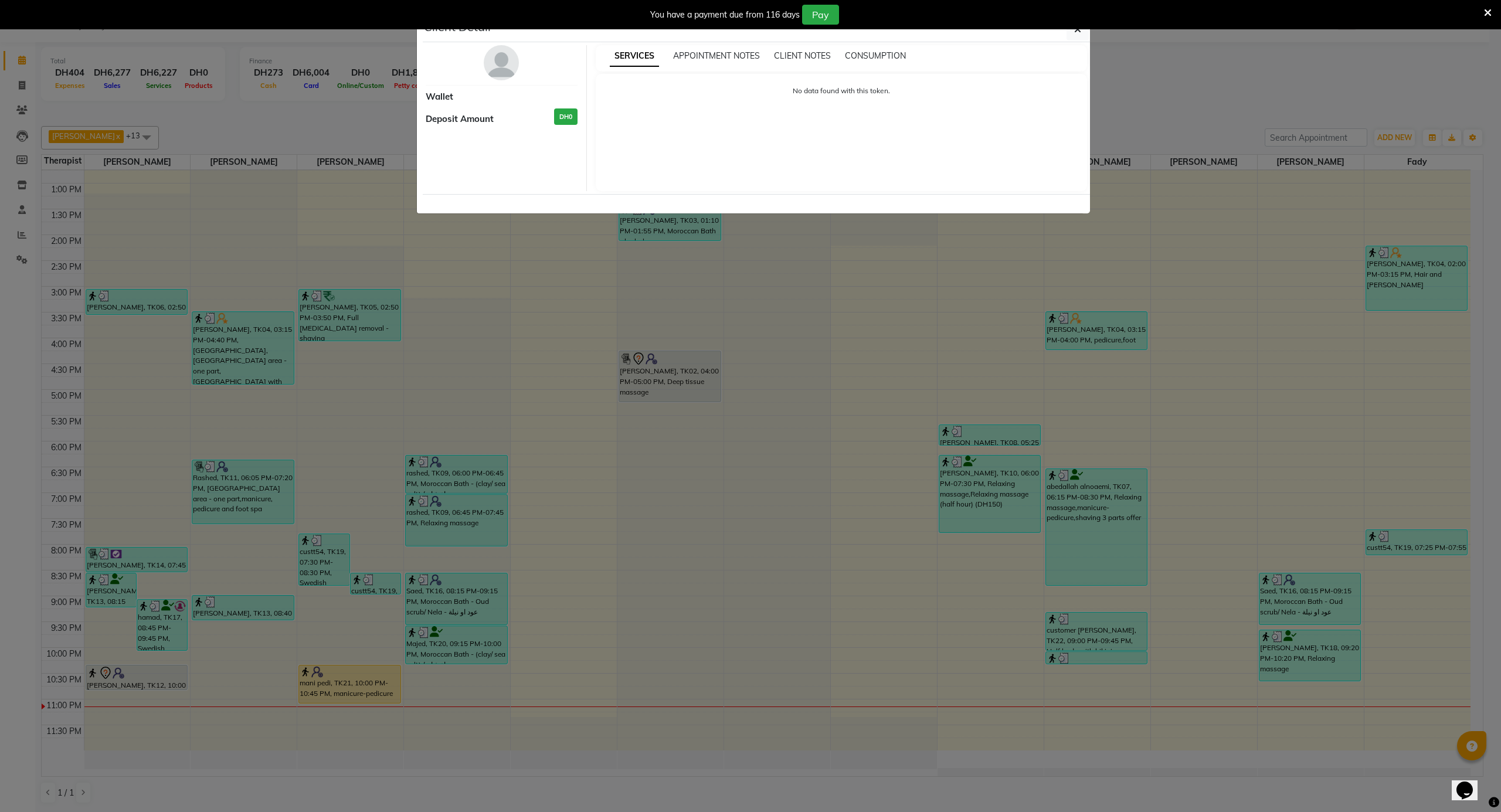
select select "1"
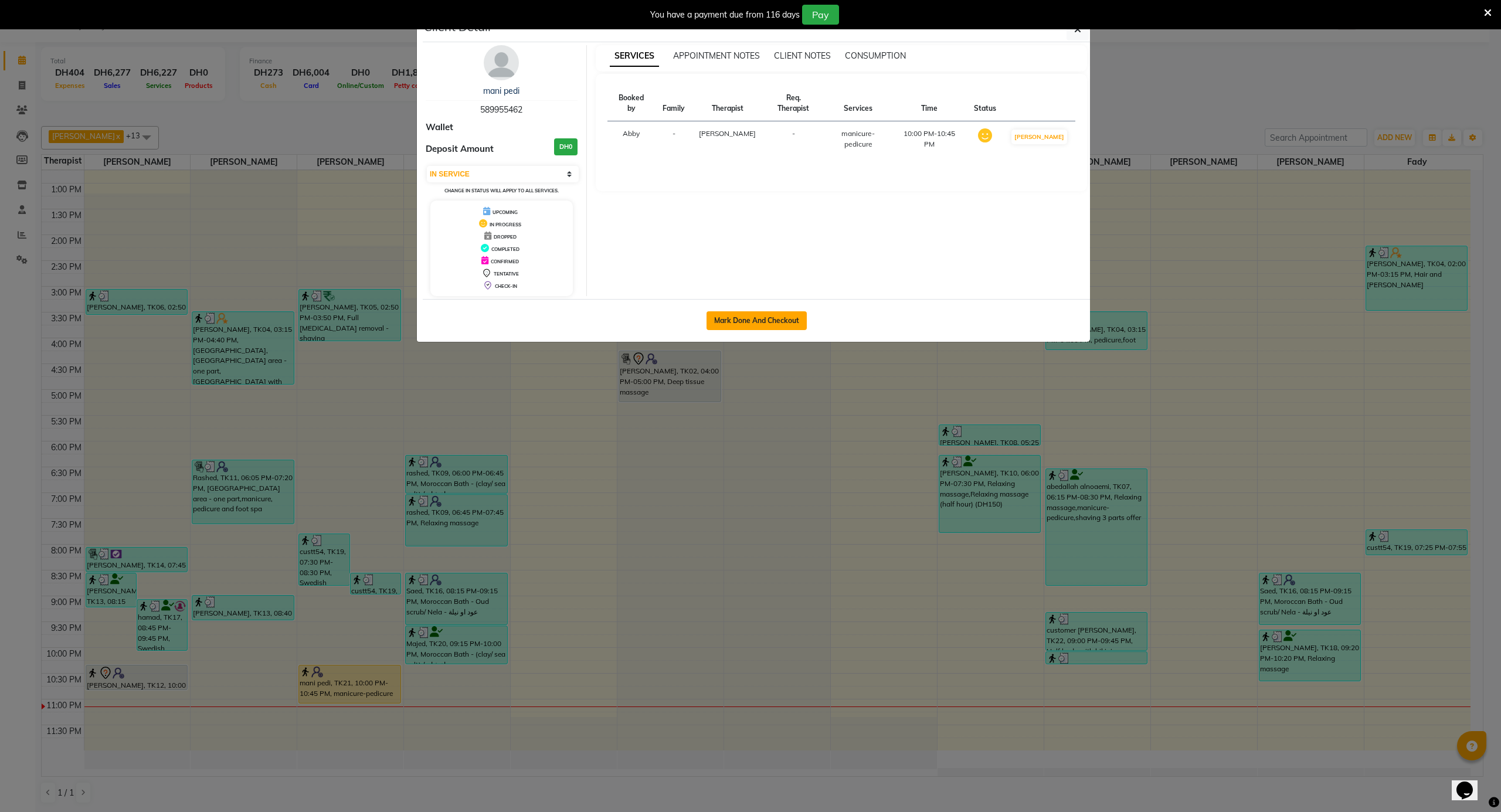
click at [747, 328] on button "Mark Done And Checkout" at bounding box center [756, 320] width 100 height 19
select select "service"
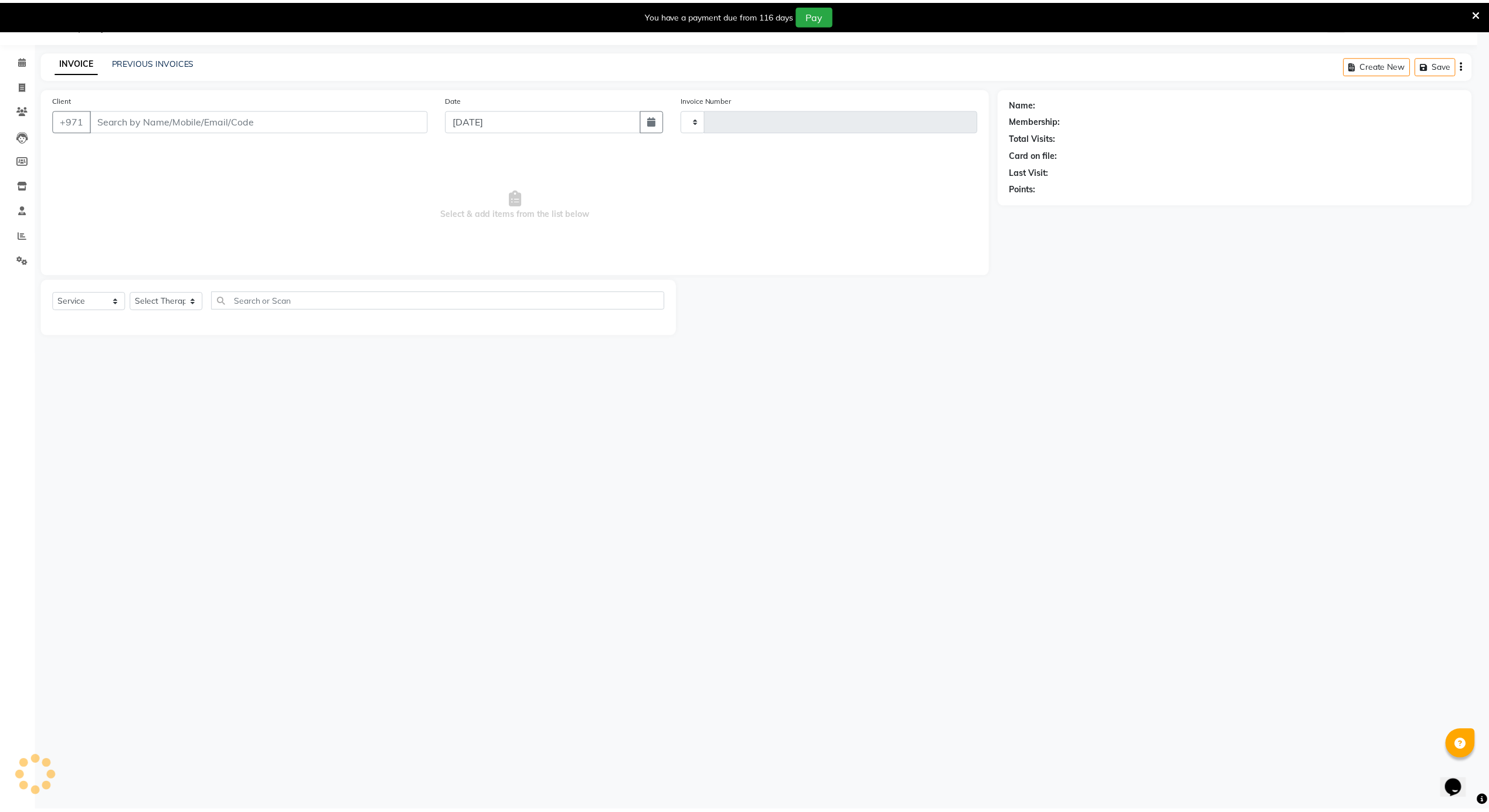
scroll to position [30, 0]
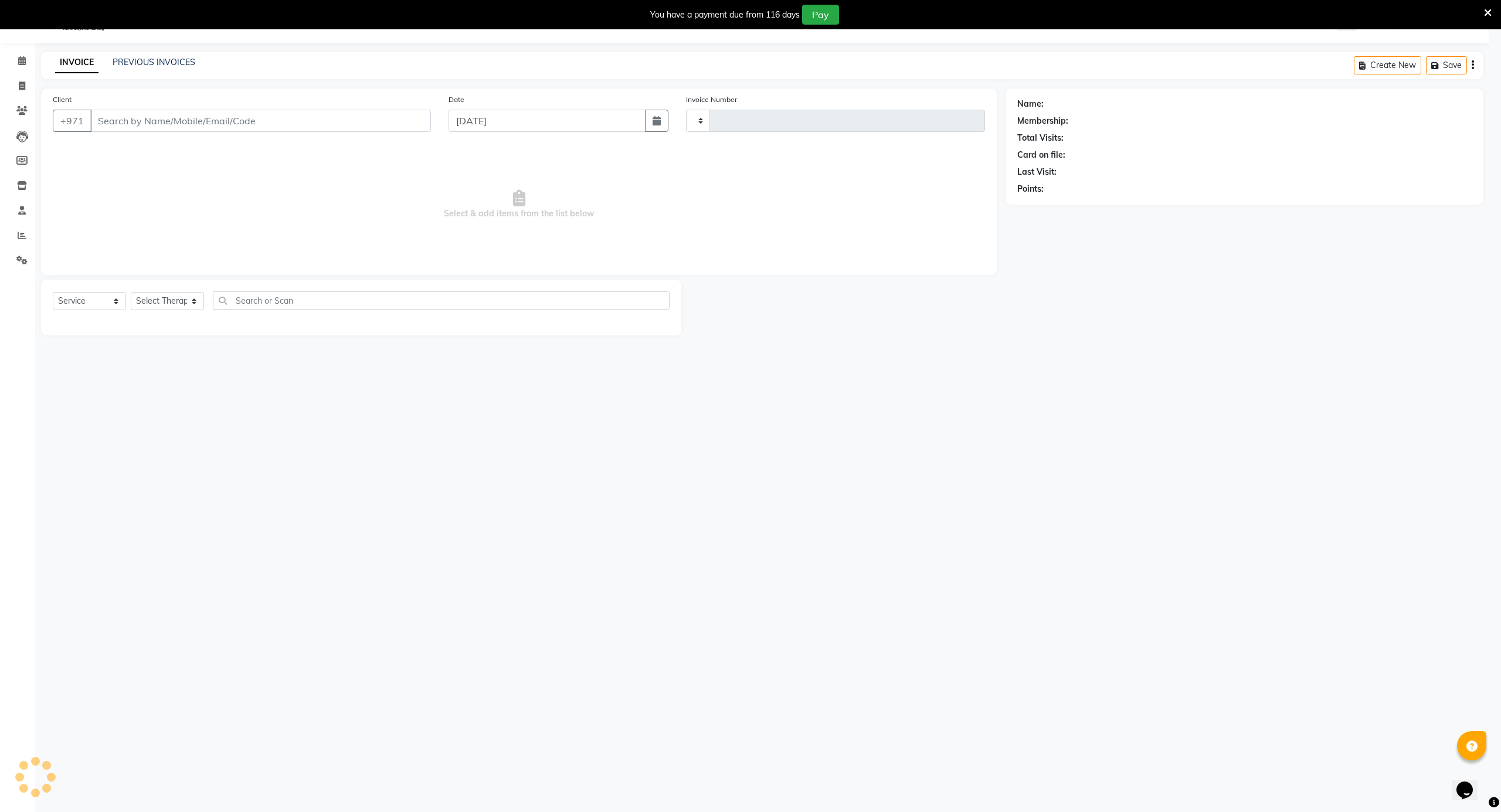
type input "3564"
select select "5688"
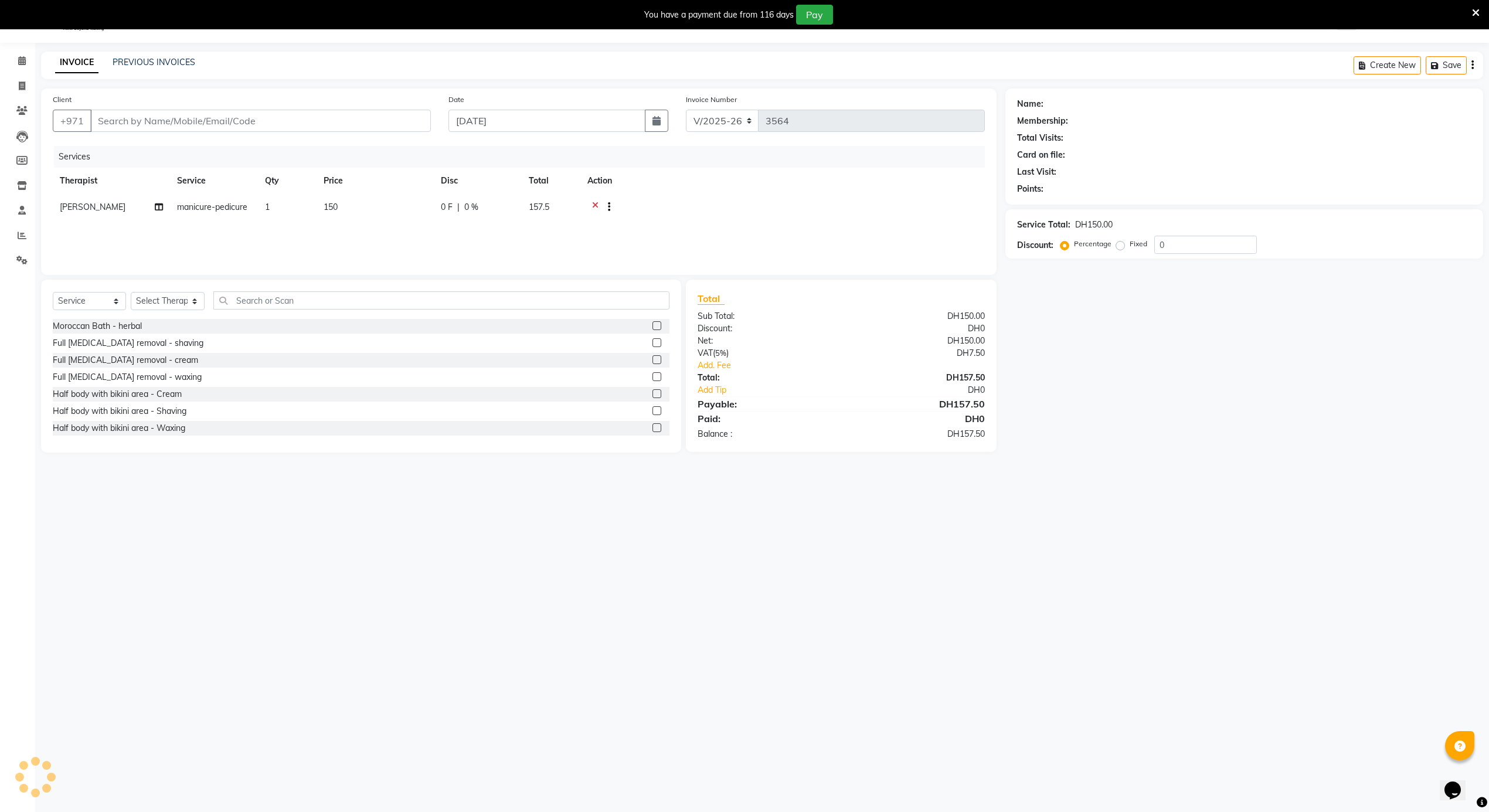
type input "589955462"
select select "38891"
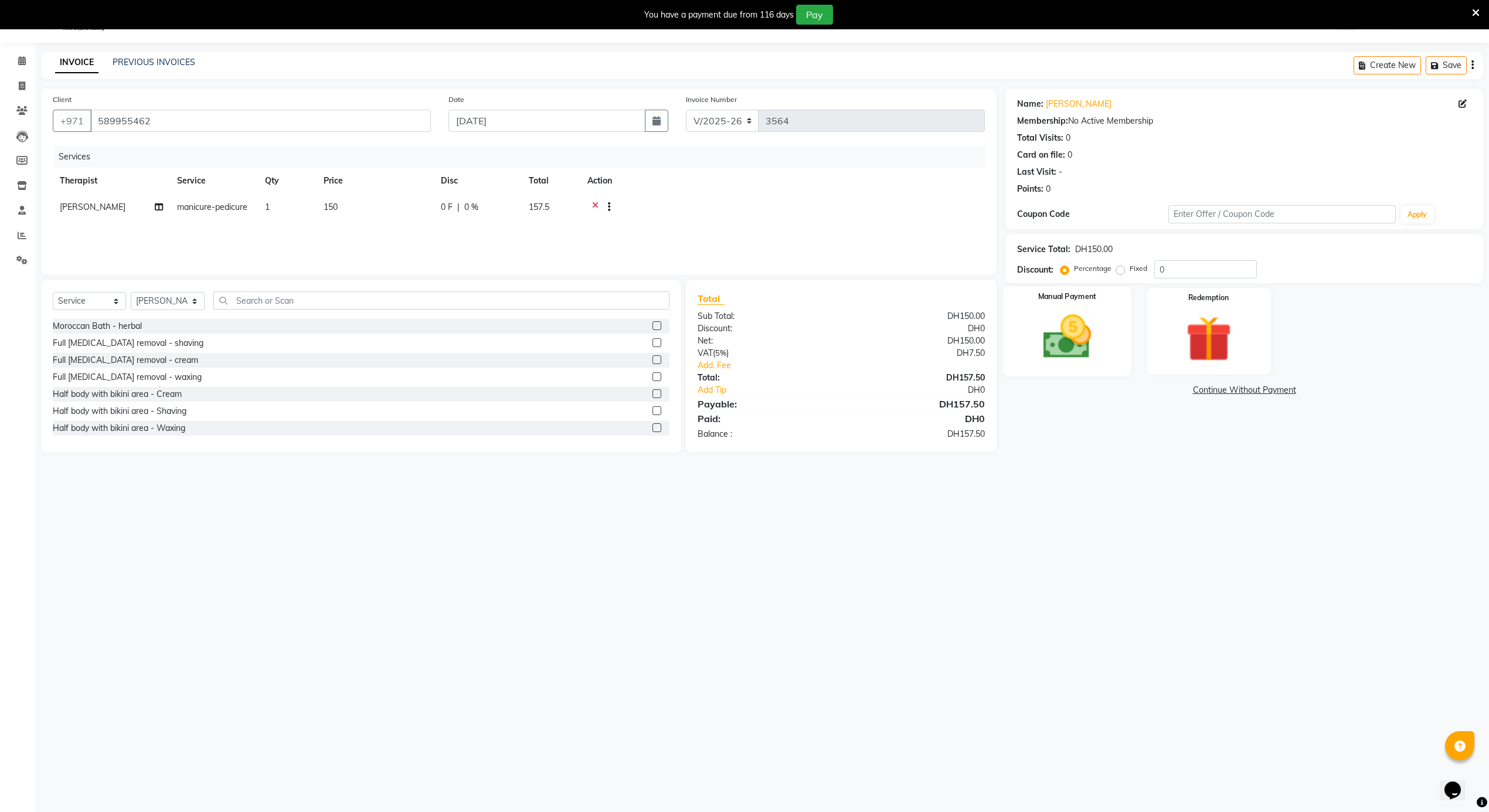
click at [1075, 331] on img at bounding box center [1067, 337] width 78 height 55
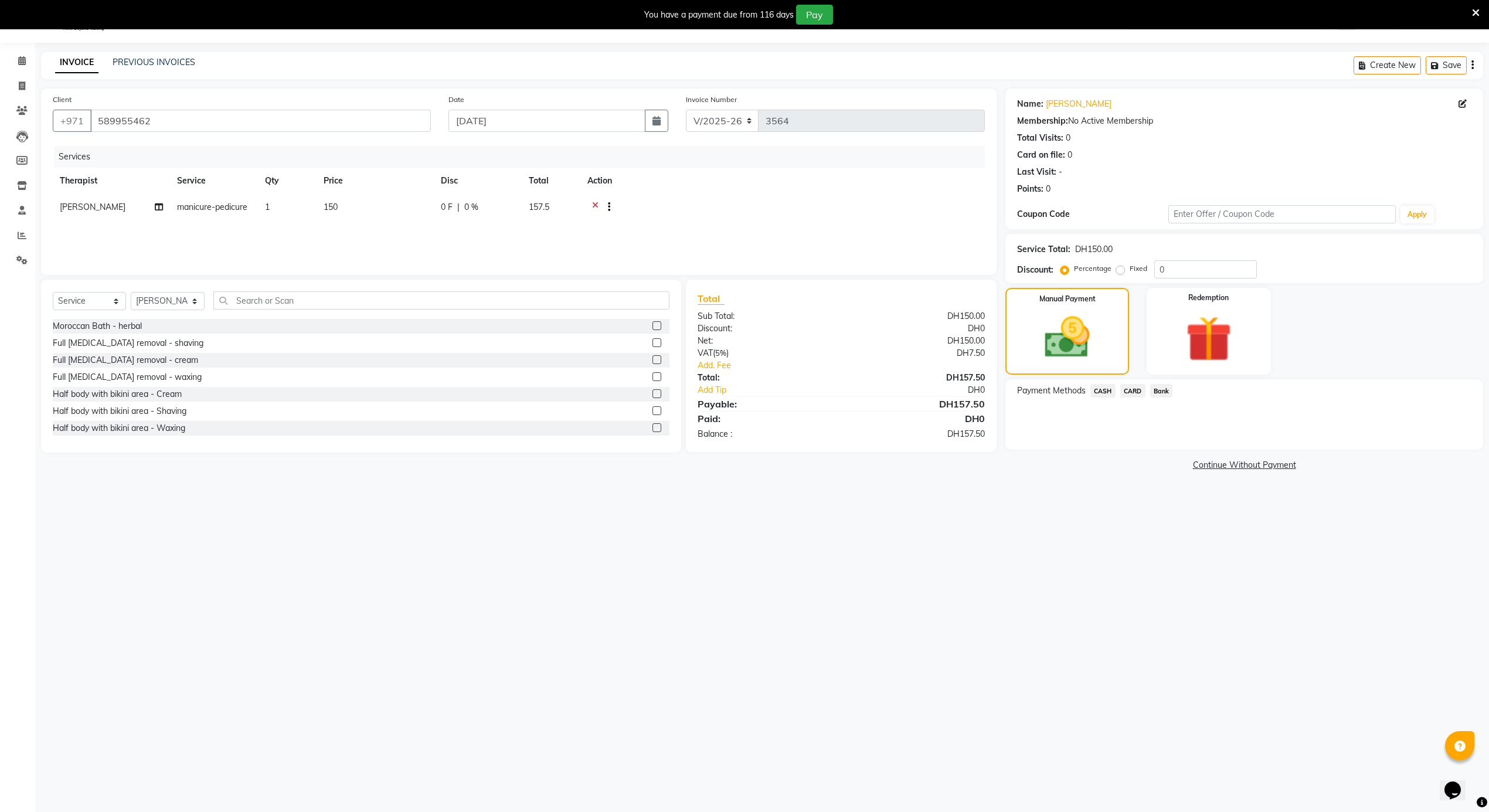
click at [1128, 385] on span "CARD" at bounding box center [1132, 390] width 26 height 13
drag, startPoint x: 1204, startPoint y: 408, endPoint x: 1095, endPoint y: 411, distance: 109.0
click at [1095, 411] on div "Amount: 157.5" at bounding box center [1244, 414] width 472 height 20
type input "150"
click at [1187, 451] on button "Add Payment" at bounding box center [1322, 453] width 297 height 18
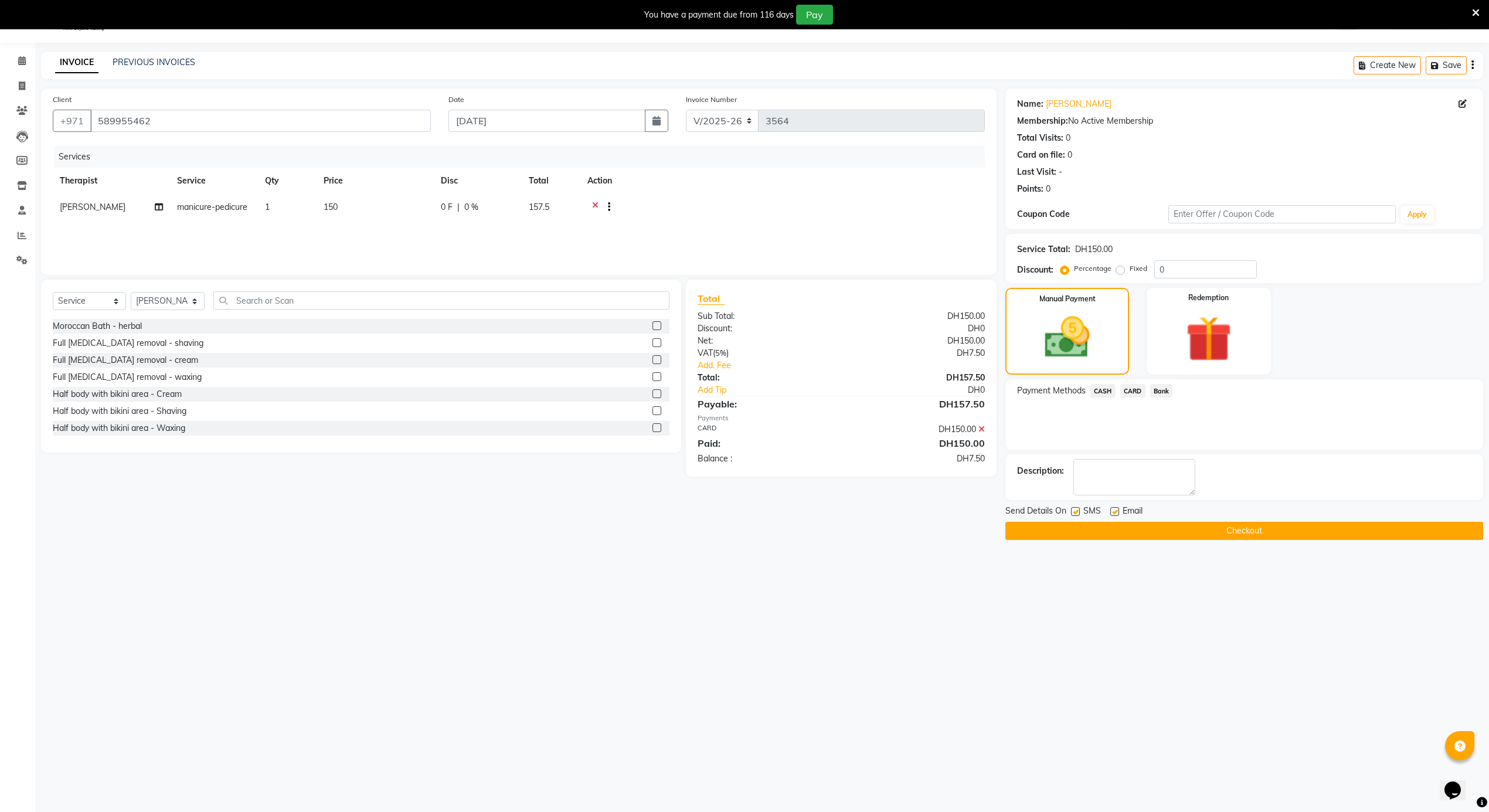
click at [1116, 508] on label at bounding box center [1114, 511] width 9 height 9
click at [1116, 508] on input "checkbox" at bounding box center [1113, 512] width 7 height 7
checkbox input "false"
click at [1074, 509] on label at bounding box center [1075, 511] width 9 height 9
click at [1074, 509] on input "checkbox" at bounding box center [1074, 512] width 7 height 7
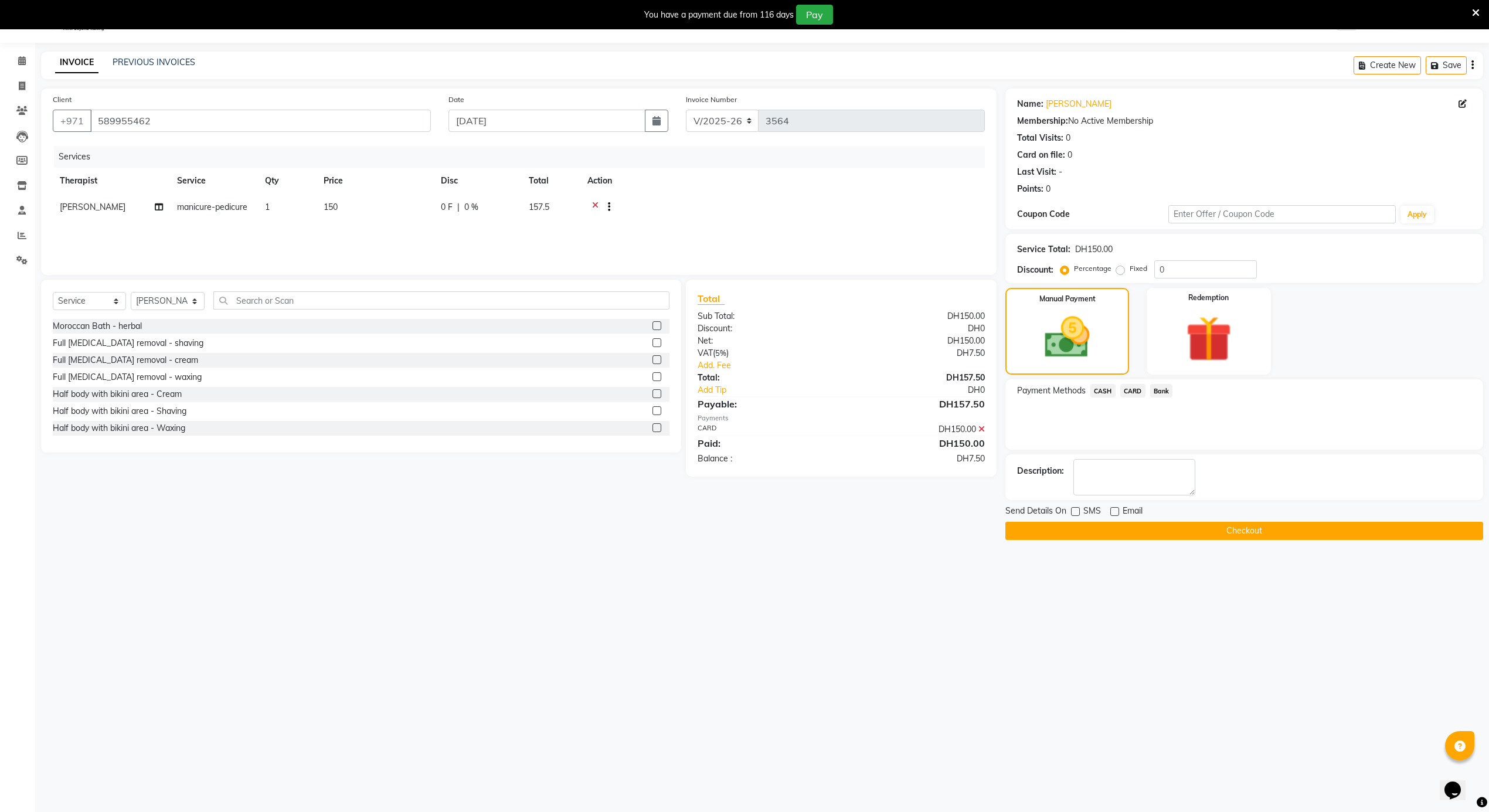
click at [1074, 516] on label at bounding box center [1075, 511] width 9 height 9
click at [1074, 516] on input "checkbox" at bounding box center [1074, 512] width 7 height 7
checkbox input "true"
click at [1074, 519] on div at bounding box center [1074, 512] width 7 height 12
click at [1075, 507] on div "SMS" at bounding box center [1090, 512] width 40 height 15
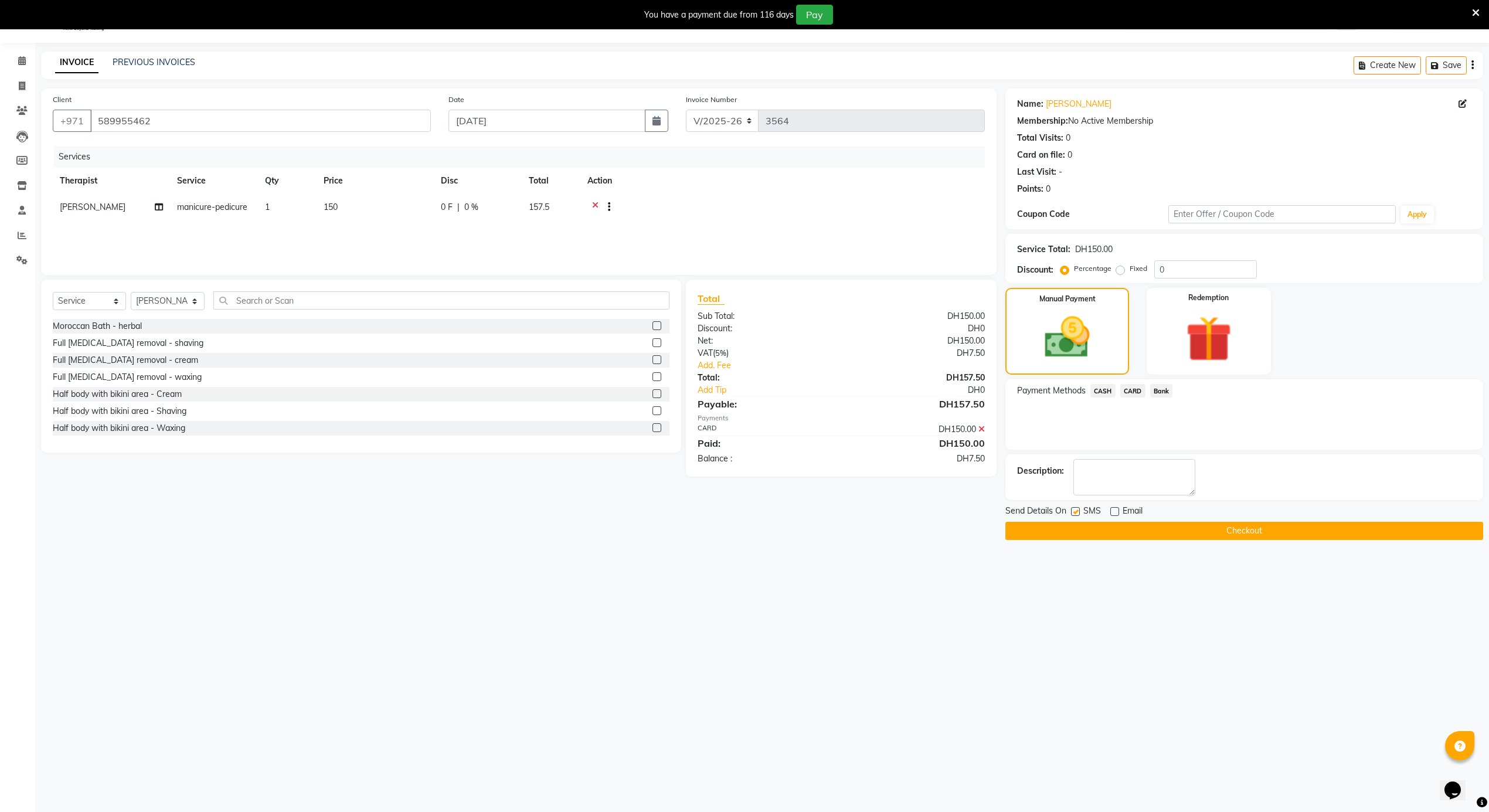
click at [1084, 523] on button "Checkout" at bounding box center [1244, 531] width 478 height 18
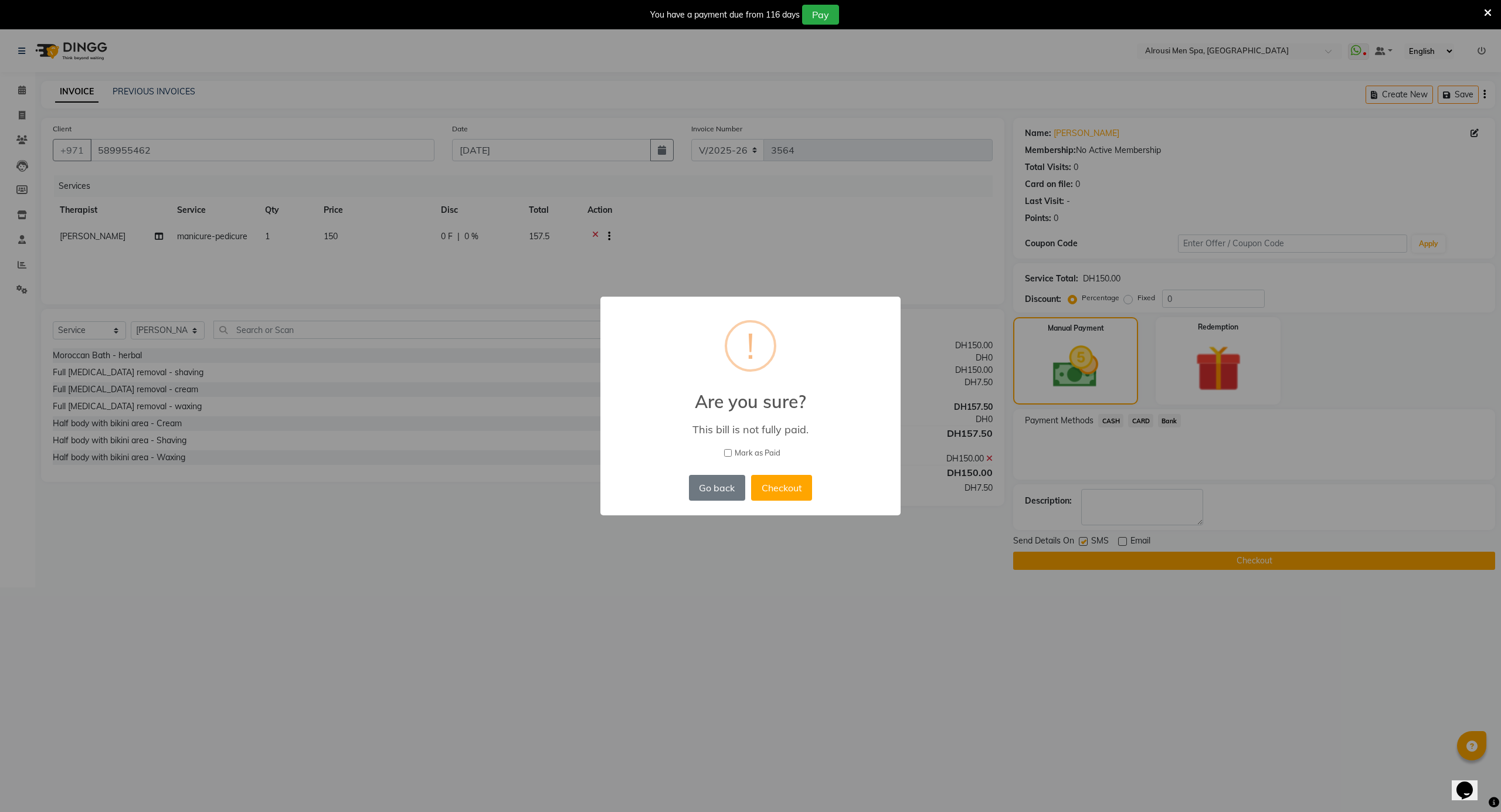
click at [761, 449] on span "Mark as Paid" at bounding box center [757, 453] width 45 height 12
click at [732, 449] on input "Mark as Paid" at bounding box center [727, 452] width 7 height 7
checkbox input "true"
click at [786, 478] on button "Checkout" at bounding box center [782, 487] width 61 height 26
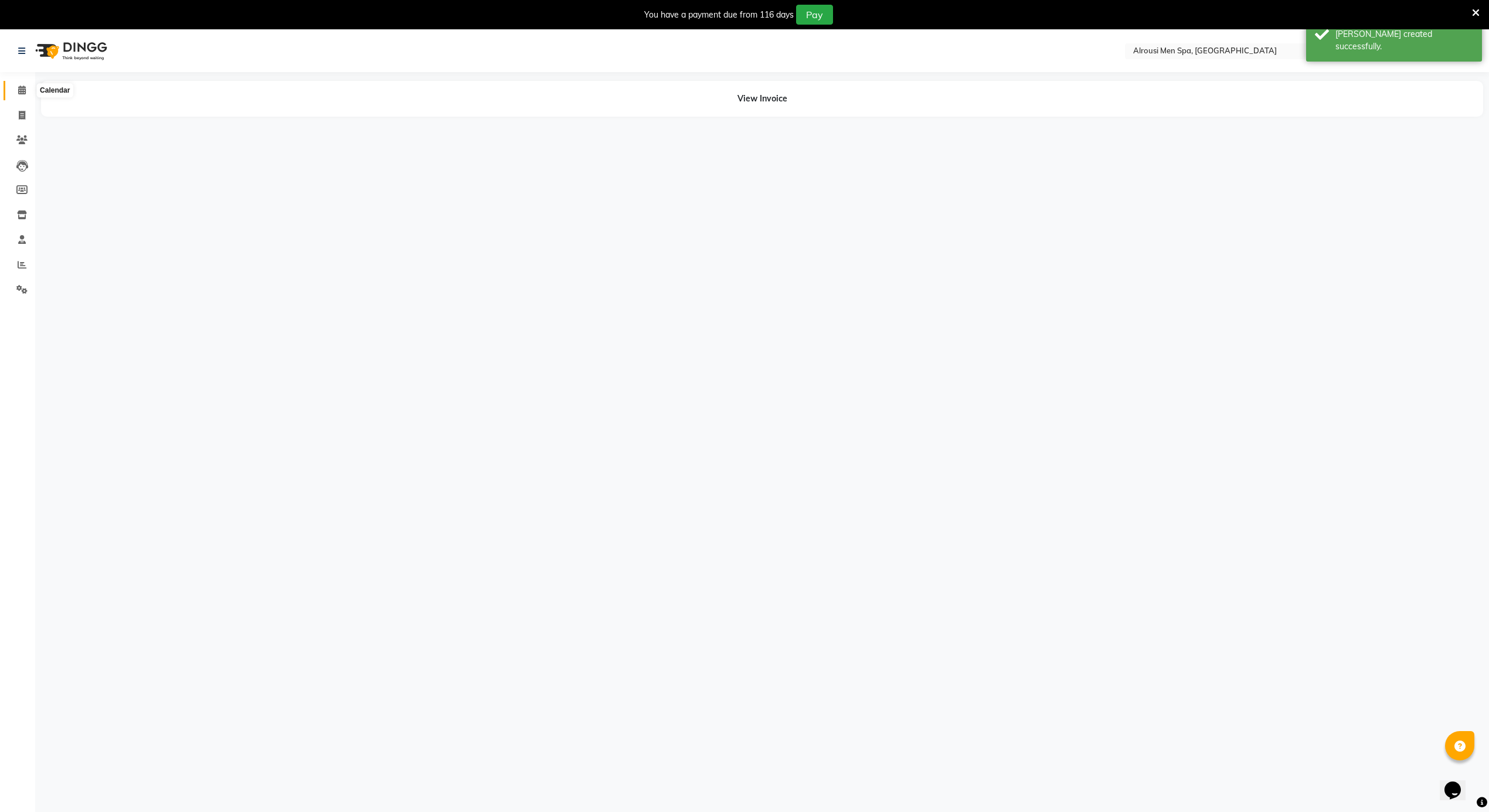
click at [13, 92] on span at bounding box center [21, 91] width 21 height 13
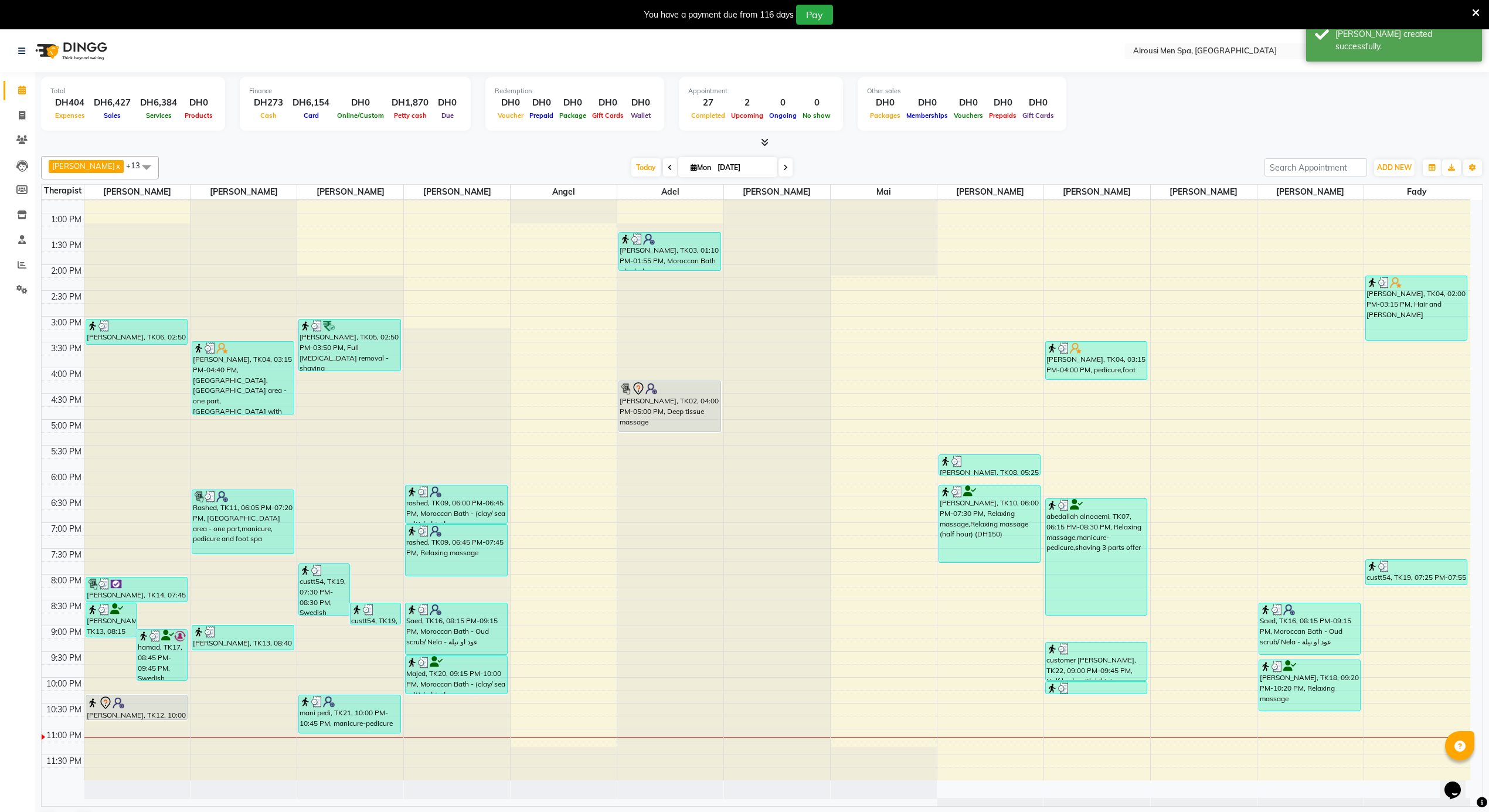
scroll to position [31, 0]
